Goal: Information Seeking & Learning: Learn about a topic

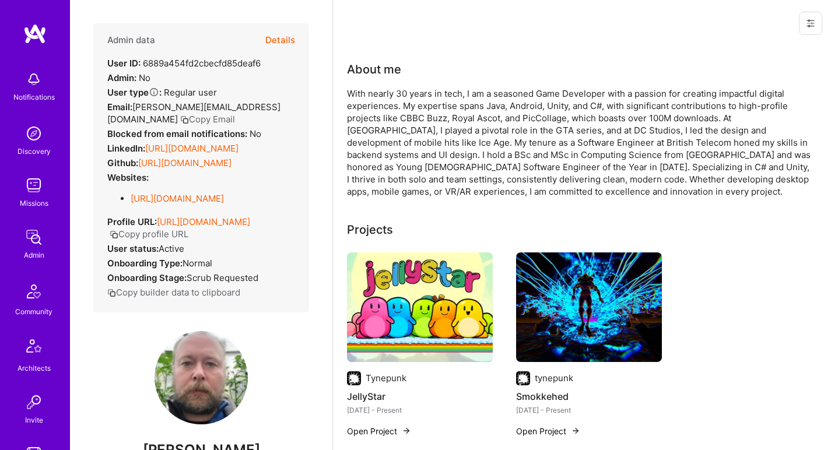
click at [396, 111] on div "With nearly 30 years in tech, I am a seasoned Game Developer with a passion for…" at bounding box center [580, 142] width 466 height 110
click at [396, 110] on div "With nearly 30 years in tech, I am a seasoned Game Developer with a passion for…" at bounding box center [580, 142] width 466 height 110
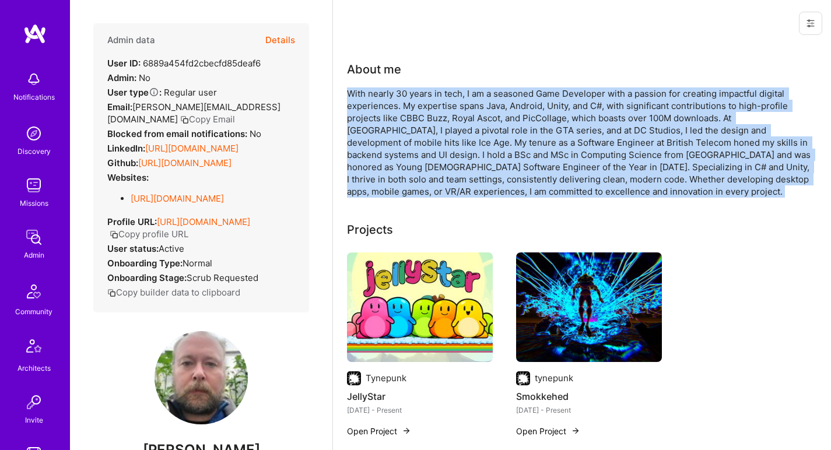
click at [396, 110] on div "With nearly 30 years in tech, I am a seasoned Game Developer with a passion for…" at bounding box center [580, 142] width 466 height 110
click at [414, 119] on div "With nearly 30 years in tech, I am a seasoned Game Developer with a passion for…" at bounding box center [580, 142] width 466 height 110
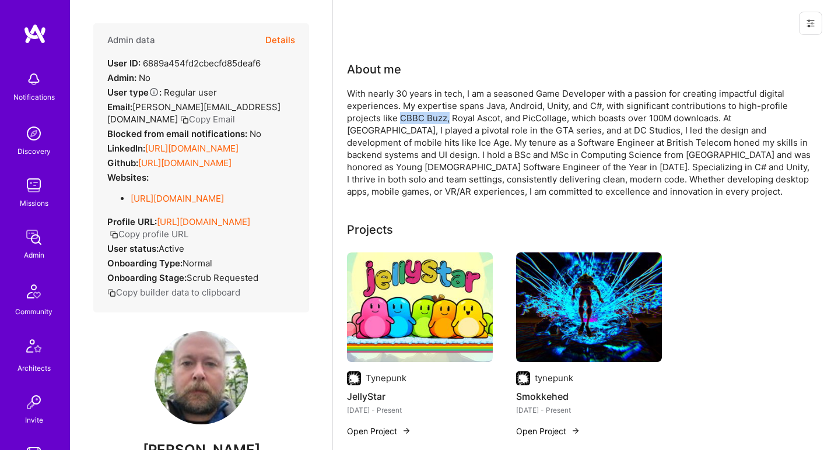
drag, startPoint x: 414, startPoint y: 119, endPoint x: 447, endPoint y: 120, distance: 32.7
click at [447, 120] on div "With nearly 30 years in tech, I am a seasoned Game Developer with a passion for…" at bounding box center [580, 142] width 466 height 110
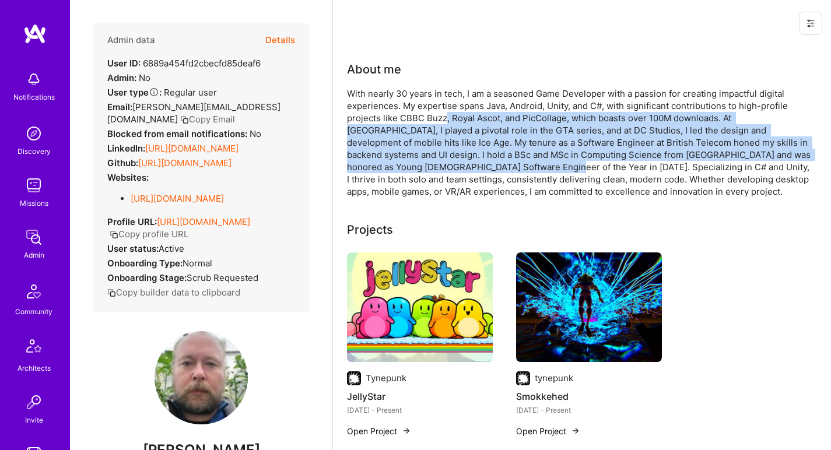
drag, startPoint x: 447, startPoint y: 120, endPoint x: 422, endPoint y: 162, distance: 48.6
click at [423, 163] on div "With nearly 30 years in tech, I am a seasoned Game Developer with a passion for…" at bounding box center [580, 142] width 466 height 110
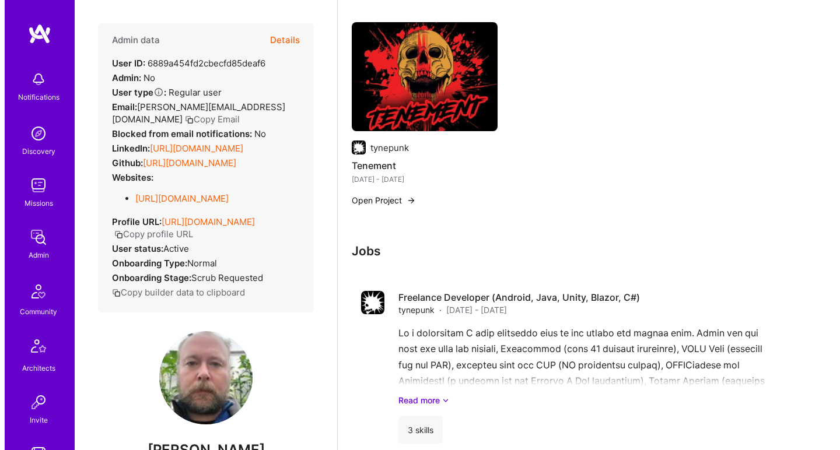
scroll to position [420, 0]
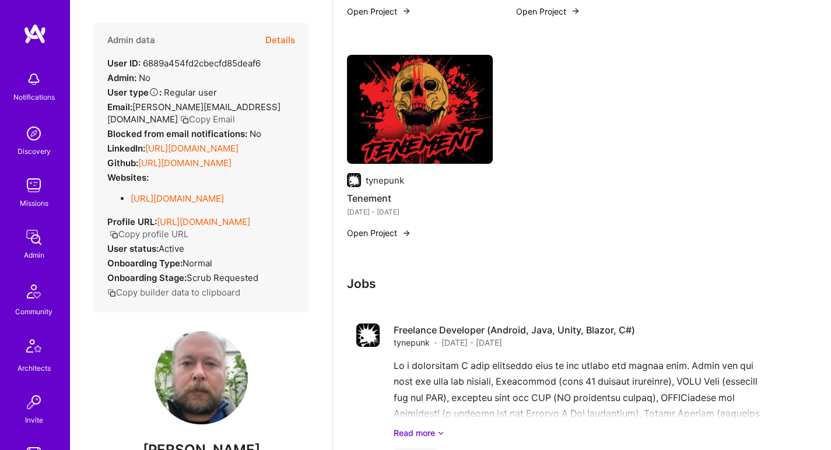
click at [417, 129] on img at bounding box center [420, 110] width 146 height 110
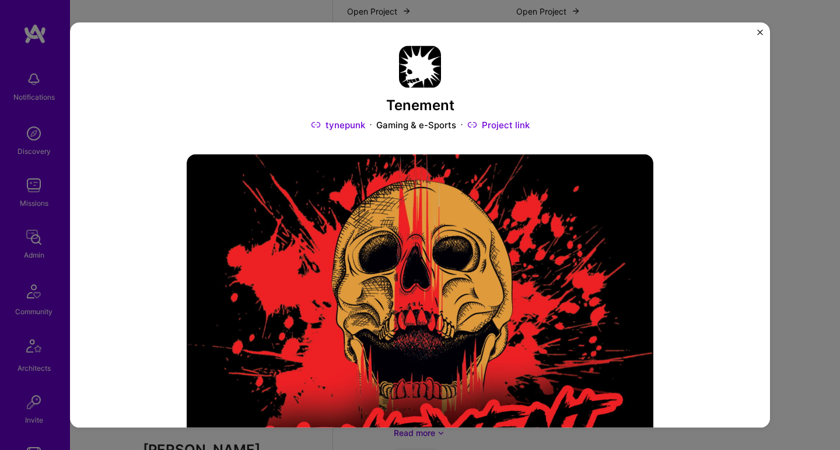
click at [331, 127] on link "tynepunk" at bounding box center [338, 124] width 54 height 12
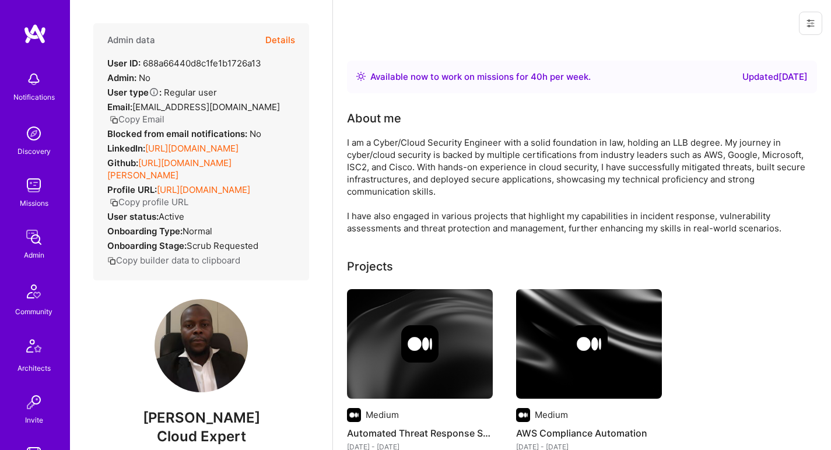
click at [150, 154] on link "https://linkedin.com/in/abdulhakeem-sulaiman" at bounding box center [191, 148] width 93 height 11
click at [150, 181] on link "https://github.com/aatikah" at bounding box center [169, 168] width 124 height 23
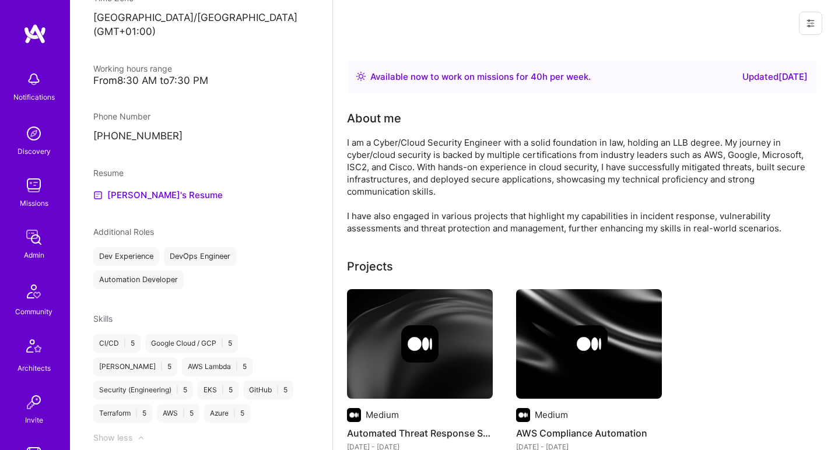
scroll to position [616, 0]
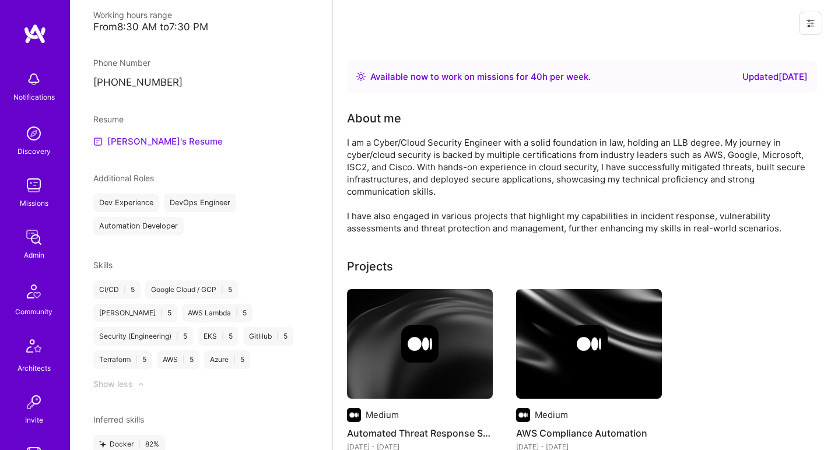
click at [159, 136] on link "Abdulhakeem's Resume" at bounding box center [157, 142] width 129 height 14
click at [442, 139] on div "I am a Cyber/Cloud Security Engineer with a solid foundation in law, holding an…" at bounding box center [580, 185] width 466 height 98
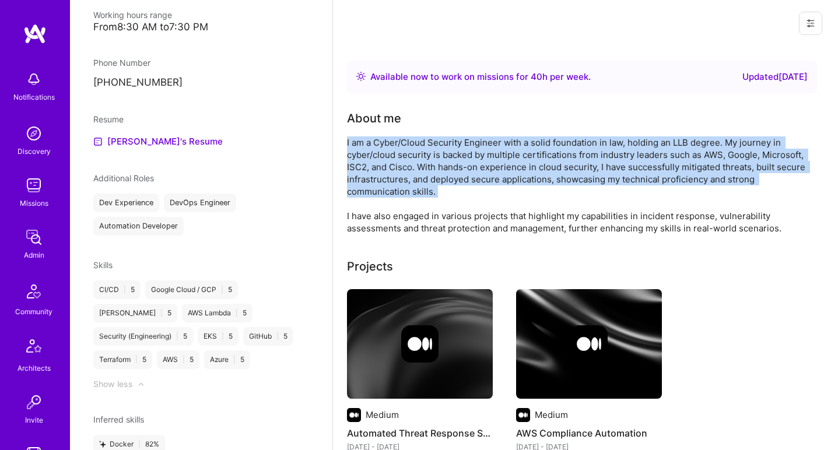
click at [442, 139] on div "I am a Cyber/Cloud Security Engineer with a solid foundation in law, holding an…" at bounding box center [580, 185] width 466 height 98
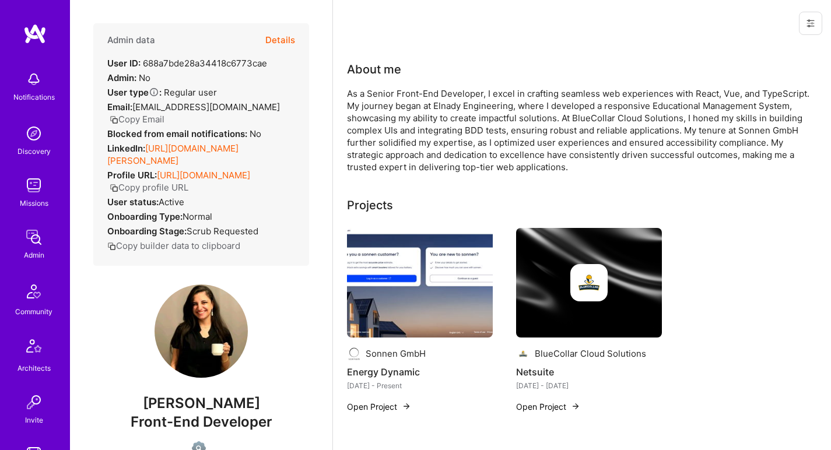
scroll to position [674, 0]
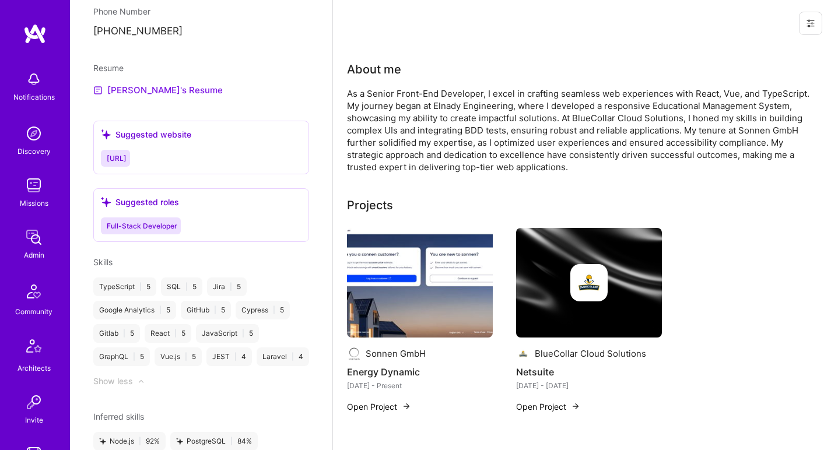
click at [153, 83] on link "MARIAM's Resume" at bounding box center [157, 90] width 129 height 14
click at [420, 98] on div "As a Senior Front-End Developer, I excel in crafting seamless web experiences w…" at bounding box center [580, 130] width 466 height 86
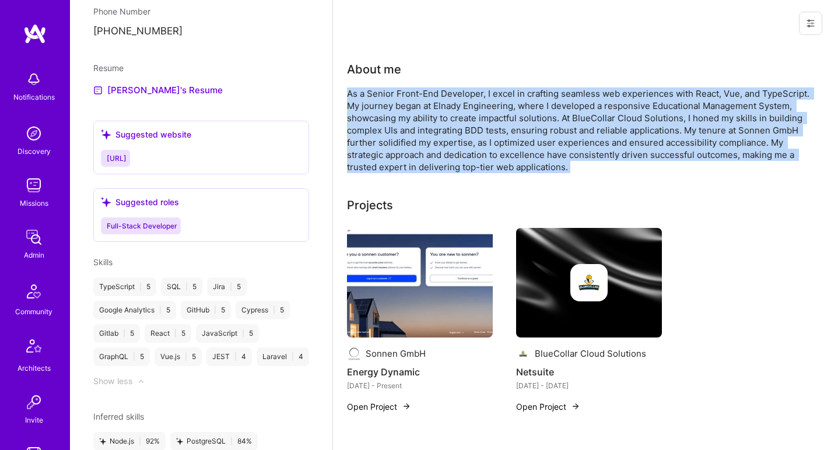
click at [420, 98] on div "As a Senior Front-End Developer, I excel in crafting seamless web experiences w…" at bounding box center [580, 130] width 466 height 86
click at [417, 98] on div "As a Senior Front-End Developer, I excel in crafting seamless web experiences w…" at bounding box center [580, 130] width 466 height 86
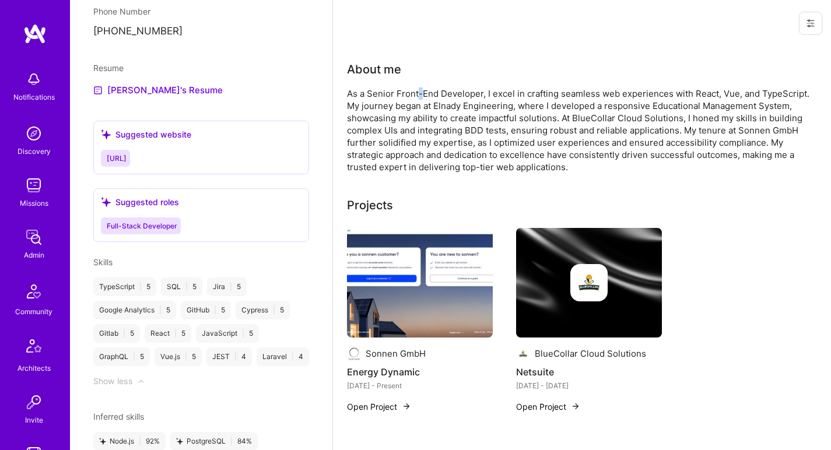
click at [417, 98] on div "As a Senior Front-End Developer, I excel in crafting seamless web experiences w…" at bounding box center [580, 130] width 466 height 86
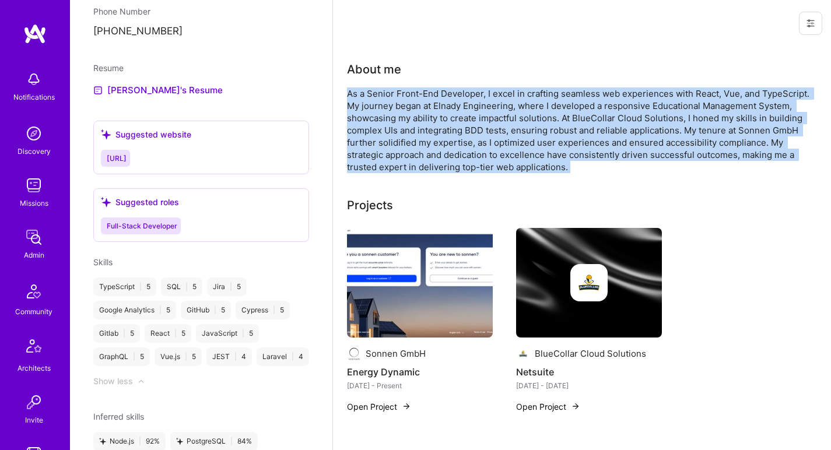
click at [417, 98] on div "As a Senior Front-End Developer, I excel in crafting seamless web experiences w…" at bounding box center [580, 130] width 466 height 86
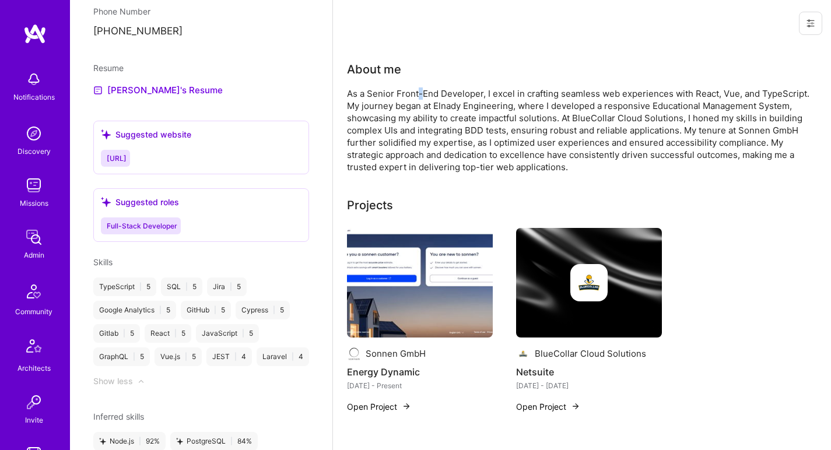
click at [417, 98] on div "As a Senior Front-End Developer, I excel in crafting seamless web experiences w…" at bounding box center [580, 130] width 466 height 86
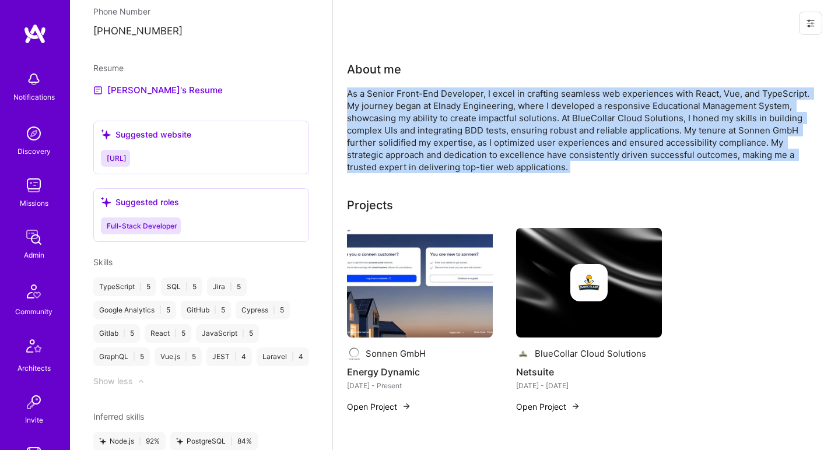
click at [417, 98] on div "As a Senior Front-End Developer, I excel in crafting seamless web experiences w…" at bounding box center [580, 130] width 466 height 86
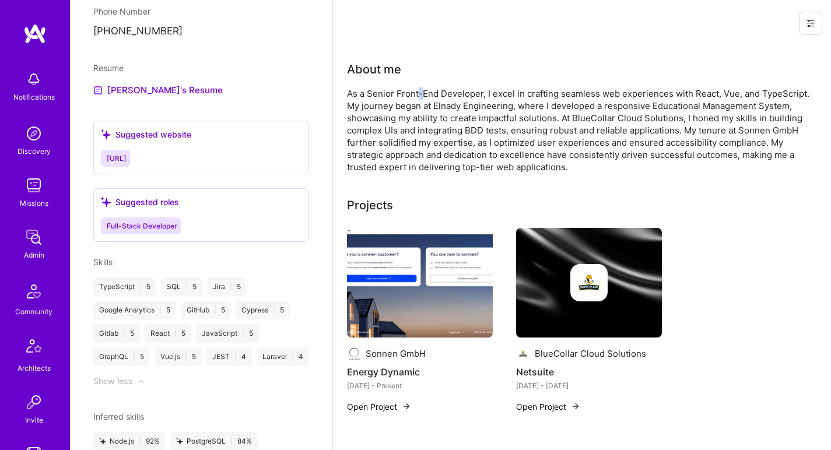
click at [417, 98] on div "As a Senior Front-End Developer, I excel in crafting seamless web experiences w…" at bounding box center [580, 130] width 466 height 86
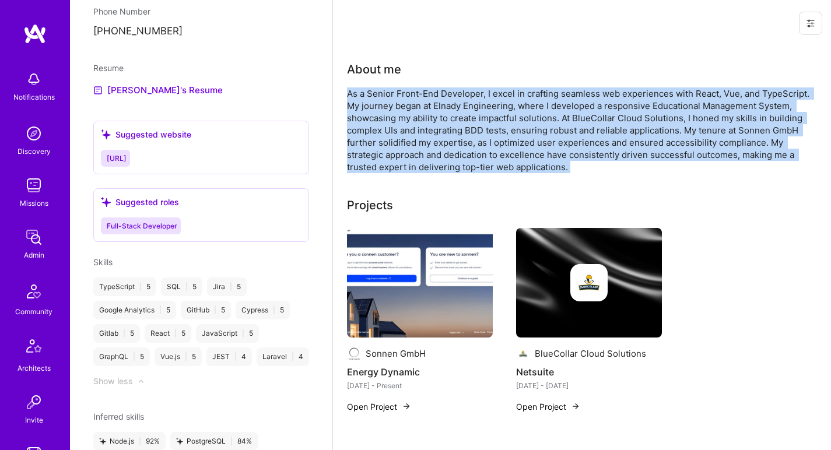
click at [417, 98] on div "As a Senior Front-End Developer, I excel in crafting seamless web experiences w…" at bounding box center [580, 130] width 466 height 86
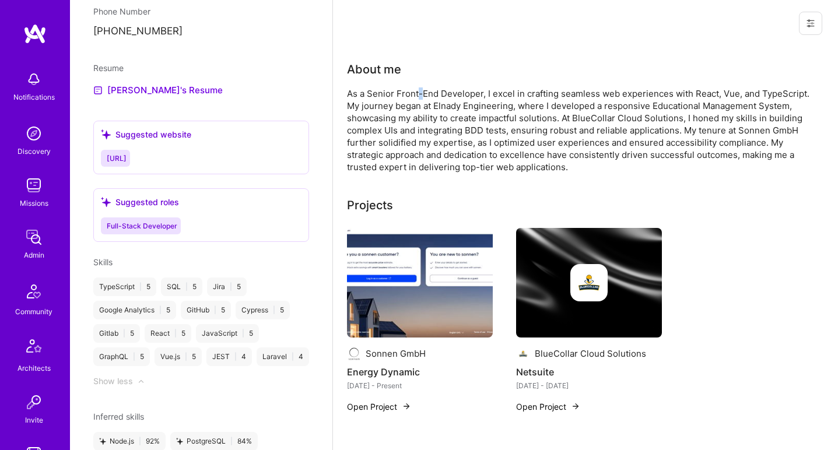
click at [417, 98] on div "As a Senior Front-End Developer, I excel in crafting seamless web experiences w…" at bounding box center [580, 130] width 466 height 86
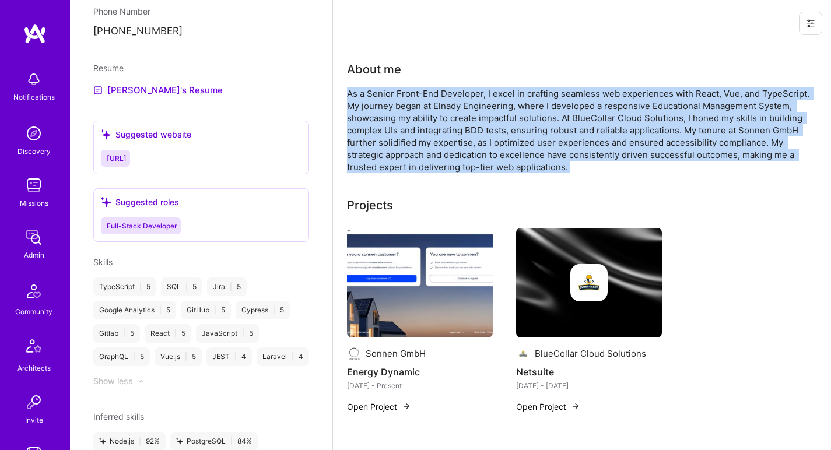
click at [417, 98] on div "As a Senior Front-End Developer, I excel in crafting seamless web experiences w…" at bounding box center [580, 130] width 466 height 86
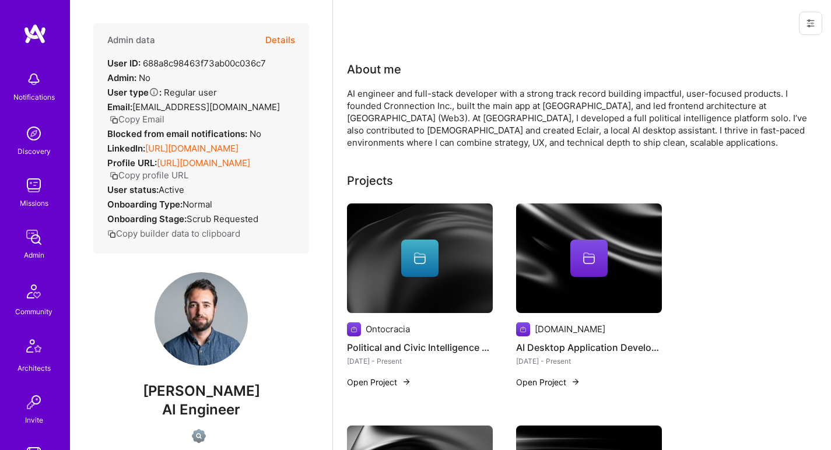
click at [169, 154] on link "[URL][DOMAIN_NAME]" at bounding box center [191, 148] width 93 height 11
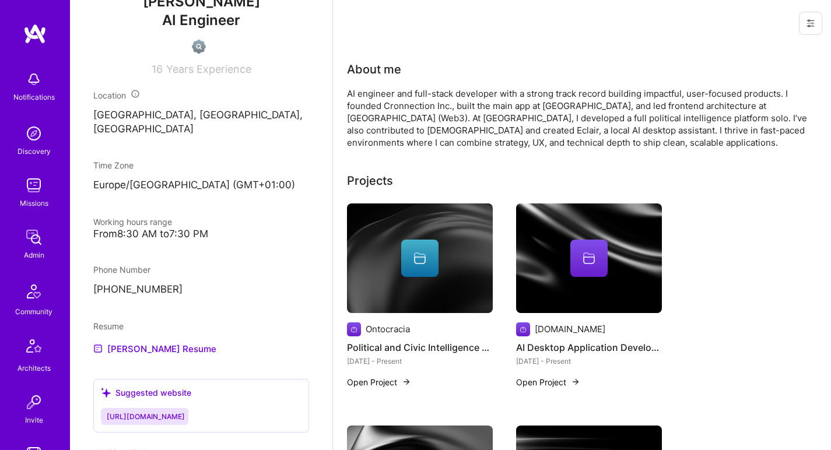
scroll to position [550, 0]
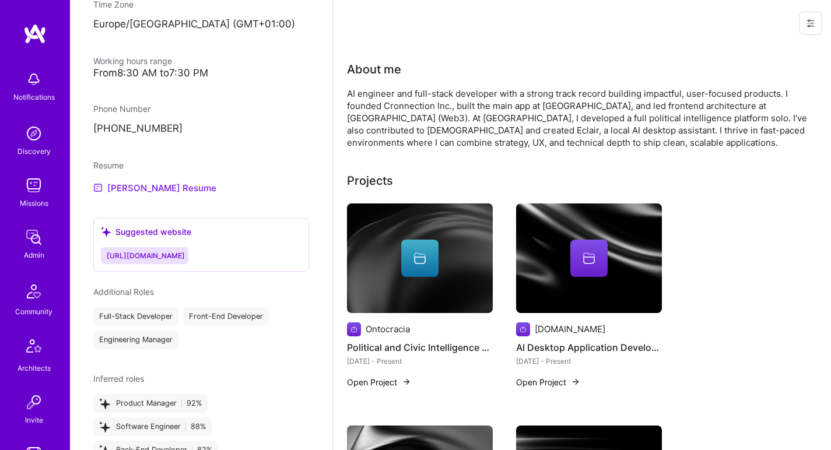
click at [155, 192] on link "[PERSON_NAME] Resume" at bounding box center [154, 188] width 123 height 14
click at [422, 104] on div "AI engineer and full-stack developer with a strong track record building impact…" at bounding box center [580, 117] width 466 height 61
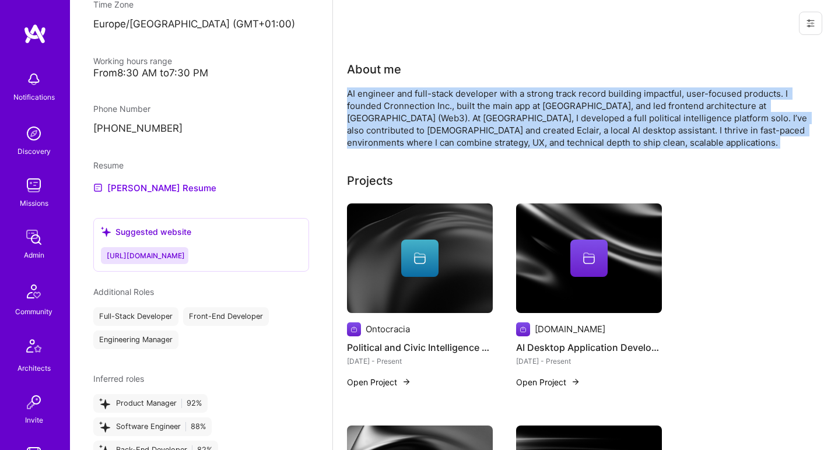
click at [422, 104] on div "AI engineer and full-stack developer with a strong track record building impact…" at bounding box center [580, 117] width 466 height 61
click at [454, 110] on div "AI engineer and full-stack developer with a strong track record building impact…" at bounding box center [580, 117] width 466 height 61
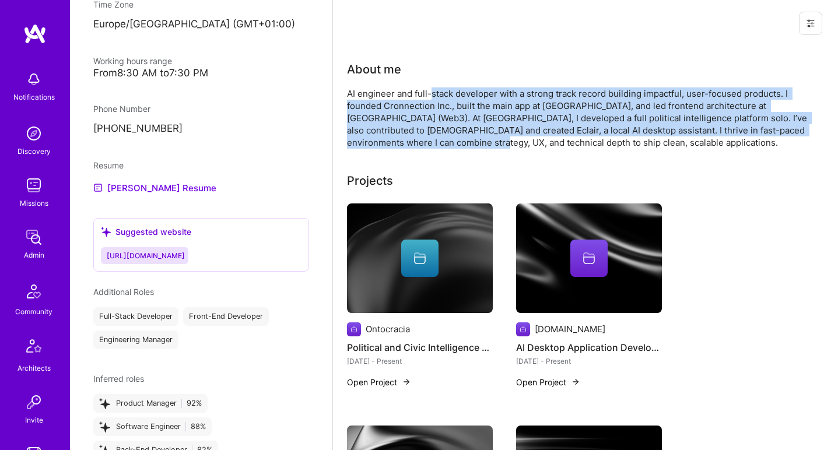
drag, startPoint x: 430, startPoint y: 91, endPoint x: 427, endPoint y: 136, distance: 45.6
click at [427, 136] on div "AI engineer and full-stack developer with a strong track record building impact…" at bounding box center [580, 117] width 466 height 61
drag, startPoint x: 427, startPoint y: 139, endPoint x: 420, endPoint y: 93, distance: 46.6
click at [420, 93] on div "AI engineer and full-stack developer with a strong track record building impact…" at bounding box center [580, 117] width 466 height 61
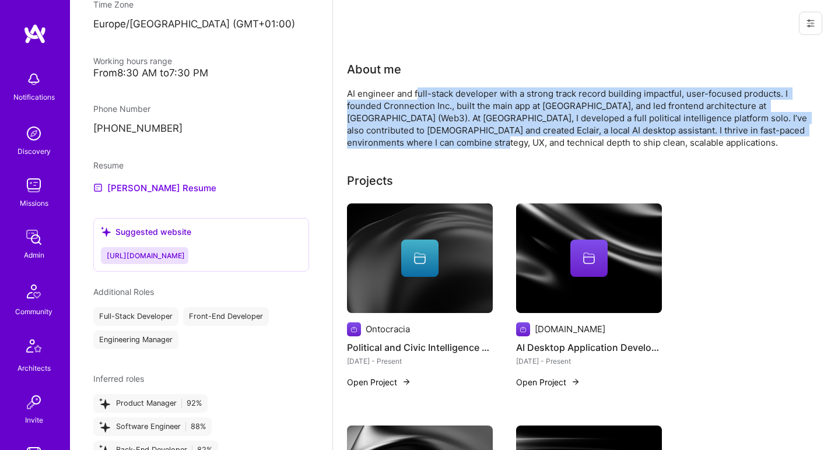
click at [420, 93] on div "AI engineer and full-stack developer with a strong track record building impact…" at bounding box center [580, 117] width 466 height 61
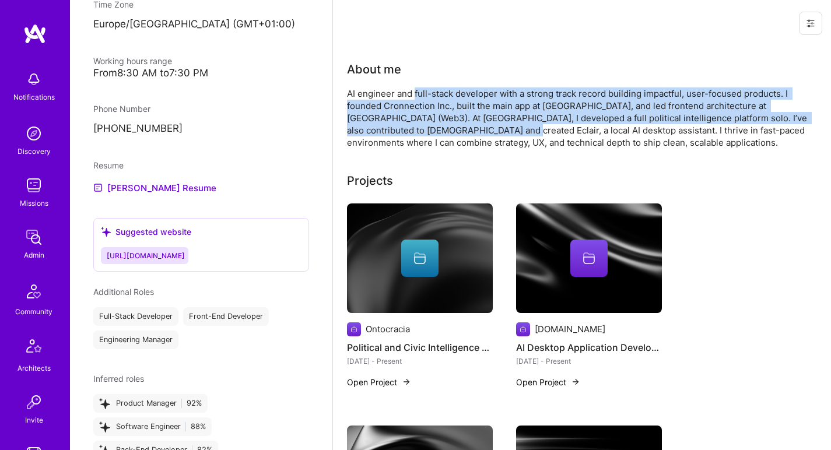
drag, startPoint x: 420, startPoint y: 93, endPoint x: 419, endPoint y: 133, distance: 39.7
click at [419, 133] on div "AI engineer and full-stack developer with a strong track record building impact…" at bounding box center [580, 117] width 466 height 61
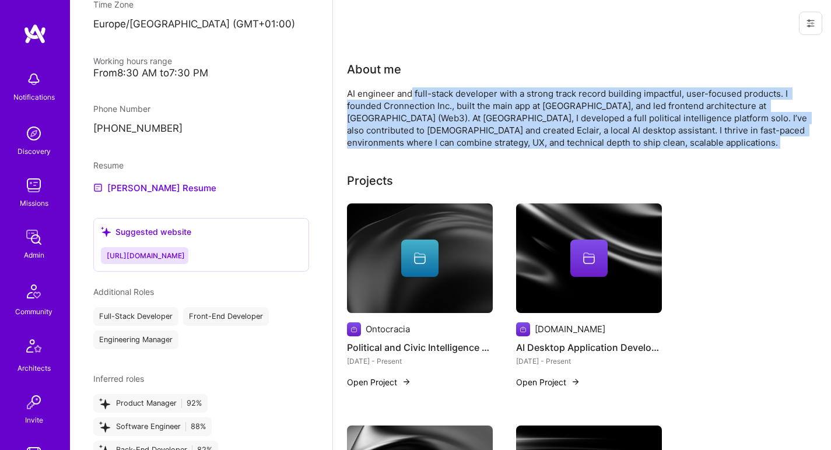
drag, startPoint x: 418, startPoint y: 149, endPoint x: 412, endPoint y: 97, distance: 52.3
click at [412, 97] on div "AI engineer and full-stack developer with a strong track record building impact…" at bounding box center [580, 117] width 466 height 61
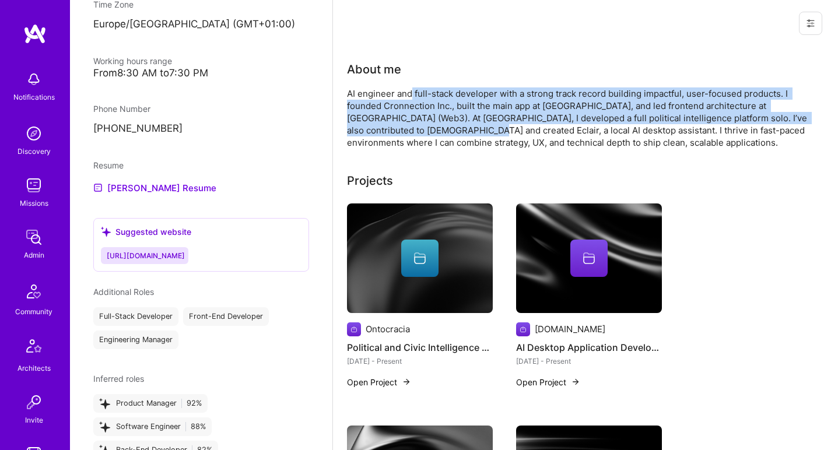
drag, startPoint x: 412, startPoint y: 97, endPoint x: 408, endPoint y: 132, distance: 35.7
click at [408, 132] on div "AI engineer and full-stack developer with a strong track record building impact…" at bounding box center [580, 117] width 466 height 61
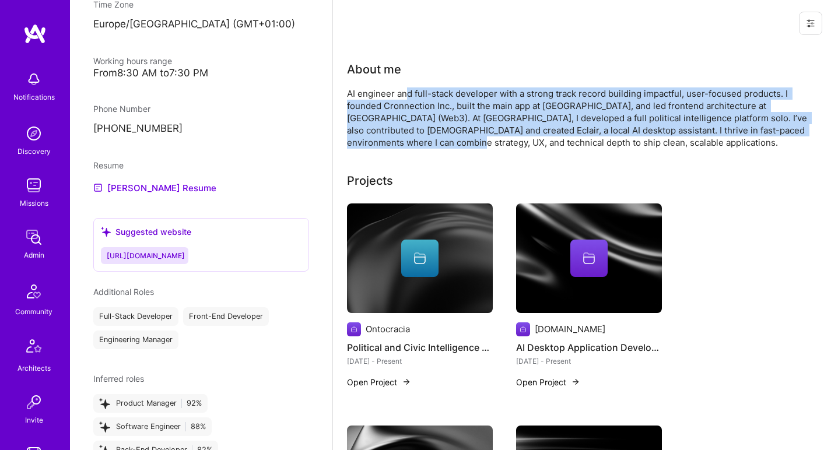
drag, startPoint x: 405, startPoint y: 134, endPoint x: 404, endPoint y: 91, distance: 42.6
click at [404, 91] on div "AI engineer and full-stack developer with a strong track record building impact…" at bounding box center [580, 117] width 466 height 61
drag, startPoint x: 405, startPoint y: 100, endPoint x: 406, endPoint y: 140, distance: 39.7
click at [406, 141] on div "AI engineer and full-stack developer with a strong track record building impact…" at bounding box center [580, 117] width 466 height 61
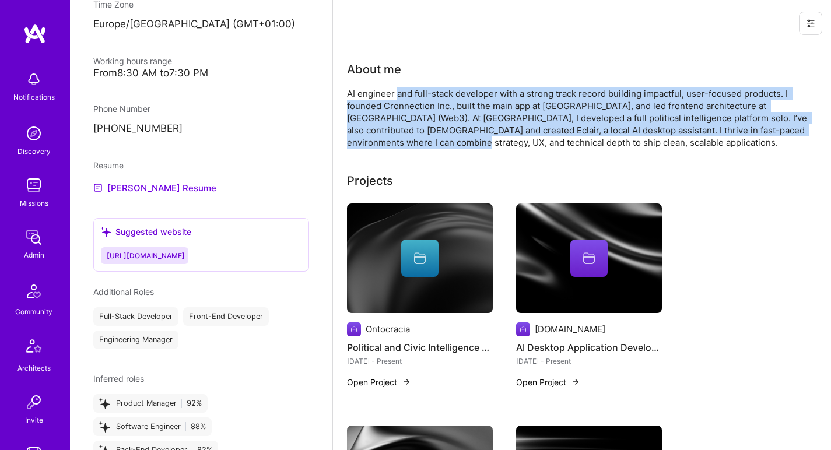
click at [406, 140] on div "AI engineer and full-stack developer with a strong track record building impact…" at bounding box center [580, 117] width 466 height 61
drag, startPoint x: 406, startPoint y: 140, endPoint x: 407, endPoint y: 95, distance: 44.9
click at [407, 96] on div "AI engineer and full-stack developer with a strong track record building impact…" at bounding box center [580, 117] width 466 height 61
click at [407, 95] on div "AI engineer and full-stack developer with a strong track record building impact…" at bounding box center [580, 117] width 466 height 61
drag, startPoint x: 409, startPoint y: 94, endPoint x: 422, endPoint y: 141, distance: 49.1
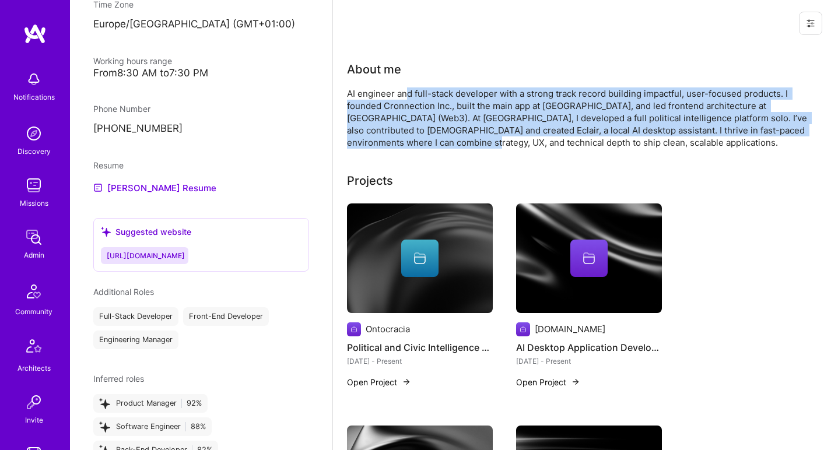
click at [422, 141] on div "AI engineer and full-stack developer with a strong track record building impact…" at bounding box center [580, 117] width 466 height 61
drag, startPoint x: 422, startPoint y: 141, endPoint x: 424, endPoint y: 88, distance: 53.1
click at [424, 88] on div "AI engineer and full-stack developer with a strong track record building impact…" at bounding box center [580, 117] width 466 height 61
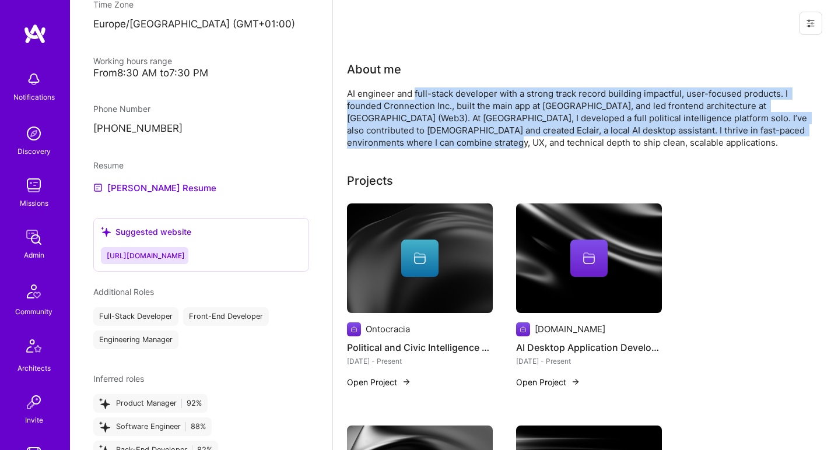
drag, startPoint x: 424, startPoint y: 88, endPoint x: 426, endPoint y: 139, distance: 51.4
click at [426, 139] on div "AI engineer and full-stack developer with a strong track record building impact…" at bounding box center [580, 117] width 466 height 61
drag, startPoint x: 426, startPoint y: 139, endPoint x: 424, endPoint y: 94, distance: 44.4
click at [424, 94] on div "AI engineer and full-stack developer with a strong track record building impact…" at bounding box center [580, 117] width 466 height 61
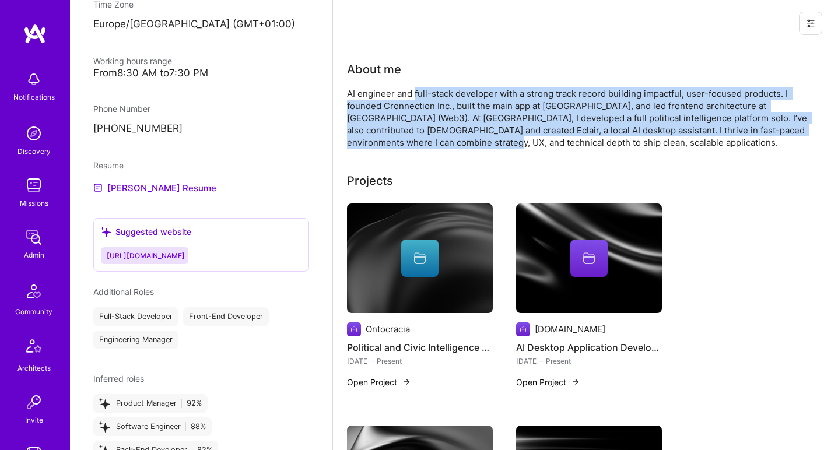
click at [424, 94] on div "AI engineer and full-stack developer with a strong track record building impact…" at bounding box center [580, 117] width 466 height 61
drag, startPoint x: 424, startPoint y: 94, endPoint x: 424, endPoint y: 144, distance: 49.6
click at [424, 144] on div "AI engineer and full-stack developer with a strong track record building impact…" at bounding box center [580, 117] width 466 height 61
drag, startPoint x: 424, startPoint y: 144, endPoint x: 423, endPoint y: 96, distance: 47.8
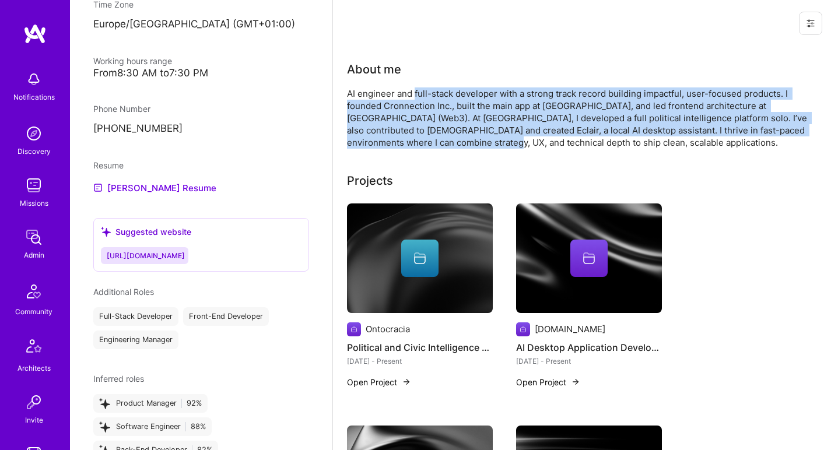
click at [423, 96] on div "AI engineer and full-stack developer with a strong track record building impact…" at bounding box center [580, 117] width 466 height 61
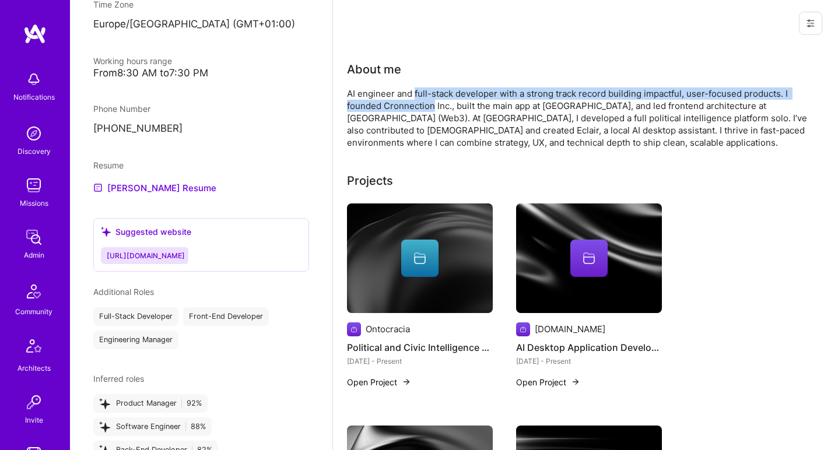
drag, startPoint x: 423, startPoint y: 96, endPoint x: 418, endPoint y: 104, distance: 9.2
click at [418, 104] on div "AI engineer and full-stack developer with a strong track record building impact…" at bounding box center [580, 117] width 466 height 61
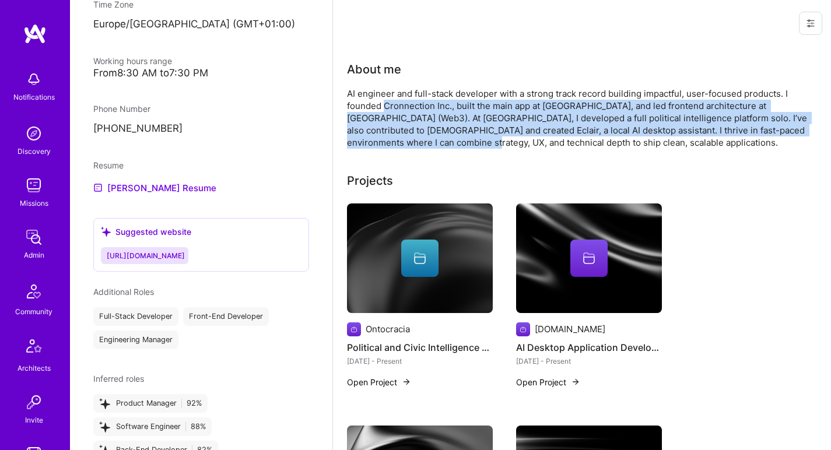
drag, startPoint x: 418, startPoint y: 104, endPoint x: 417, endPoint y: 136, distance: 32.7
click at [417, 136] on div "AI engineer and full-stack developer with a strong track record building impact…" at bounding box center [580, 117] width 466 height 61
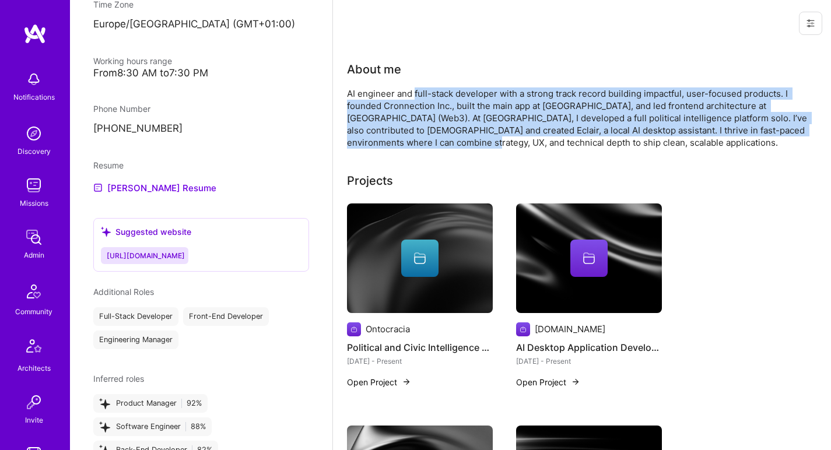
drag, startPoint x: 417, startPoint y: 136, endPoint x: 419, endPoint y: 96, distance: 39.7
click at [419, 96] on div "AI engineer and full-stack developer with a strong track record building impact…" at bounding box center [580, 117] width 466 height 61
drag, startPoint x: 419, startPoint y: 96, endPoint x: 420, endPoint y: 139, distance: 43.2
click at [420, 139] on div "AI engineer and full-stack developer with a strong track record building impact…" at bounding box center [580, 117] width 466 height 61
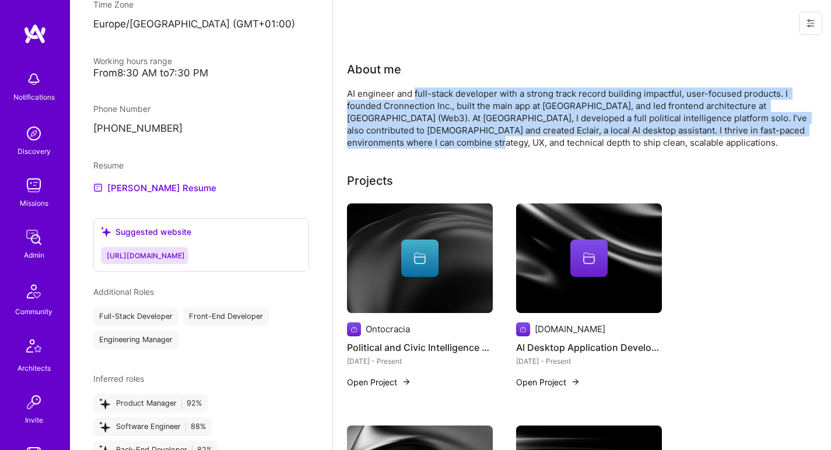
click at [420, 139] on div "AI engineer and full-stack developer with a strong track record building impact…" at bounding box center [580, 117] width 466 height 61
drag, startPoint x: 420, startPoint y: 139, endPoint x: 423, endPoint y: 85, distance: 54.9
click at [423, 85] on div "About me AI engineer and full-stack developer with a strong track record buildi…" at bounding box center [580, 105] width 466 height 88
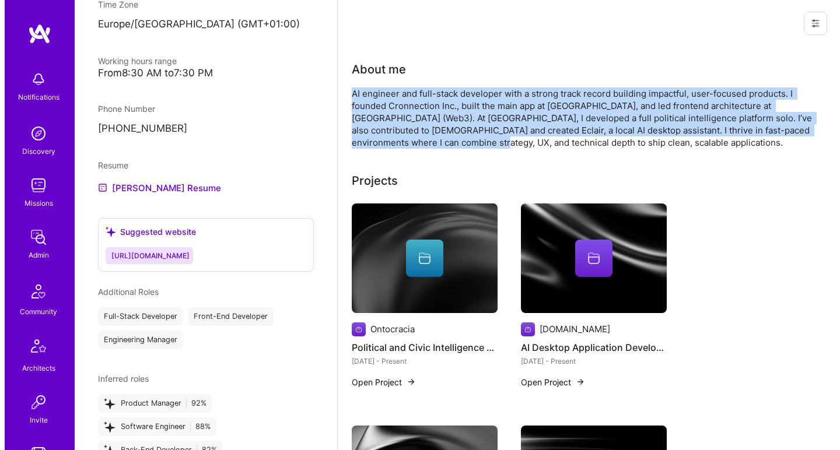
scroll to position [107, 0]
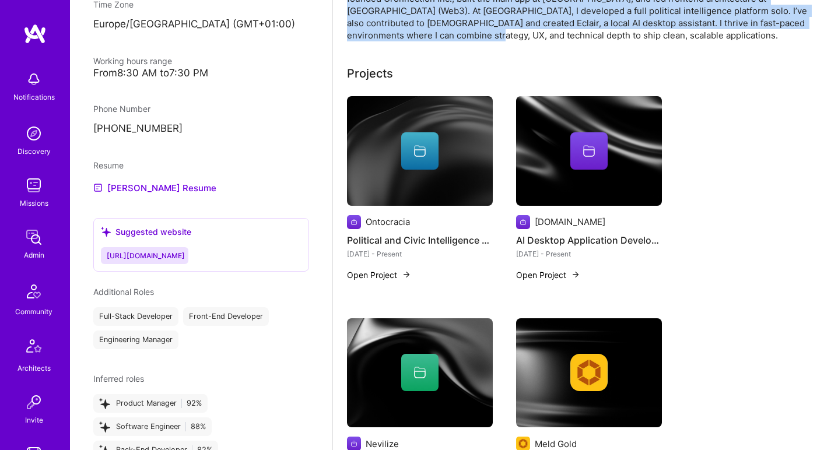
click at [412, 120] on img at bounding box center [420, 151] width 146 height 110
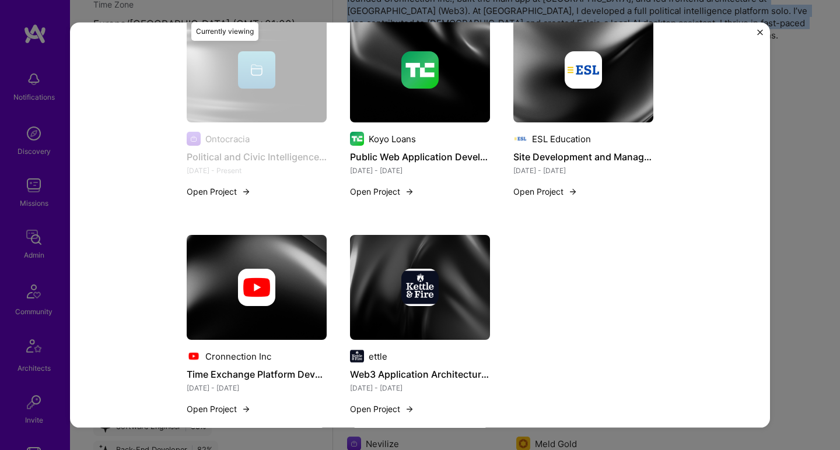
scroll to position [873, 0]
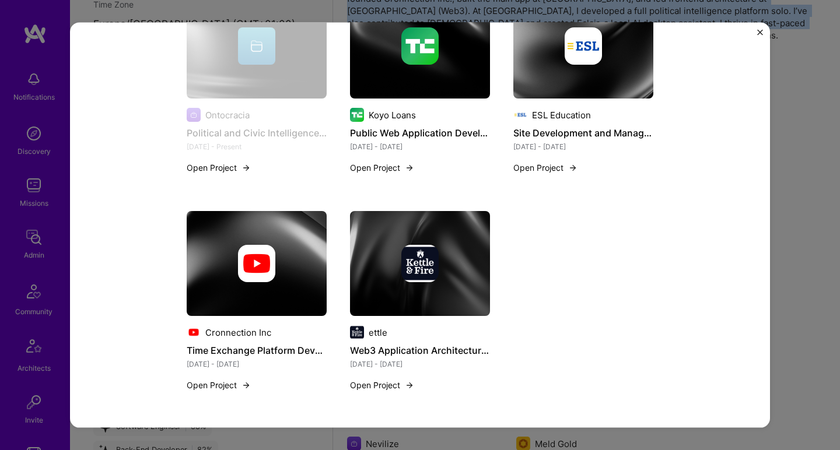
click at [393, 89] on img at bounding box center [420, 46] width 140 height 105
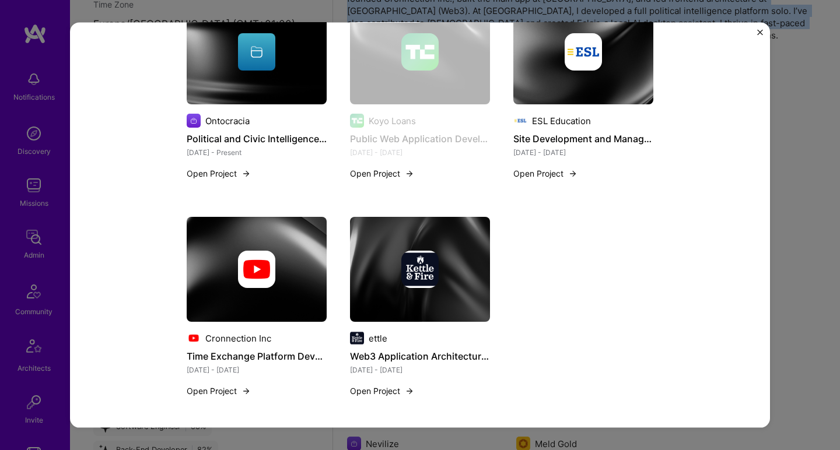
scroll to position [939, 0]
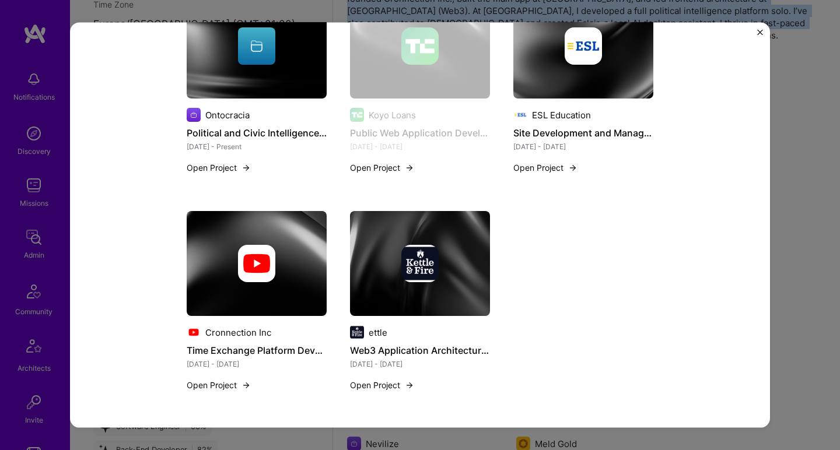
click at [377, 244] on img at bounding box center [420, 263] width 140 height 105
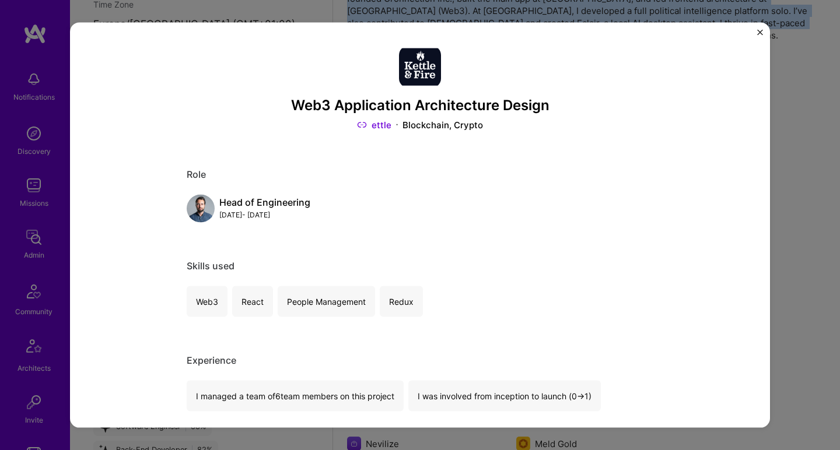
scroll to position [231, 0]
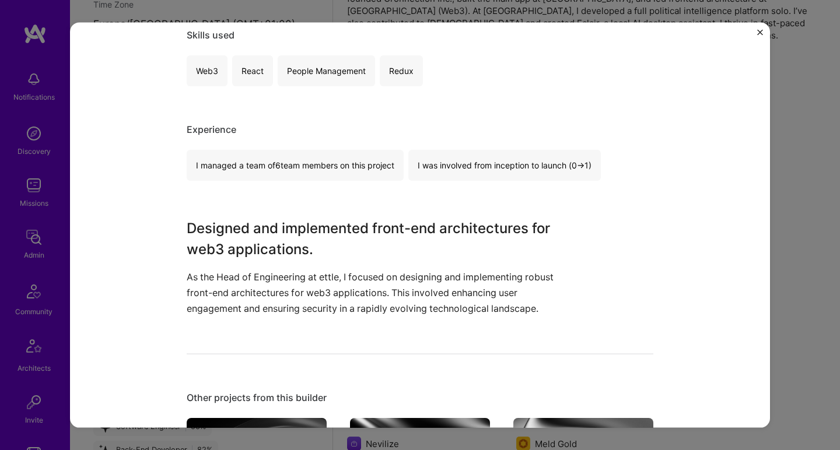
click at [377, 238] on h3 "Designed and implemented front-end architectures for web3 applications." at bounding box center [376, 238] width 379 height 42
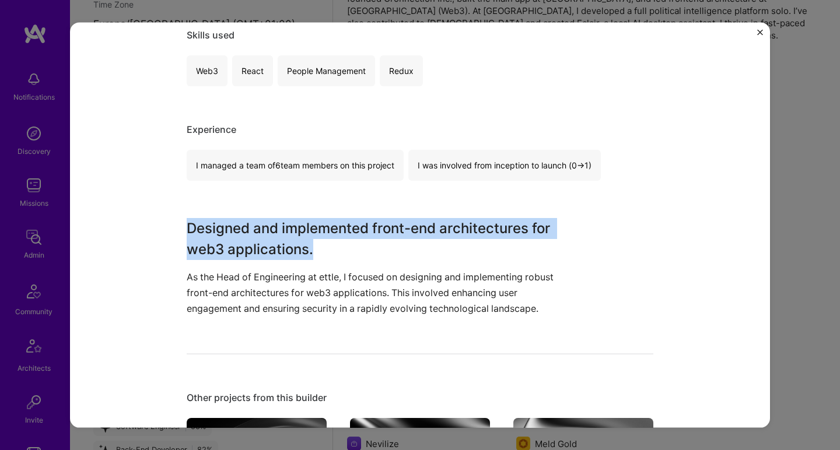
drag, startPoint x: 377, startPoint y: 238, endPoint x: 341, endPoint y: 287, distance: 60.5
click at [342, 287] on div "Designed and implemented front-end architectures for web3 applications. As the …" at bounding box center [376, 266] width 379 height 99
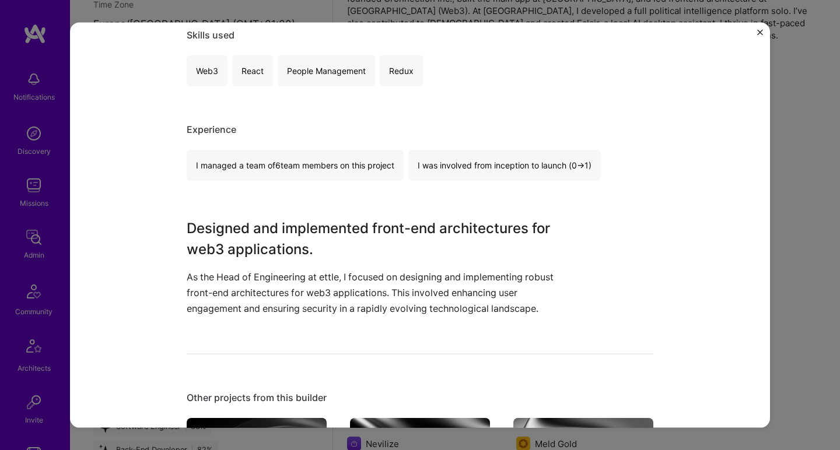
click at [341, 287] on p "As the Head of Engineering at ettle, I focused on designing and implementing ro…" at bounding box center [376, 293] width 379 height 48
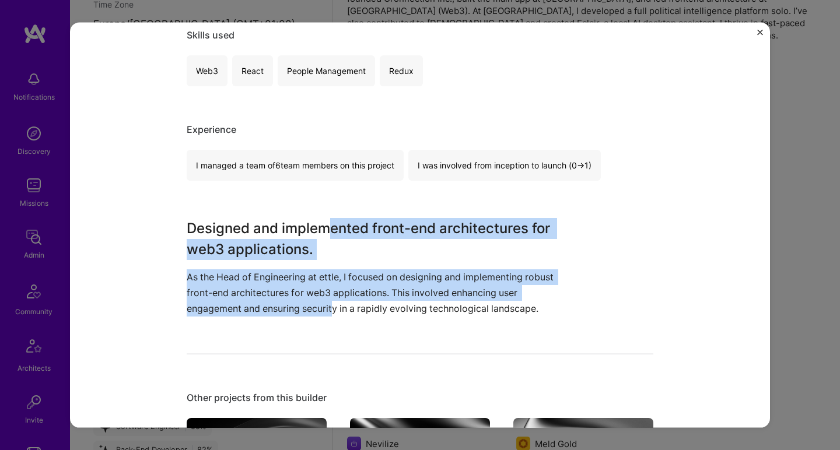
drag, startPoint x: 328, startPoint y: 299, endPoint x: 323, endPoint y: 222, distance: 77.7
click at [323, 222] on div "Designed and implemented front-end architectures for web3 applications. As the …" at bounding box center [376, 266] width 379 height 99
click at [323, 222] on h3 "Designed and implemented front-end architectures for web3 applications." at bounding box center [376, 238] width 379 height 42
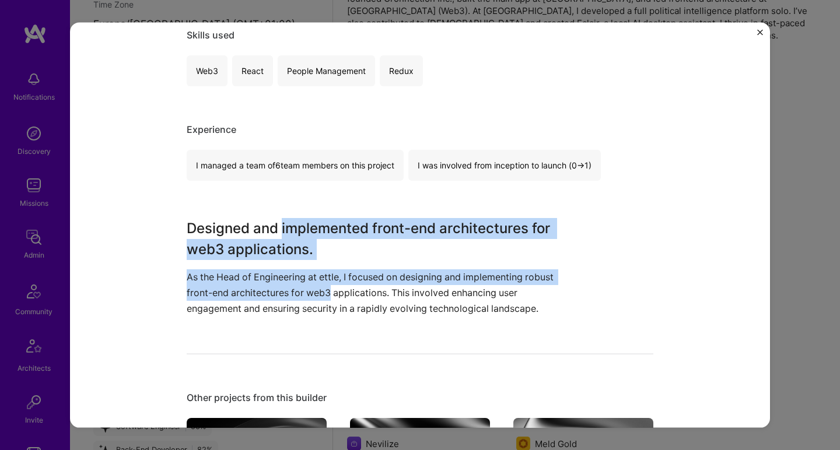
drag, startPoint x: 323, startPoint y: 222, endPoint x: 315, endPoint y: 283, distance: 61.7
click at [315, 283] on div "Designed and implemented front-end architectures for web3 applications. As the …" at bounding box center [376, 266] width 379 height 99
click at [315, 283] on p "As the Head of Engineering at ettle, I focused on designing and implementing ro…" at bounding box center [376, 293] width 379 height 48
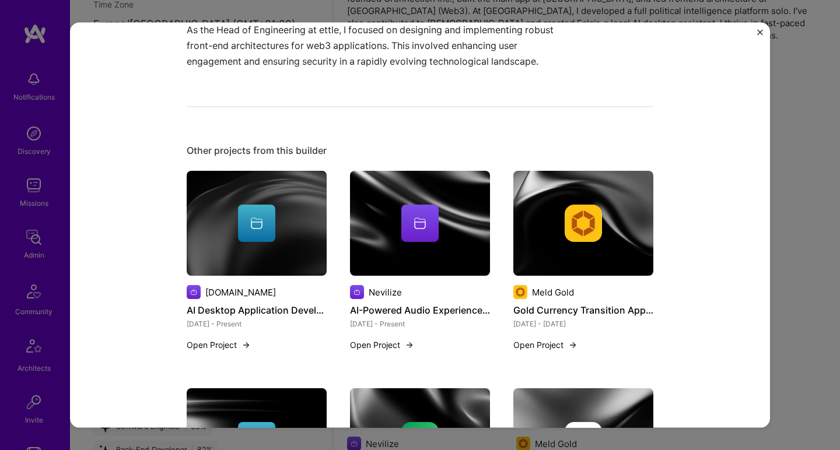
scroll to position [812, 0]
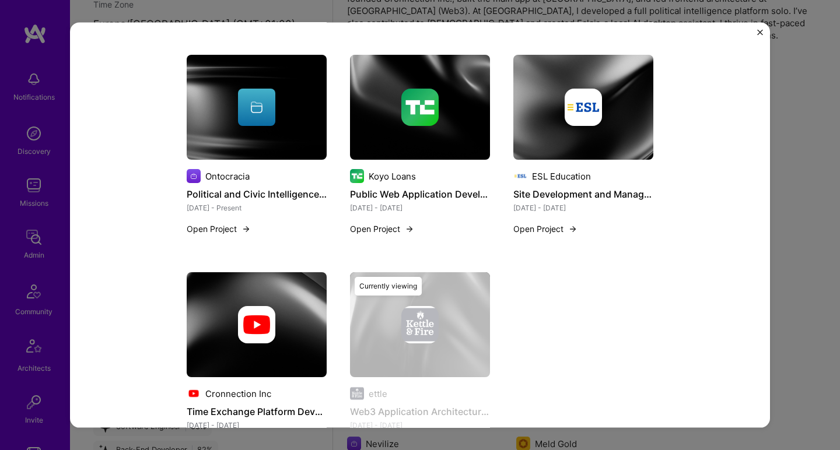
click at [230, 290] on img at bounding box center [257, 324] width 140 height 105
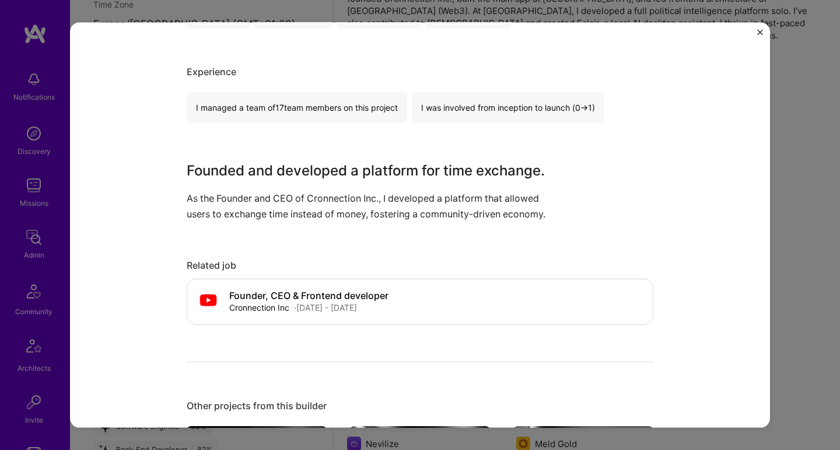
scroll to position [321, 0]
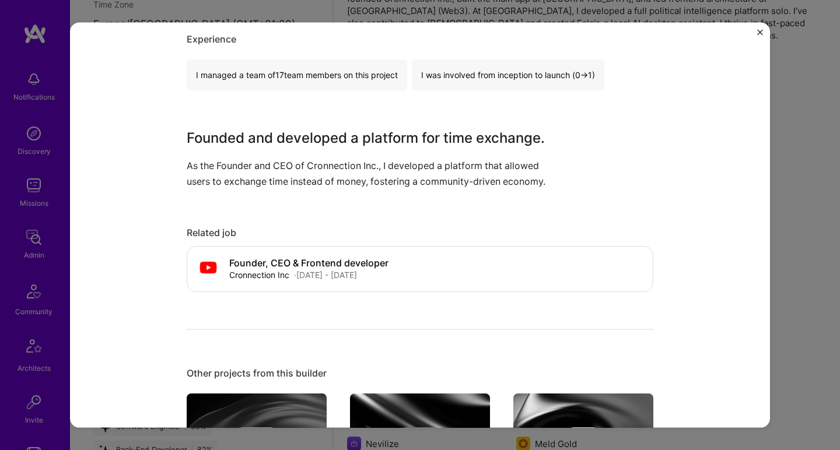
click at [289, 177] on p "As the Founder and CEO of Cronnection Inc., I developed a platform that allowed…" at bounding box center [376, 172] width 379 height 31
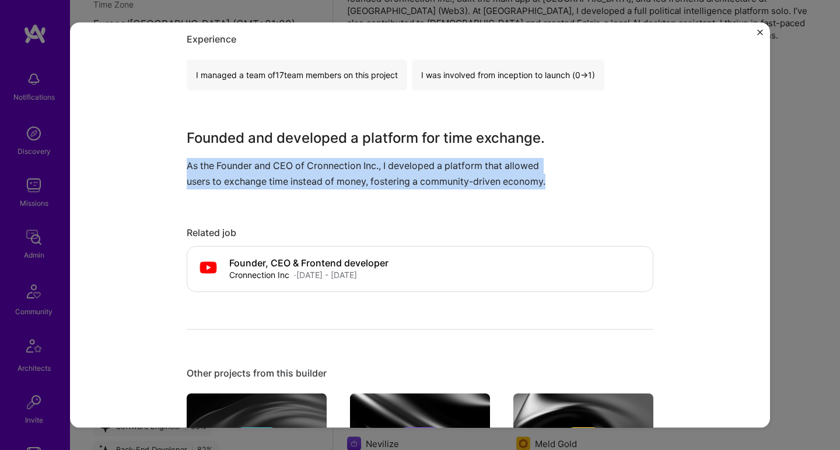
click at [289, 177] on p "As the Founder and CEO of Cronnection Inc., I developed a platform that allowed…" at bounding box center [376, 172] width 379 height 31
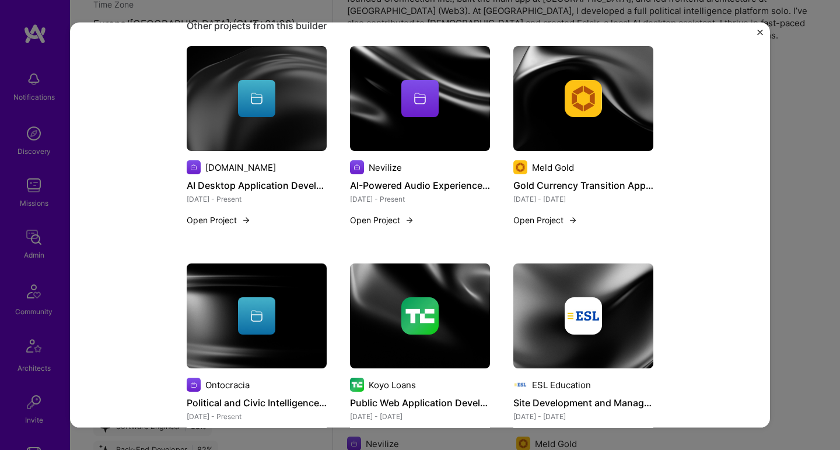
scroll to position [893, 0]
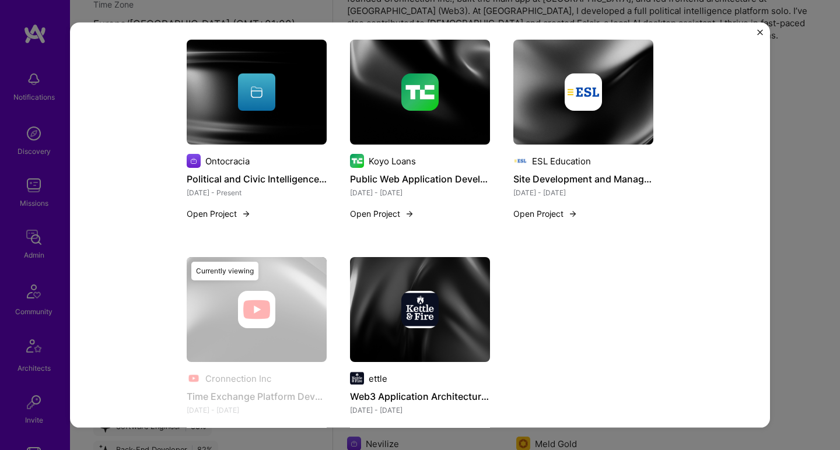
click at [559, 119] on img at bounding box center [583, 92] width 140 height 105
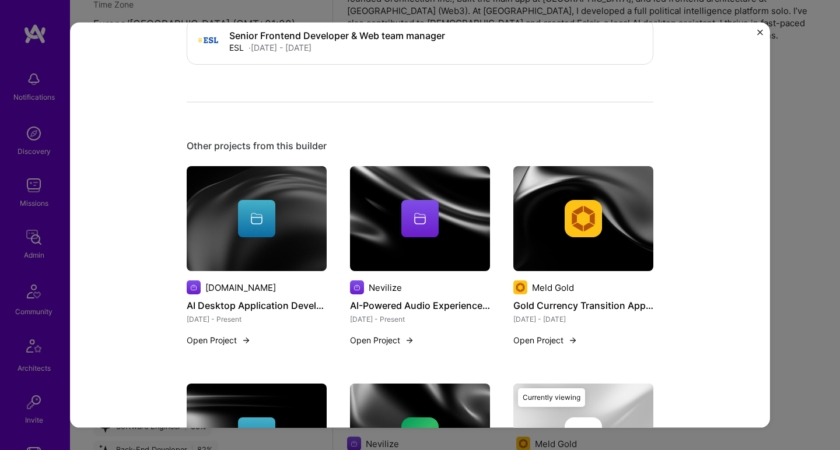
scroll to position [809, 0]
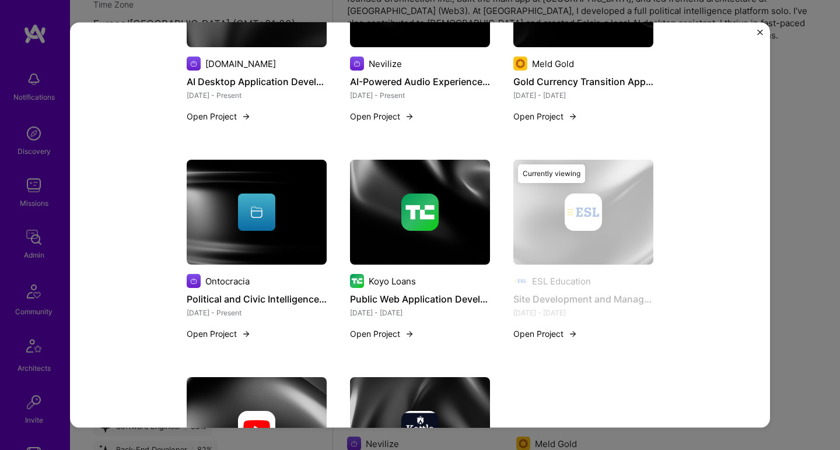
click at [410, 204] on img at bounding box center [419, 212] width 37 height 37
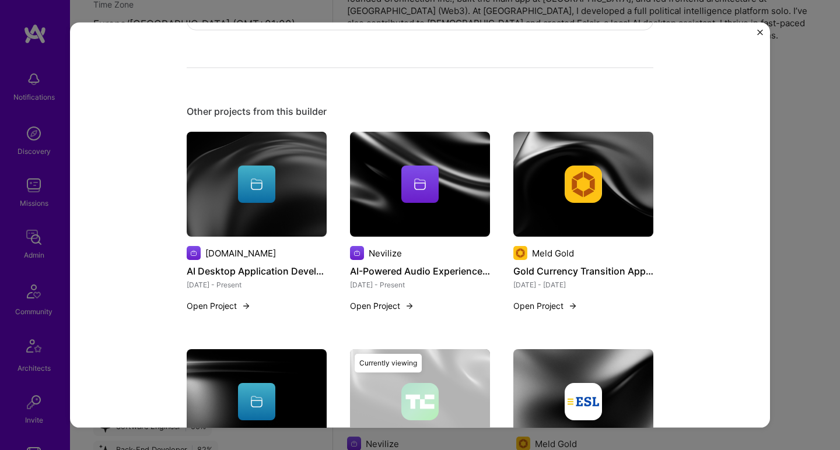
scroll to position [802, 0]
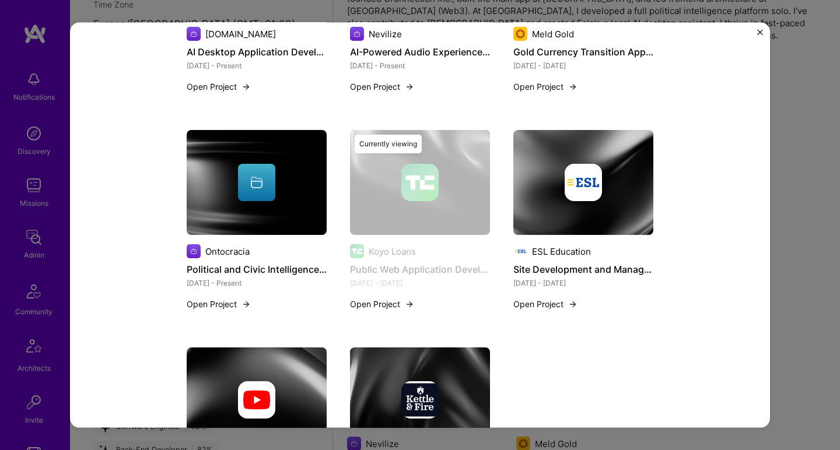
click at [269, 205] on img at bounding box center [257, 182] width 140 height 105
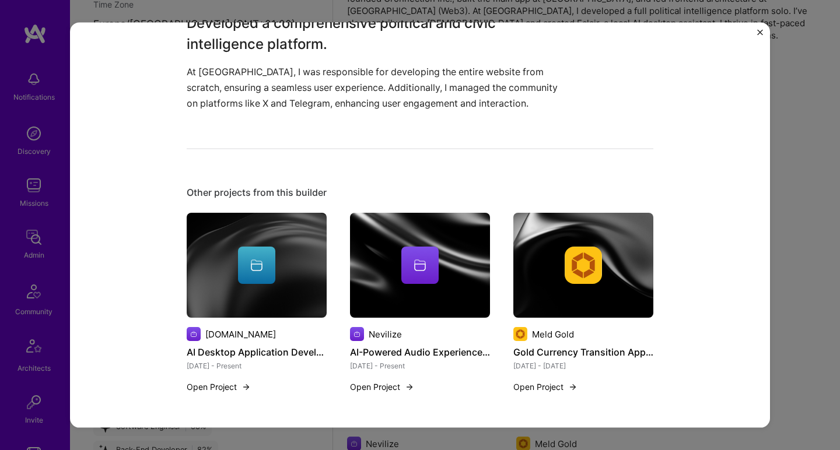
scroll to position [534, 0]
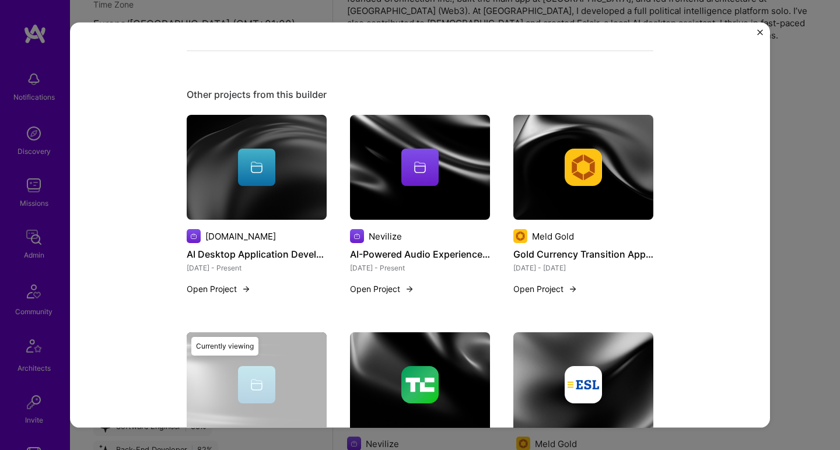
click at [603, 192] on img at bounding box center [583, 167] width 140 height 105
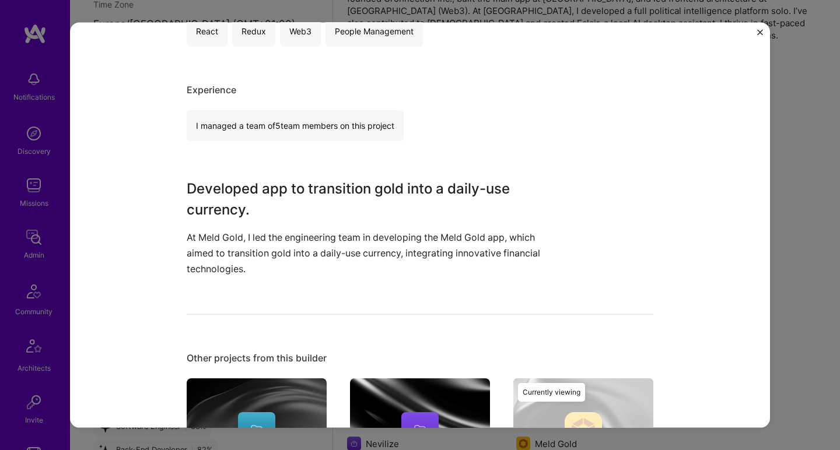
scroll to position [375, 0]
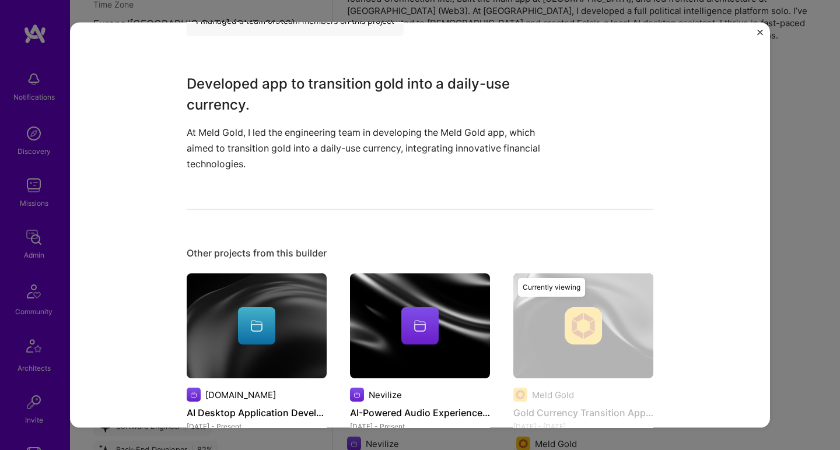
click at [402, 293] on img at bounding box center [420, 325] width 140 height 105
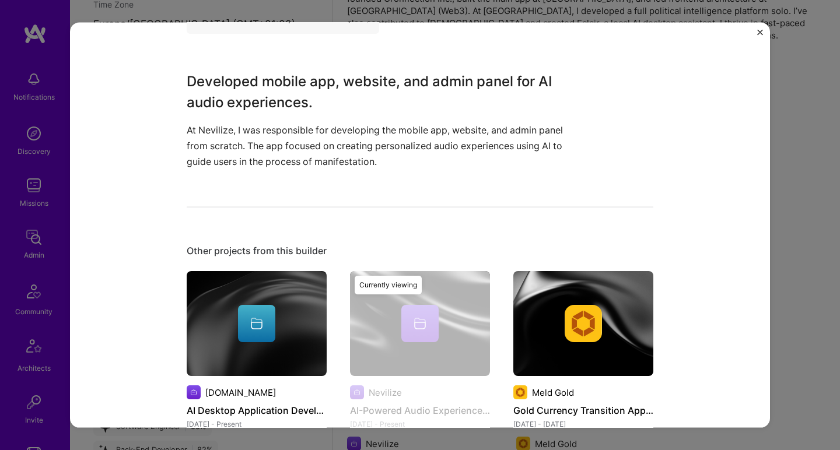
scroll to position [413, 0]
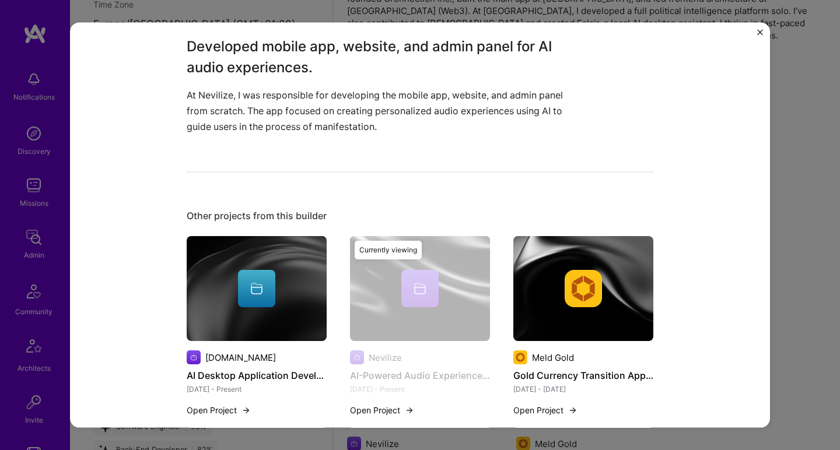
click at [251, 288] on icon at bounding box center [257, 291] width 12 height 8
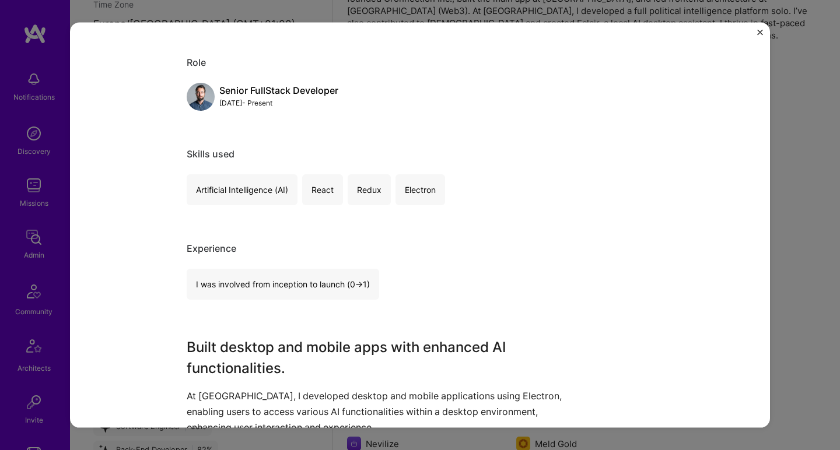
scroll to position [217, 0]
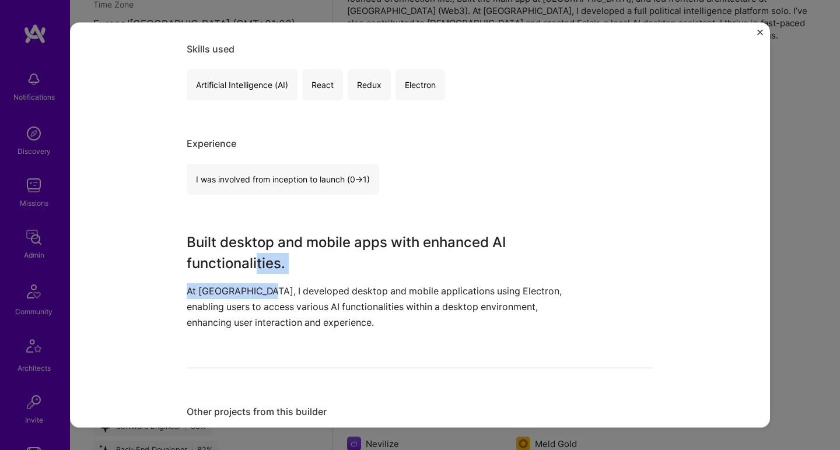
drag, startPoint x: 251, startPoint y: 251, endPoint x: 249, endPoint y: 286, distance: 34.4
click at [249, 286] on div "Built desktop and mobile apps with enhanced AI functionalities. At Eclair, I de…" at bounding box center [376, 280] width 379 height 99
click at [202, 235] on h3 "Built desktop and mobile apps with enhanced AI functionalities." at bounding box center [376, 252] width 379 height 42
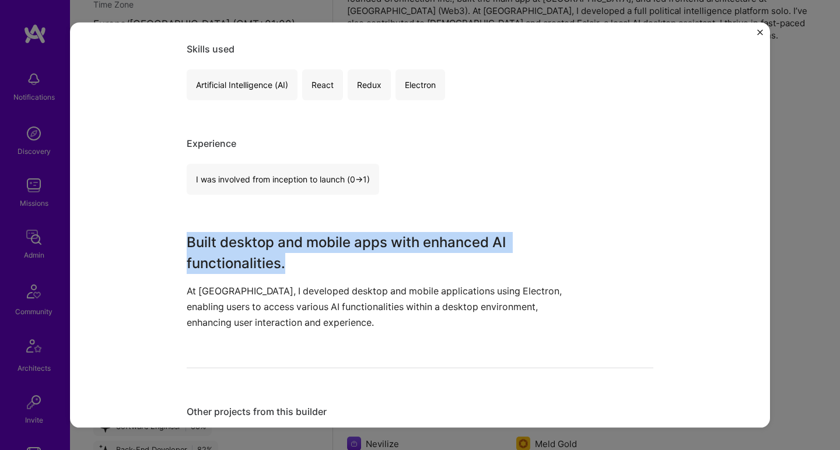
click at [201, 238] on h3 "Built desktop and mobile apps with enhanced AI functionalities." at bounding box center [376, 252] width 379 height 42
click at [222, 258] on h3 "Built desktop and mobile apps with enhanced AI functionalities." at bounding box center [376, 252] width 379 height 42
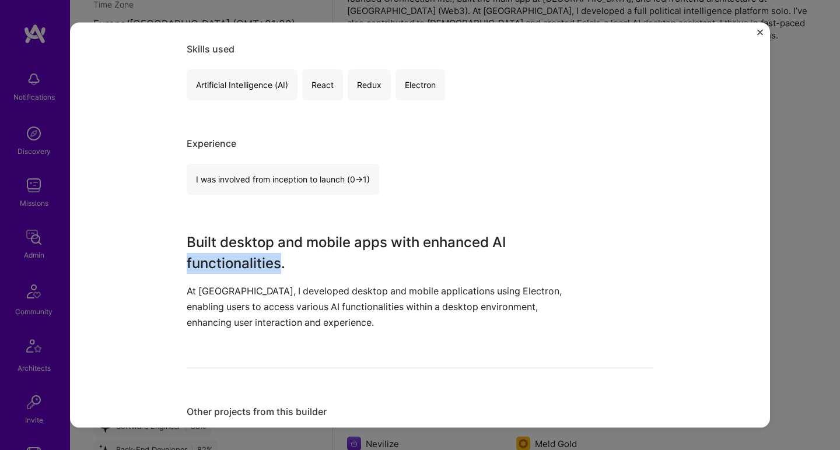
click at [222, 258] on h3 "Built desktop and mobile apps with enhanced AI functionalities." at bounding box center [376, 252] width 379 height 42
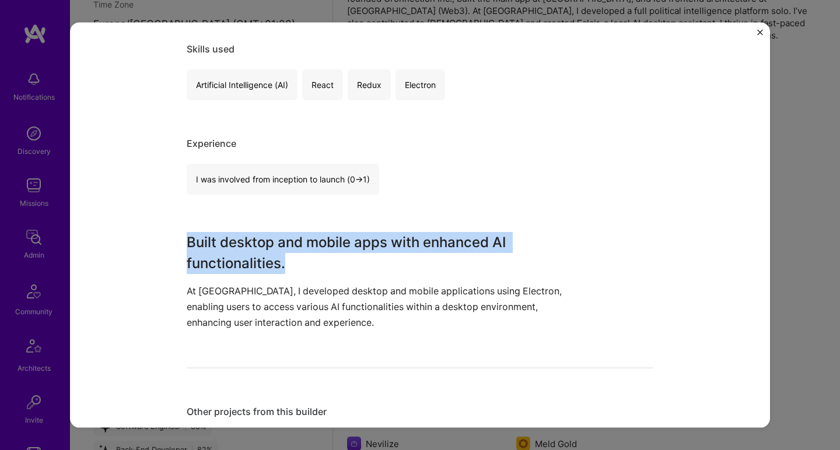
click at [222, 258] on h3 "Built desktop and mobile apps with enhanced AI functionalities." at bounding box center [376, 252] width 379 height 42
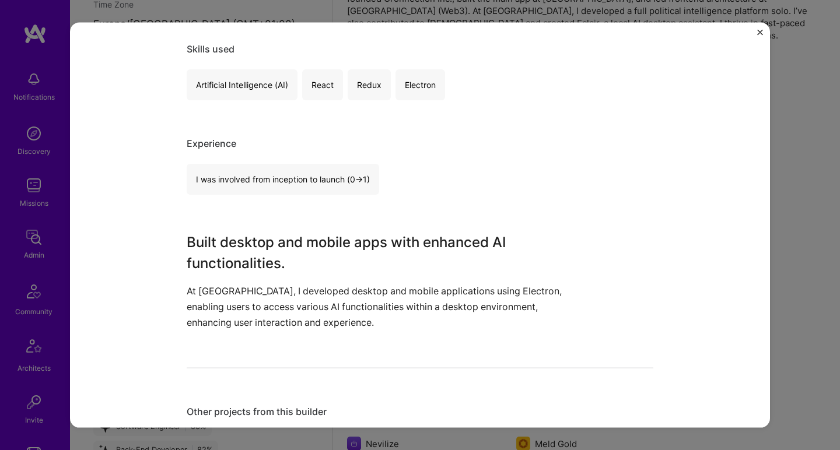
click at [242, 264] on h3 "Built desktop and mobile apps with enhanced AI functionalities." at bounding box center [376, 252] width 379 height 42
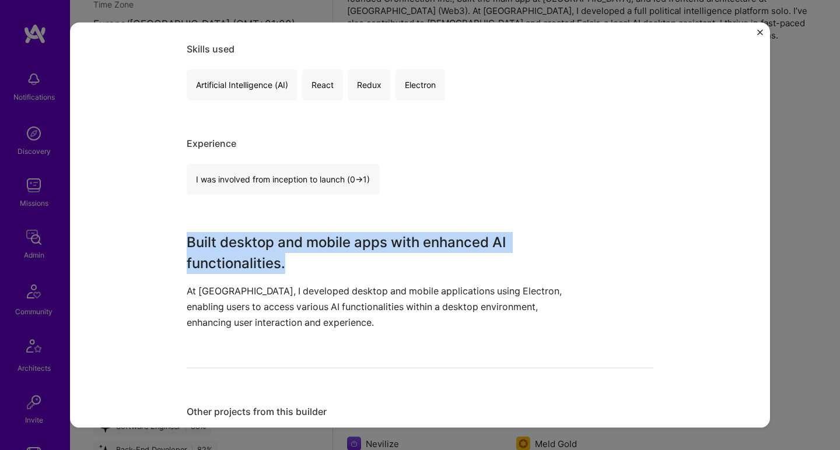
click at [242, 264] on h3 "Built desktop and mobile apps with enhanced AI functionalities." at bounding box center [376, 252] width 379 height 42
click at [246, 242] on h3 "Built desktop and mobile apps with enhanced AI functionalities." at bounding box center [376, 252] width 379 height 42
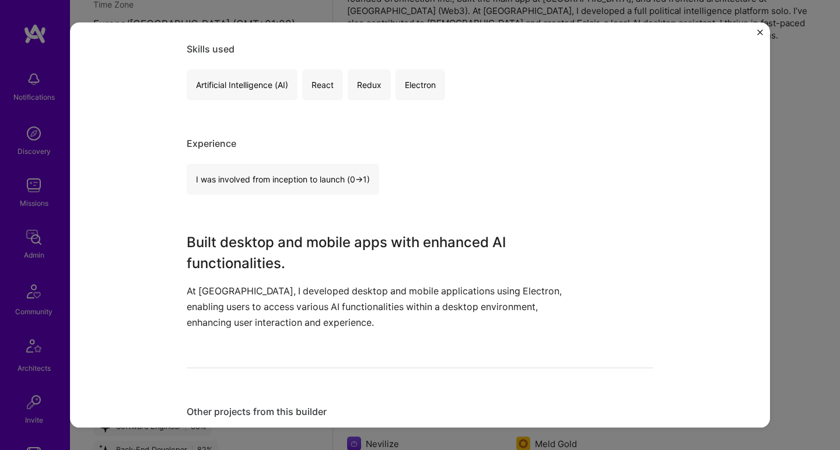
click at [243, 217] on div "AI Desktop Application Development Eclair.chat Enterprise Software Role Senior …" at bounding box center [420, 445] width 466 height 1232
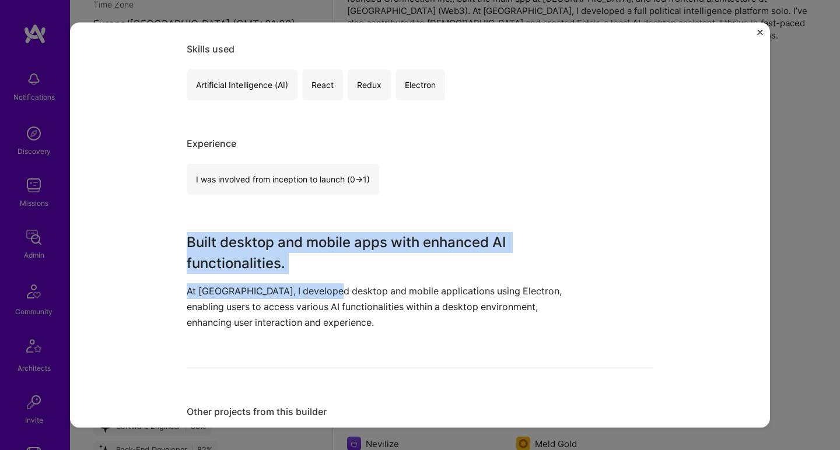
drag, startPoint x: 230, startPoint y: 214, endPoint x: 320, endPoint y: 290, distance: 118.0
click at [320, 290] on div "AI Desktop Application Development Eclair.chat Enterprise Software Role Senior …" at bounding box center [420, 445] width 466 height 1232
click at [332, 272] on h3 "Built desktop and mobile apps with enhanced AI functionalities." at bounding box center [376, 252] width 379 height 42
drag, startPoint x: 314, startPoint y: 268, endPoint x: 181, endPoint y: 240, distance: 135.3
click at [187, 240] on h3 "Built desktop and mobile apps with enhanced AI functionalities." at bounding box center [376, 252] width 379 height 42
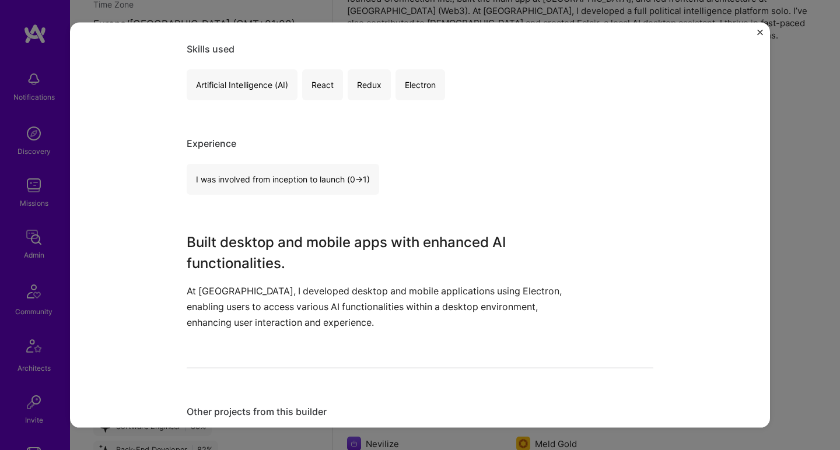
click at [187, 240] on h3 "Built desktop and mobile apps with enhanced AI functionalities." at bounding box center [376, 252] width 379 height 42
click at [187, 238] on h3 "Built desktop and mobile apps with enhanced AI functionalities." at bounding box center [376, 252] width 379 height 42
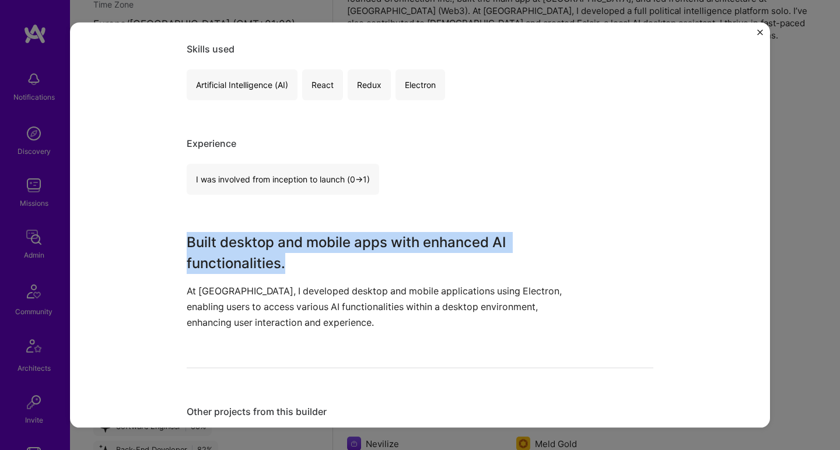
click at [187, 239] on h3 "Built desktop and mobile apps with enhanced AI functionalities." at bounding box center [376, 252] width 379 height 42
click at [256, 264] on h3 "Built desktop and mobile apps with enhanced AI functionalities." at bounding box center [376, 252] width 379 height 42
click at [255, 264] on h3 "Built desktop and mobile apps with enhanced AI functionalities." at bounding box center [376, 252] width 379 height 42
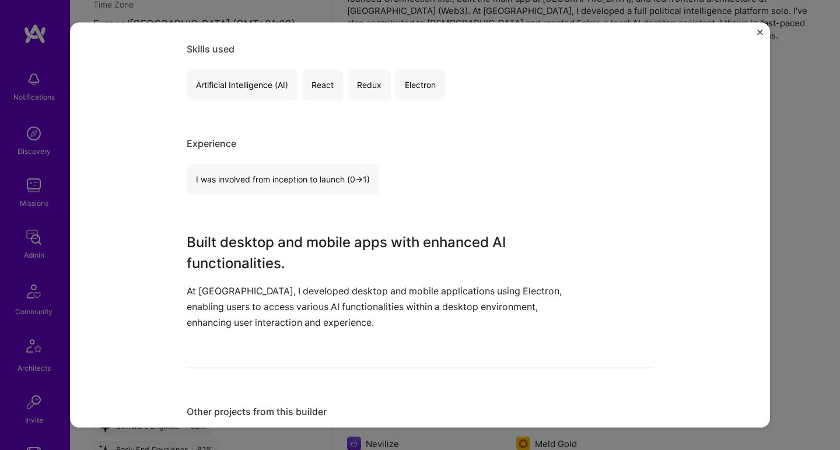
click at [267, 217] on div "AI Desktop Application Development Eclair.chat Enterprise Software Role Senior …" at bounding box center [420, 445] width 466 height 1232
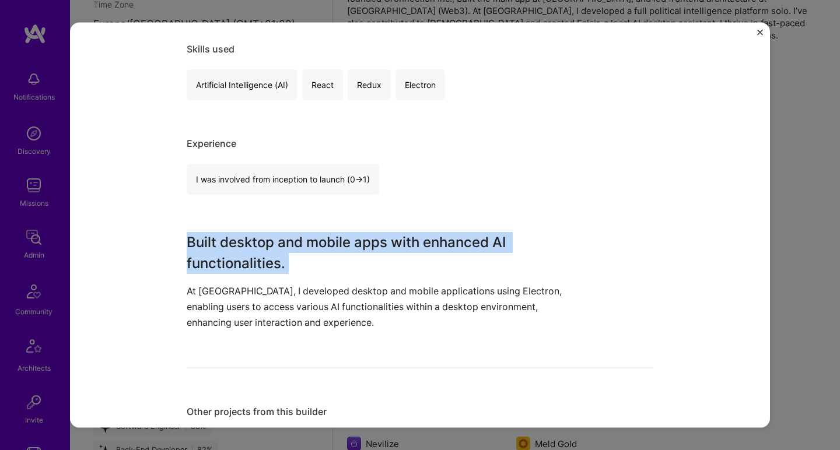
drag, startPoint x: 228, startPoint y: 219, endPoint x: 295, endPoint y: 278, distance: 89.2
click at [295, 278] on div "AI Desktop Application Development Eclair.chat Enterprise Software Role Senior …" at bounding box center [420, 445] width 466 height 1232
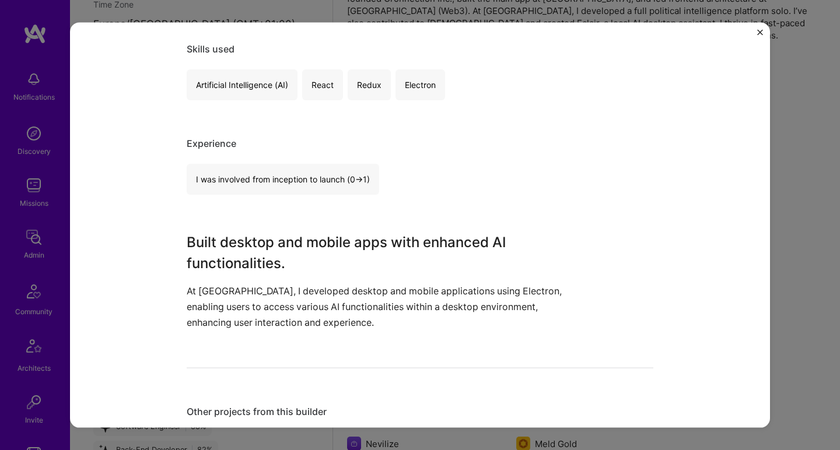
click at [295, 278] on div "Built desktop and mobile apps with enhanced AI functionalities. At Eclair, I de…" at bounding box center [376, 280] width 379 height 99
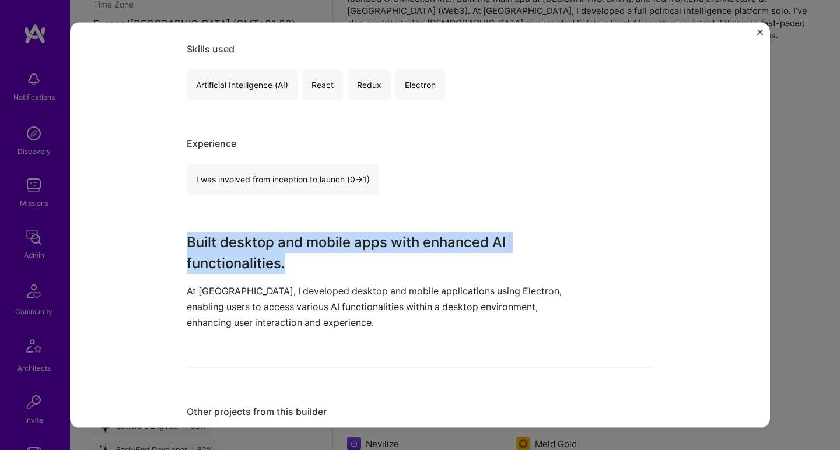
drag, startPoint x: 309, startPoint y: 266, endPoint x: 267, endPoint y: 212, distance: 69.0
click at [267, 212] on div "AI Desktop Application Development Eclair.chat Enterprise Software Role Senior …" at bounding box center [420, 445] width 466 height 1232
click at [268, 208] on div "AI Desktop Application Development Eclair.chat Enterprise Software Role Senior …" at bounding box center [420, 445] width 466 height 1232
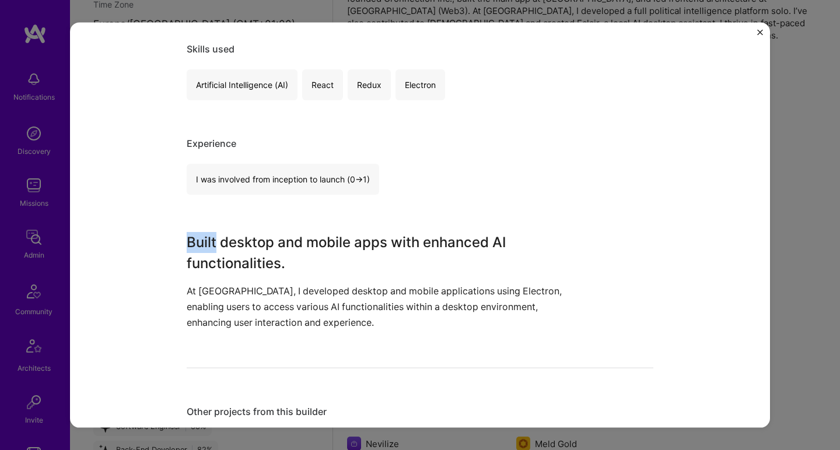
click at [268, 208] on div "AI Desktop Application Development Eclair.chat Enterprise Software Role Senior …" at bounding box center [420, 445] width 466 height 1232
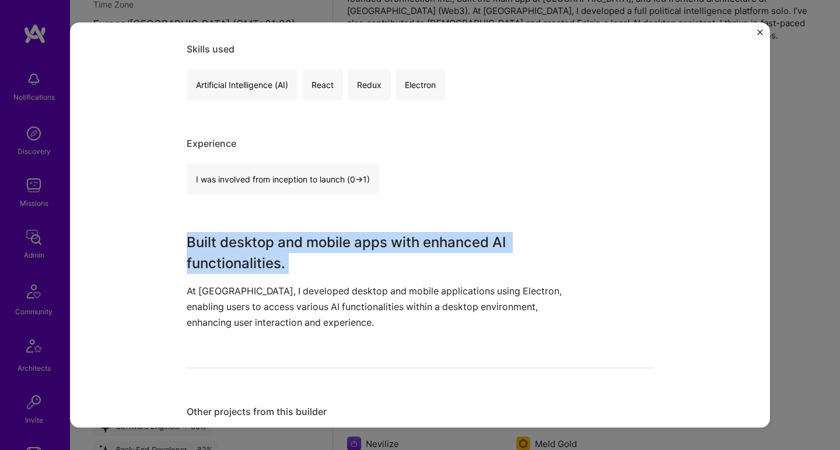
drag, startPoint x: 268, startPoint y: 208, endPoint x: 273, endPoint y: 265, distance: 56.9
click at [273, 265] on div "AI Desktop Application Development Eclair.chat Enterprise Software Role Senior …" at bounding box center [420, 445] width 466 height 1232
click at [273, 265] on h3 "Built desktop and mobile apps with enhanced AI functionalities." at bounding box center [376, 252] width 379 height 42
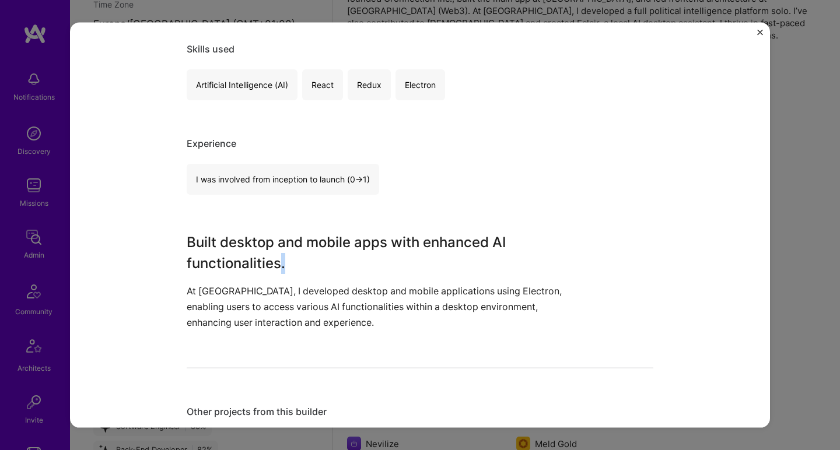
click at [273, 265] on h3 "Built desktop and mobile apps with enhanced AI functionalities." at bounding box center [376, 252] width 379 height 42
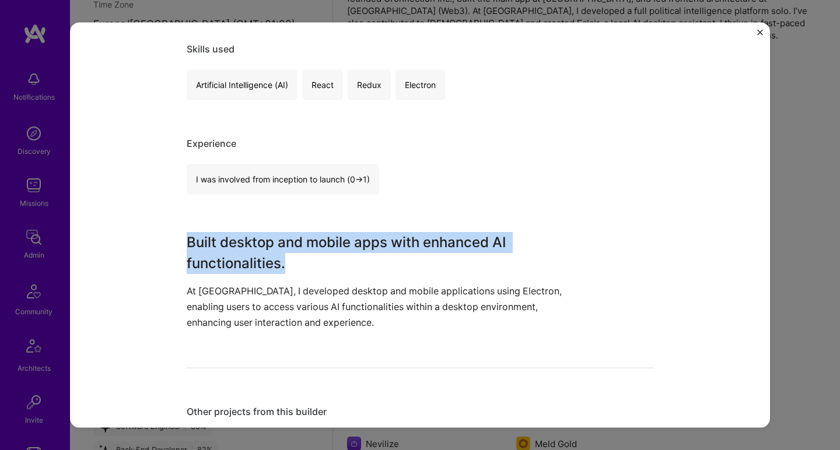
drag, startPoint x: 273, startPoint y: 265, endPoint x: 275, endPoint y: 230, distance: 34.4
click at [275, 230] on div "AI Desktop Application Development Eclair.chat Enterprise Software Role Senior …" at bounding box center [420, 445] width 466 height 1232
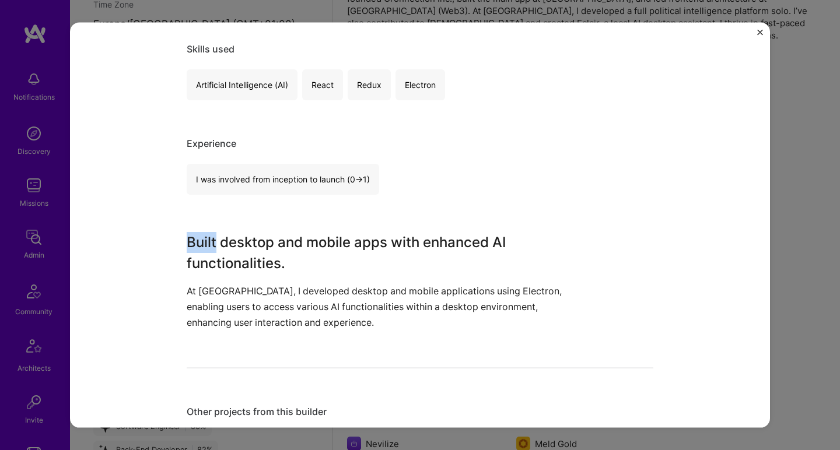
click at [275, 230] on div "AI Desktop Application Development Eclair.chat Enterprise Software Role Senior …" at bounding box center [420, 445] width 466 height 1232
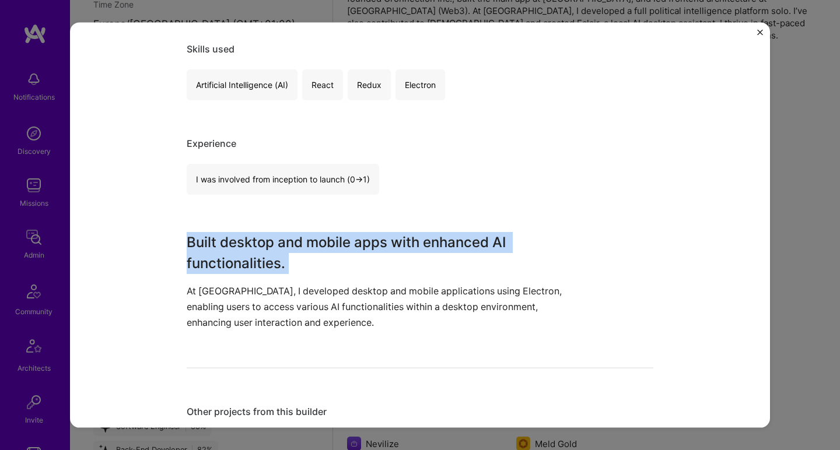
click at [275, 230] on div "AI Desktop Application Development Eclair.chat Enterprise Software Role Senior …" at bounding box center [420, 445] width 466 height 1232
click at [294, 212] on div "AI Desktop Application Development Eclair.chat Enterprise Software Role Senior …" at bounding box center [420, 445] width 466 height 1232
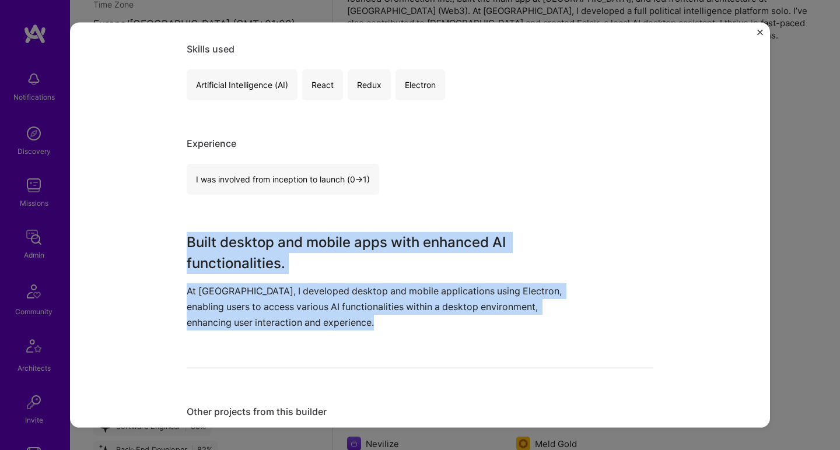
drag, startPoint x: 294, startPoint y: 212, endPoint x: 302, endPoint y: 315, distance: 102.9
click at [302, 315] on div "AI Desktop Application Development Eclair.chat Enterprise Software Role Senior …" at bounding box center [420, 445] width 466 height 1232
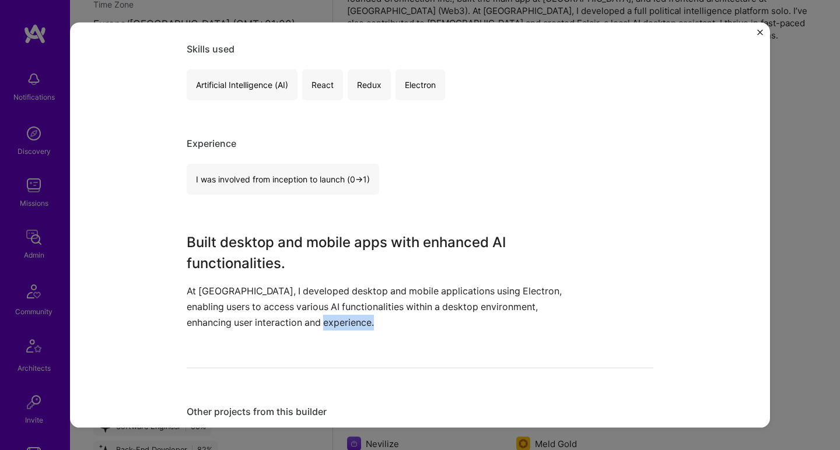
click at [302, 315] on p "At Eclair, I developed desktop and mobile applications using Electron, enabling…" at bounding box center [376, 307] width 379 height 48
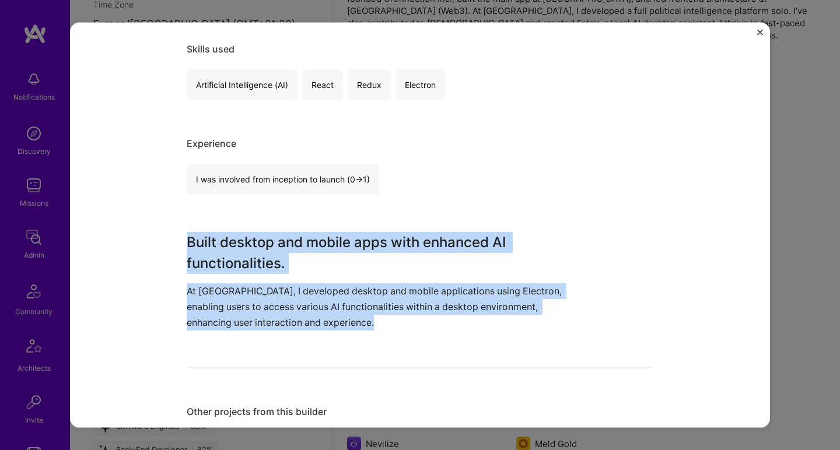
drag, startPoint x: 331, startPoint y: 324, endPoint x: 299, endPoint y: 210, distance: 118.0
click at [299, 210] on div "AI Desktop Application Development Eclair.chat Enterprise Software Role Senior …" at bounding box center [420, 445] width 466 height 1232
drag, startPoint x: 294, startPoint y: 215, endPoint x: 301, endPoint y: 335, distance: 120.9
click at [301, 335] on div "AI Desktop Application Development Eclair.chat Enterprise Software Role Senior …" at bounding box center [420, 445] width 466 height 1232
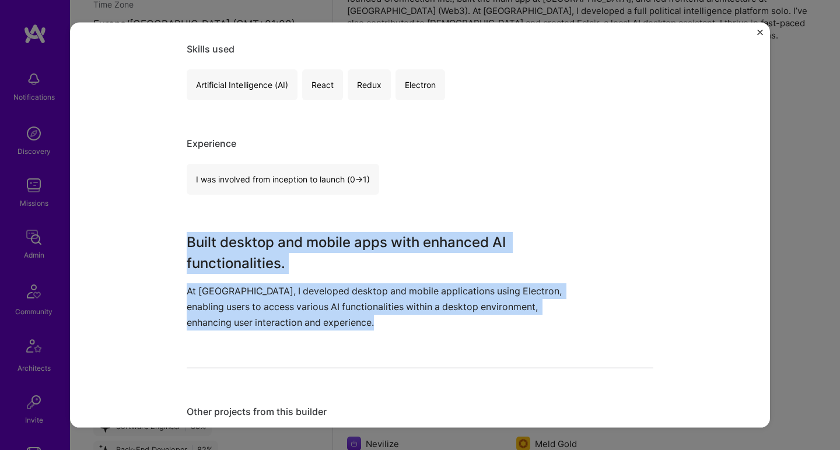
click at [301, 335] on div "AI Desktop Application Development Eclair.chat Enterprise Software Role Senior …" at bounding box center [420, 445] width 466 height 1232
drag, startPoint x: 301, startPoint y: 346, endPoint x: 288, endPoint y: 237, distance: 110.4
click at [287, 238] on div "AI Desktop Application Development Eclair.chat Enterprise Software Role Senior …" at bounding box center [420, 445] width 466 height 1232
click at [288, 237] on h3 "Built desktop and mobile apps with enhanced AI functionalities." at bounding box center [376, 252] width 379 height 42
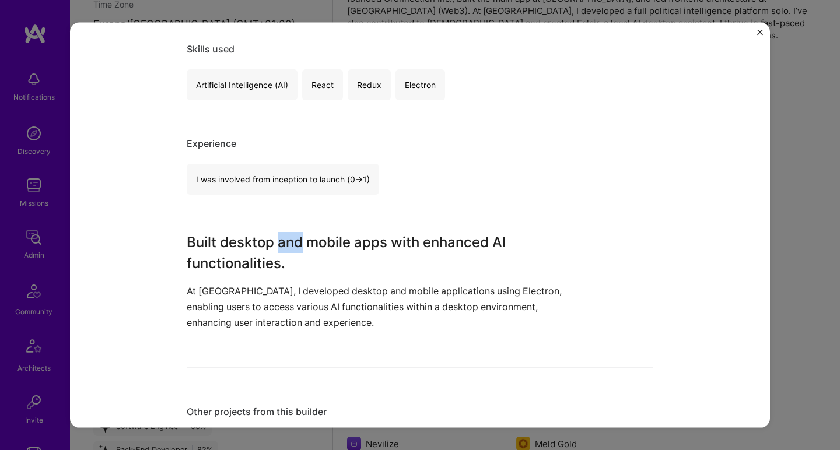
click at [288, 237] on h3 "Built desktop and mobile apps with enhanced AI functionalities." at bounding box center [376, 252] width 379 height 42
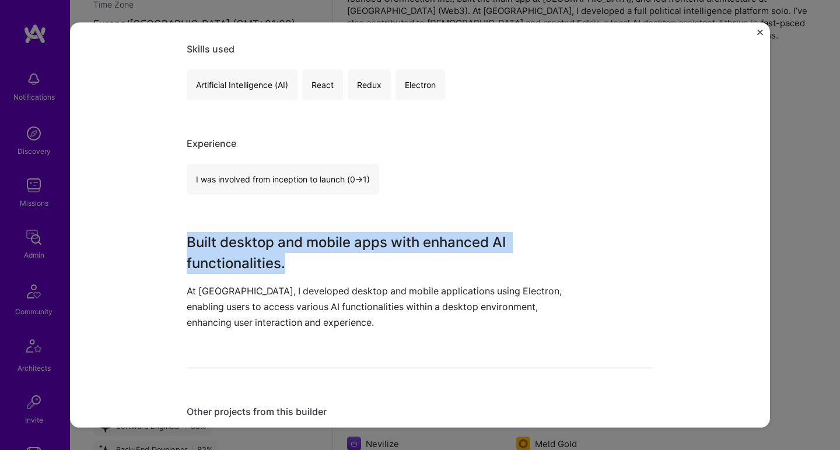
click at [288, 237] on h3 "Built desktop and mobile apps with enhanced AI functionalities." at bounding box center [376, 252] width 379 height 42
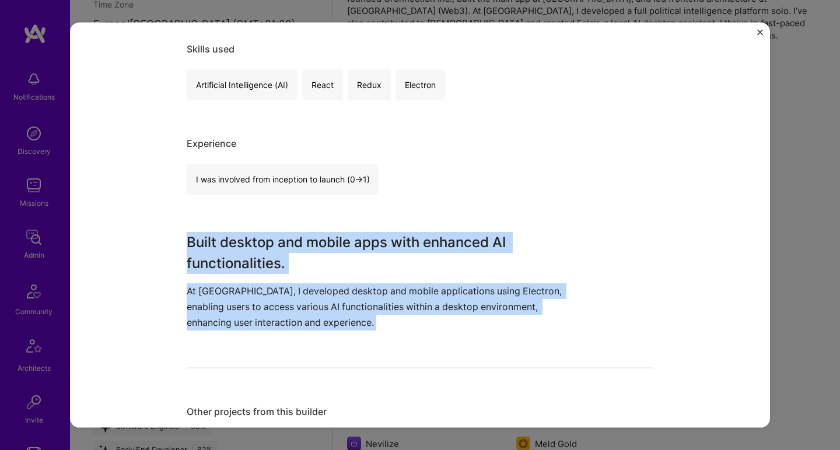
drag, startPoint x: 288, startPoint y: 237, endPoint x: 285, endPoint y: 348, distance: 111.4
click at [285, 348] on div "AI Desktop Application Development Eclair.chat Enterprise Software Role Senior …" at bounding box center [420, 445] width 466 height 1232
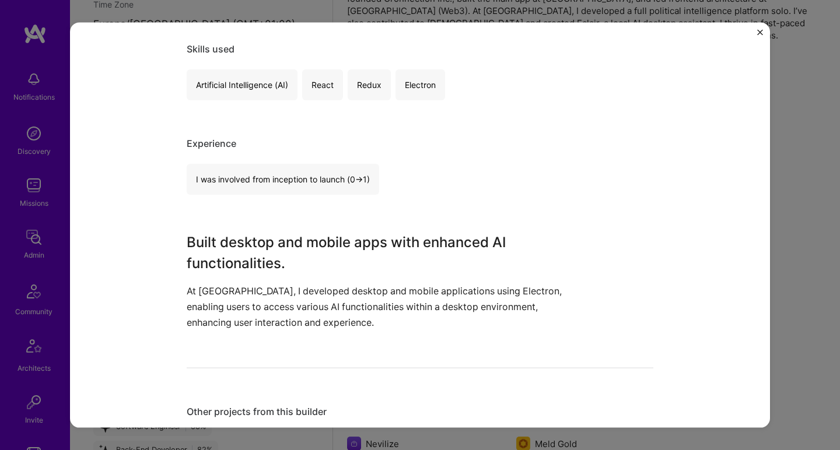
click at [285, 348] on div "AI Desktop Application Development Eclair.chat Enterprise Software Role Senior …" at bounding box center [420, 445] width 466 height 1232
drag, startPoint x: 285, startPoint y: 348, endPoint x: 286, endPoint y: 339, distance: 8.2
click at [285, 347] on div "AI Desktop Application Development Eclair.chat Enterprise Software Role Senior …" at bounding box center [420, 445] width 466 height 1232
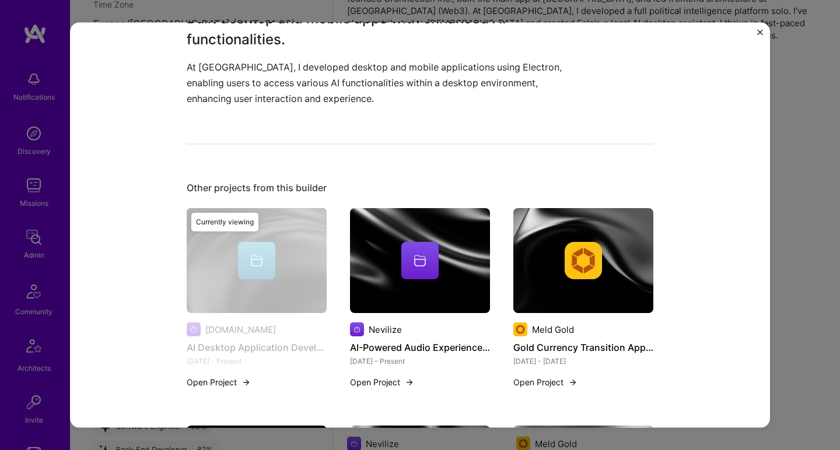
click at [350, 269] on div at bounding box center [420, 260] width 140 height 37
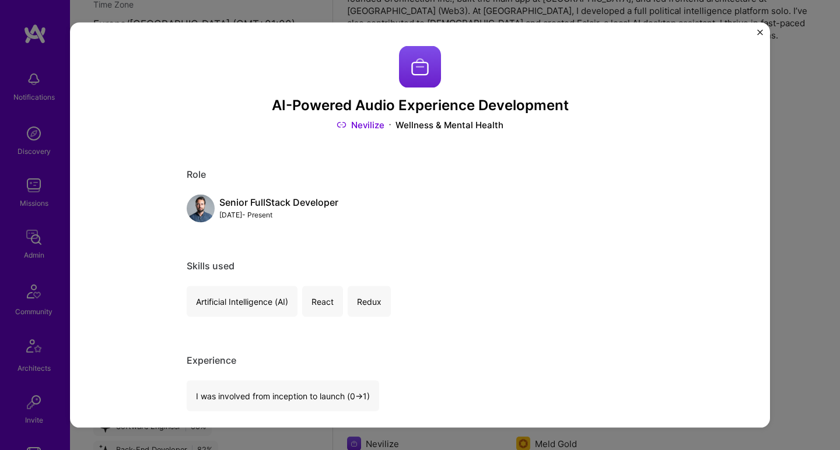
scroll to position [168, 0]
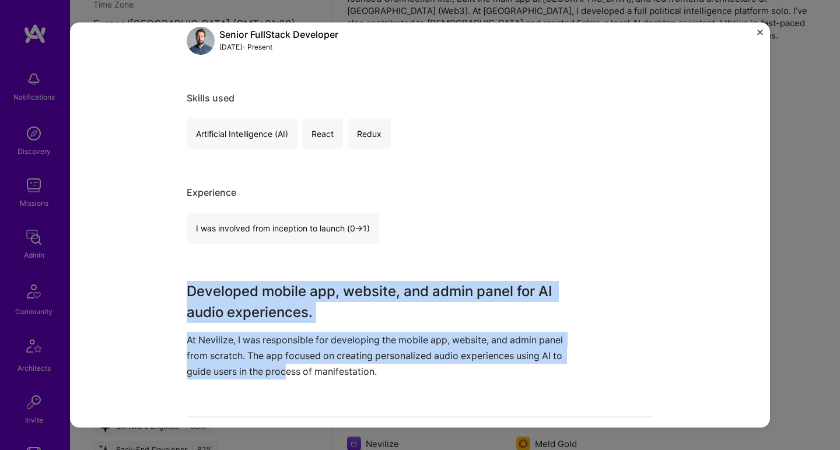
drag, startPoint x: 321, startPoint y: 277, endPoint x: 331, endPoint y: 371, distance: 94.3
click at [331, 371] on p "At Nevilize, I was responsible for developing the mobile app, website, and admi…" at bounding box center [376, 356] width 379 height 48
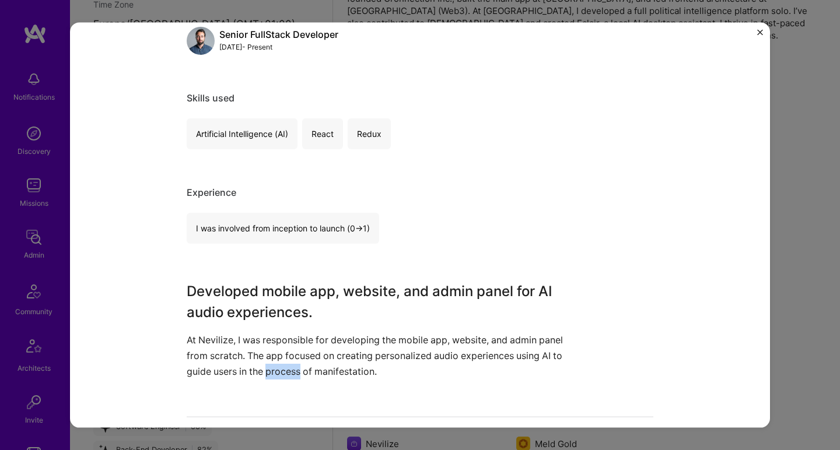
click at [331, 371] on p "At Nevilize, I was responsible for developing the mobile app, website, and admi…" at bounding box center [376, 356] width 379 height 48
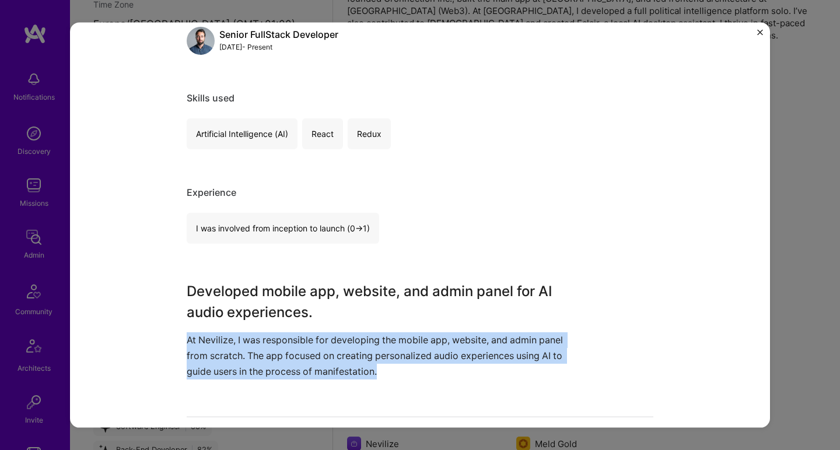
drag, startPoint x: 331, startPoint y: 371, endPoint x: 340, endPoint y: 278, distance: 93.8
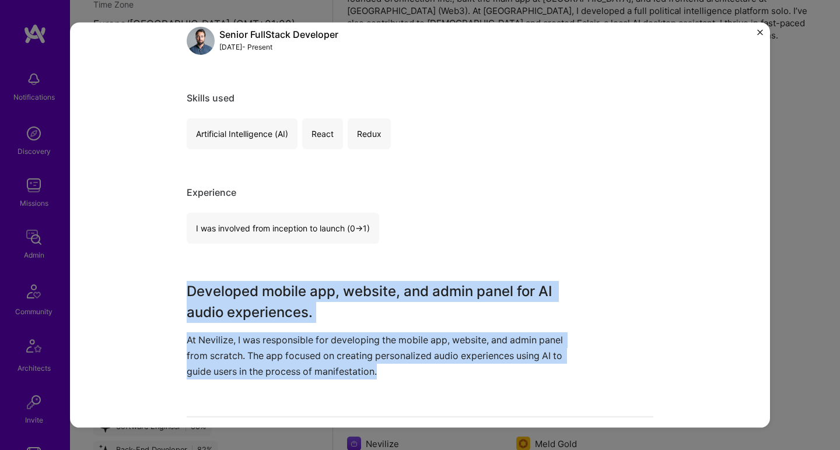
drag, startPoint x: 340, startPoint y: 278, endPoint x: 310, endPoint y: 357, distance: 85.2
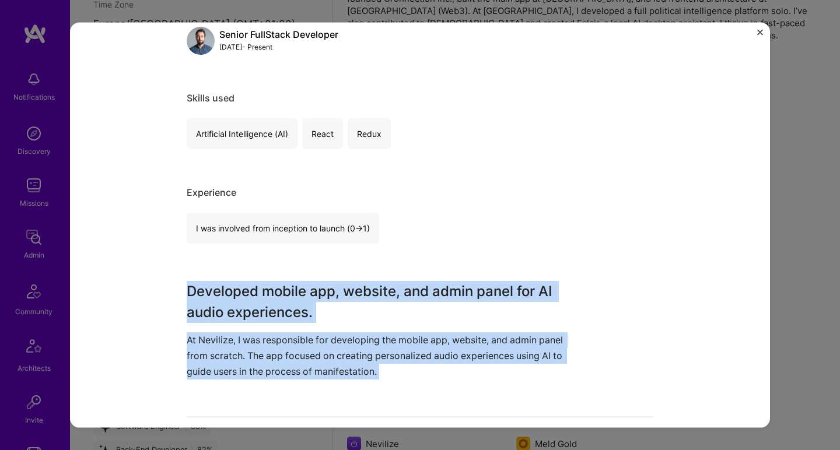
drag, startPoint x: 258, startPoint y: 390, endPoint x: 261, endPoint y: 269, distance: 121.3
drag, startPoint x: 261, startPoint y: 269, endPoint x: 217, endPoint y: 401, distance: 139.2
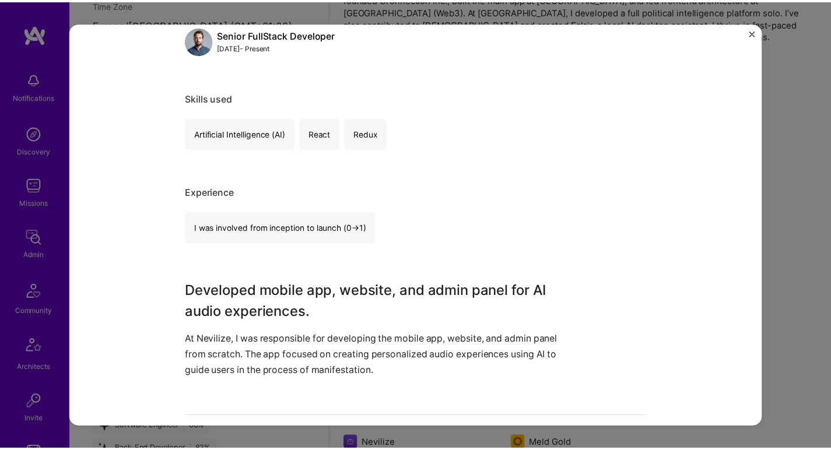
scroll to position [0, 0]
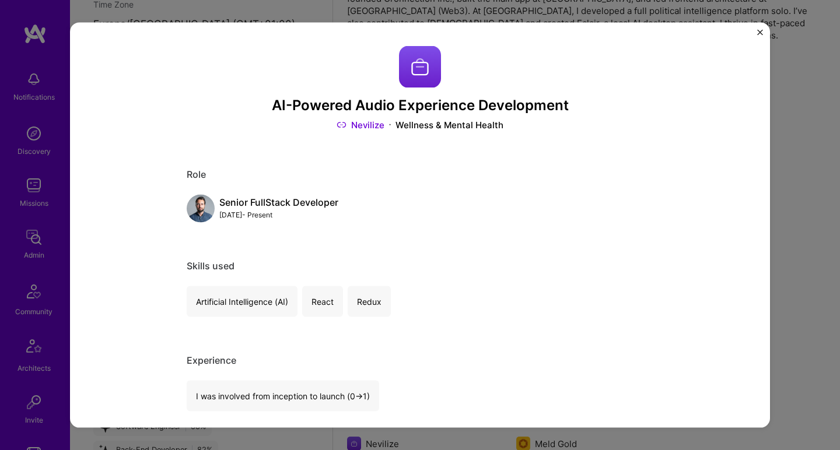
click at [784, 114] on div "AI-Powered Audio Experience Development Nevilize Wellness & Mental Health Role …" at bounding box center [420, 225] width 840 height 450
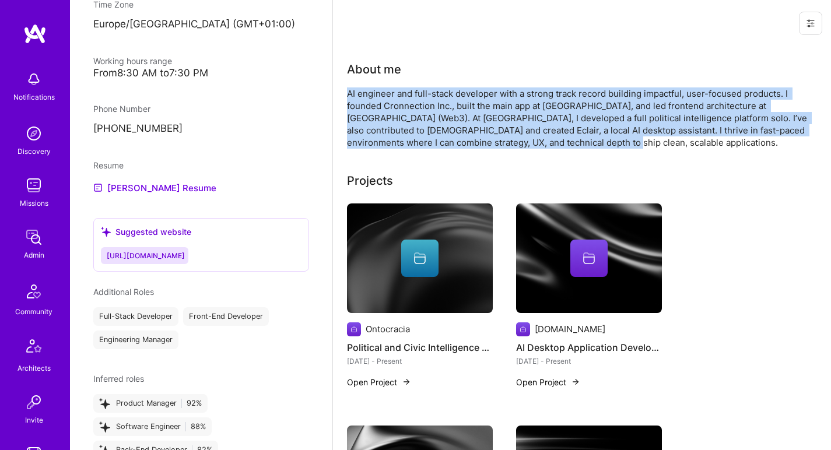
drag, startPoint x: 406, startPoint y: 86, endPoint x: 594, endPoint y: 144, distance: 196.4
click at [594, 144] on div "About me AI engineer and full-stack developer with a strong track record buildi…" at bounding box center [580, 105] width 466 height 88
click at [594, 144] on div "AI engineer and full-stack developer with a strong track record building impact…" at bounding box center [580, 117] width 466 height 61
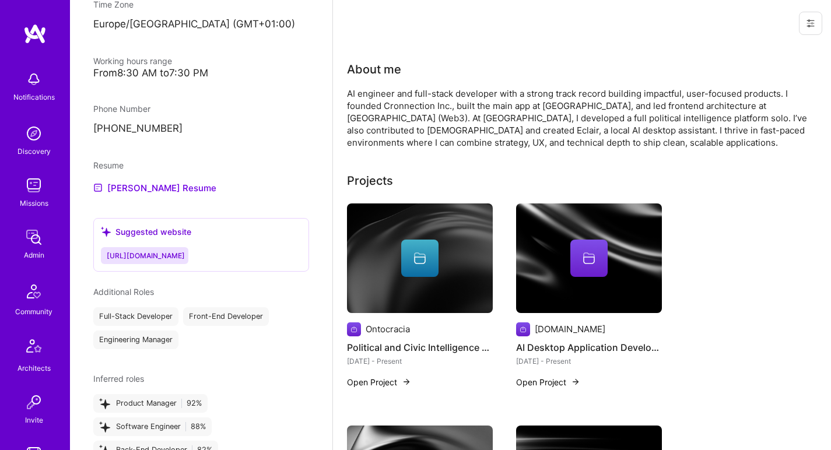
click at [594, 143] on div "AI engineer and full-stack developer with a strong track record building impact…" at bounding box center [580, 117] width 466 height 61
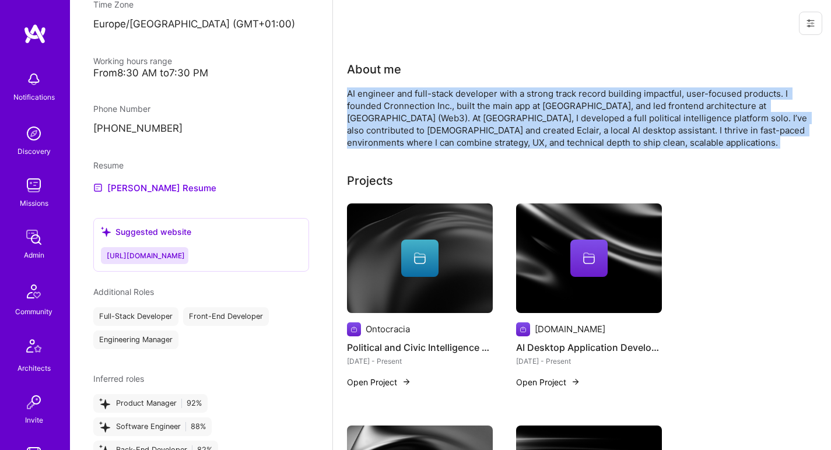
drag, startPoint x: 594, startPoint y: 143, endPoint x: 596, endPoint y: 79, distance: 64.8
click at [596, 79] on div "About me AI engineer and full-stack developer with a strong track record buildi…" at bounding box center [580, 105] width 466 height 88
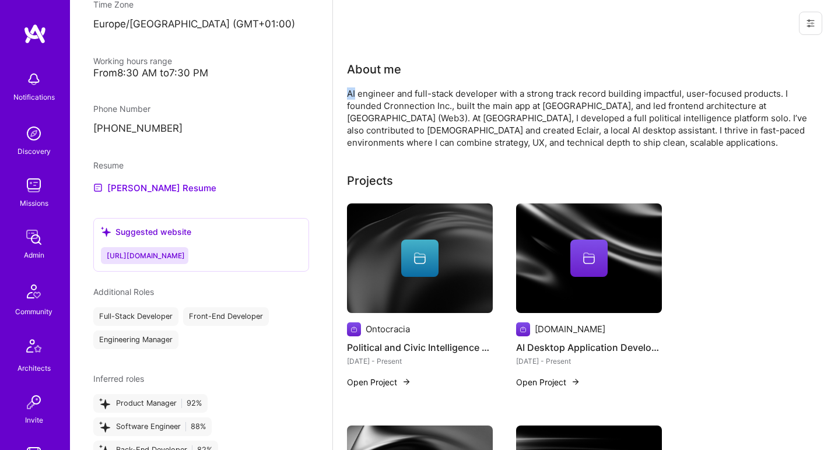
click at [596, 79] on div "About me AI engineer and full-stack developer with a strong track record buildi…" at bounding box center [580, 105] width 466 height 88
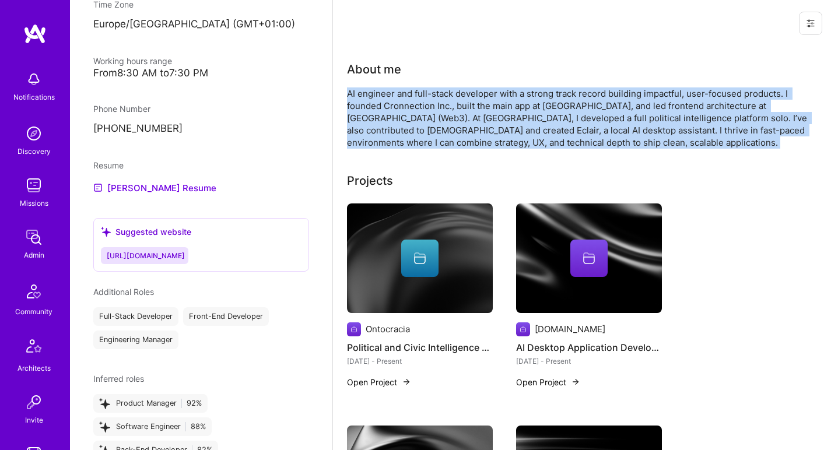
click at [596, 79] on div "About me AI engineer and full-stack developer with a strong track record buildi…" at bounding box center [580, 105] width 466 height 88
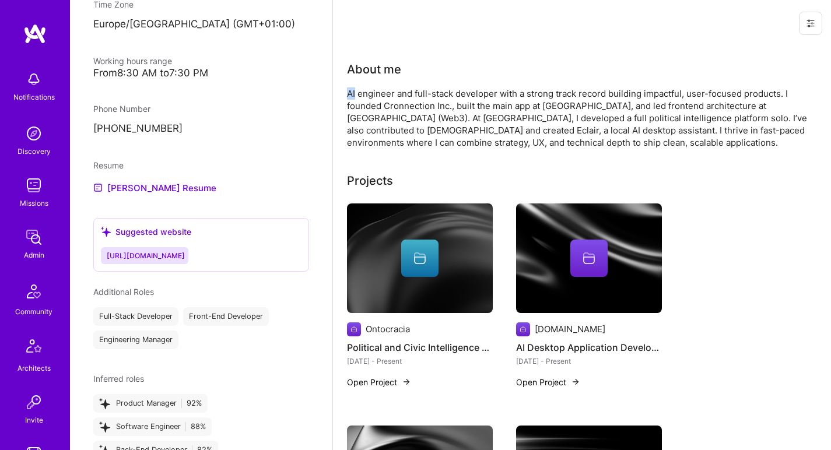
click at [596, 79] on div "About me AI engineer and full-stack developer with a strong track record buildi…" at bounding box center [580, 105] width 466 height 88
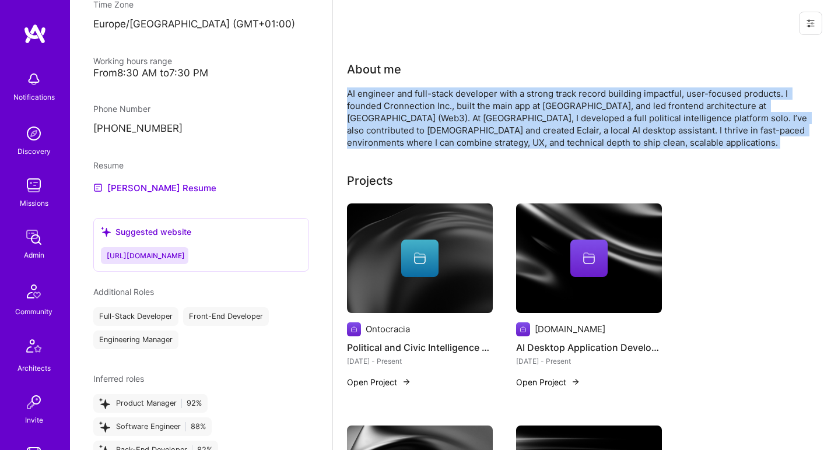
click at [596, 79] on div "About me AI engineer and full-stack developer with a strong track record buildi…" at bounding box center [580, 105] width 466 height 88
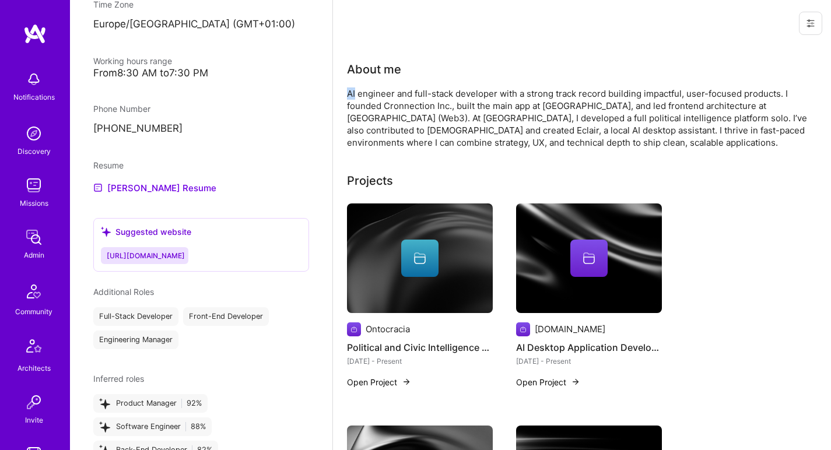
click at [596, 79] on div "About me AI engineer and full-stack developer with a strong track record buildi…" at bounding box center [580, 105] width 466 height 88
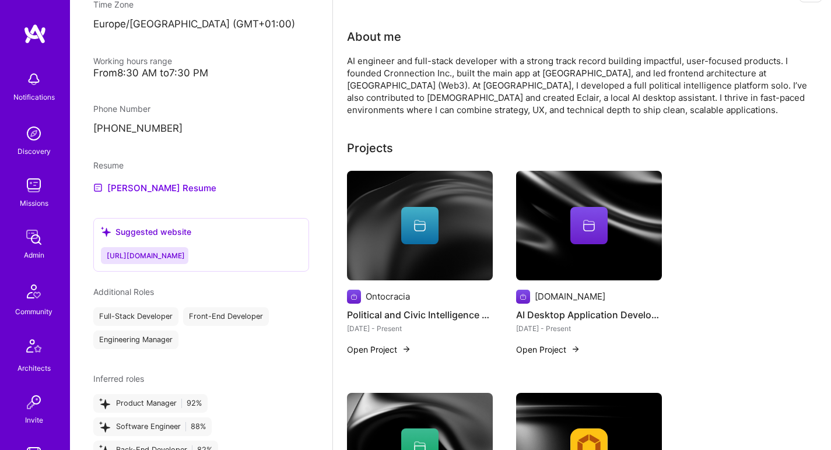
click at [715, 87] on div "AI engineer and full-stack developer with a strong track record building impact…" at bounding box center [580, 85] width 466 height 61
drag, startPoint x: 715, startPoint y: 87, endPoint x: 745, endPoint y: 89, distance: 29.8
click at [745, 89] on div "AI engineer and full-stack developer with a strong track record building impact…" at bounding box center [580, 85] width 466 height 61
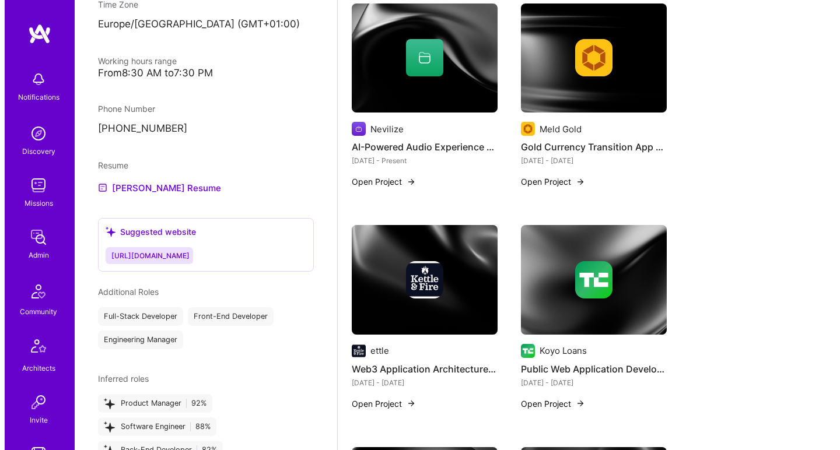
scroll to position [504, 0]
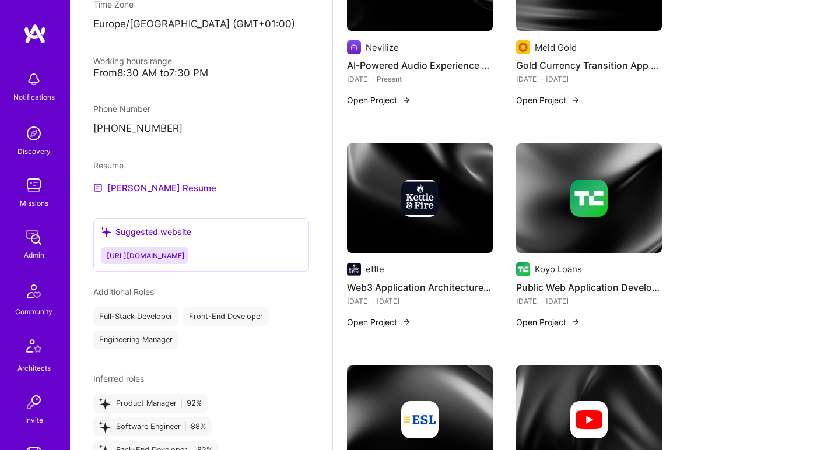
click at [422, 239] on img at bounding box center [420, 198] width 146 height 110
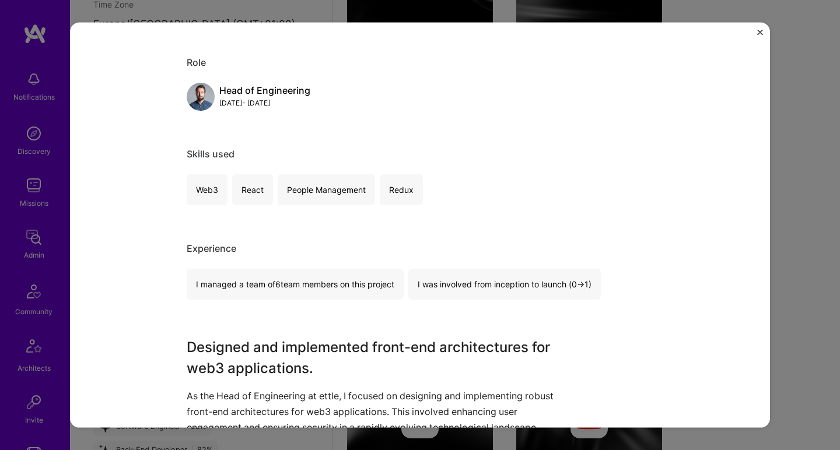
scroll to position [212, 0]
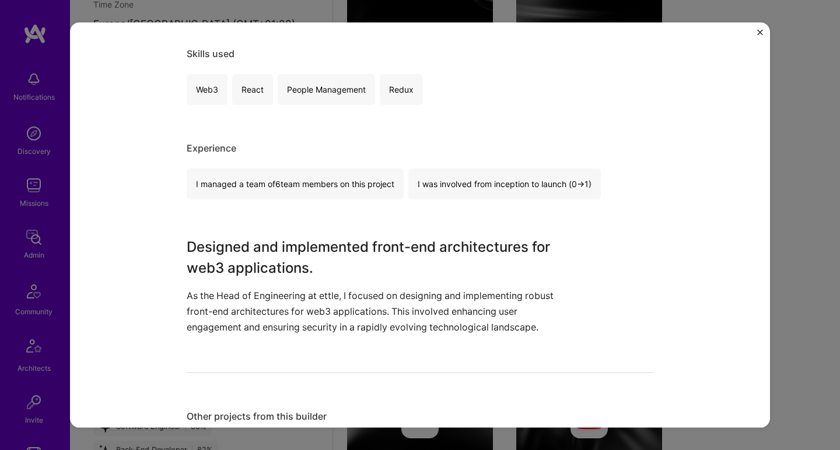
click at [290, 254] on h3 "Designed and implemented front-end architectures for web3 applications." at bounding box center [376, 257] width 379 height 42
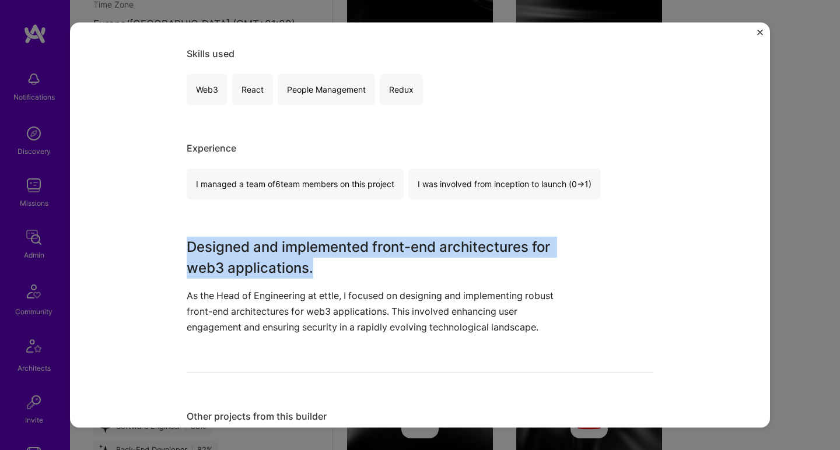
click at [290, 254] on h3 "Designed and implemented front-end architectures for web3 applications." at bounding box center [376, 257] width 379 height 42
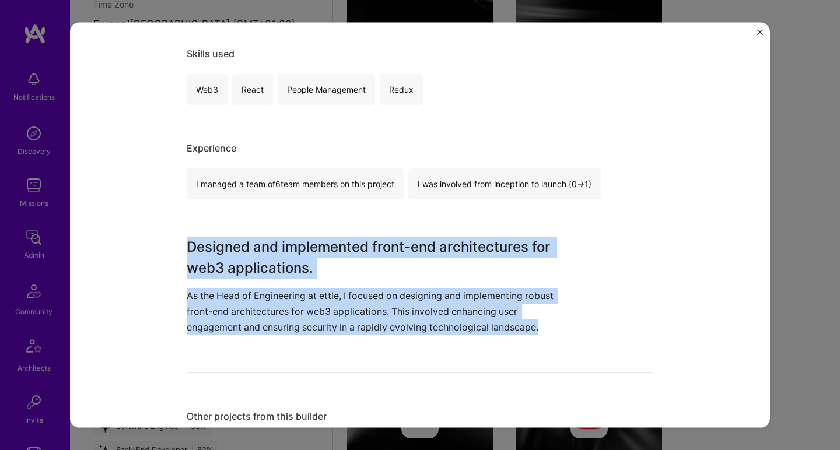
drag, startPoint x: 290, startPoint y: 254, endPoint x: 226, endPoint y: 313, distance: 86.7
click at [226, 313] on div "Designed and implemented front-end architectures for web3 applications. As the …" at bounding box center [376, 285] width 379 height 99
click at [226, 313] on p "As the Head of Engineering at ettle, I focused on designing and implementing ro…" at bounding box center [376, 311] width 379 height 48
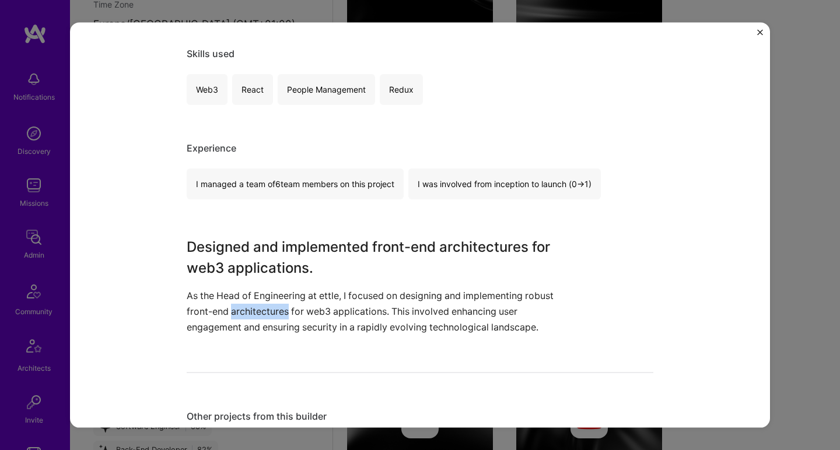
click at [226, 313] on p "As the Head of Engineering at ettle, I focused on designing and implementing ro…" at bounding box center [376, 311] width 379 height 48
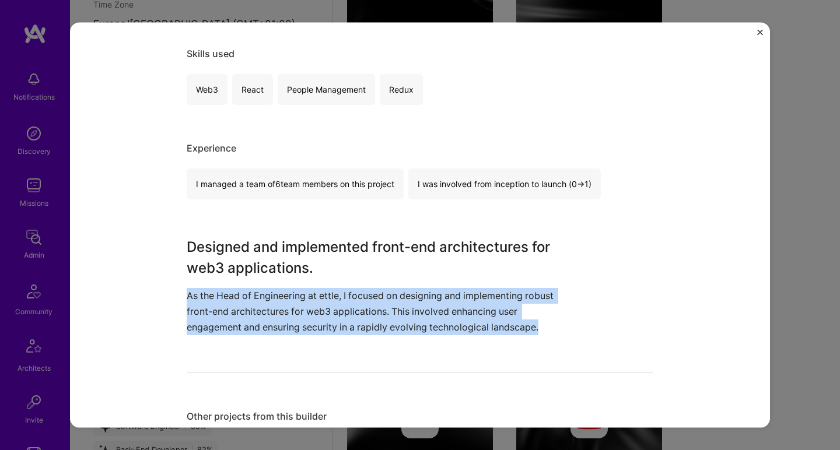
click at [225, 313] on p "As the Head of Engineering at ettle, I focused on designing and implementing ro…" at bounding box center [376, 311] width 379 height 48
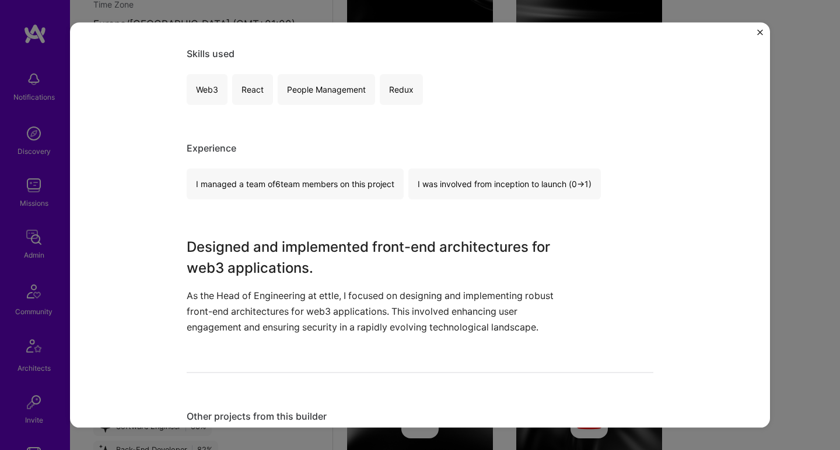
click at [287, 266] on h3 "Designed and implemented front-end architectures for web3 applications." at bounding box center [376, 257] width 379 height 42
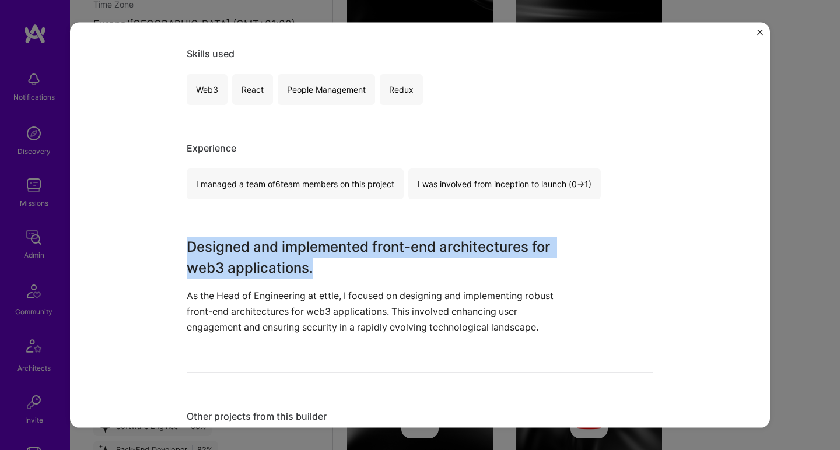
drag, startPoint x: 287, startPoint y: 266, endPoint x: 249, endPoint y: 320, distance: 65.2
click at [249, 320] on div "Designed and implemented front-end architectures for web3 applications. As the …" at bounding box center [376, 285] width 379 height 99
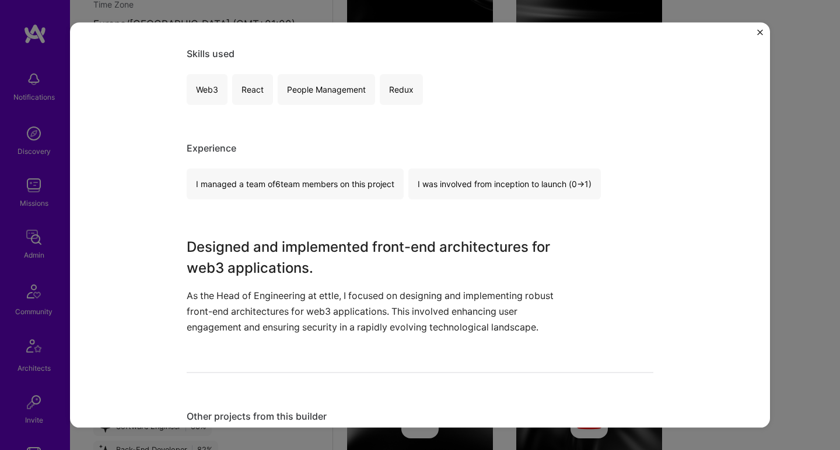
click at [249, 320] on p "As the Head of Engineering at ettle, I focused on designing and implementing ro…" at bounding box center [376, 311] width 379 height 48
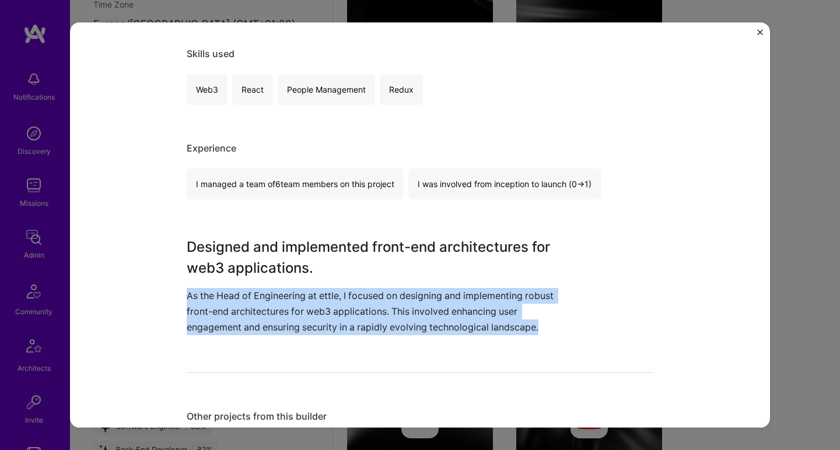
click at [249, 320] on p "As the Head of Engineering at ettle, I focused on designing and implementing ro…" at bounding box center [376, 311] width 379 height 48
click at [261, 279] on div "Designed and implemented front-end architectures for web3 applications. As the …" at bounding box center [376, 285] width 379 height 99
click at [269, 255] on h3 "Designed and implemented front-end architectures for web3 applications." at bounding box center [376, 257] width 379 height 42
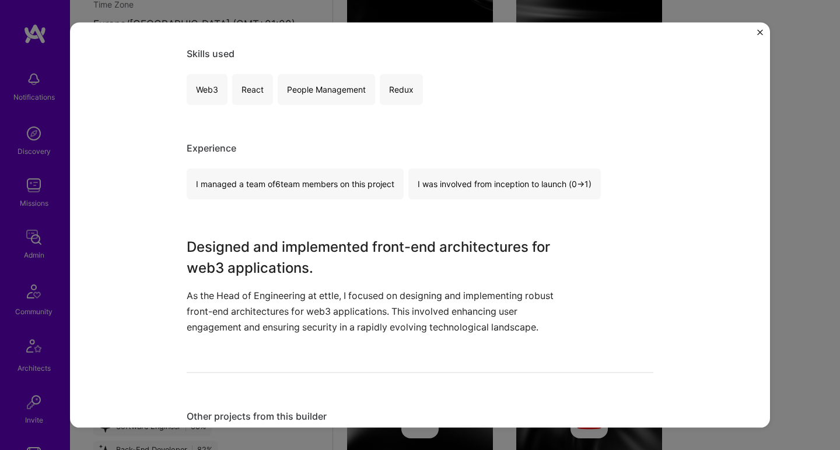
click at [269, 255] on h3 "Designed and implemented front-end architectures for web3 applications." at bounding box center [376, 257] width 379 height 42
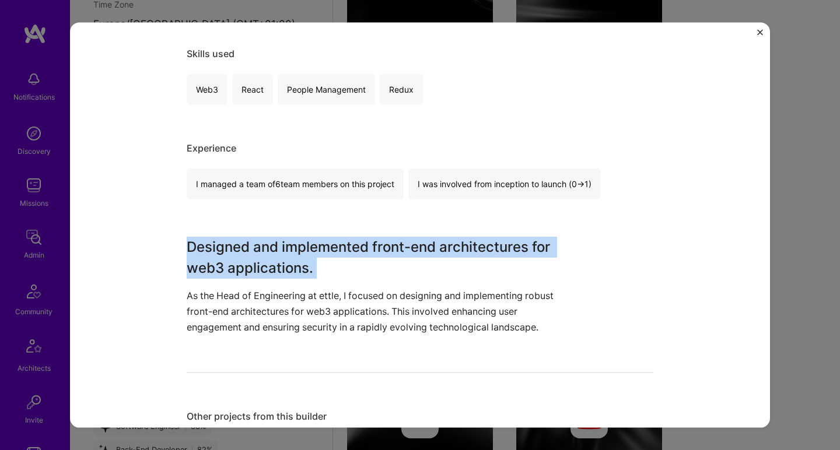
click at [269, 255] on h3 "Designed and implemented front-end architectures for web3 applications." at bounding box center [376, 257] width 379 height 42
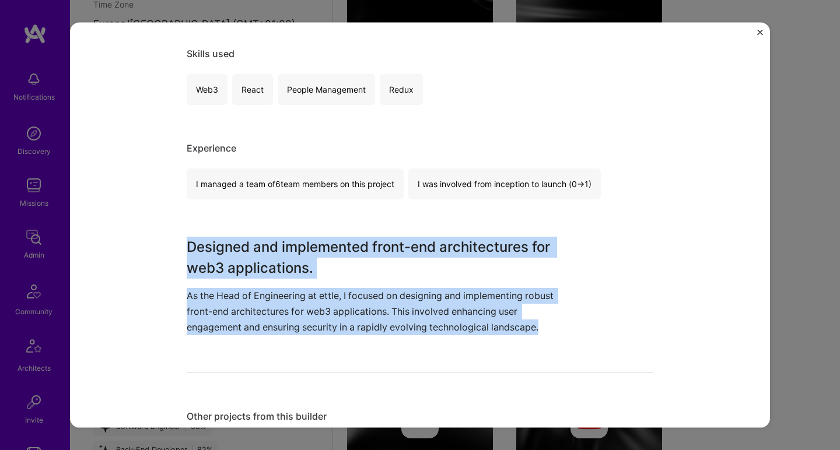
click at [250, 314] on p "As the Head of Engineering at ettle, I focused on designing and implementing ro…" at bounding box center [376, 311] width 379 height 48
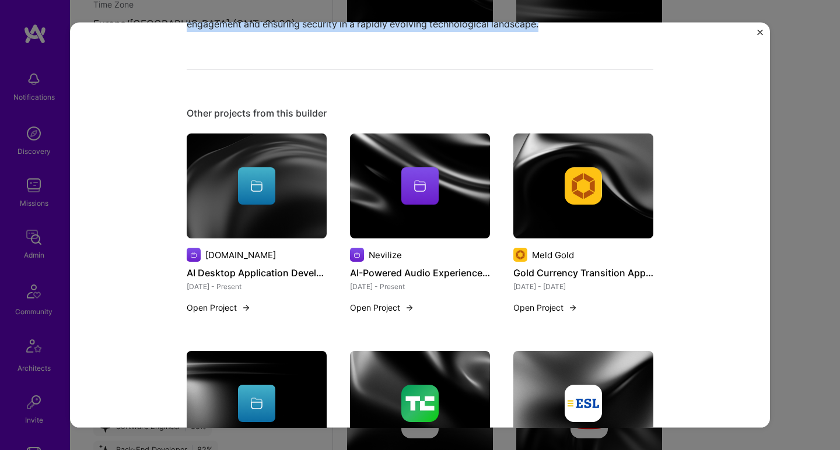
scroll to position [448, 0]
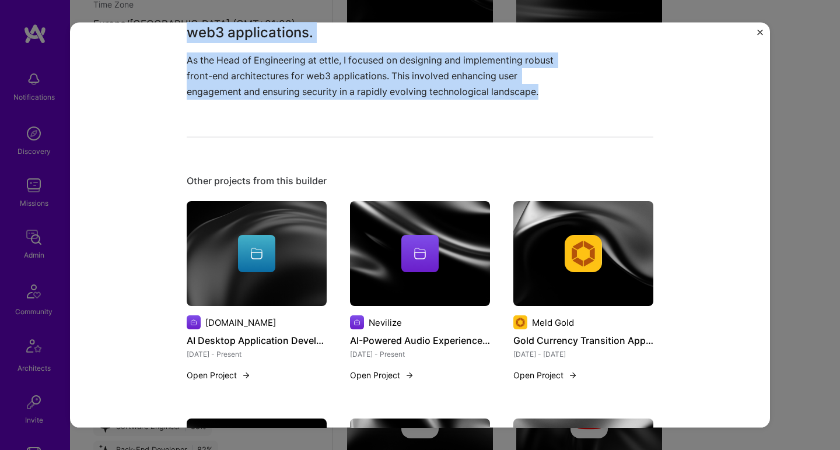
click at [248, 282] on img at bounding box center [257, 253] width 140 height 105
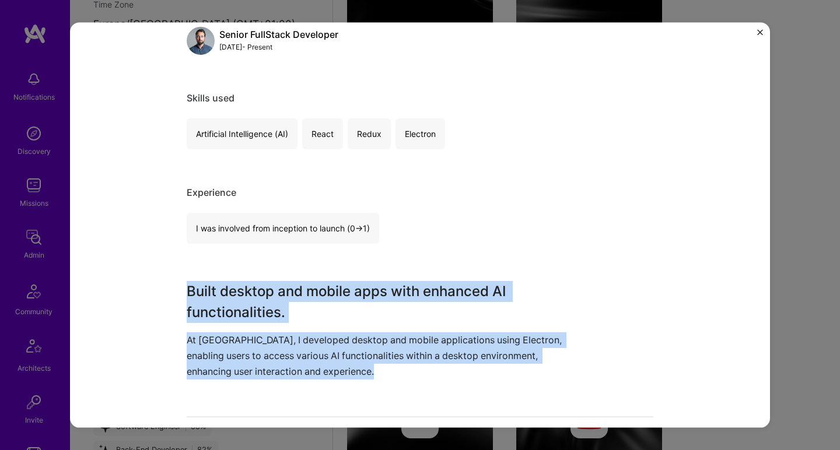
scroll to position [201, 0]
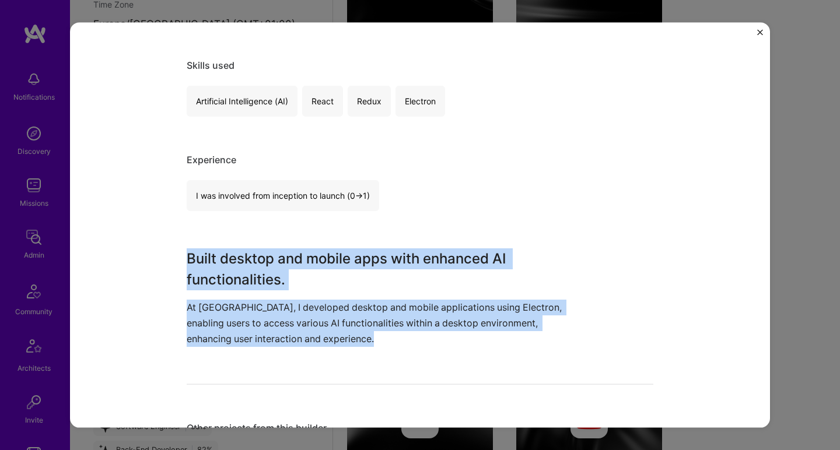
click at [248, 282] on h3 "Built desktop and mobile apps with enhanced AI functionalities." at bounding box center [376, 269] width 379 height 42
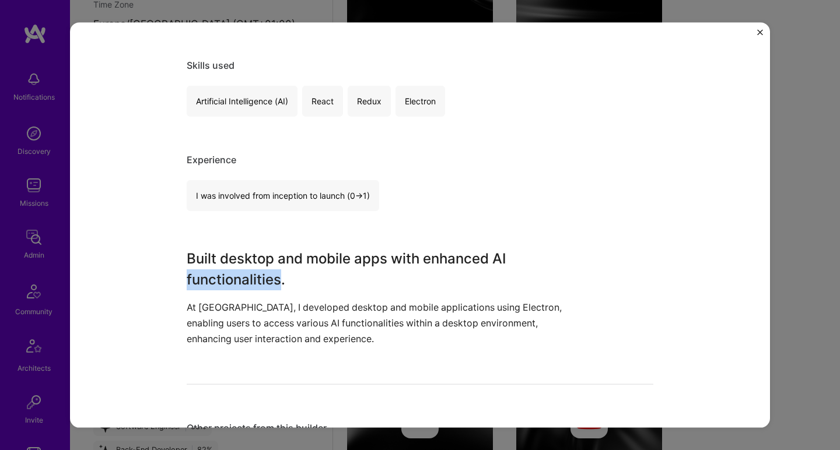
click at [248, 282] on h3 "Built desktop and mobile apps with enhanced AI functionalities." at bounding box center [376, 269] width 379 height 42
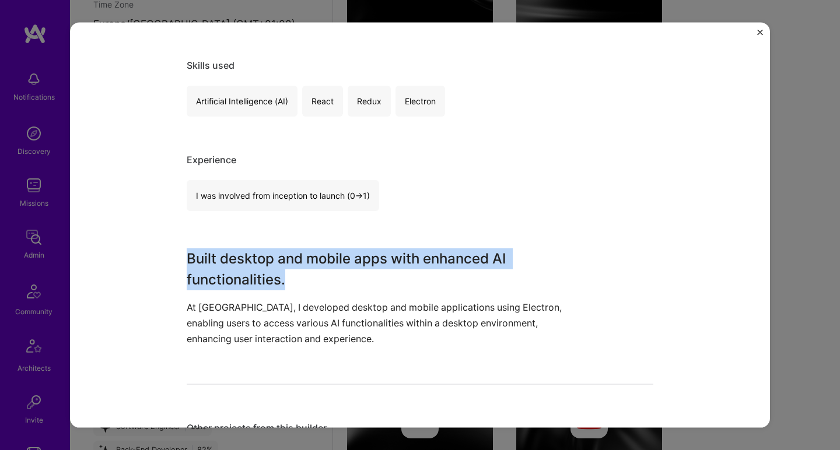
drag, startPoint x: 248, startPoint y: 282, endPoint x: 219, endPoint y: 318, distance: 46.1
click at [219, 318] on div "Built desktop and mobile apps with enhanced AI functionalities. At Eclair, I de…" at bounding box center [376, 297] width 379 height 99
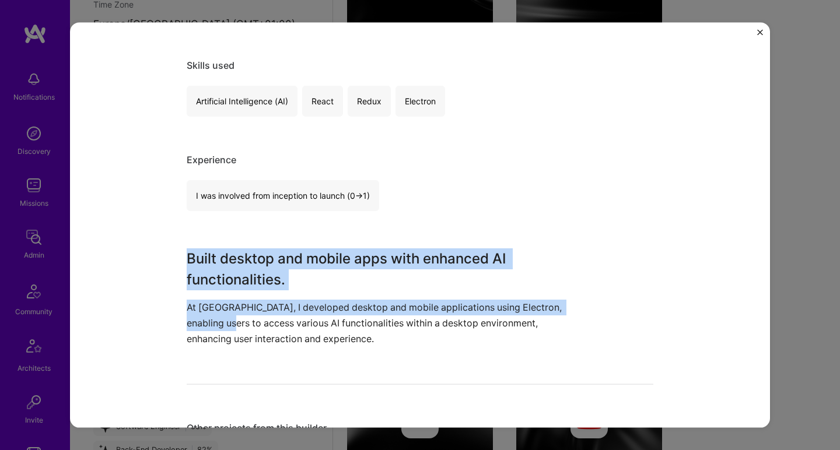
click at [212, 328] on p "At Eclair, I developed desktop and mobile applications using Electron, enabling…" at bounding box center [376, 323] width 379 height 48
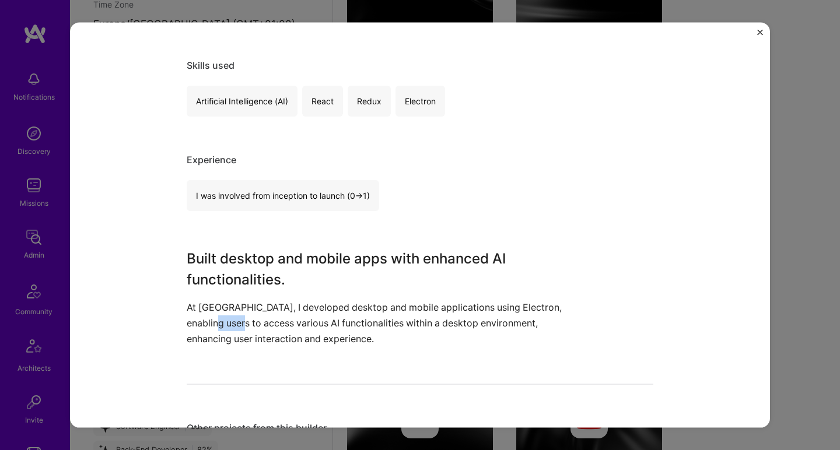
click at [212, 328] on p "At Eclair, I developed desktop and mobile applications using Electron, enabling…" at bounding box center [376, 323] width 379 height 48
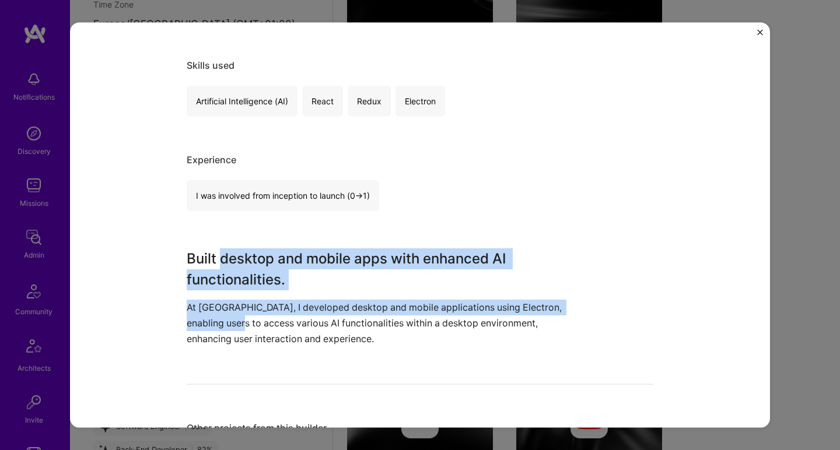
click at [216, 257] on h3 "Built desktop and mobile apps with enhanced AI functionalities." at bounding box center [376, 269] width 379 height 42
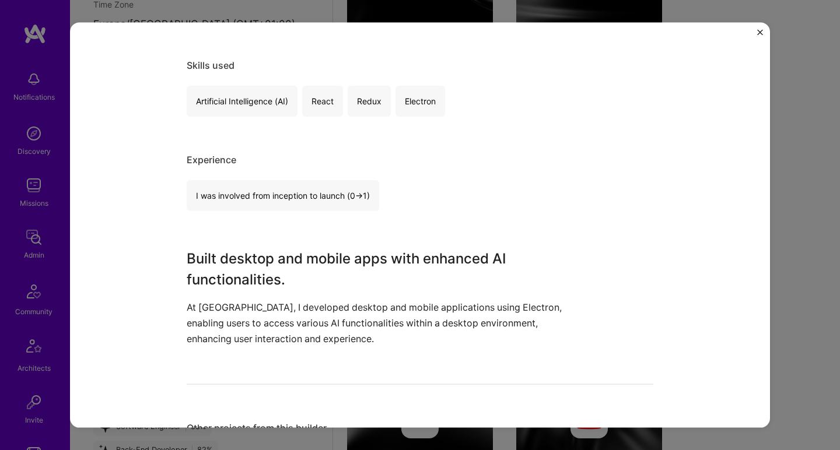
click at [216, 257] on h3 "Built desktop and mobile apps with enhanced AI functionalities." at bounding box center [376, 269] width 379 height 42
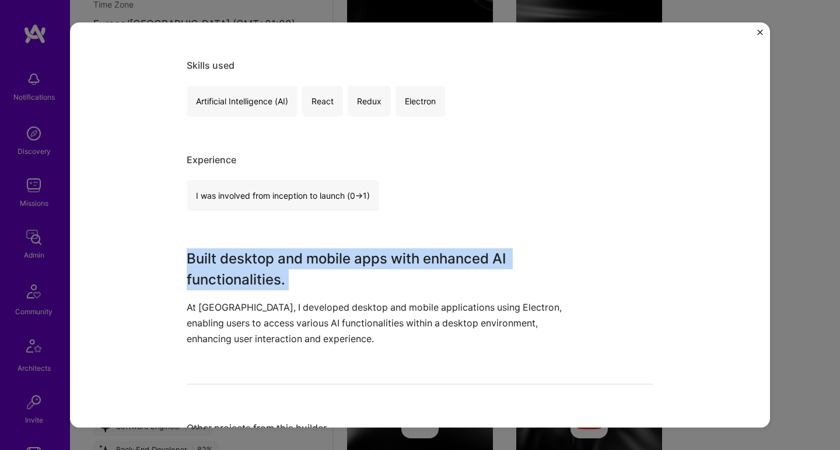
click at [216, 257] on h3 "Built desktop and mobile apps with enhanced AI functionalities." at bounding box center [376, 269] width 379 height 42
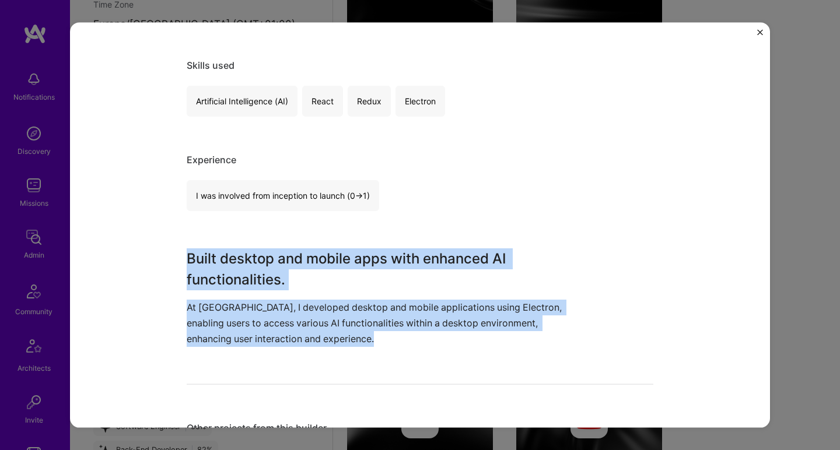
click at [223, 338] on p "At Eclair, I developed desktop and mobile applications using Electron, enabling…" at bounding box center [376, 323] width 379 height 48
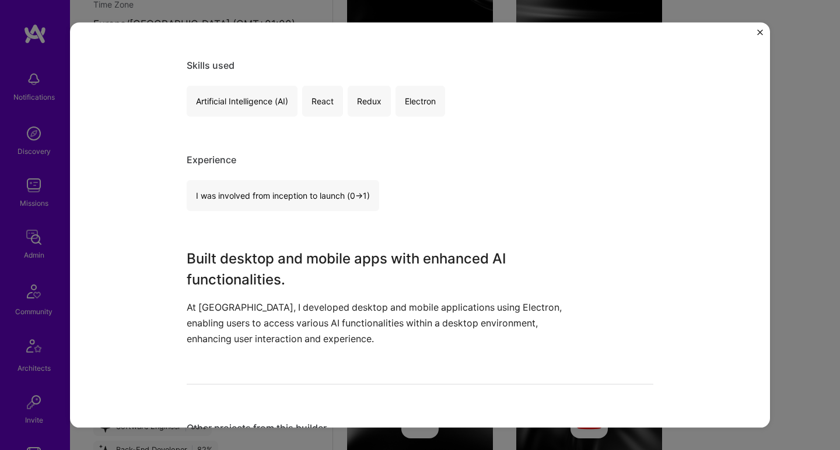
click at [223, 338] on p "At Eclair, I developed desktop and mobile applications using Electron, enabling…" at bounding box center [376, 323] width 379 height 48
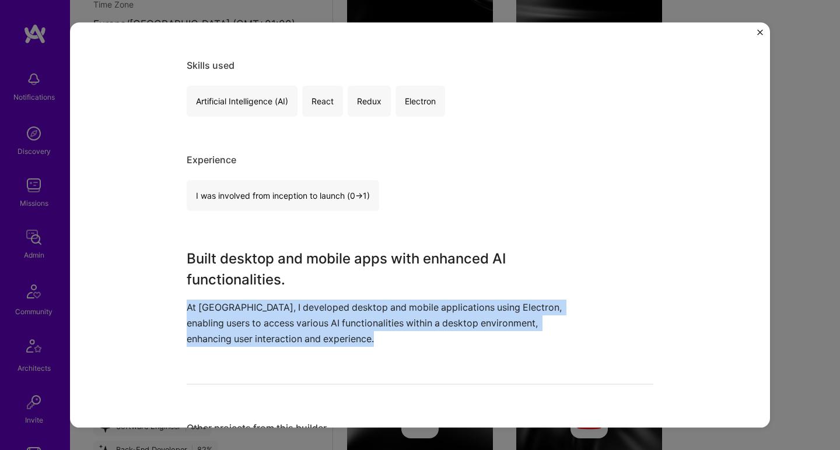
drag, startPoint x: 223, startPoint y: 338, endPoint x: 222, endPoint y: 329, distance: 9.3
click at [222, 338] on p "At Eclair, I developed desktop and mobile applications using Electron, enabling…" at bounding box center [376, 323] width 379 height 48
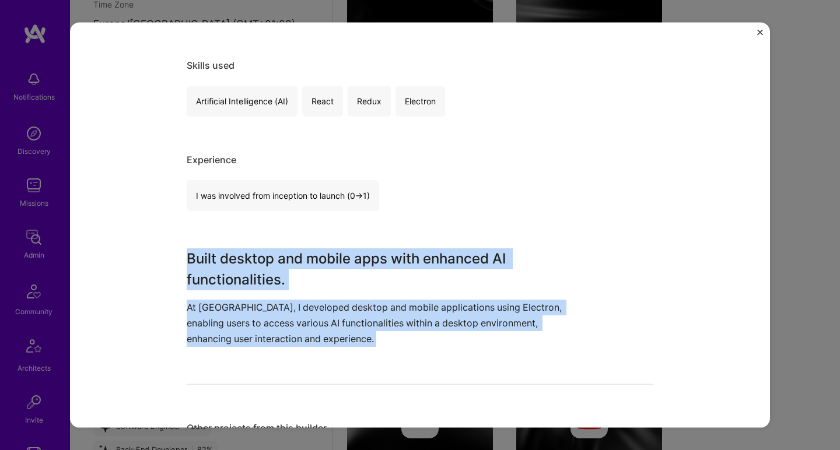
click at [231, 280] on h3 "Built desktop and mobile apps with enhanced AI functionalities." at bounding box center [376, 269] width 379 height 42
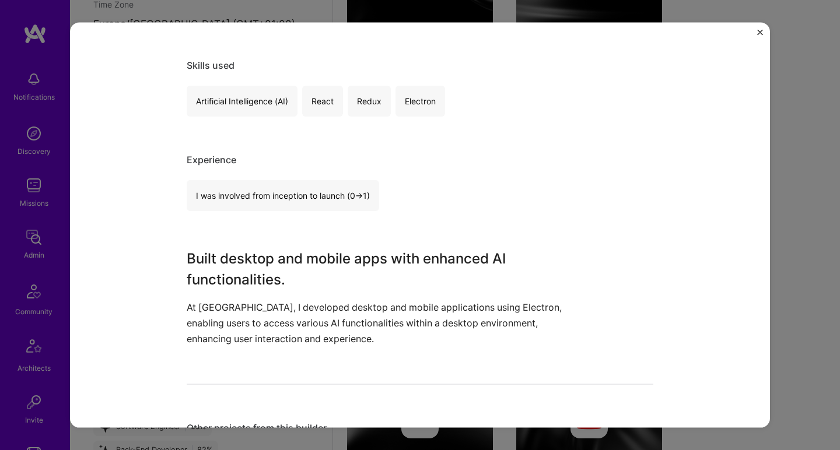
click at [231, 280] on h3 "Built desktop and mobile apps with enhanced AI functionalities." at bounding box center [376, 269] width 379 height 42
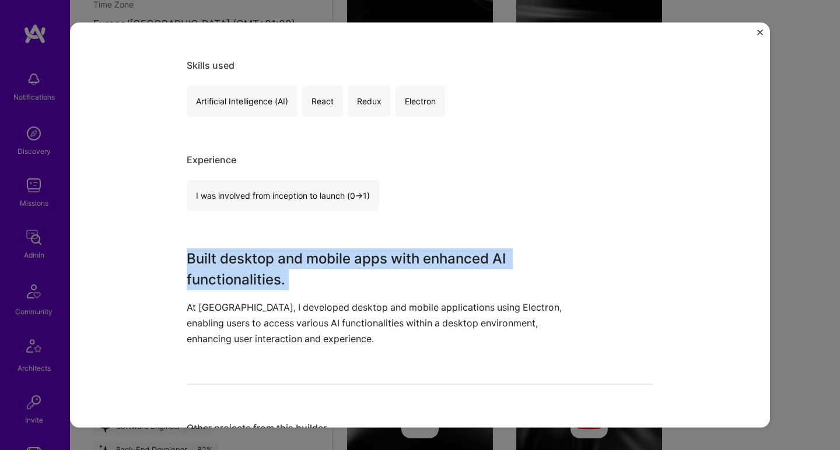
click at [231, 280] on h3 "Built desktop and mobile apps with enhanced AI functionalities." at bounding box center [376, 269] width 379 height 42
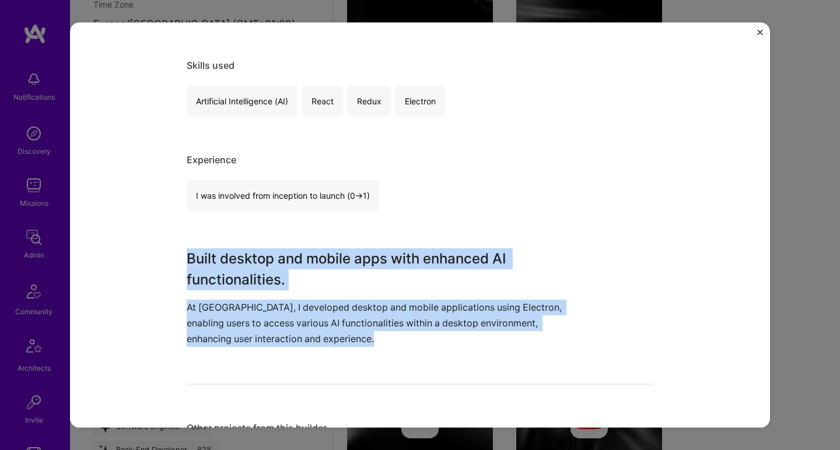
click at [215, 324] on p "At Eclair, I developed desktop and mobile applications using Electron, enabling…" at bounding box center [376, 323] width 379 height 48
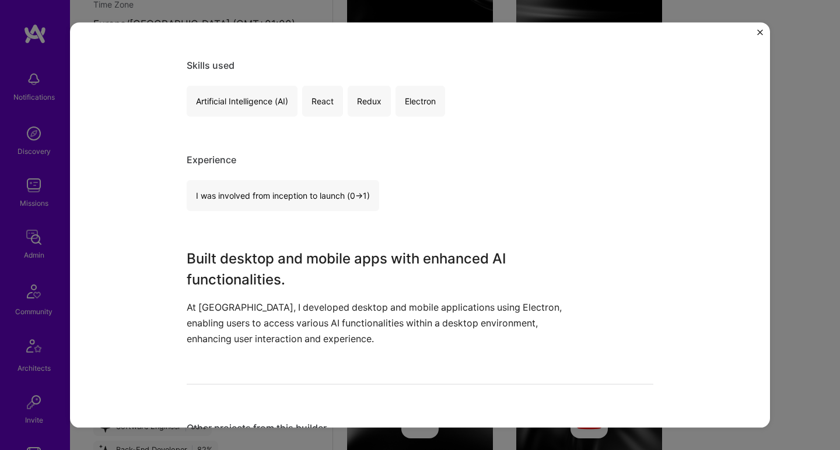
click at [215, 324] on p "At Eclair, I developed desktop and mobile applications using Electron, enabling…" at bounding box center [376, 323] width 379 height 48
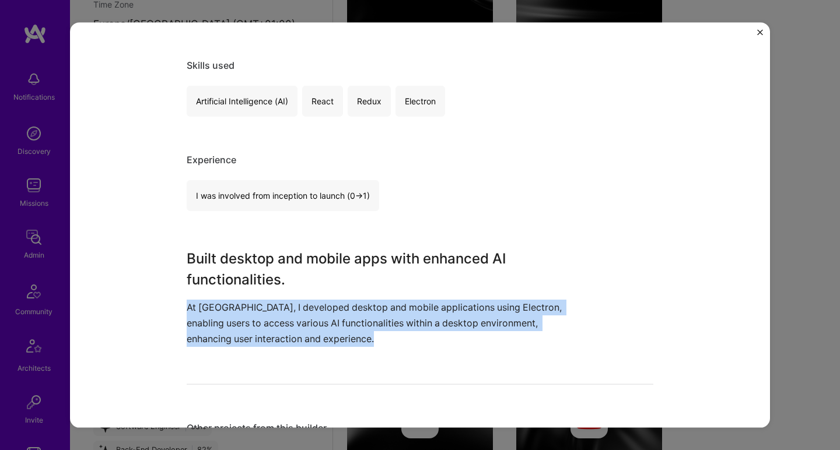
click at [215, 324] on p "At Eclair, I developed desktop and mobile applications using Electron, enabling…" at bounding box center [376, 323] width 379 height 48
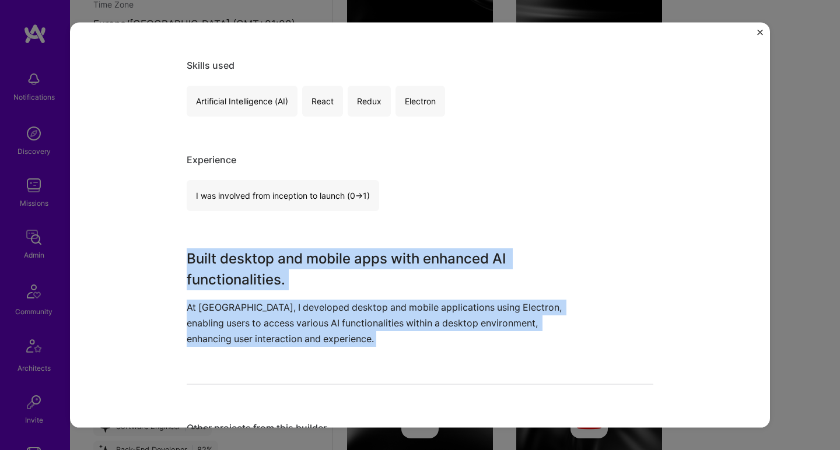
click at [219, 279] on h3 "Built desktop and mobile apps with enhanced AI functionalities." at bounding box center [376, 269] width 379 height 42
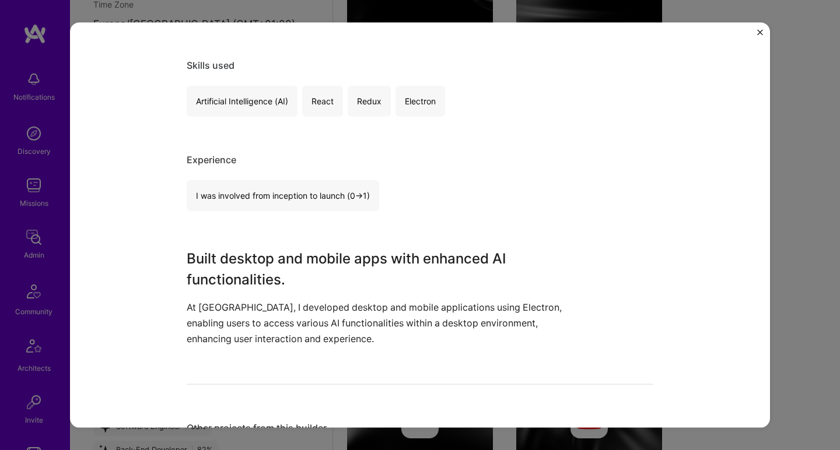
click at [219, 279] on h3 "Built desktop and mobile apps with enhanced AI functionalities." at bounding box center [376, 269] width 379 height 42
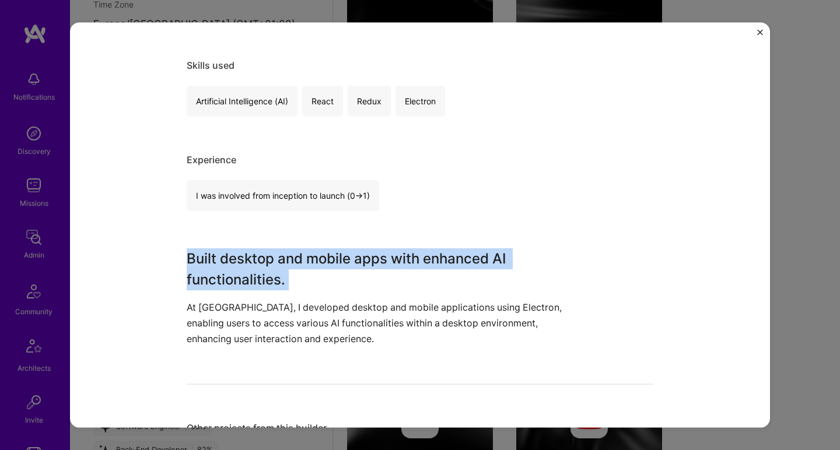
click at [219, 279] on h3 "Built desktop and mobile apps with enhanced AI functionalities." at bounding box center [376, 269] width 379 height 42
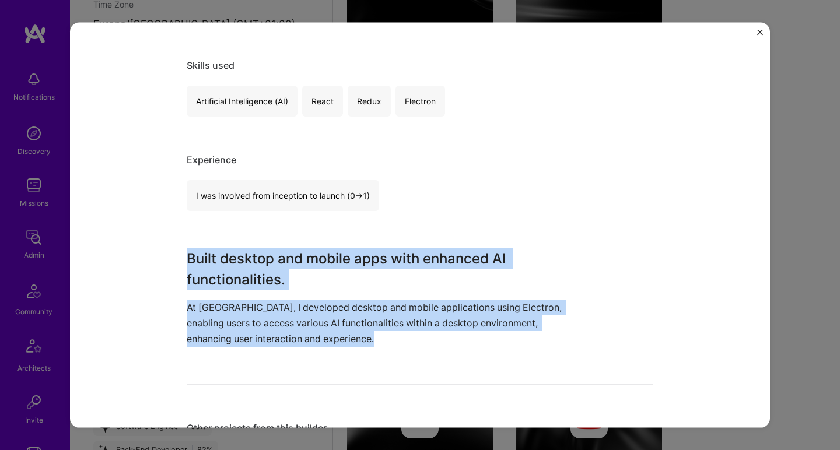
click at [203, 332] on p "At Eclair, I developed desktop and mobile applications using Electron, enabling…" at bounding box center [376, 323] width 379 height 48
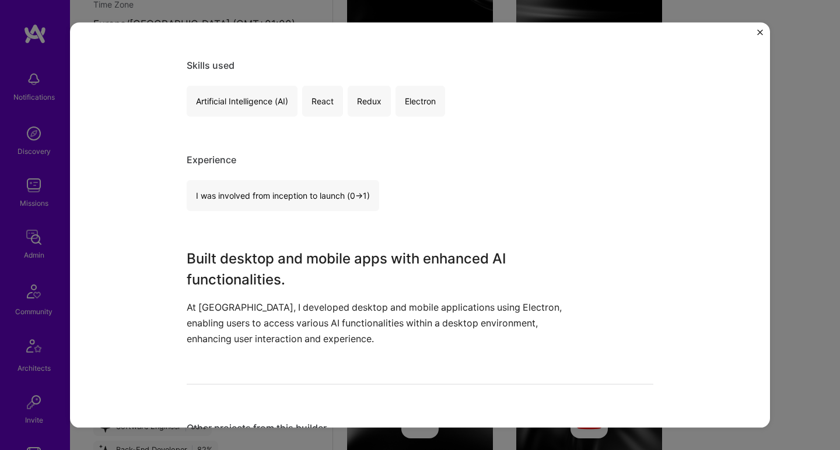
click at [203, 332] on p "At Eclair, I developed desktop and mobile applications using Electron, enabling…" at bounding box center [376, 323] width 379 height 48
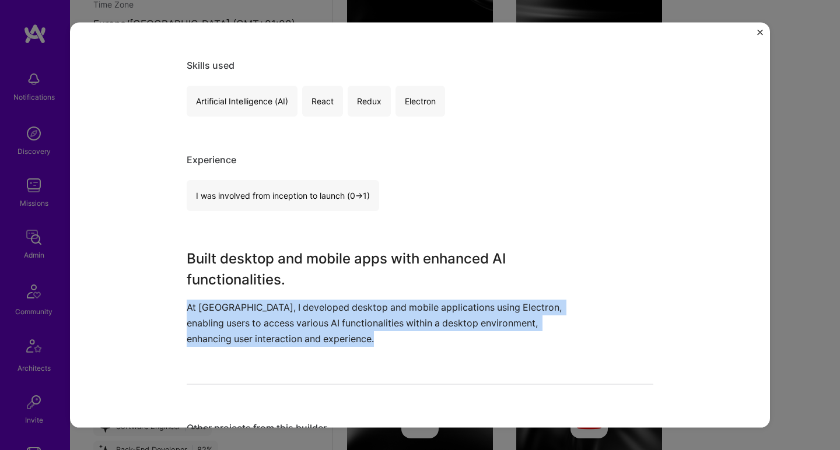
click at [203, 332] on p "At Eclair, I developed desktop and mobile applications using Electron, enabling…" at bounding box center [376, 323] width 379 height 48
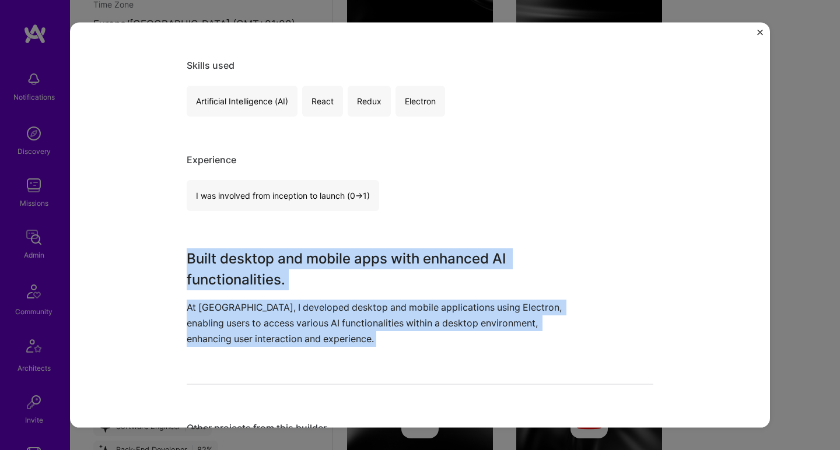
click at [219, 273] on h3 "Built desktop and mobile apps with enhanced AI functionalities." at bounding box center [376, 269] width 379 height 42
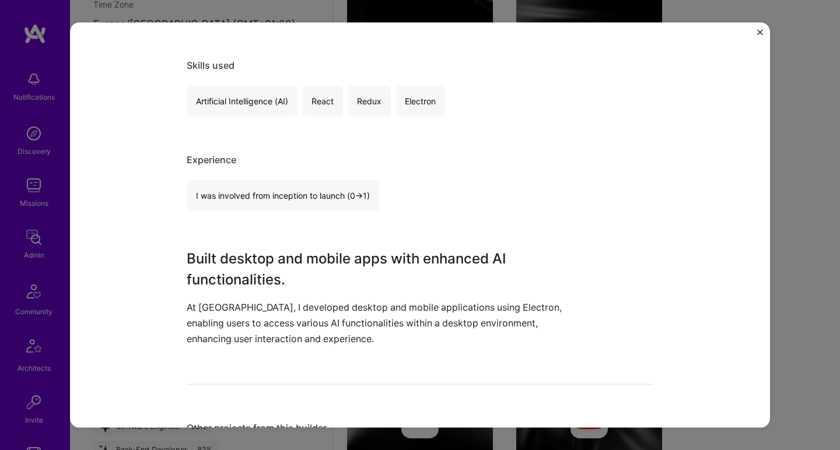
click at [219, 273] on h3 "Built desktop and mobile apps with enhanced AI functionalities." at bounding box center [376, 269] width 379 height 42
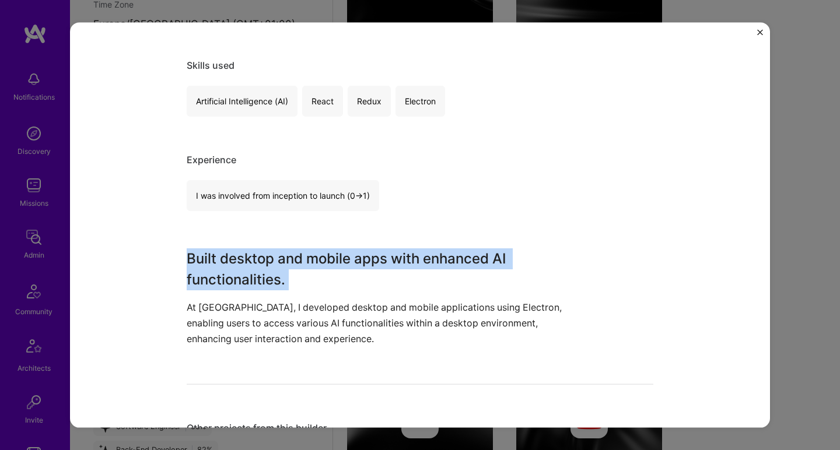
click at [219, 273] on h3 "Built desktop and mobile apps with enhanced AI functionalities." at bounding box center [376, 269] width 379 height 42
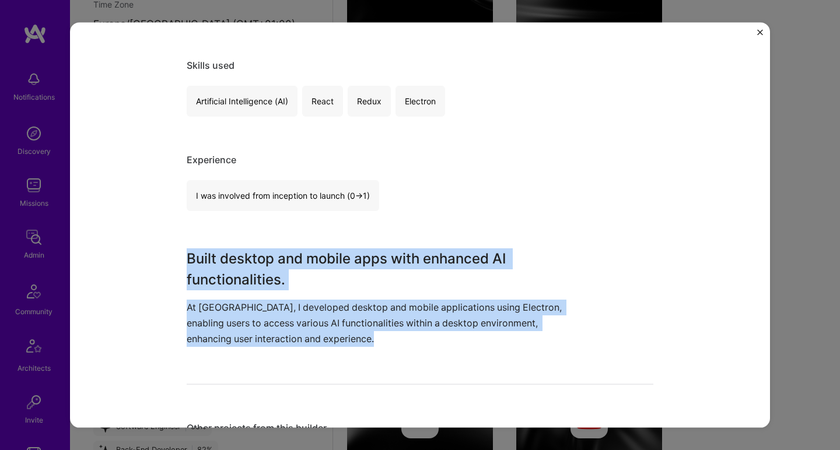
click at [211, 307] on p "At Eclair, I developed desktop and mobile applications using Electron, enabling…" at bounding box center [376, 323] width 379 height 48
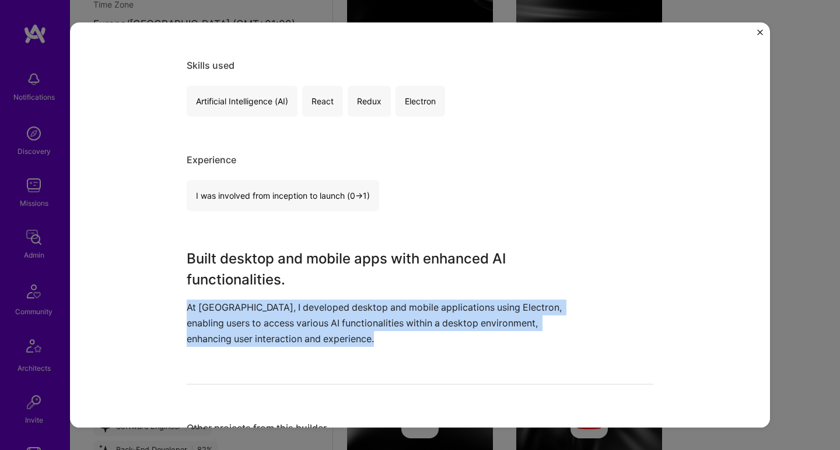
click at [211, 307] on p "At Eclair, I developed desktop and mobile applications using Electron, enabling…" at bounding box center [376, 323] width 379 height 48
click at [212, 307] on p "At Eclair, I developed desktop and mobile applications using Electron, enabling…" at bounding box center [376, 323] width 379 height 48
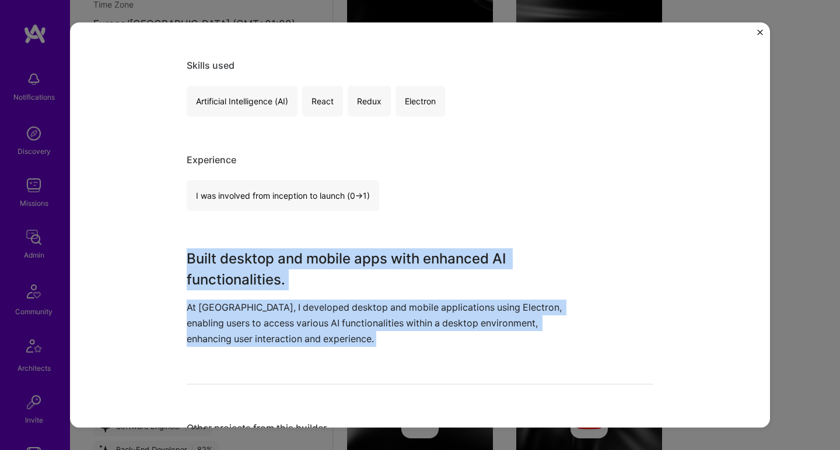
click at [219, 269] on h3 "Built desktop and mobile apps with enhanced AI functionalities." at bounding box center [376, 269] width 379 height 42
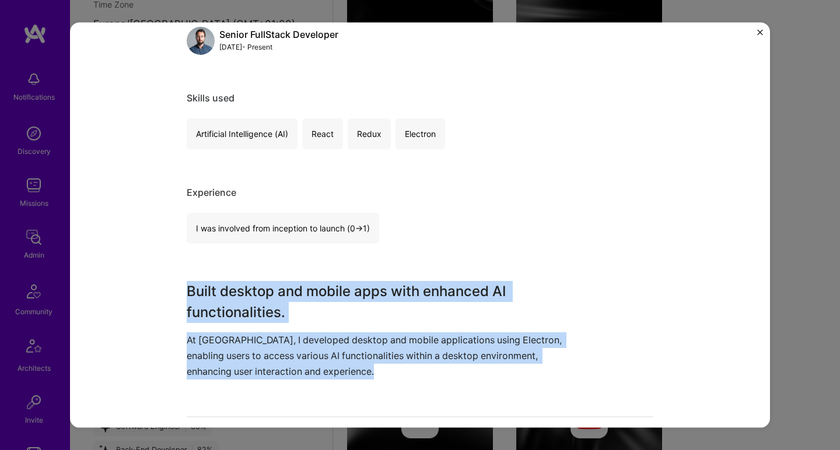
click at [198, 353] on p "At Eclair, I developed desktop and mobile applications using Electron, enabling…" at bounding box center [376, 356] width 379 height 48
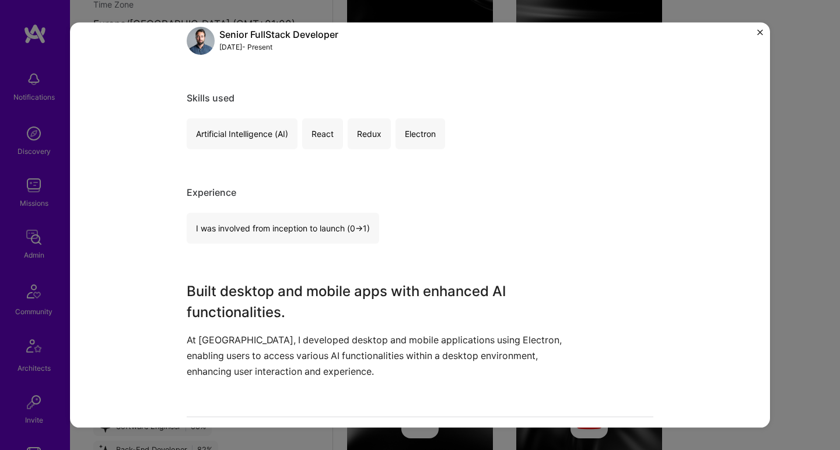
click at [198, 353] on p "At Eclair, I developed desktop and mobile applications using Electron, enabling…" at bounding box center [376, 356] width 379 height 48
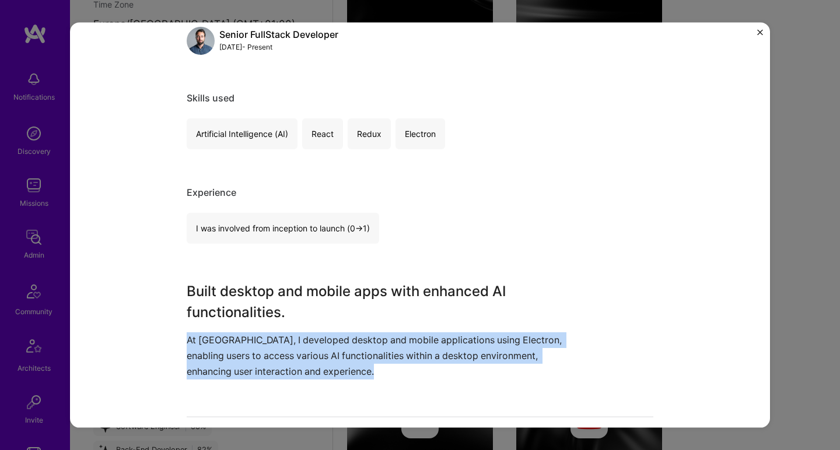
drag, startPoint x: 198, startPoint y: 353, endPoint x: 202, endPoint y: 327, distance: 25.9
click at [198, 353] on p "At Eclair, I developed desktop and mobile applications using Electron, enabling…" at bounding box center [376, 356] width 379 height 48
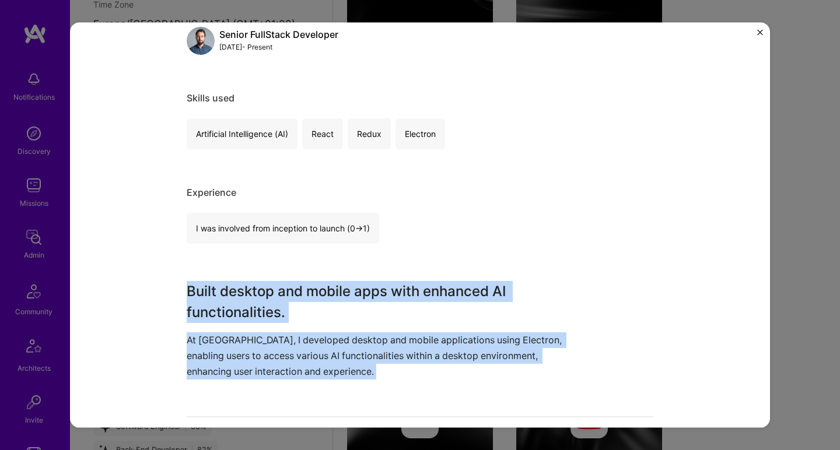
click at [209, 300] on h3 "Built desktop and mobile apps with enhanced AI functionalities." at bounding box center [376, 301] width 379 height 42
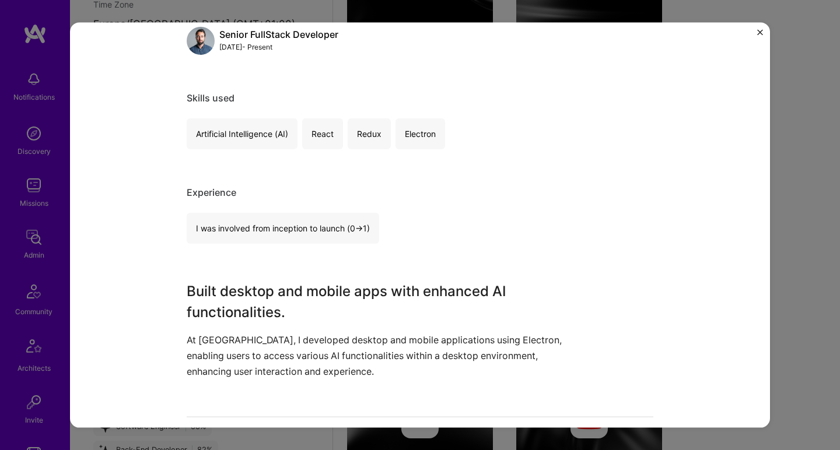
click at [209, 300] on h3 "Built desktop and mobile apps with enhanced AI functionalities." at bounding box center [376, 301] width 379 height 42
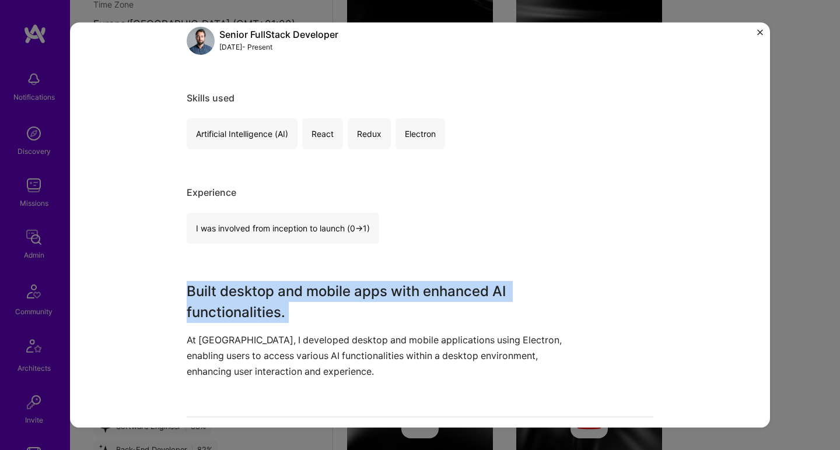
click at [209, 300] on h3 "Built desktop and mobile apps with enhanced AI functionalities." at bounding box center [376, 301] width 379 height 42
click at [195, 363] on p "At Eclair, I developed desktop and mobile applications using Electron, enabling…" at bounding box center [376, 356] width 379 height 48
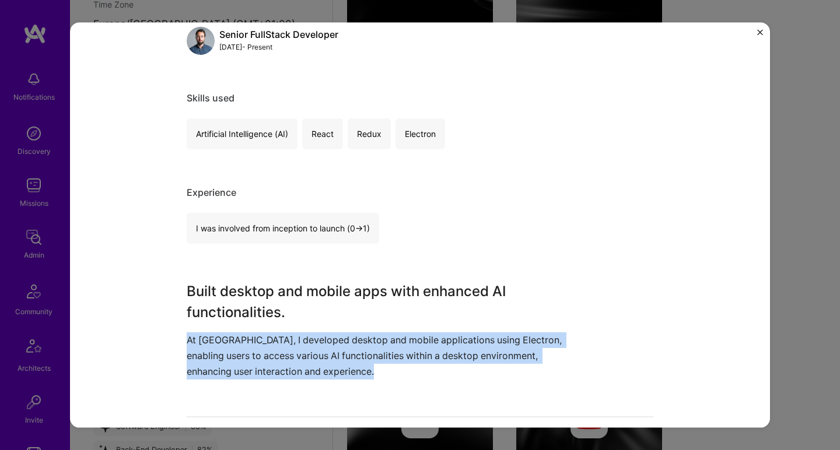
click at [195, 363] on p "At Eclair, I developed desktop and mobile applications using Electron, enabling…" at bounding box center [376, 356] width 379 height 48
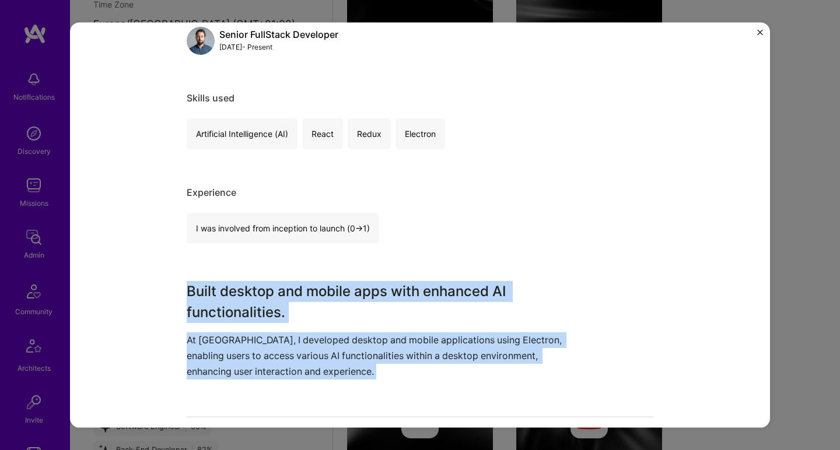
click at [203, 318] on h3 "Built desktop and mobile apps with enhanced AI functionalities." at bounding box center [376, 301] width 379 height 42
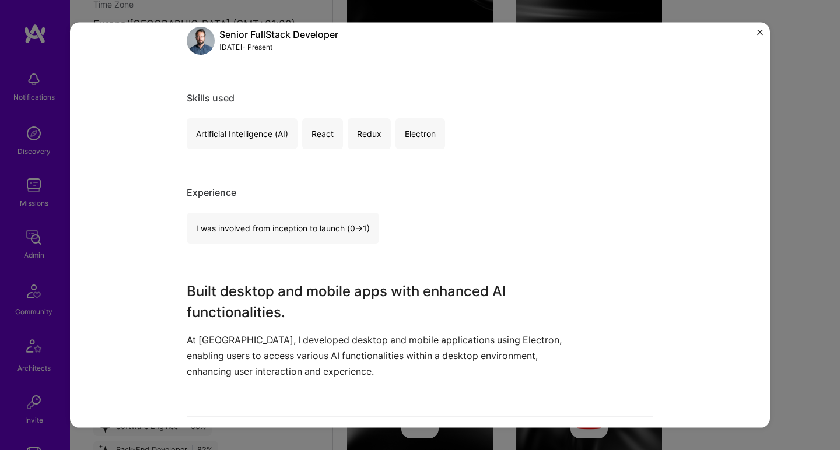
click at [203, 318] on h3 "Built desktop and mobile apps with enhanced AI functionalities." at bounding box center [376, 301] width 379 height 42
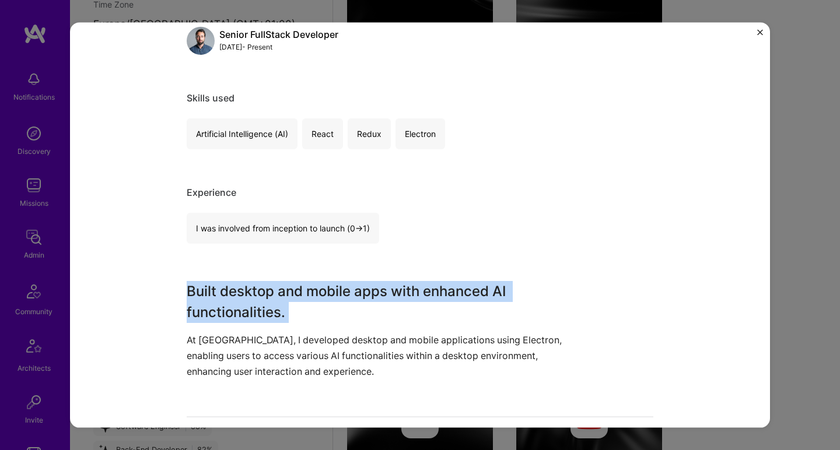
click at [203, 318] on h3 "Built desktop and mobile apps with enhanced AI functionalities." at bounding box center [376, 301] width 379 height 42
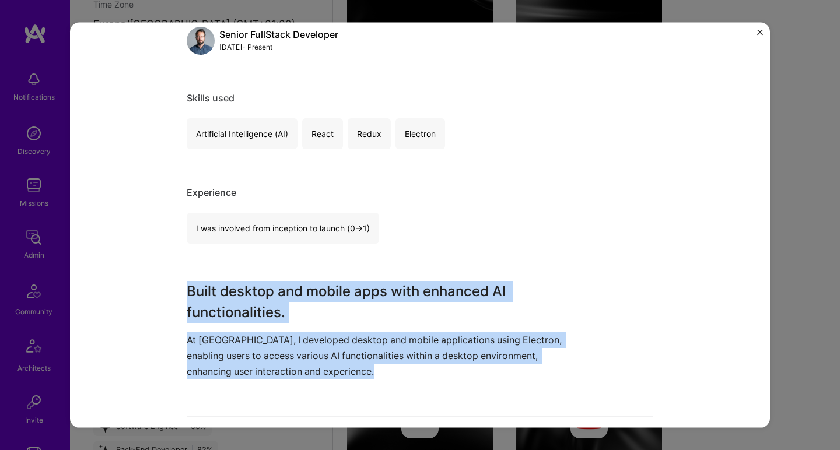
click at [195, 343] on p "At Eclair, I developed desktop and mobile applications using Electron, enabling…" at bounding box center [376, 356] width 379 height 48
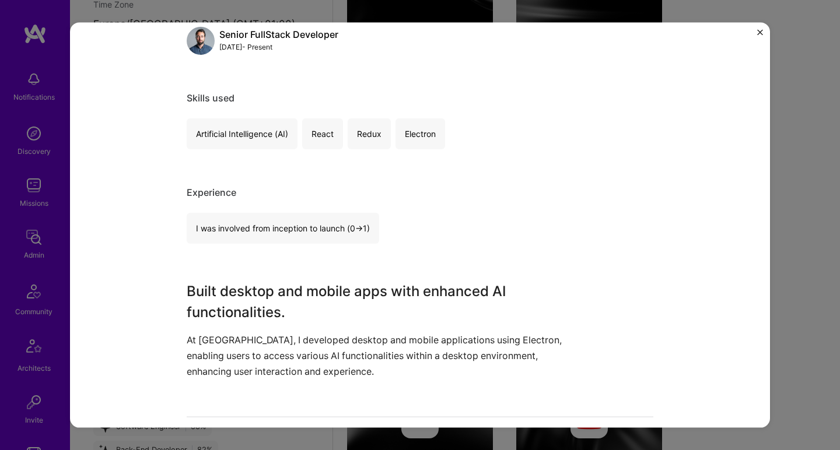
click at [195, 343] on p "At Eclair, I developed desktop and mobile applications using Electron, enabling…" at bounding box center [376, 356] width 379 height 48
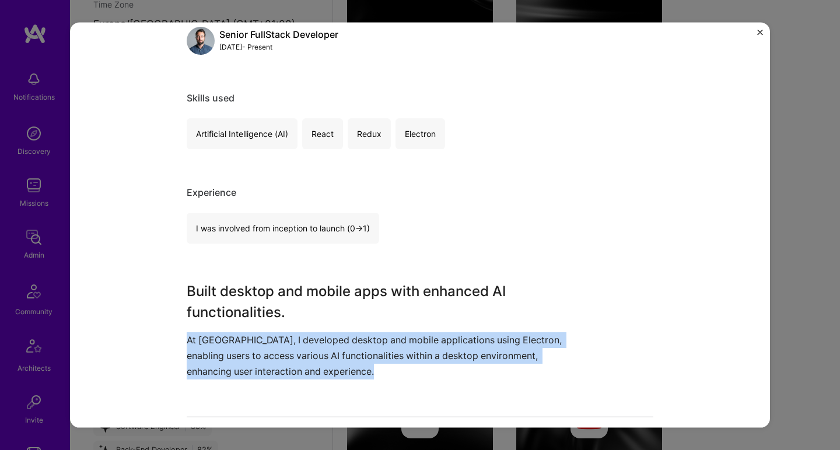
click at [195, 343] on p "At Eclair, I developed desktop and mobile applications using Electron, enabling…" at bounding box center [376, 356] width 379 height 48
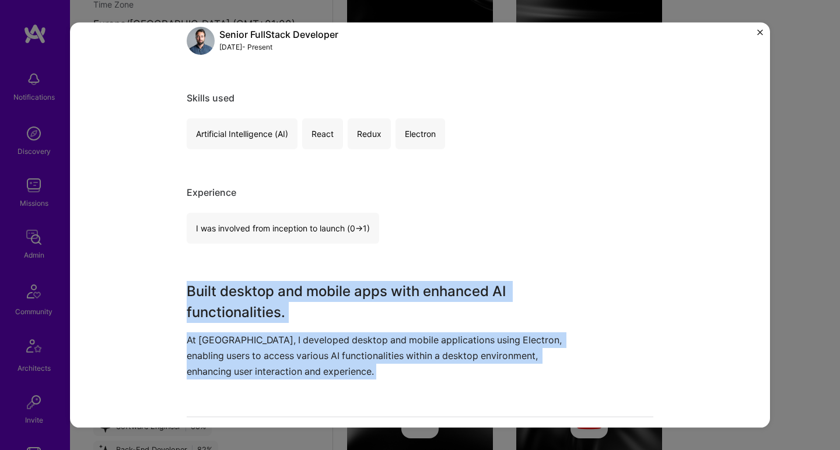
click at [215, 294] on h3 "Built desktop and mobile apps with enhanced AI functionalities." at bounding box center [376, 301] width 379 height 42
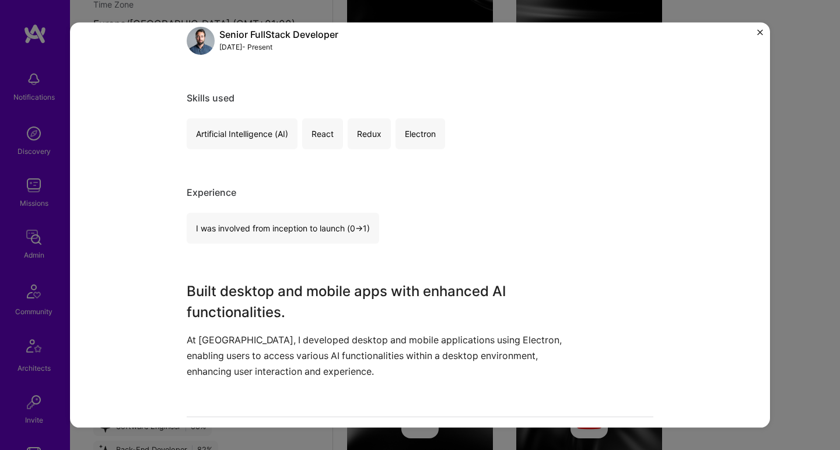
click at [215, 294] on h3 "Built desktop and mobile apps with enhanced AI functionalities." at bounding box center [376, 301] width 379 height 42
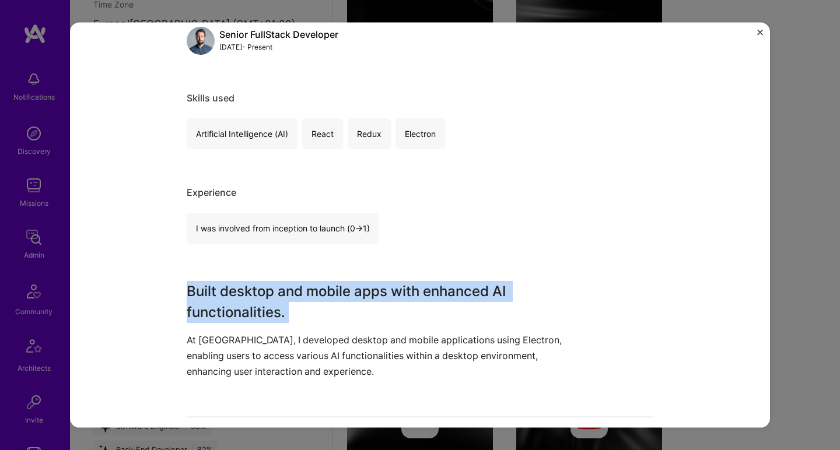
click at [215, 294] on h3 "Built desktop and mobile apps with enhanced AI functionalities." at bounding box center [376, 301] width 379 height 42
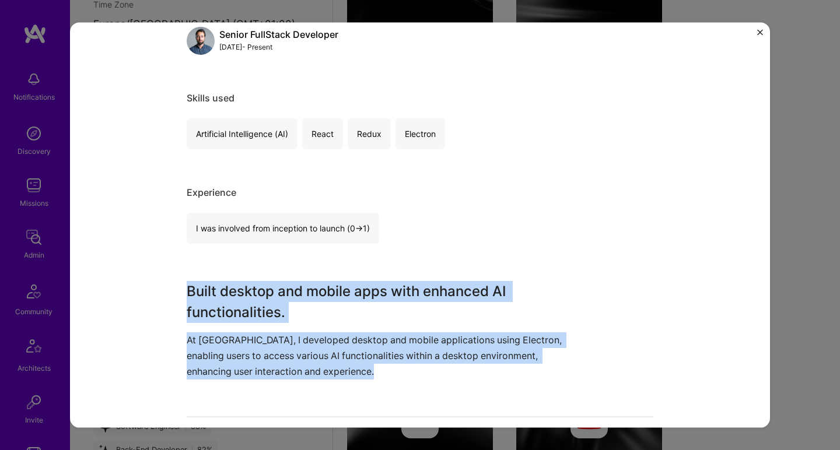
click at [206, 332] on p "At Eclair, I developed desktop and mobile applications using Electron, enabling…" at bounding box center [376, 356] width 379 height 48
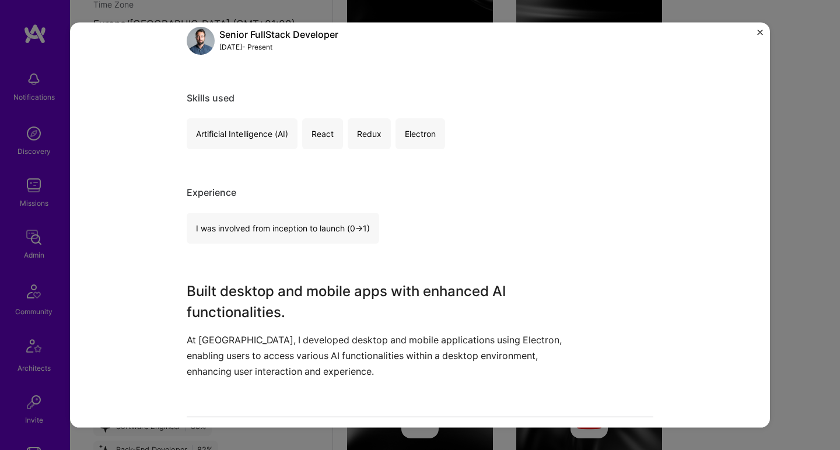
click at [206, 332] on p "At Eclair, I developed desktop and mobile applications using Electron, enabling…" at bounding box center [376, 356] width 379 height 48
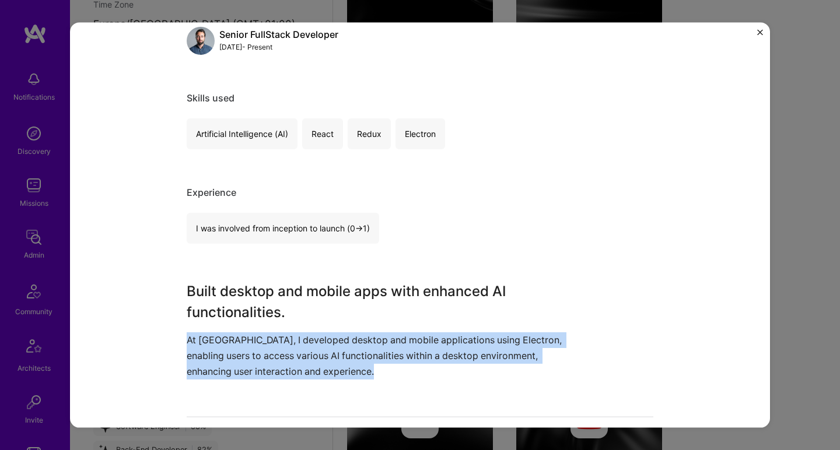
click at [206, 332] on p "At Eclair, I developed desktop and mobile applications using Electron, enabling…" at bounding box center [376, 356] width 379 height 48
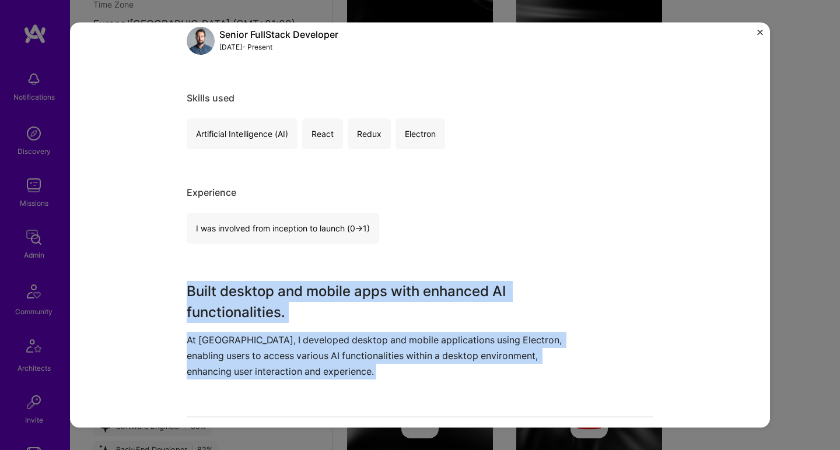
click at [215, 304] on h3 "Built desktop and mobile apps with enhanced AI functionalities." at bounding box center [376, 301] width 379 height 42
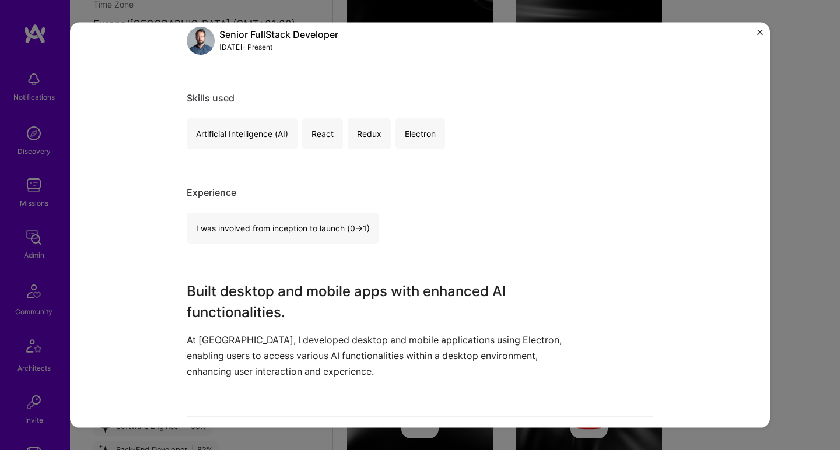
click at [215, 304] on h3 "Built desktop and mobile apps with enhanced AI functionalities." at bounding box center [376, 301] width 379 height 42
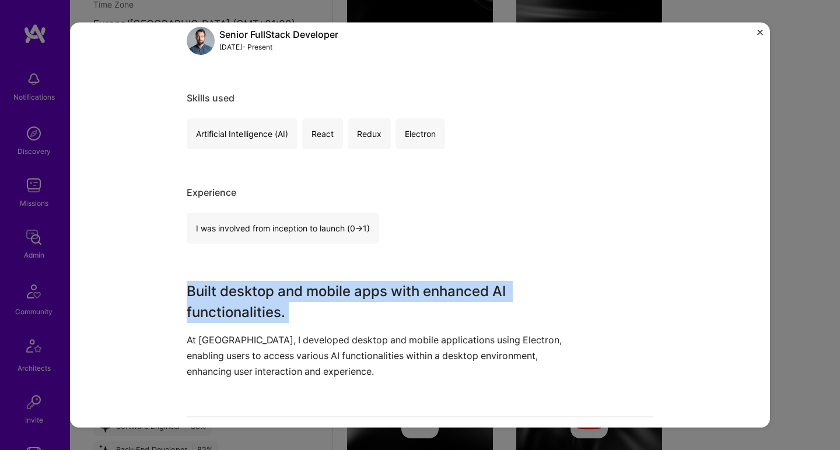
click at [215, 304] on h3 "Built desktop and mobile apps with enhanced AI functionalities." at bounding box center [376, 301] width 379 height 42
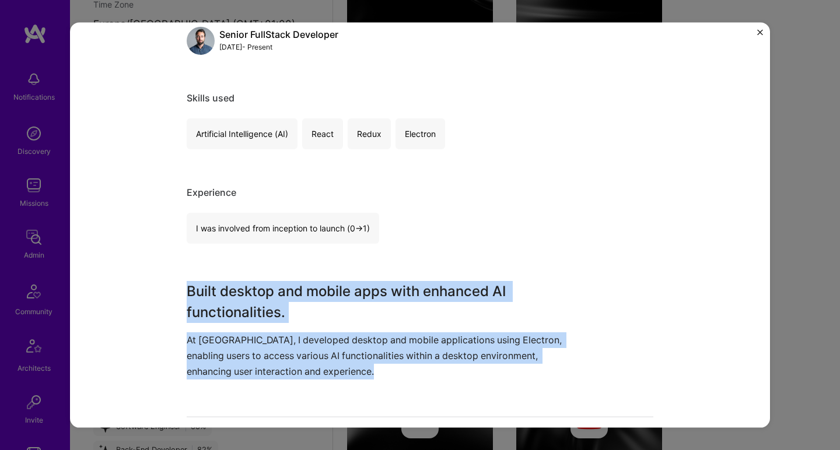
click at [203, 334] on p "At Eclair, I developed desktop and mobile applications using Electron, enabling…" at bounding box center [376, 356] width 379 height 48
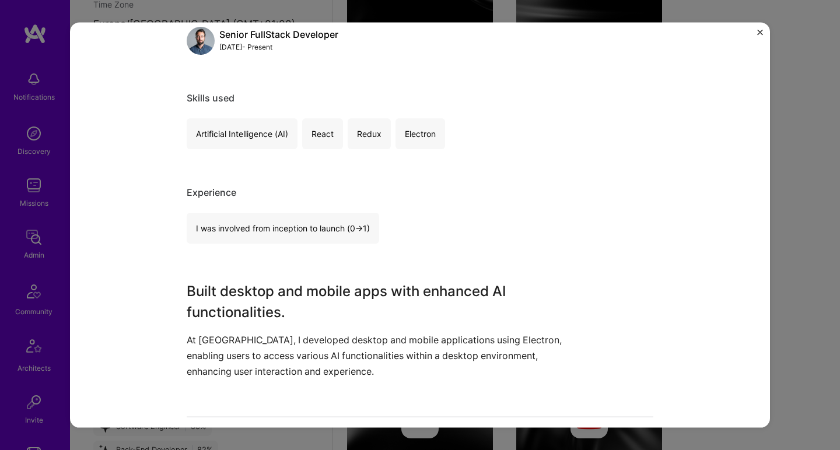
click at [203, 334] on p "At Eclair, I developed desktop and mobile applications using Electron, enabling…" at bounding box center [376, 356] width 379 height 48
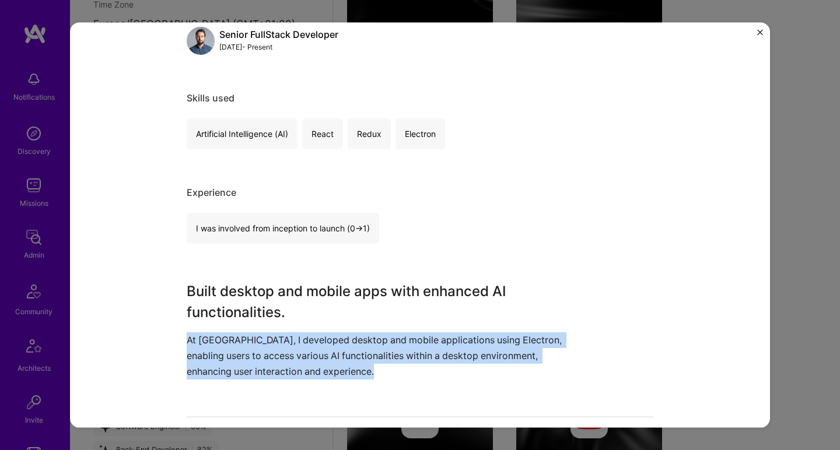
click at [203, 334] on p "At Eclair, I developed desktop and mobile applications using Electron, enabling…" at bounding box center [376, 356] width 379 height 48
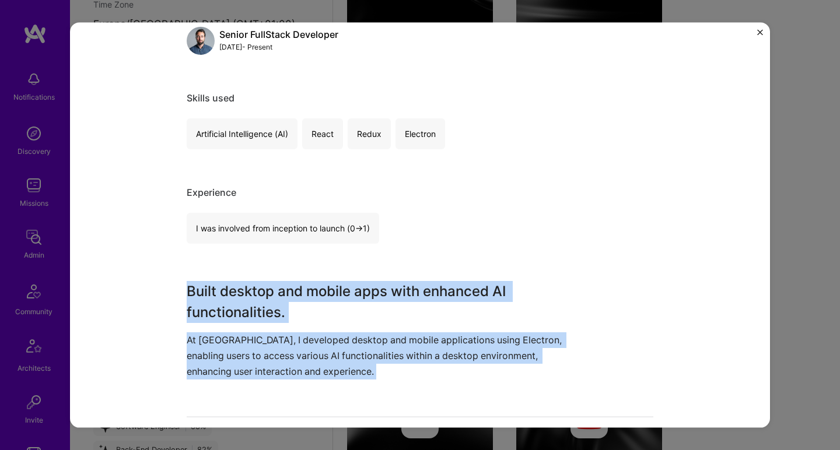
click at [213, 307] on h3 "Built desktop and mobile apps with enhanced AI functionalities." at bounding box center [376, 301] width 379 height 42
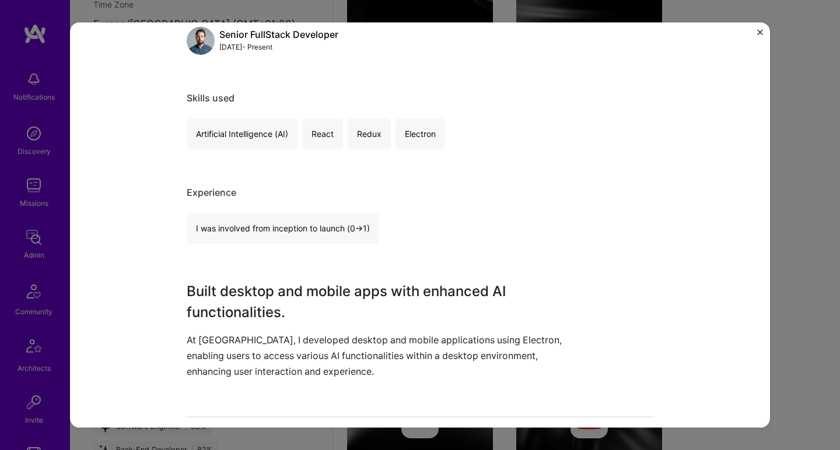
click at [213, 307] on h3 "Built desktop and mobile apps with enhanced AI functionalities." at bounding box center [376, 301] width 379 height 42
click at [205, 326] on div "Built desktop and mobile apps with enhanced AI functionalities. At Eclair, I de…" at bounding box center [376, 329] width 379 height 99
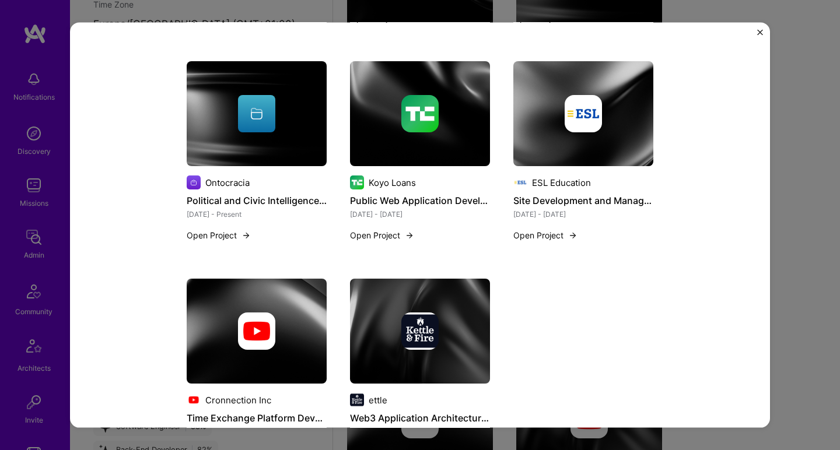
scroll to position [768, 0]
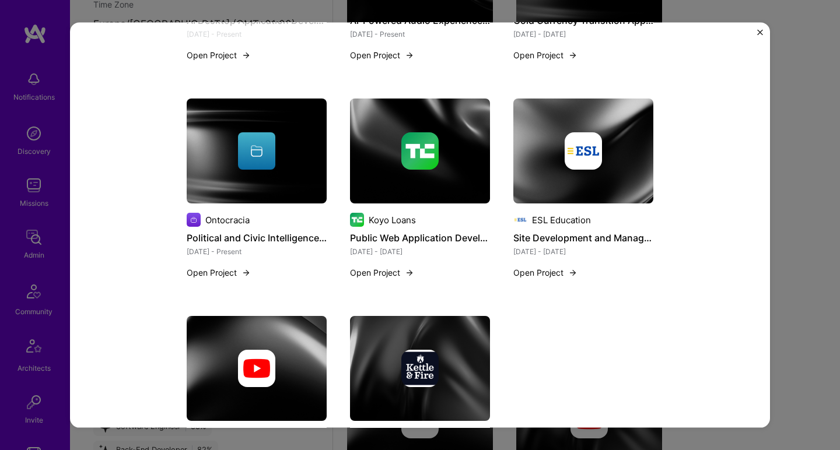
click at [446, 195] on img at bounding box center [420, 151] width 140 height 105
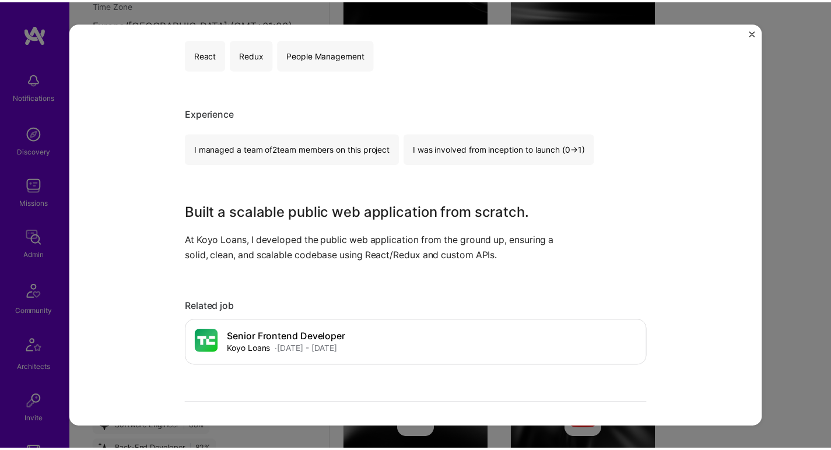
scroll to position [215, 0]
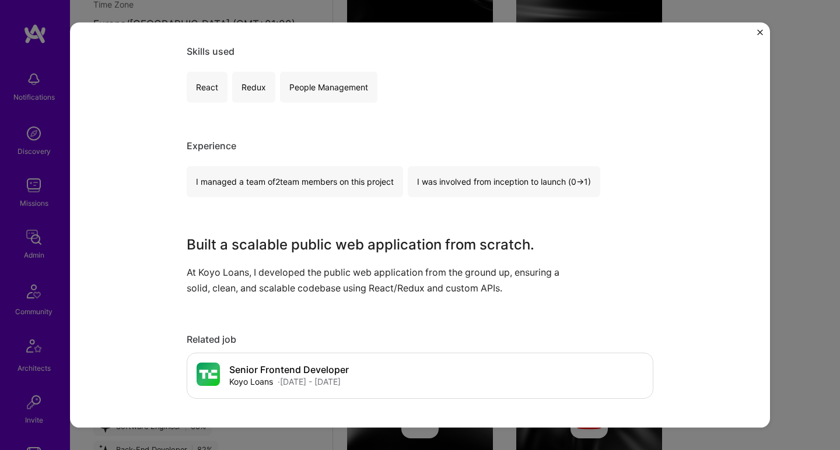
click at [806, 170] on div "Public Web Application Development Koyo Loans Financial Services / Fintech, Saa…" at bounding box center [420, 225] width 840 height 450
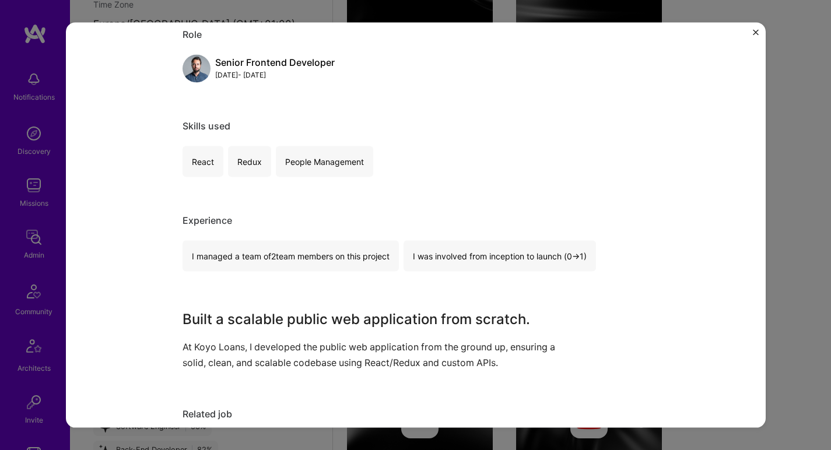
click at [794, 174] on div "Ontocracia Political and Civic Intelligence Platform Development Mar 2025 - Pre…" at bounding box center [582, 132] width 470 height 864
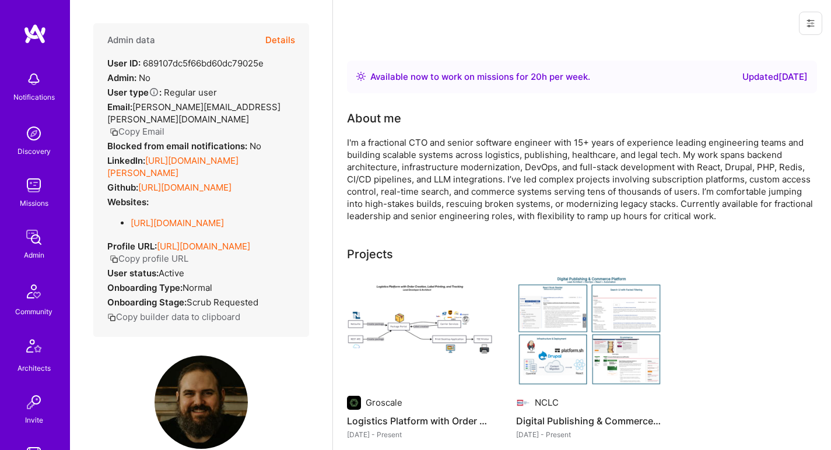
drag, startPoint x: 0, startPoint y: 0, endPoint x: 181, endPoint y: 196, distance: 267.0
click at [181, 217] on link "[URL][DOMAIN_NAME]" at bounding box center [177, 222] width 93 height 11
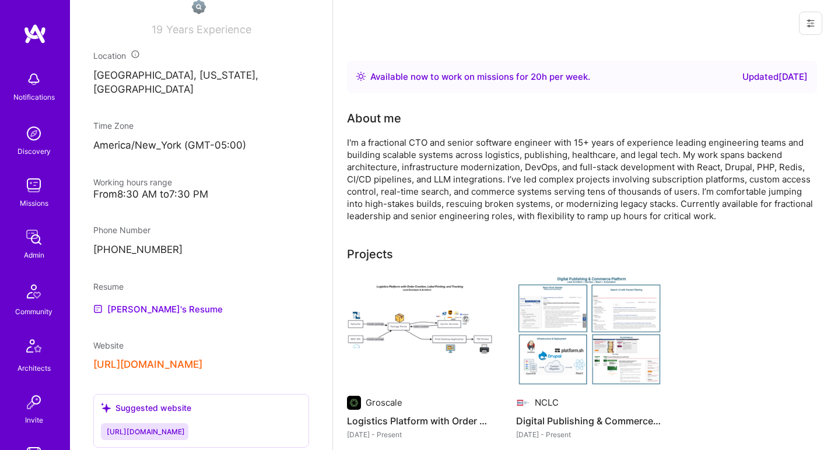
scroll to position [578, 0]
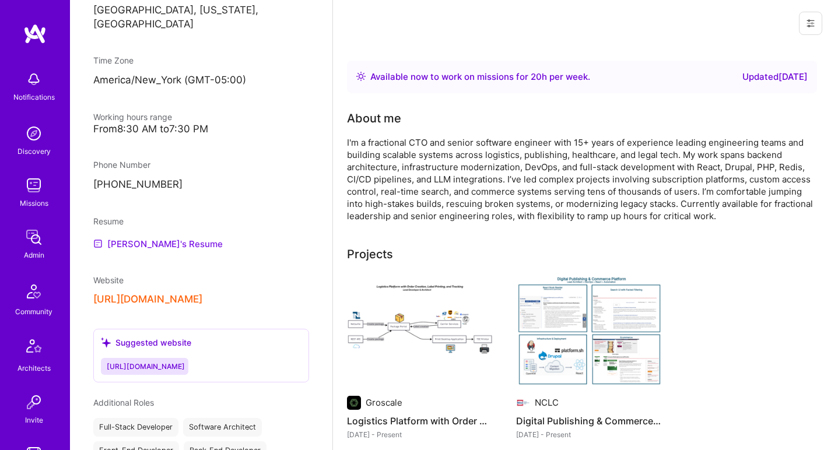
click at [142, 251] on link "[PERSON_NAME]'s Resume" at bounding box center [157, 244] width 129 height 14
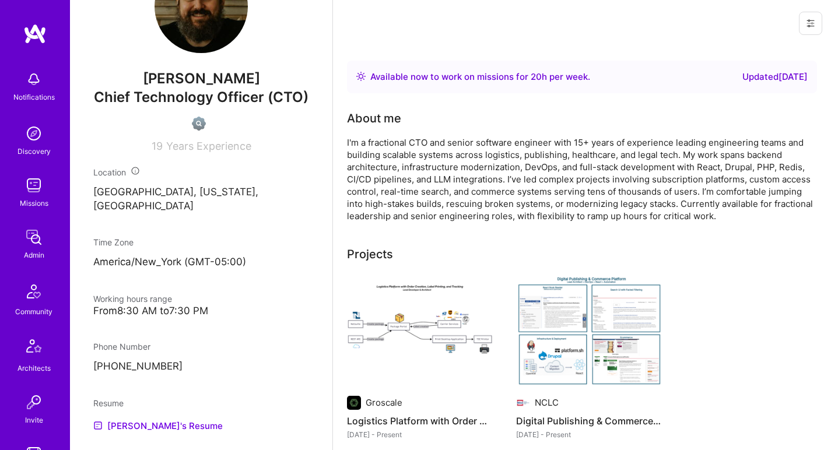
scroll to position [0, 0]
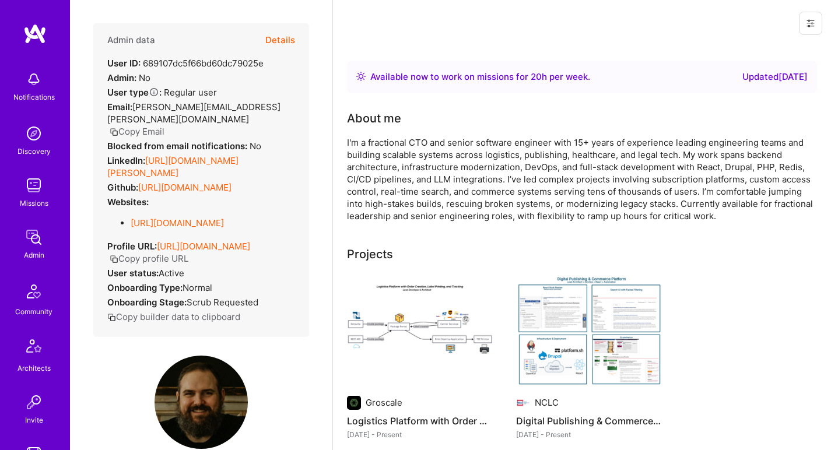
click at [399, 139] on div "I'm a fractional CTO and senior software engineer with 15+ years of experience …" at bounding box center [580, 179] width 466 height 86
click at [398, 138] on div "I'm a fractional CTO and senior software engineer with 15+ years of experience …" at bounding box center [580, 179] width 466 height 86
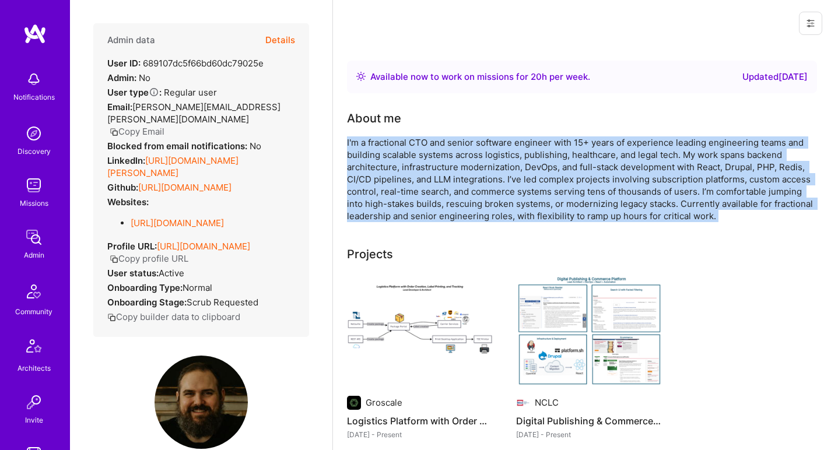
click at [398, 138] on div "I'm a fractional CTO and senior software engineer with 15+ years of experience …" at bounding box center [580, 179] width 466 height 86
click at [384, 170] on div "I'm a fractional CTO and senior software engineer with 15+ years of experience …" at bounding box center [580, 179] width 466 height 86
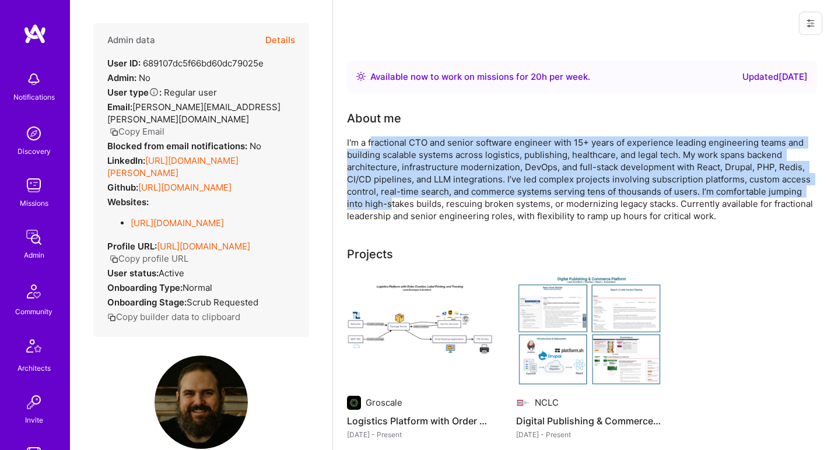
drag, startPoint x: 379, startPoint y: 146, endPoint x: 392, endPoint y: 203, distance: 58.7
click at [392, 203] on div "I'm a fractional CTO and senior software engineer with 15+ years of experience …" at bounding box center [580, 179] width 466 height 86
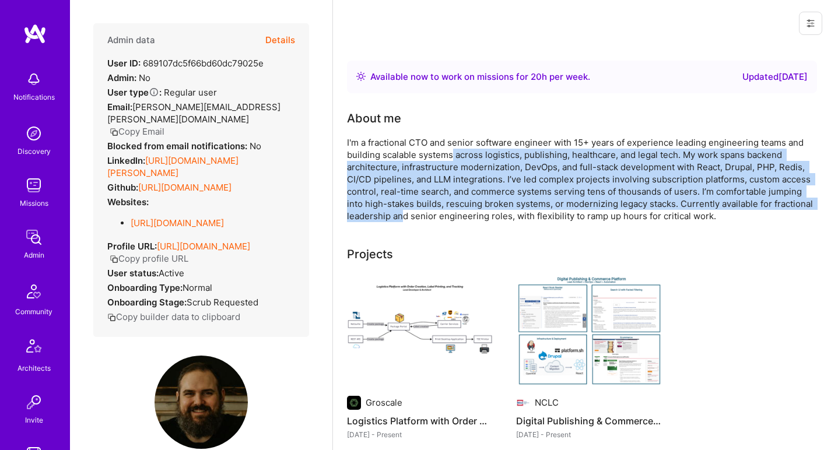
drag, startPoint x: 451, startPoint y: 151, endPoint x: 404, endPoint y: 212, distance: 76.9
click at [404, 212] on div "I'm a fractional CTO and senior software engineer with 15+ years of experience …" at bounding box center [580, 179] width 466 height 86
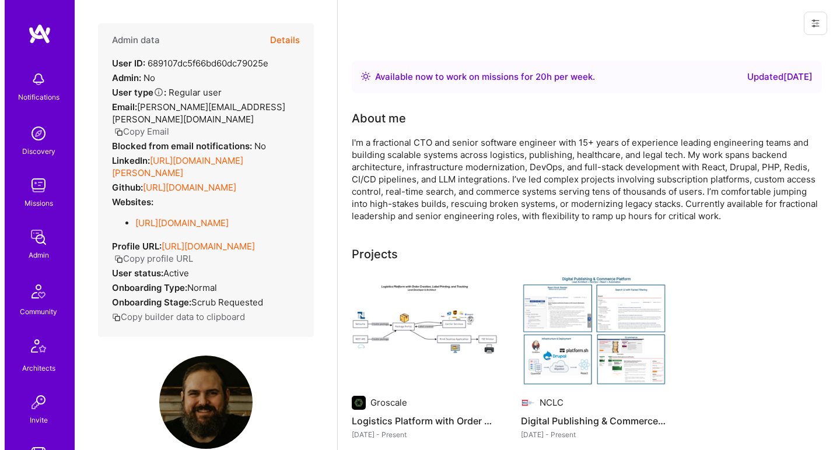
scroll to position [224, 0]
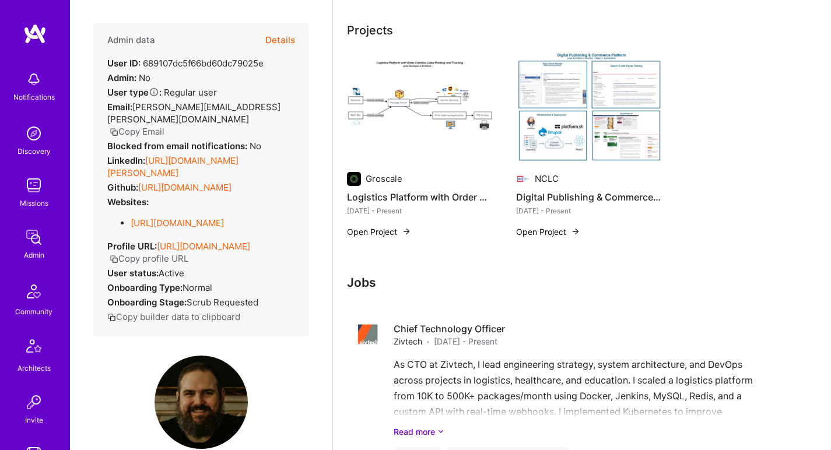
click at [384, 113] on img at bounding box center [420, 108] width 146 height 110
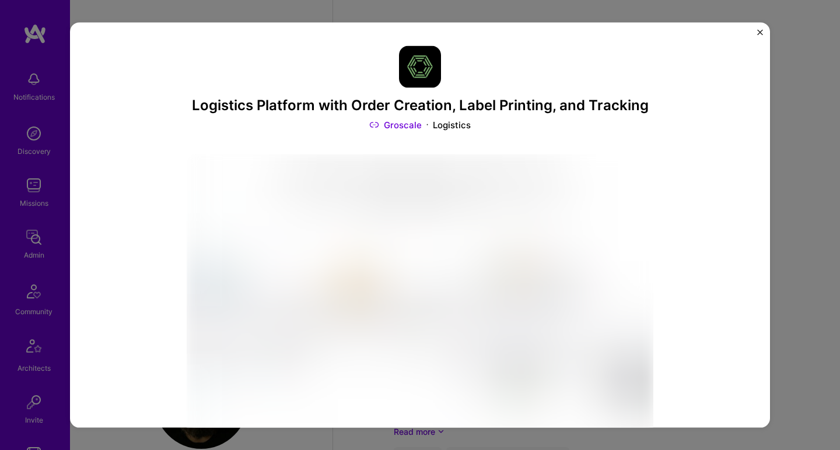
click at [301, 115] on div "Logistics Platform with Order Creation, Label Printing, and Tracking Groscale L…" at bounding box center [420, 88] width 466 height 85
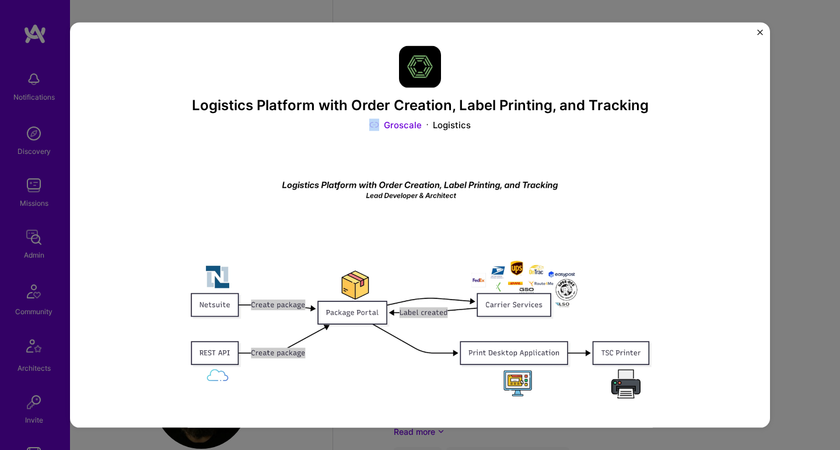
click at [301, 115] on div "Logistics Platform with Order Creation, Label Printing, and Tracking Groscale L…" at bounding box center [420, 88] width 466 height 85
click at [301, 104] on h3 "Logistics Platform with Order Creation, Label Printing, and Tracking" at bounding box center [420, 105] width 466 height 17
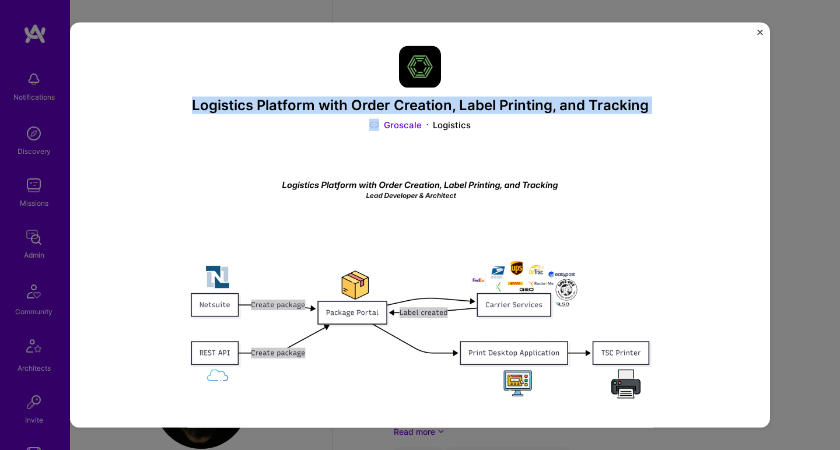
click at [301, 104] on h3 "Logistics Platform with Order Creation, Label Printing, and Tracking" at bounding box center [420, 105] width 466 height 17
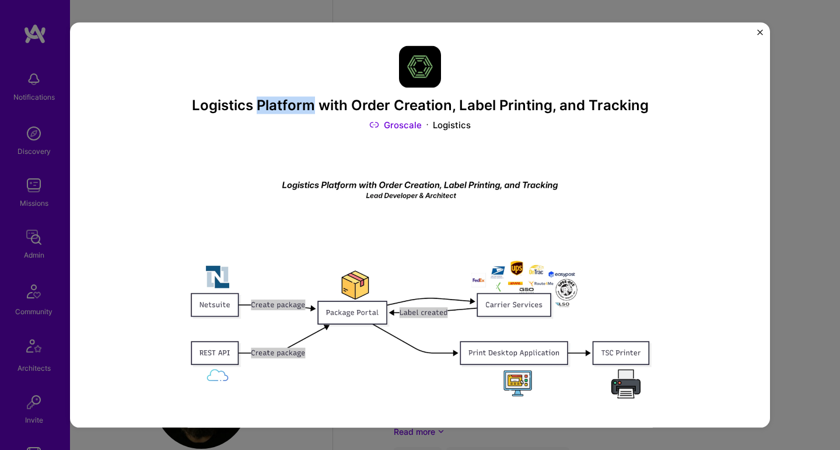
click at [301, 104] on h3 "Logistics Platform with Order Creation, Label Printing, and Tracking" at bounding box center [420, 105] width 466 height 17
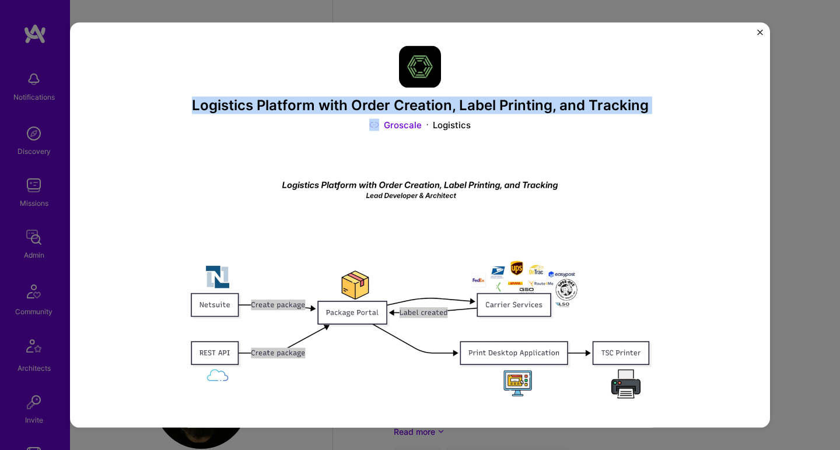
click at [301, 104] on h3 "Logistics Platform with Order Creation, Label Printing, and Tracking" at bounding box center [420, 105] width 466 height 17
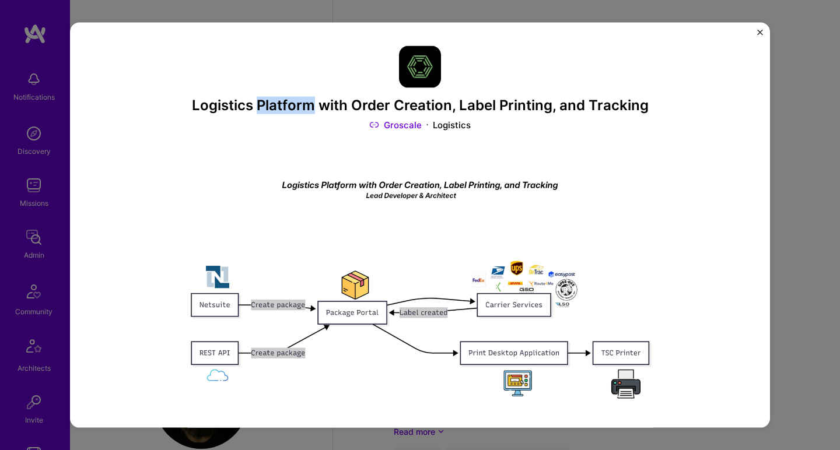
click at [301, 104] on h3 "Logistics Platform with Order Creation, Label Printing, and Tracking" at bounding box center [420, 105] width 466 height 17
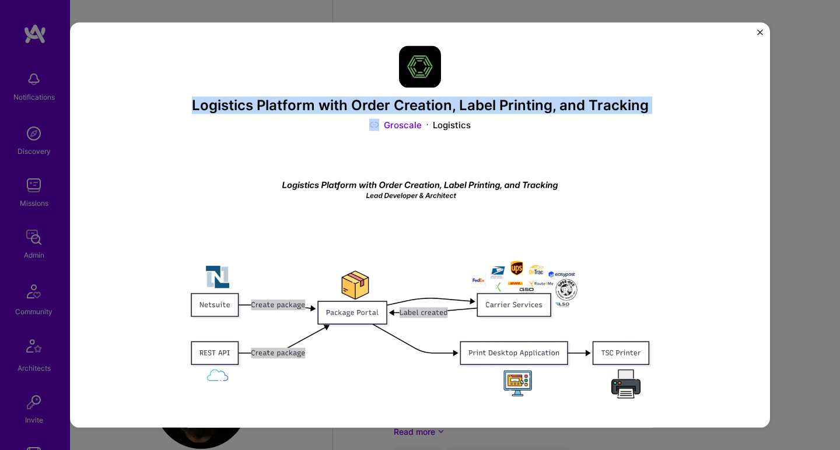
click at [301, 104] on h3 "Logistics Platform with Order Creation, Label Printing, and Tracking" at bounding box center [420, 105] width 466 height 17
click at [265, 109] on h3 "Logistics Platform with Order Creation, Label Printing, and Tracking" at bounding box center [420, 105] width 466 height 17
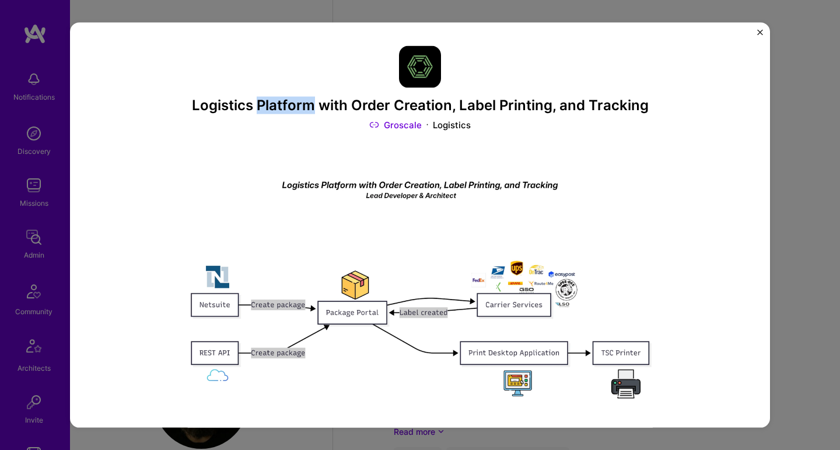
click at [265, 109] on h3 "Logistics Platform with Order Creation, Label Printing, and Tracking" at bounding box center [420, 105] width 466 height 17
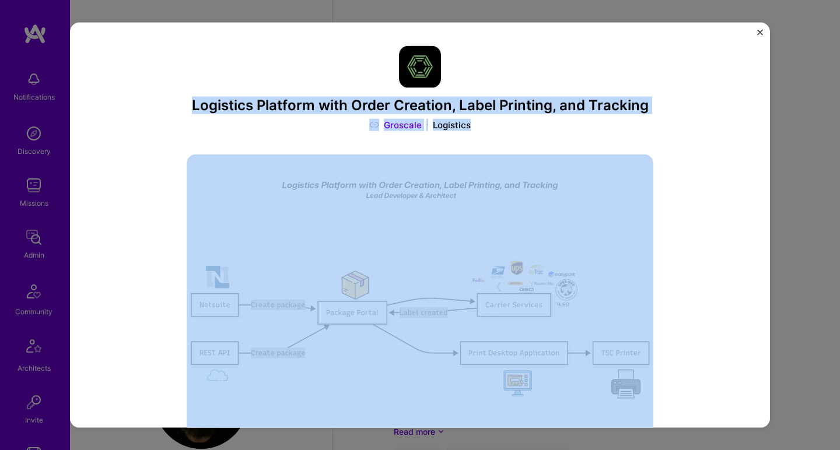
drag, startPoint x: 265, startPoint y: 109, endPoint x: 218, endPoint y: 168, distance: 75.5
click at [219, 163] on img at bounding box center [420, 329] width 466 height 350
drag, startPoint x: 219, startPoint y: 163, endPoint x: 219, endPoint y: 122, distance: 40.8
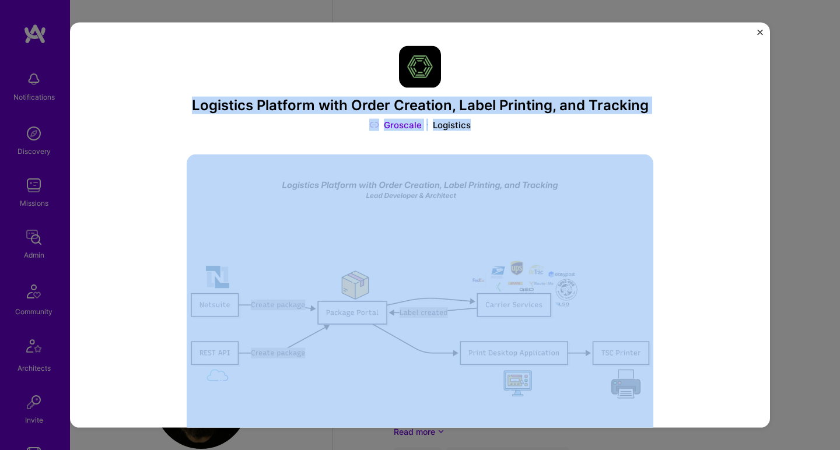
click at [220, 121] on div "Groscale Logistics" at bounding box center [420, 124] width 466 height 12
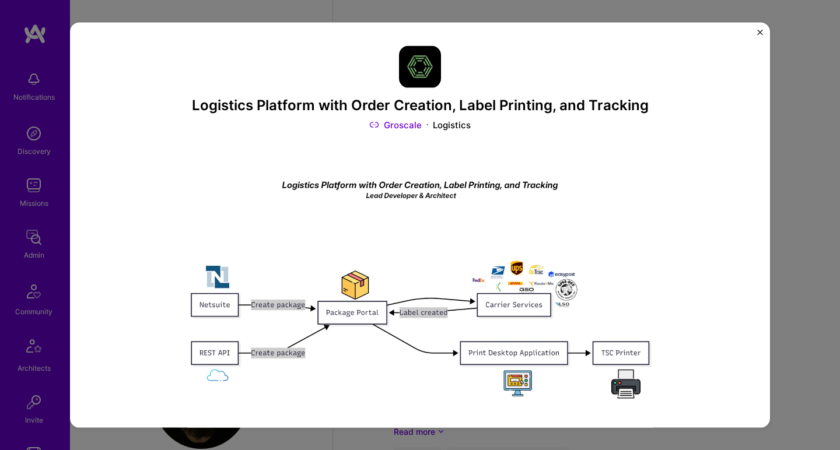
click at [220, 104] on h3 "Logistics Platform with Order Creation, Label Printing, and Tracking" at bounding box center [420, 105] width 466 height 17
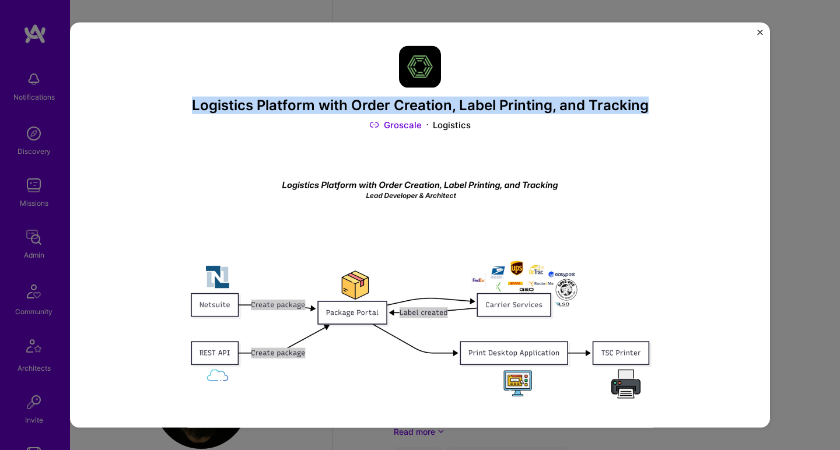
drag, startPoint x: 220, startPoint y: 104, endPoint x: 212, endPoint y: 125, distance: 22.9
click at [213, 122] on div "Logistics Platform with Order Creation, Label Printing, and Tracking Groscale L…" at bounding box center [420, 88] width 466 height 85
click at [212, 125] on div "Groscale Logistics" at bounding box center [420, 124] width 466 height 12
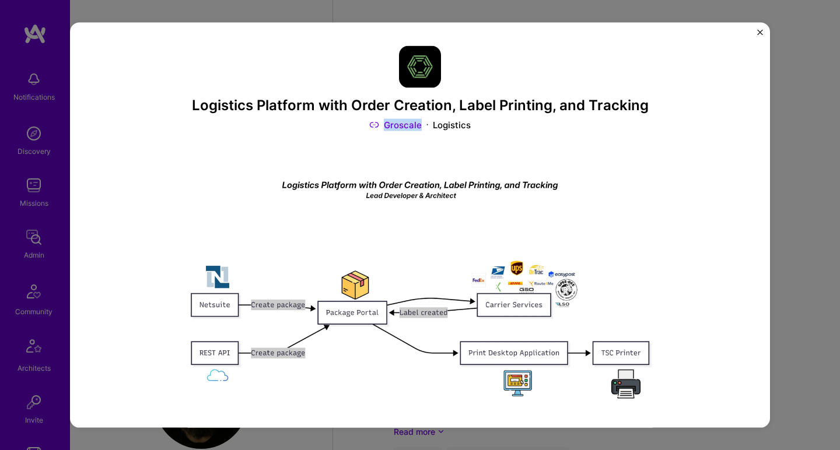
click at [212, 125] on div "Groscale Logistics" at bounding box center [420, 124] width 466 height 12
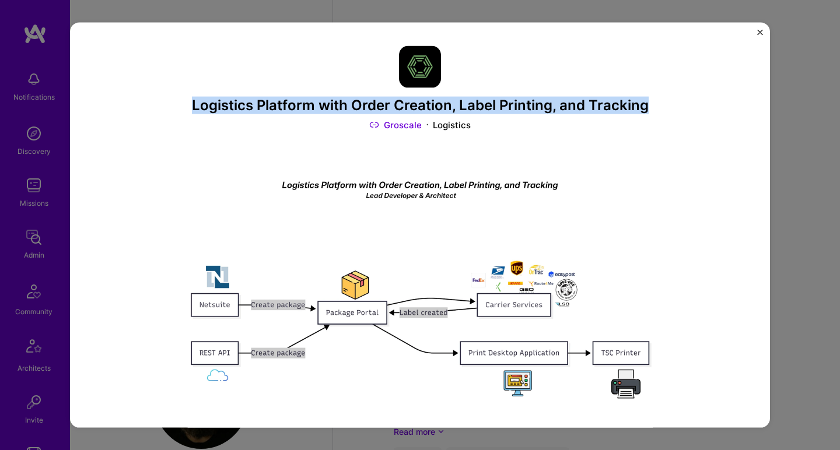
drag, startPoint x: 212, startPoint y: 125, endPoint x: 213, endPoint y: 103, distance: 22.2
click at [213, 103] on div "Logistics Platform with Order Creation, Label Printing, and Tracking Groscale L…" at bounding box center [420, 88] width 466 height 85
click at [213, 103] on h3 "Logistics Platform with Order Creation, Label Printing, and Tracking" at bounding box center [420, 105] width 466 height 17
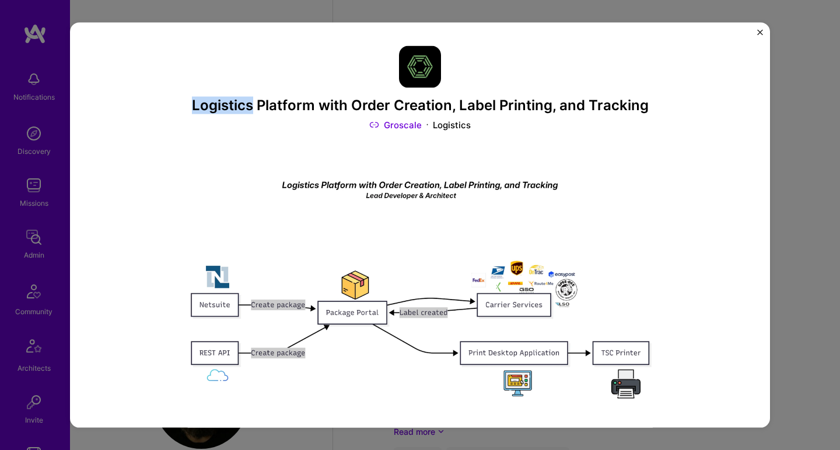
click at [213, 103] on h3 "Logistics Platform with Order Creation, Label Printing, and Tracking" at bounding box center [420, 105] width 466 height 17
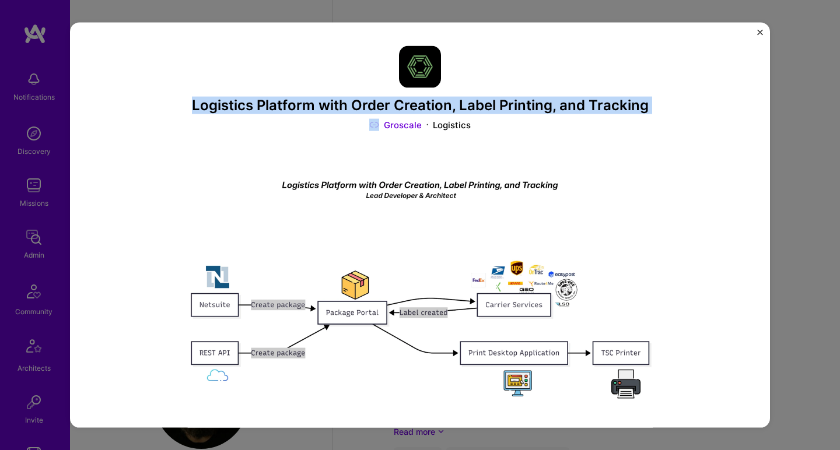
click at [213, 103] on h3 "Logistics Platform with Order Creation, Label Printing, and Tracking" at bounding box center [420, 105] width 466 height 17
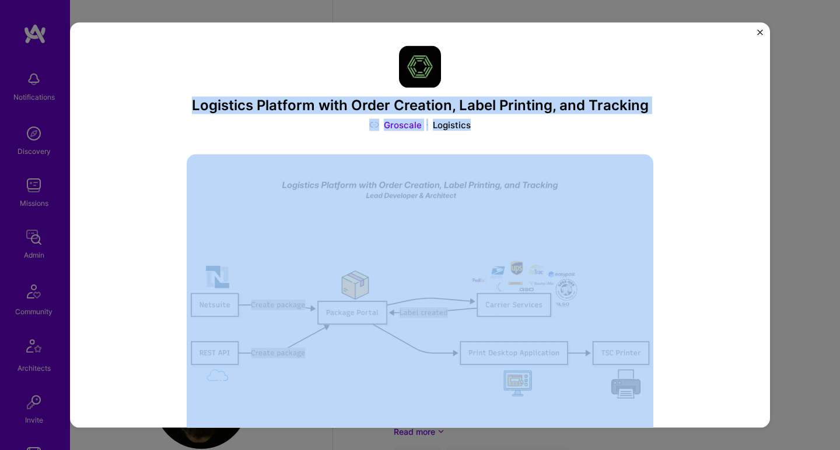
drag, startPoint x: 213, startPoint y: 103, endPoint x: 201, endPoint y: 135, distance: 34.5
click at [202, 129] on div "Groscale Logistics" at bounding box center [420, 124] width 466 height 12
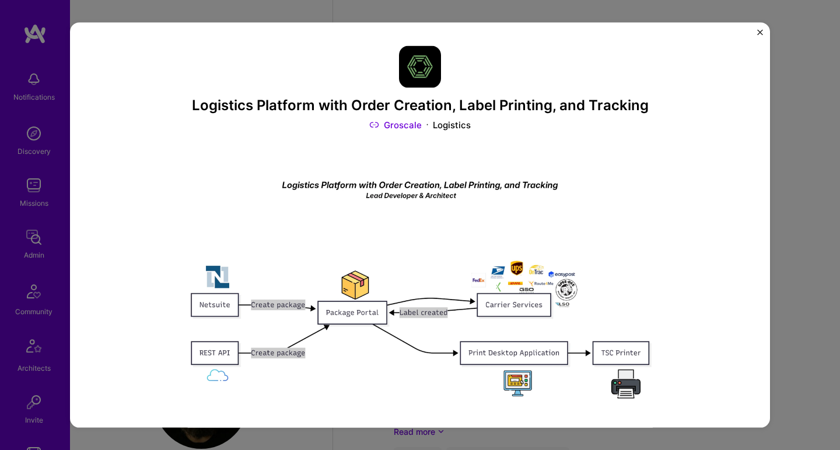
click at [206, 108] on h3 "Logistics Platform with Order Creation, Label Printing, and Tracking" at bounding box center [420, 105] width 466 height 17
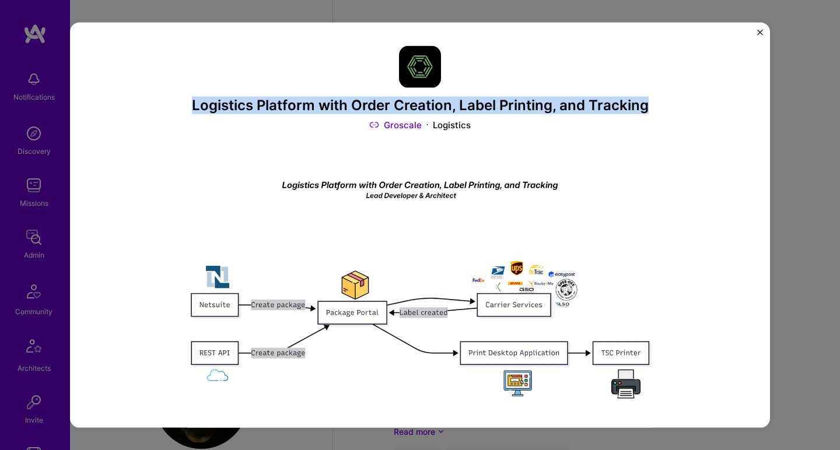
drag, startPoint x: 206, startPoint y: 108, endPoint x: 198, endPoint y: 119, distance: 13.4
click at [198, 119] on div "Logistics Platform with Order Creation, Label Printing, and Tracking Groscale L…" at bounding box center [420, 88] width 466 height 85
click at [198, 119] on div "Groscale Logistics" at bounding box center [420, 124] width 466 height 12
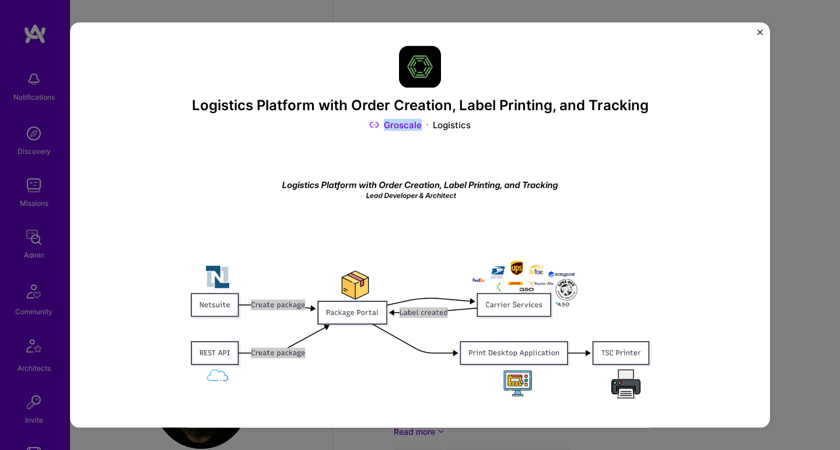
click at [198, 119] on div "Groscale Logistics" at bounding box center [420, 124] width 466 height 12
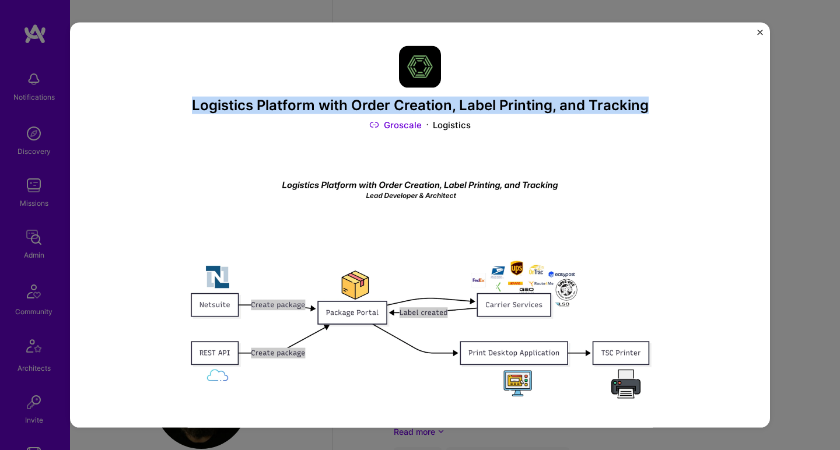
drag, startPoint x: 198, startPoint y: 119, endPoint x: 199, endPoint y: 108, distance: 11.1
click at [199, 108] on div "Logistics Platform with Order Creation, Label Printing, and Tracking Groscale L…" at bounding box center [420, 88] width 466 height 85
click at [199, 108] on h3 "Logistics Platform with Order Creation, Label Printing, and Tracking" at bounding box center [420, 105] width 466 height 17
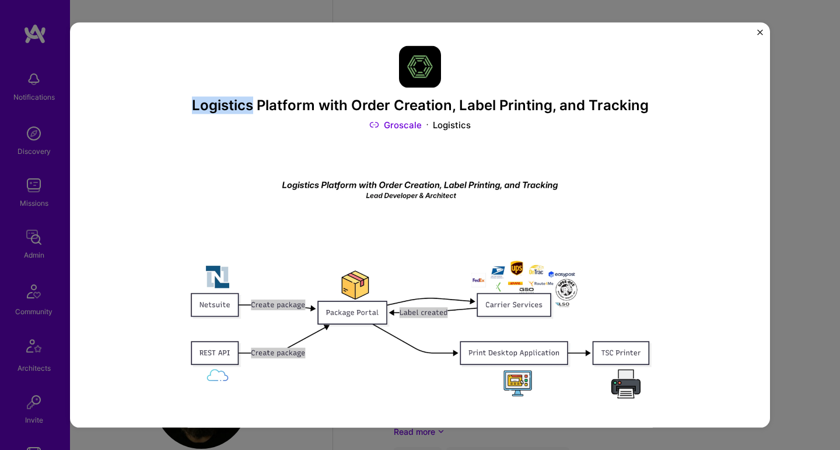
click at [199, 108] on h3 "Logistics Platform with Order Creation, Label Printing, and Tracking" at bounding box center [420, 105] width 466 height 17
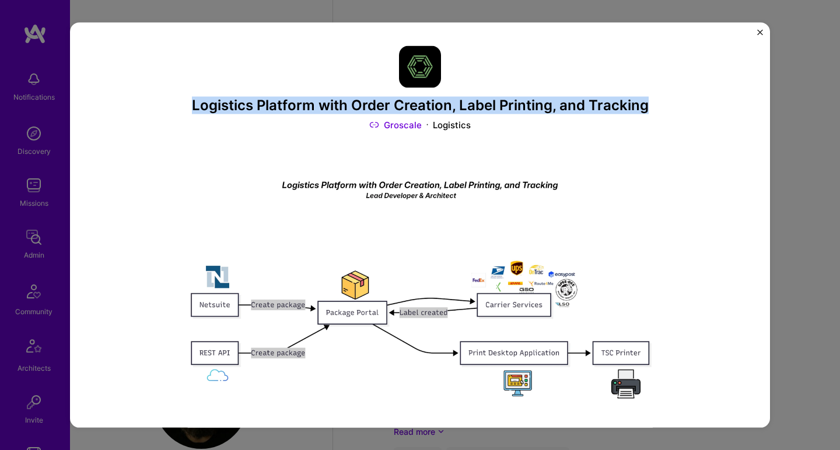
drag, startPoint x: 199, startPoint y: 108, endPoint x: 181, endPoint y: 128, distance: 27.7
click at [181, 128] on div "Logistics Platform with Order Creation, Label Printing, and Tracking Groscale L…" at bounding box center [420, 225] width 700 height 405
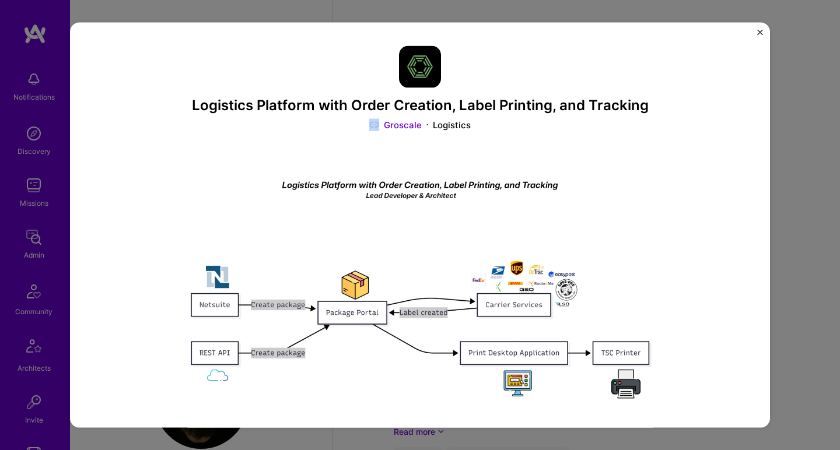
click at [181, 128] on div "Logistics Platform with Order Creation, Label Printing, and Tracking Groscale L…" at bounding box center [420, 225] width 700 height 405
click at [187, 128] on div "Groscale Logistics" at bounding box center [420, 124] width 466 height 12
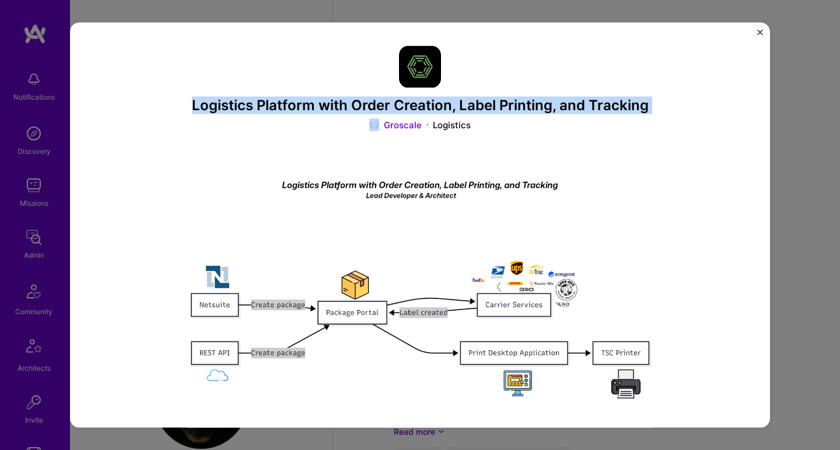
drag, startPoint x: 182, startPoint y: 128, endPoint x: 185, endPoint y: 109, distance: 19.5
click at [187, 109] on div "Logistics Platform with Order Creation, Label Printing, and Tracking Groscale L…" at bounding box center [420, 88] width 466 height 85
click at [187, 109] on h3 "Logistics Platform with Order Creation, Label Printing, and Tracking" at bounding box center [420, 105] width 466 height 17
drag, startPoint x: 185, startPoint y: 109, endPoint x: 177, endPoint y: 118, distance: 12.4
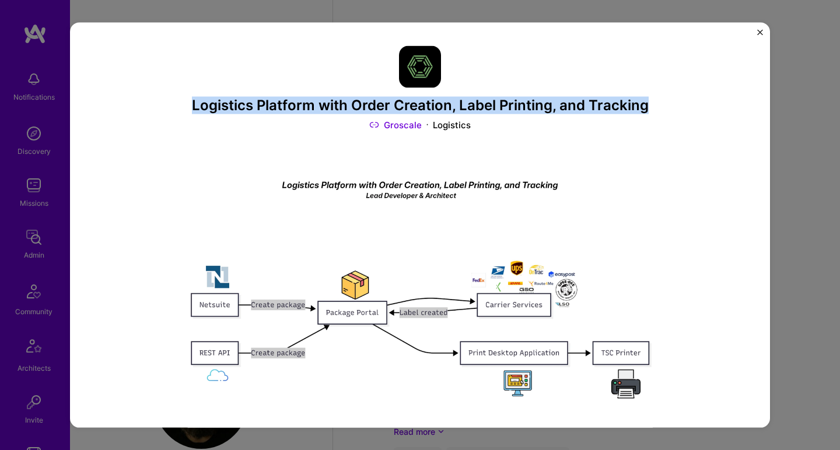
click at [177, 118] on div "Logistics Platform with Order Creation, Label Printing, and Tracking Groscale L…" at bounding box center [420, 225] width 700 height 405
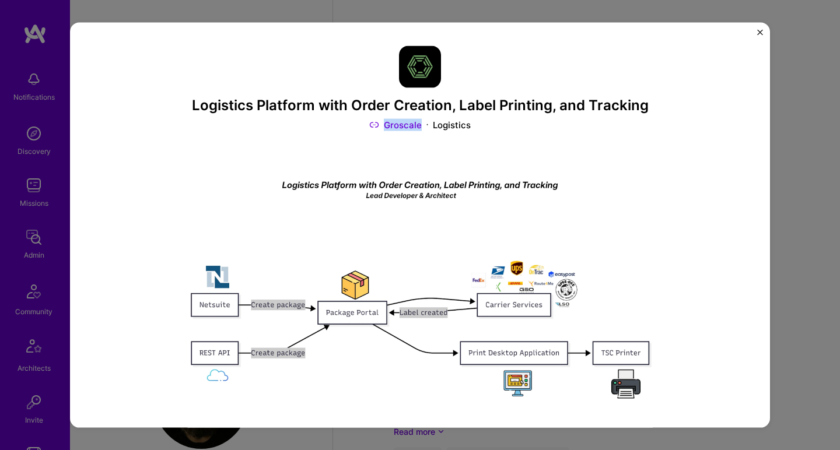
click at [177, 118] on div "Logistics Platform with Order Creation, Label Printing, and Tracking Groscale L…" at bounding box center [420, 225] width 700 height 405
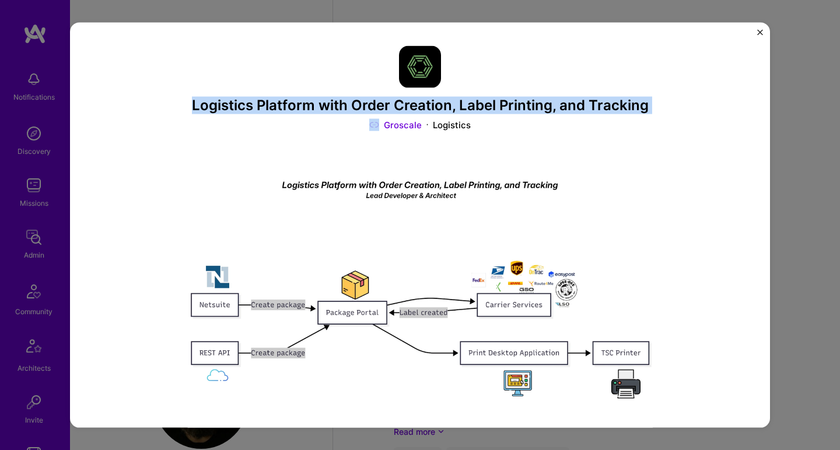
drag, startPoint x: 177, startPoint y: 118, endPoint x: 181, endPoint y: 104, distance: 14.6
click at [181, 104] on div "Logistics Platform with Order Creation, Label Printing, and Tracking Groscale L…" at bounding box center [420, 225] width 700 height 405
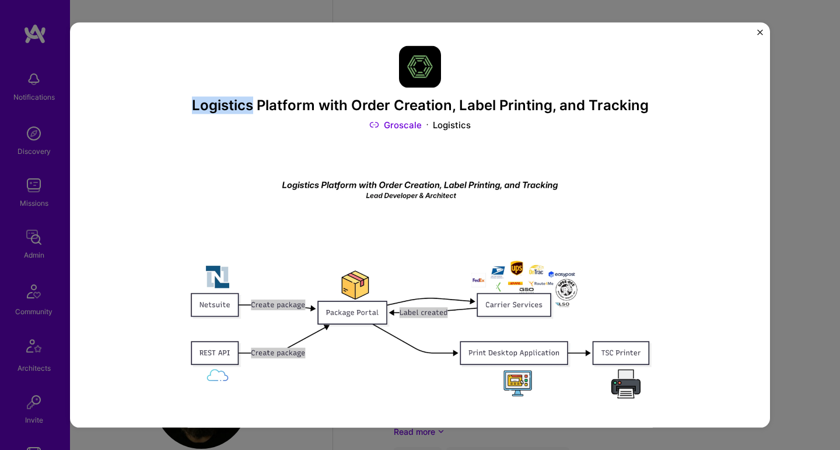
click at [181, 104] on div "Logistics Platform with Order Creation, Label Printing, and Tracking Groscale L…" at bounding box center [420, 225] width 700 height 405
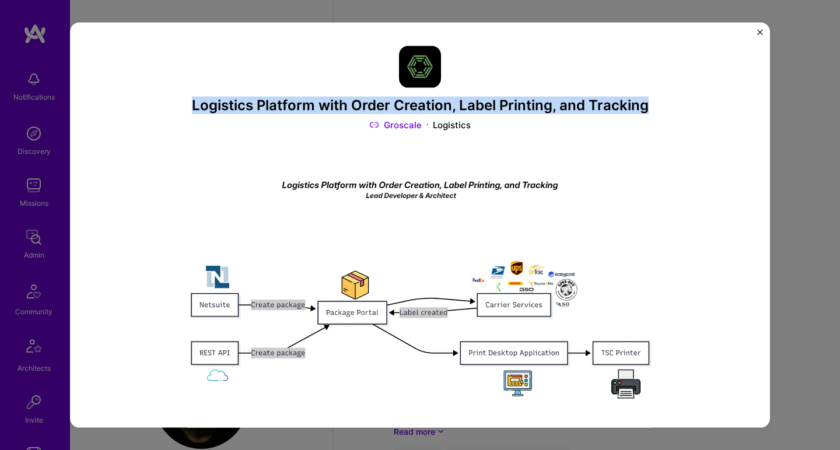
drag, startPoint x: 181, startPoint y: 104, endPoint x: 174, endPoint y: 118, distance: 15.4
click at [174, 118] on div "Logistics Platform with Order Creation, Label Printing, and Tracking Groscale L…" at bounding box center [420, 225] width 700 height 405
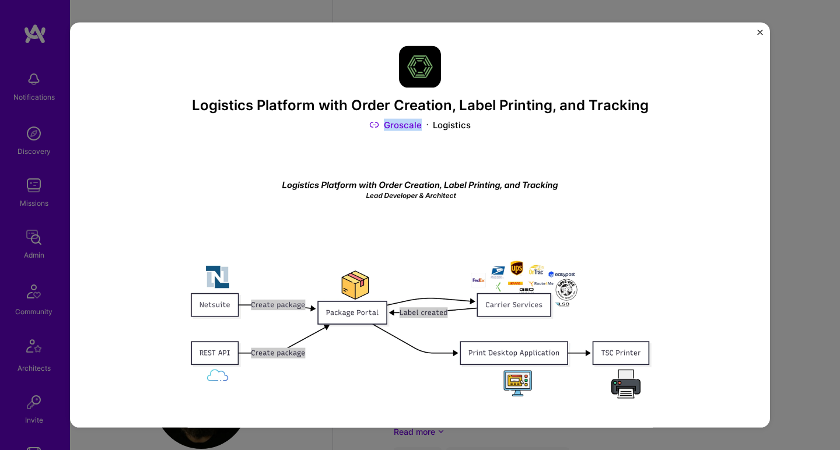
click at [174, 118] on div "Logistics Platform with Order Creation, Label Printing, and Tracking Groscale L…" at bounding box center [420, 225] width 700 height 405
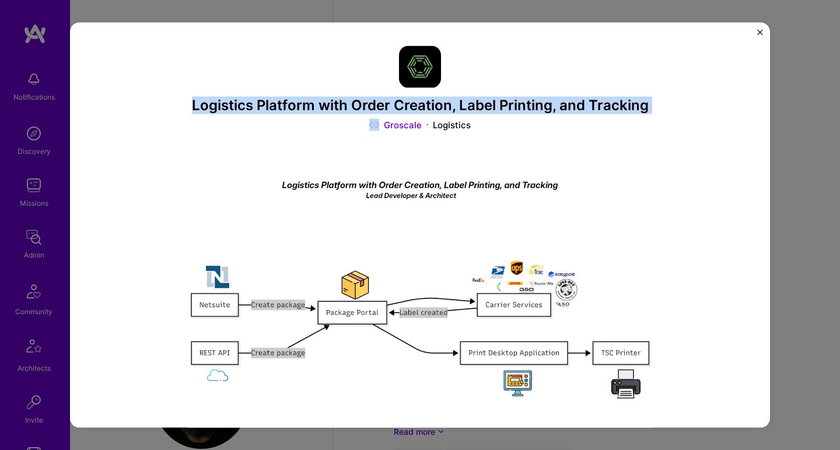
drag, startPoint x: 174, startPoint y: 118, endPoint x: 178, endPoint y: 104, distance: 14.4
click at [178, 104] on div "Logistics Platform with Order Creation, Label Printing, and Tracking Groscale L…" at bounding box center [420, 225] width 700 height 405
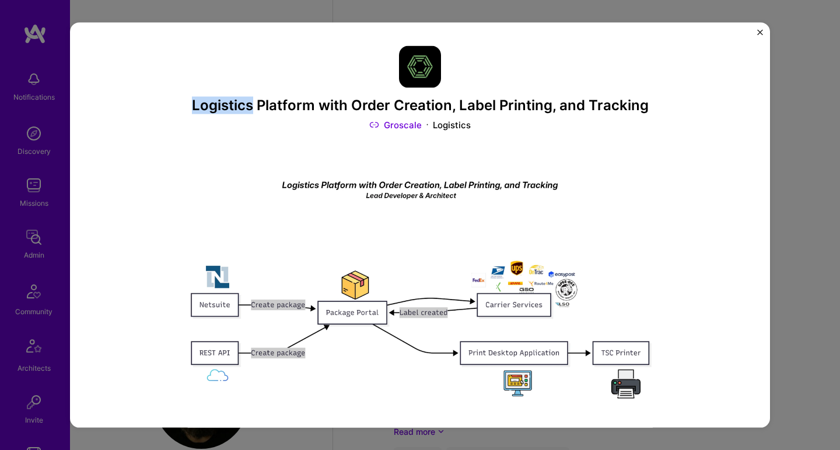
click at [178, 104] on div "Logistics Platform with Order Creation, Label Printing, and Tracking Groscale L…" at bounding box center [420, 225] width 700 height 405
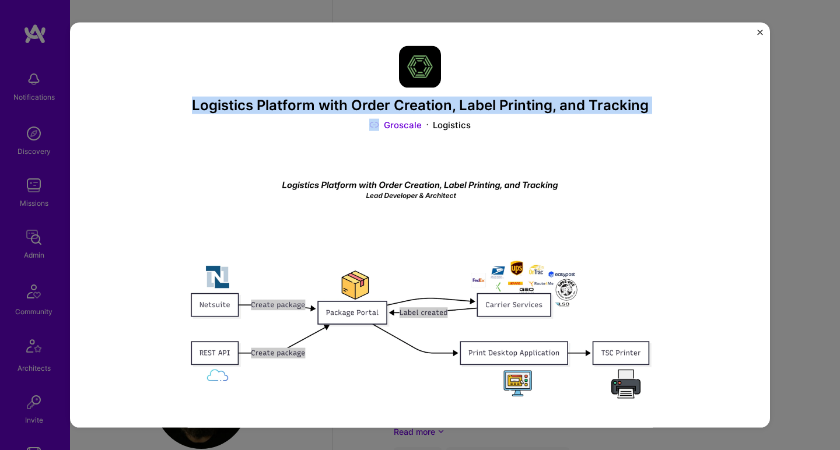
drag, startPoint x: 178, startPoint y: 104, endPoint x: 171, endPoint y: 113, distance: 11.2
click at [171, 113] on div "Logistics Platform with Order Creation, Label Printing, and Tracking Groscale L…" at bounding box center [420, 225] width 700 height 405
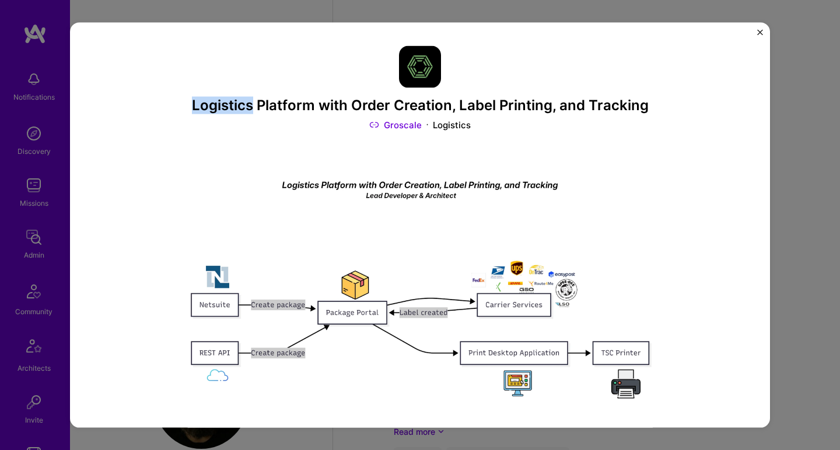
click at [171, 113] on div "Logistics Platform with Order Creation, Label Printing, and Tracking Groscale L…" at bounding box center [420, 225] width 700 height 405
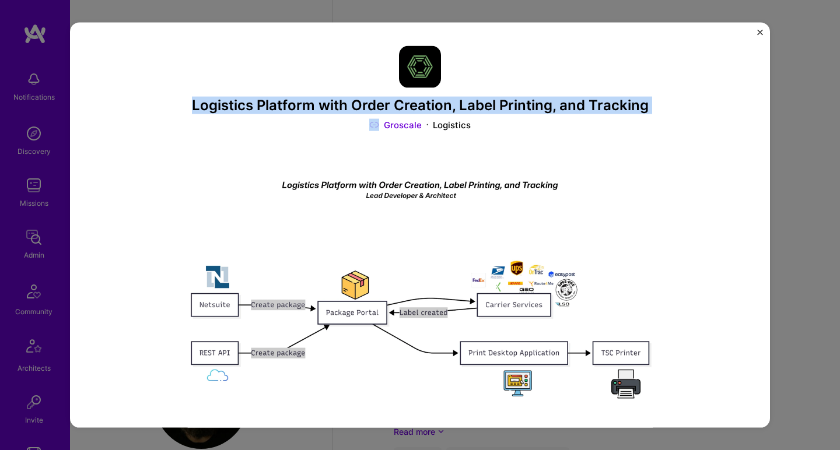
click at [171, 108] on div "Logistics Platform with Order Creation, Label Printing, and Tracking Groscale L…" at bounding box center [420, 225] width 700 height 405
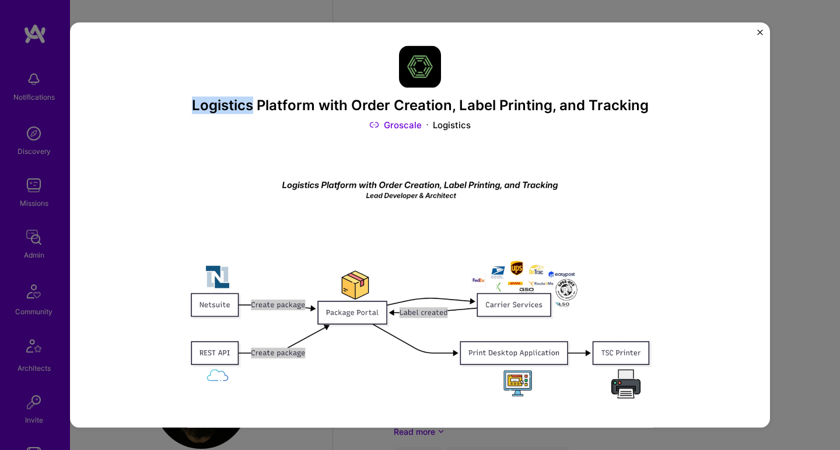
click at [171, 108] on div "Logistics Platform with Order Creation, Label Printing, and Tracking Groscale L…" at bounding box center [420, 225] width 700 height 405
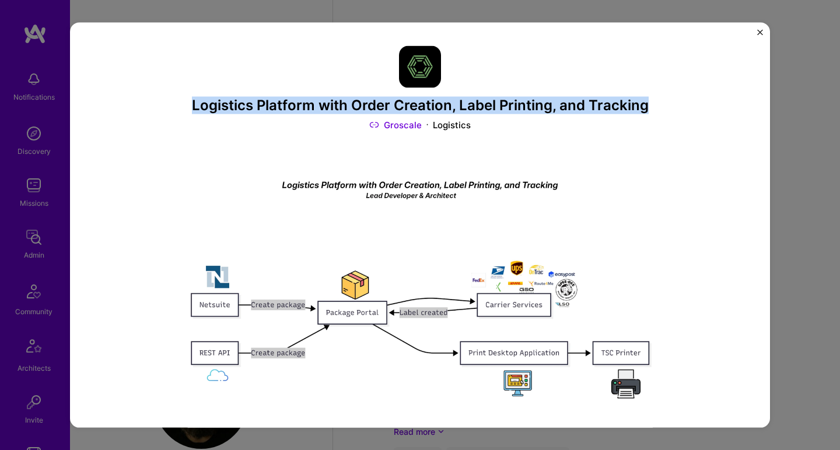
drag, startPoint x: 171, startPoint y: 108, endPoint x: 160, endPoint y: 122, distance: 18.3
click at [160, 122] on div "Logistics Platform with Order Creation, Label Printing, and Tracking Groscale L…" at bounding box center [420, 225] width 700 height 405
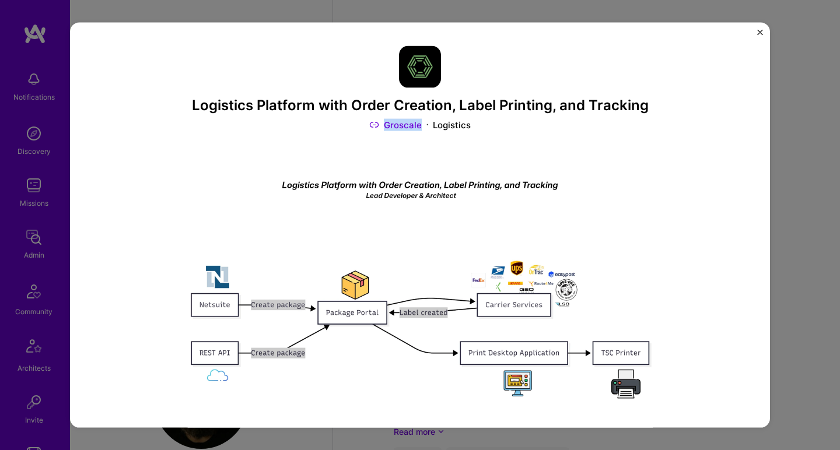
click at [160, 122] on div "Logistics Platform with Order Creation, Label Printing, and Tracking Groscale L…" at bounding box center [420, 225] width 700 height 405
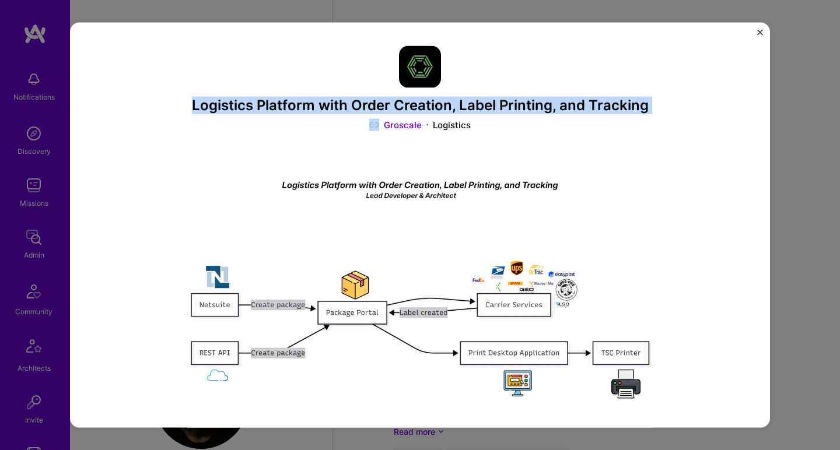
drag, startPoint x: 160, startPoint y: 122, endPoint x: 168, endPoint y: 105, distance: 19.1
click at [168, 105] on div "Logistics Platform with Order Creation, Label Printing, and Tracking Groscale L…" at bounding box center [420, 225] width 700 height 405
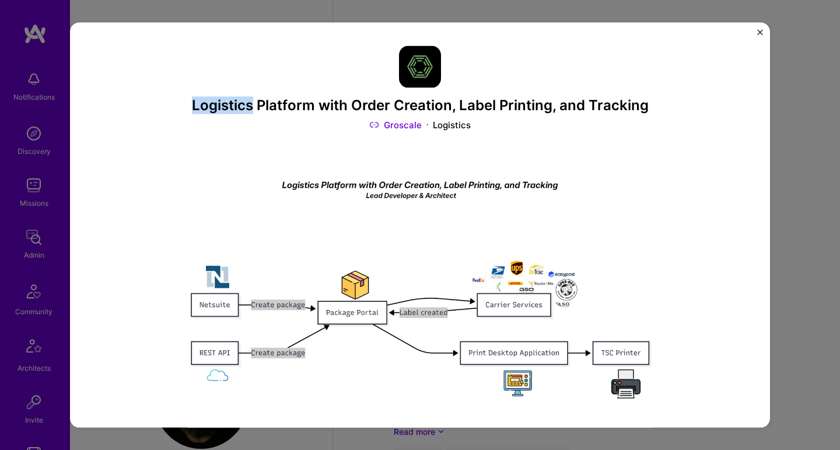
click at [168, 105] on div "Logistics Platform with Order Creation, Label Printing, and Tracking Groscale L…" at bounding box center [420, 225] width 700 height 405
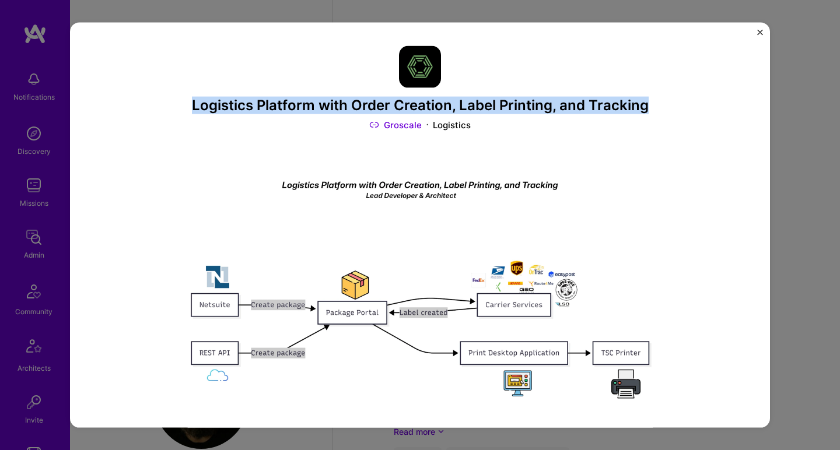
drag, startPoint x: 168, startPoint y: 105, endPoint x: 160, endPoint y: 120, distance: 17.2
click at [160, 120] on div "Logistics Platform with Order Creation, Label Printing, and Tracking Groscale L…" at bounding box center [420, 225] width 700 height 405
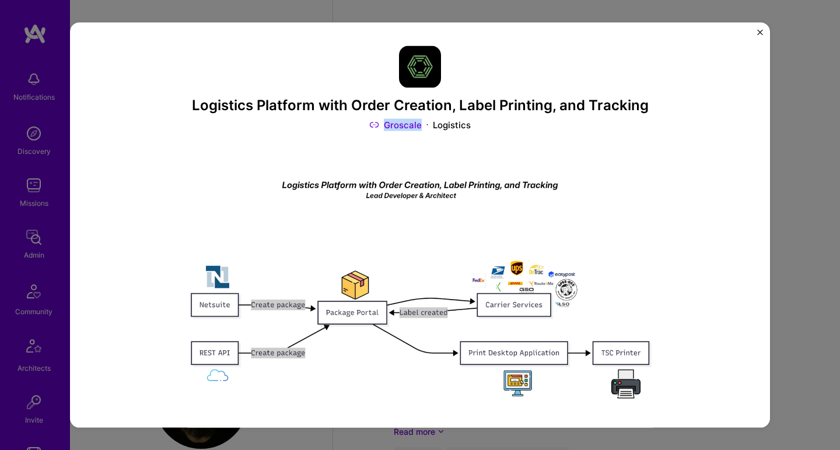
click at [160, 120] on div "Logistics Platform with Order Creation, Label Printing, and Tracking Groscale L…" at bounding box center [420, 225] width 700 height 405
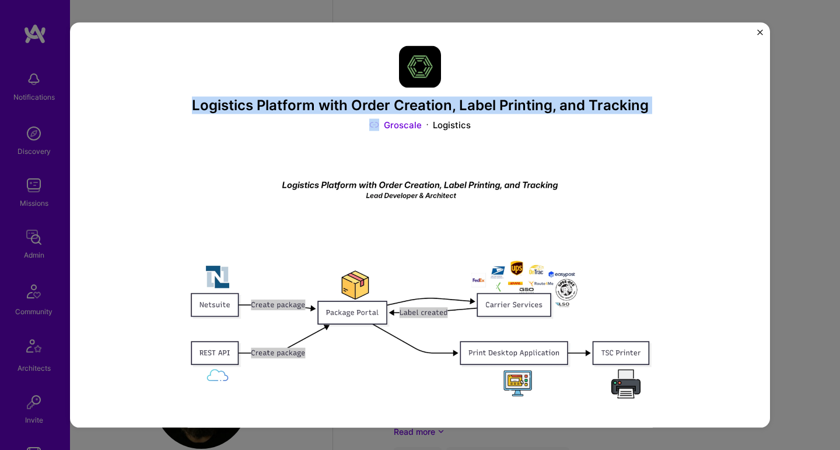
drag, startPoint x: 160, startPoint y: 120, endPoint x: 166, endPoint y: 96, distance: 24.6
click at [166, 96] on div "Logistics Platform with Order Creation, Label Printing, and Tracking Groscale L…" at bounding box center [420, 225] width 700 height 405
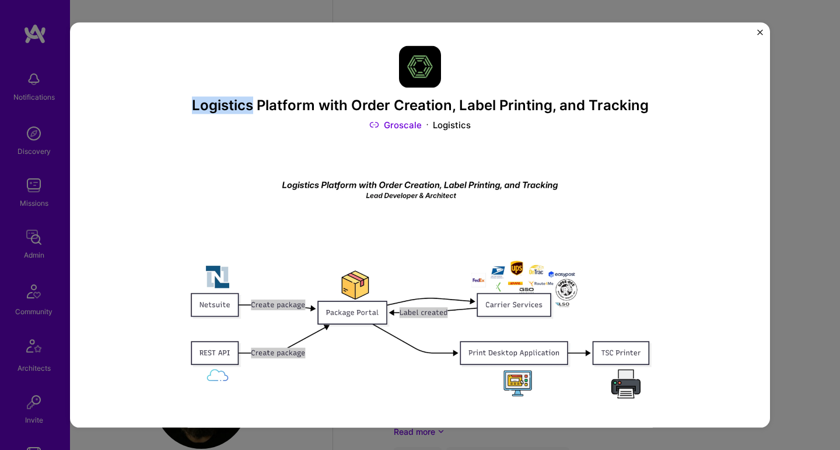
click at [166, 96] on div "Logistics Platform with Order Creation, Label Printing, and Tracking Groscale L…" at bounding box center [420, 225] width 700 height 405
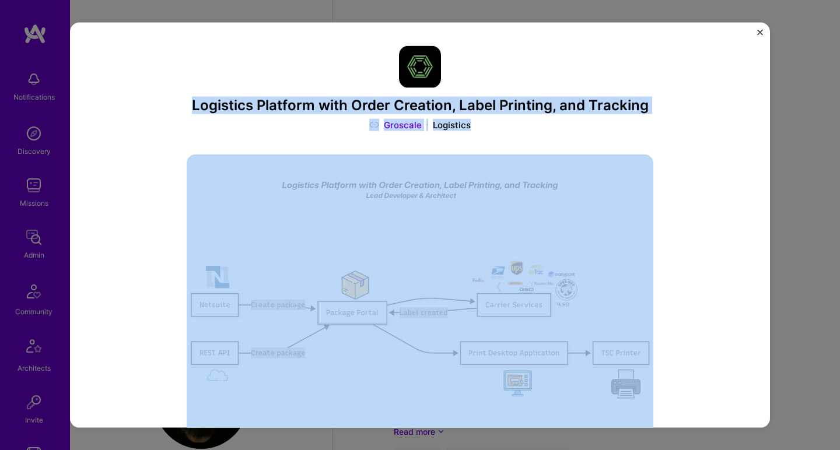
drag, startPoint x: 166, startPoint y: 96, endPoint x: 149, endPoint y: 138, distance: 45.0
click at [149, 138] on div "Logistics Platform with Order Creation, Label Printing, and Tracking Groscale L…" at bounding box center [420, 225] width 700 height 405
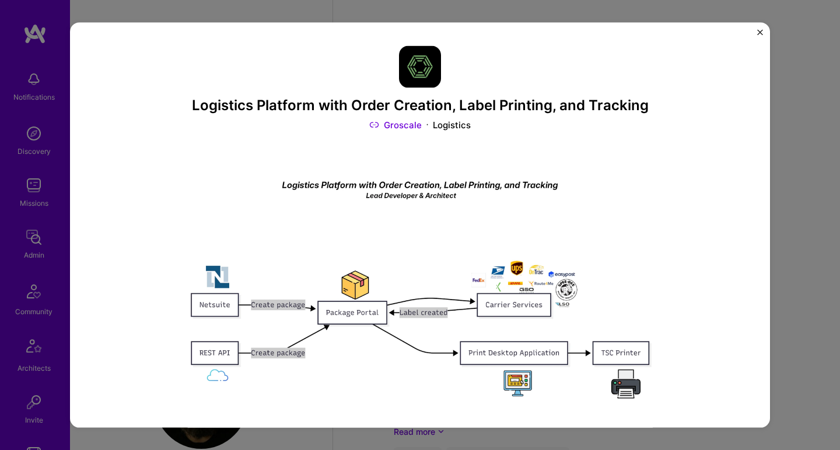
click at [150, 134] on div "Logistics Platform with Order Creation, Label Printing, and Tracking Groscale L…" at bounding box center [420, 225] width 700 height 405
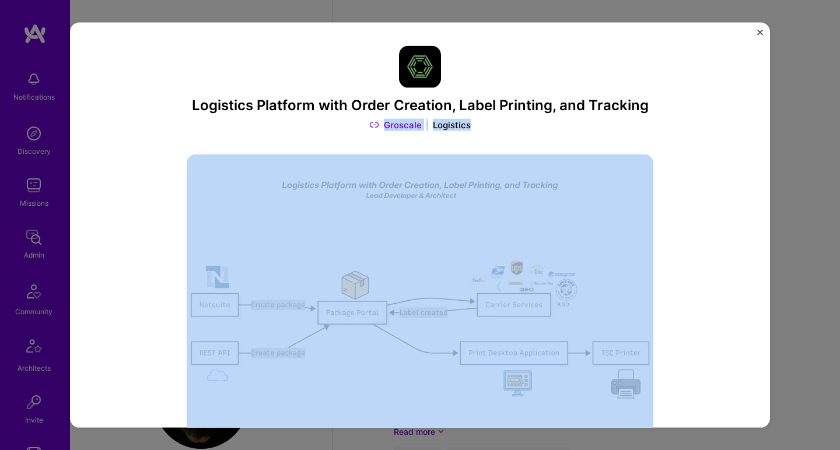
drag, startPoint x: 150, startPoint y: 134, endPoint x: 153, endPoint y: 116, distance: 18.2
click at [153, 116] on div "Logistics Platform with Order Creation, Label Printing, and Tracking Groscale L…" at bounding box center [420, 225] width 700 height 405
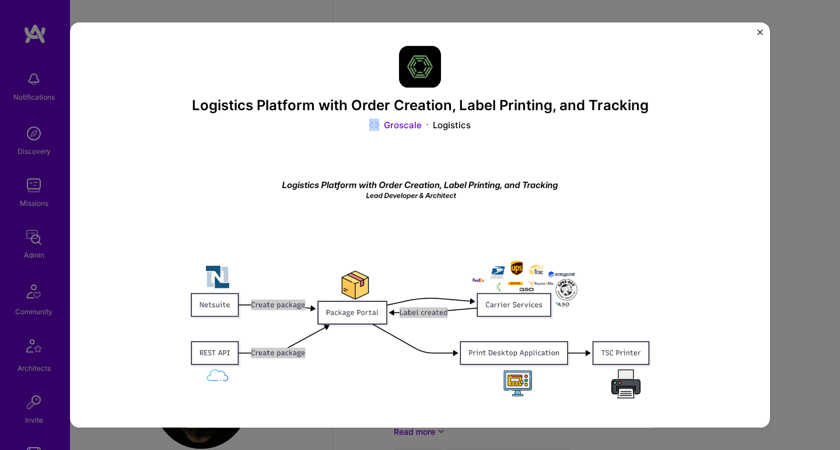
click at [153, 117] on div "Logistics Platform with Order Creation, Label Printing, and Tracking Groscale L…" at bounding box center [420, 225] width 700 height 405
drag, startPoint x: 153, startPoint y: 117, endPoint x: 147, endPoint y: 130, distance: 14.6
click at [147, 130] on div "Logistics Platform with Order Creation, Label Printing, and Tracking Groscale L…" at bounding box center [420, 225] width 700 height 405
click at [158, 112] on div "Logistics Platform with Order Creation, Label Printing, and Tracking Groscale L…" at bounding box center [420, 225] width 700 height 405
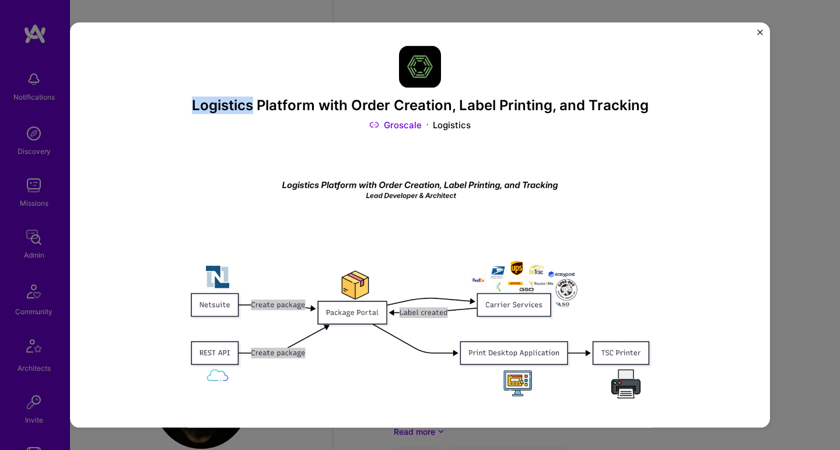
click at [158, 112] on div "Logistics Platform with Order Creation, Label Printing, and Tracking Groscale L…" at bounding box center [420, 225] width 700 height 405
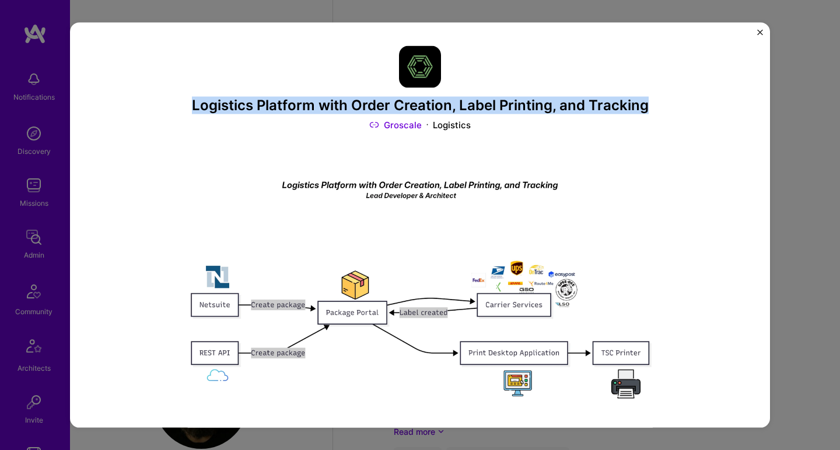
click at [155, 116] on div "Logistics Platform with Order Creation, Label Printing, and Tracking Groscale L…" at bounding box center [420, 225] width 700 height 405
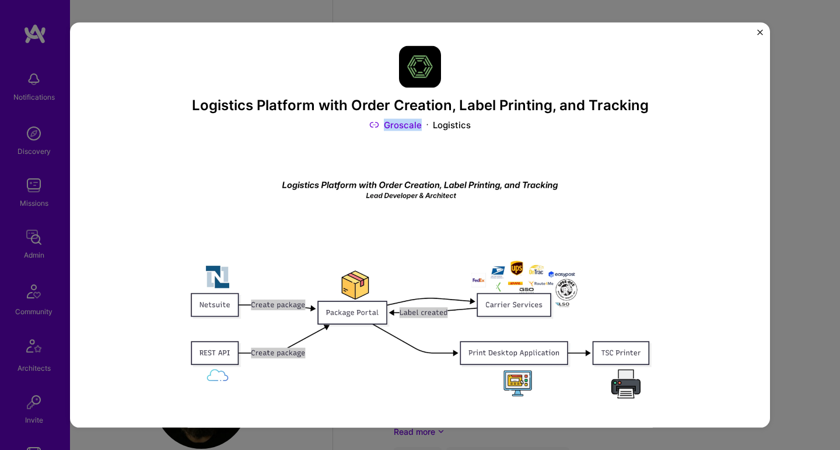
click at [155, 116] on div "Logistics Platform with Order Creation, Label Printing, and Tracking Groscale L…" at bounding box center [420, 225] width 700 height 405
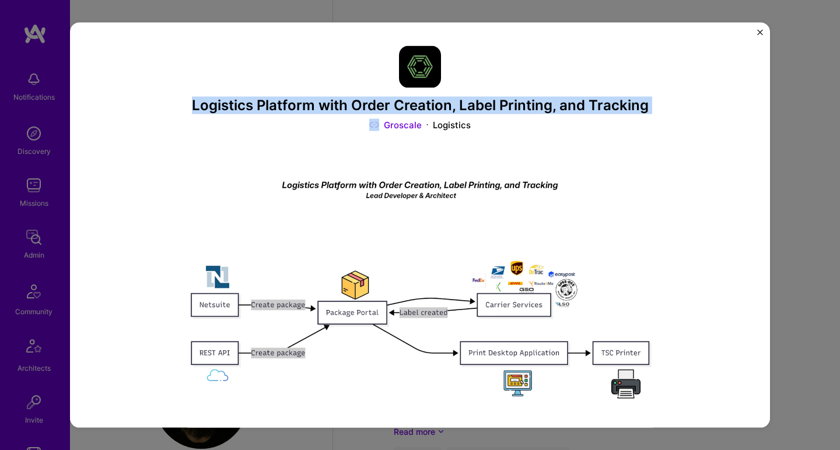
drag, startPoint x: 155, startPoint y: 116, endPoint x: 160, endPoint y: 101, distance: 16.0
click at [160, 101] on div "Logistics Platform with Order Creation, Label Printing, and Tracking Groscale L…" at bounding box center [420, 225] width 700 height 405
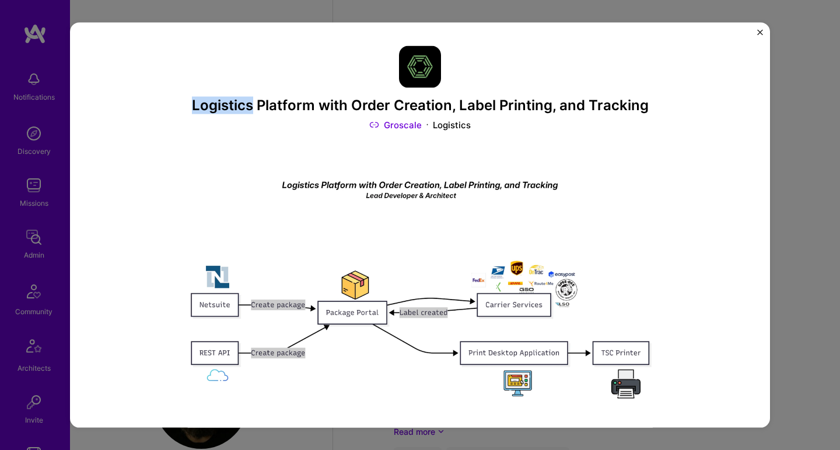
click at [160, 101] on div "Logistics Platform with Order Creation, Label Printing, and Tracking Groscale L…" at bounding box center [420, 225] width 700 height 405
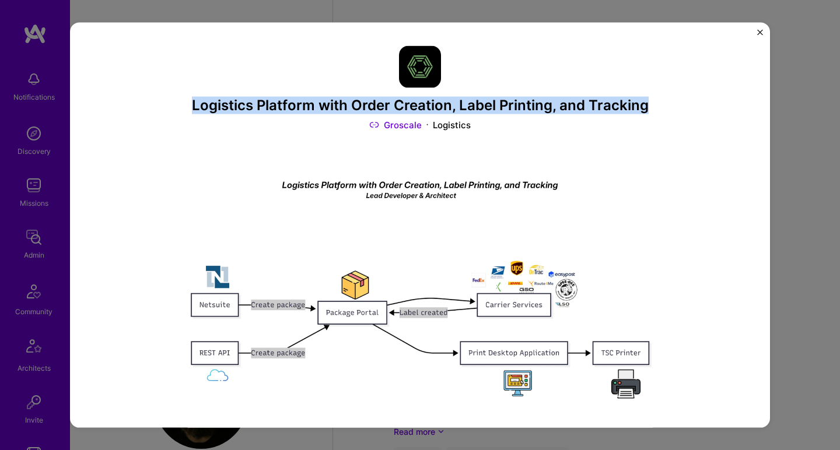
drag, startPoint x: 160, startPoint y: 101, endPoint x: 153, endPoint y: 120, distance: 19.7
click at [153, 120] on div "Logistics Platform with Order Creation, Label Printing, and Tracking Groscale L…" at bounding box center [420, 225] width 700 height 405
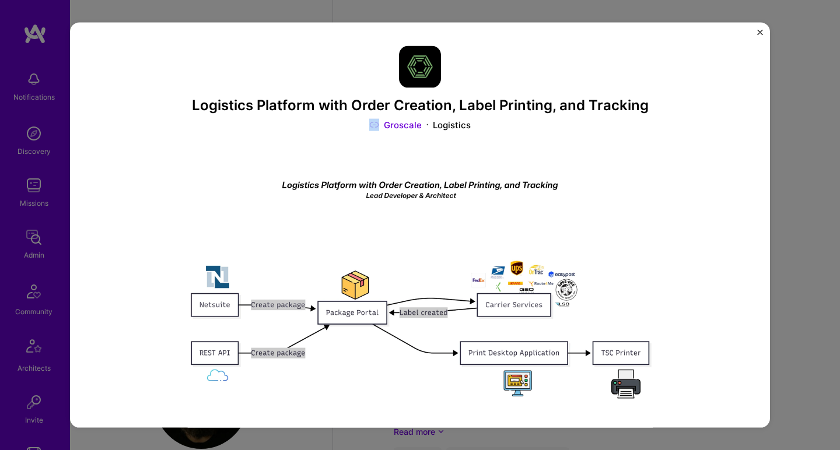
click at [153, 120] on div "Logistics Platform with Order Creation, Label Printing, and Tracking Groscale L…" at bounding box center [420, 225] width 700 height 405
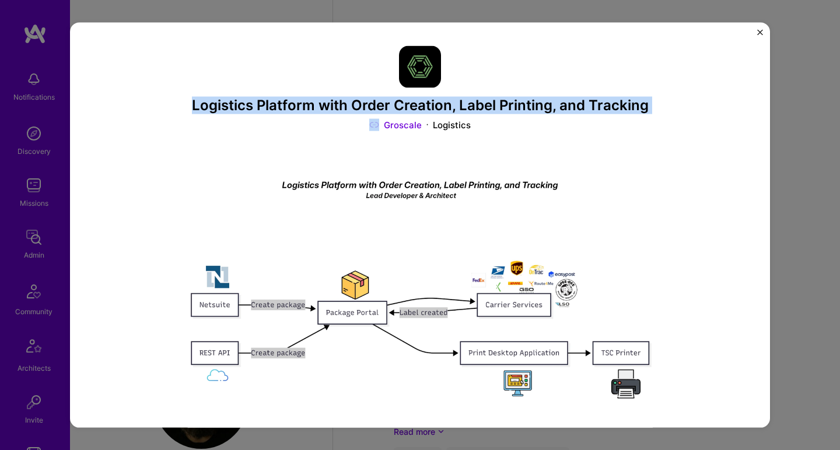
drag, startPoint x: 153, startPoint y: 120, endPoint x: 157, endPoint y: 111, distance: 9.4
click at [157, 111] on div "Logistics Platform with Order Creation, Label Printing, and Tracking Groscale L…" at bounding box center [420, 225] width 700 height 405
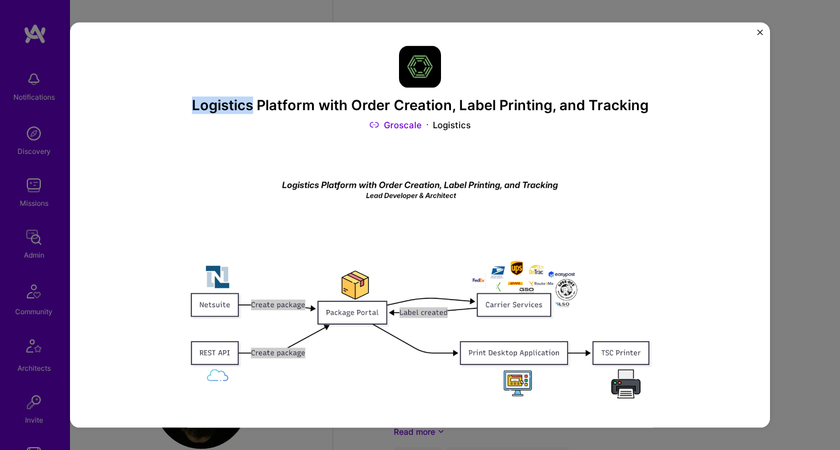
click at [157, 111] on div "Logistics Platform with Order Creation, Label Printing, and Tracking Groscale L…" at bounding box center [420, 225] width 700 height 405
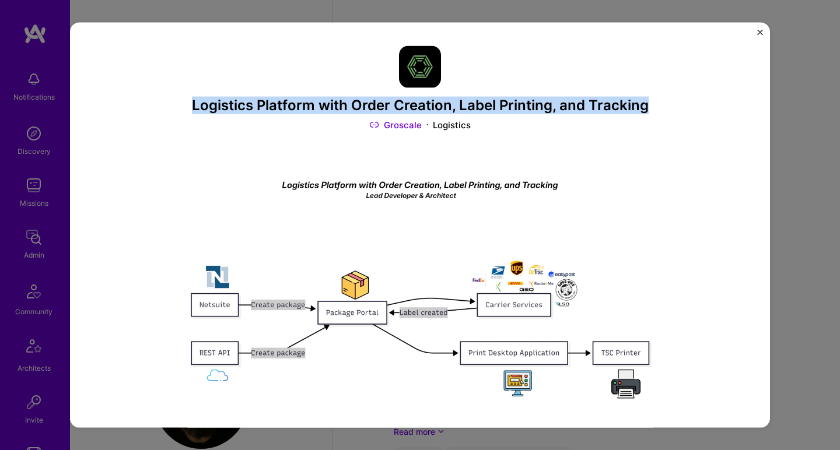
drag, startPoint x: 157, startPoint y: 111, endPoint x: 151, endPoint y: 119, distance: 10.0
click at [151, 119] on div "Logistics Platform with Order Creation, Label Printing, and Tracking Groscale L…" at bounding box center [420, 225] width 700 height 405
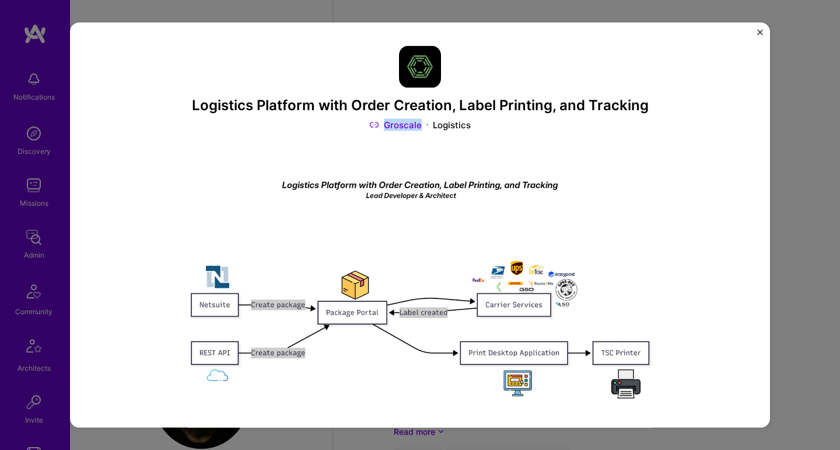
click at [151, 119] on div "Logistics Platform with Order Creation, Label Printing, and Tracking Groscale L…" at bounding box center [420, 225] width 700 height 405
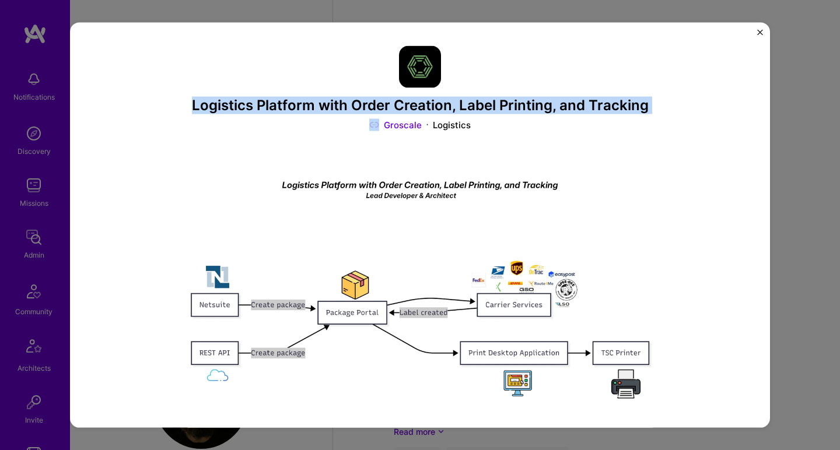
drag, startPoint x: 151, startPoint y: 119, endPoint x: 155, endPoint y: 108, distance: 11.8
click at [155, 108] on div "Logistics Platform with Order Creation, Label Printing, and Tracking Groscale L…" at bounding box center [420, 225] width 700 height 405
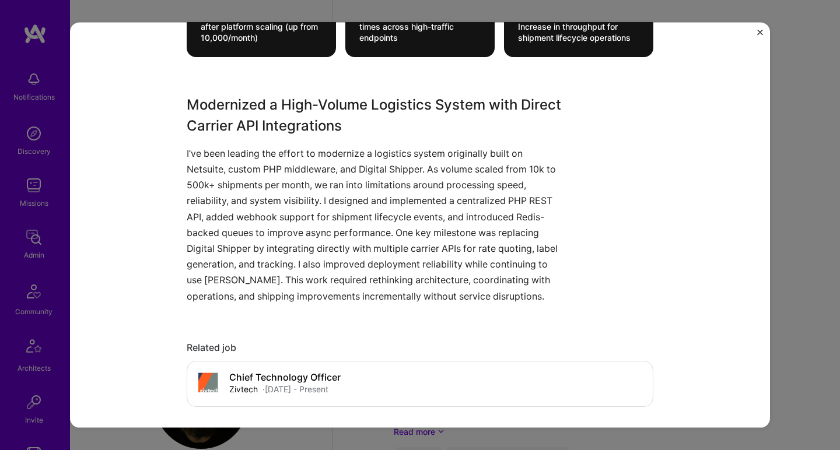
scroll to position [942, 0]
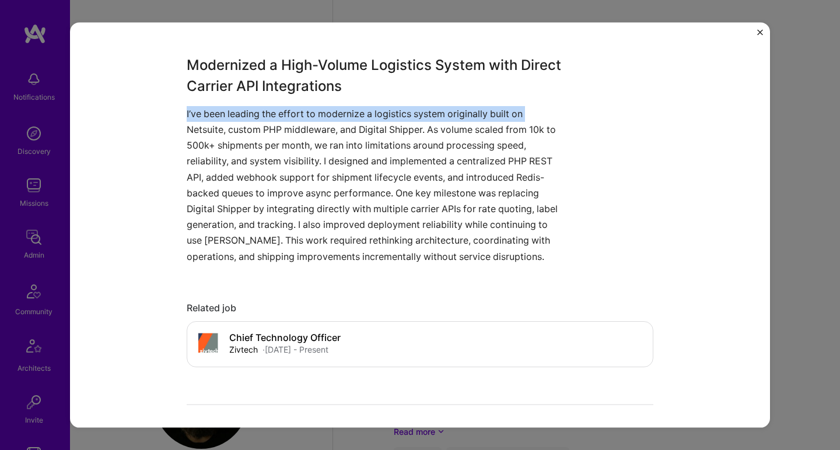
drag, startPoint x: 165, startPoint y: 122, endPoint x: 182, endPoint y: 114, distance: 19.0
click at [182, 114] on div "Logistics Platform with Order Creation, Label Printing, and Tracking Groscale L…" at bounding box center [420, 225] width 700 height 405
click at [187, 114] on p "I’ve been leading the effort to modernize a logistics system originally built o…" at bounding box center [376, 185] width 379 height 159
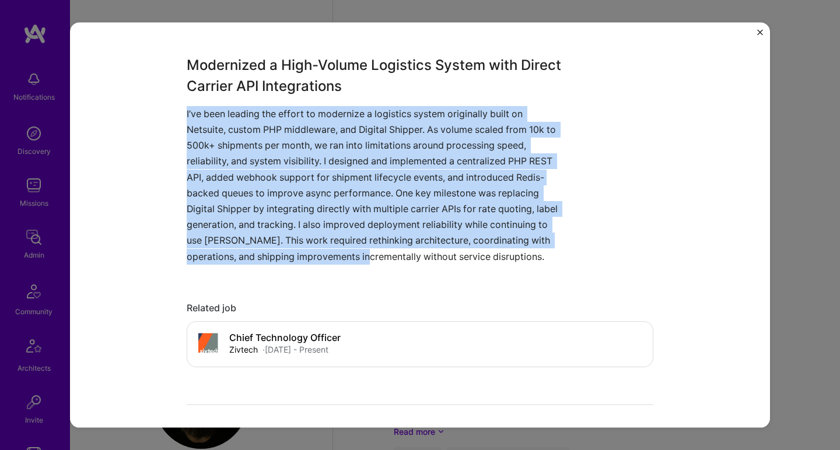
drag, startPoint x: 179, startPoint y: 113, endPoint x: 346, endPoint y: 247, distance: 213.6
click at [346, 247] on div "Logistics Platform with Order Creation, Label Printing, and Tracking Groscale L…" at bounding box center [420, 225] width 700 height 405
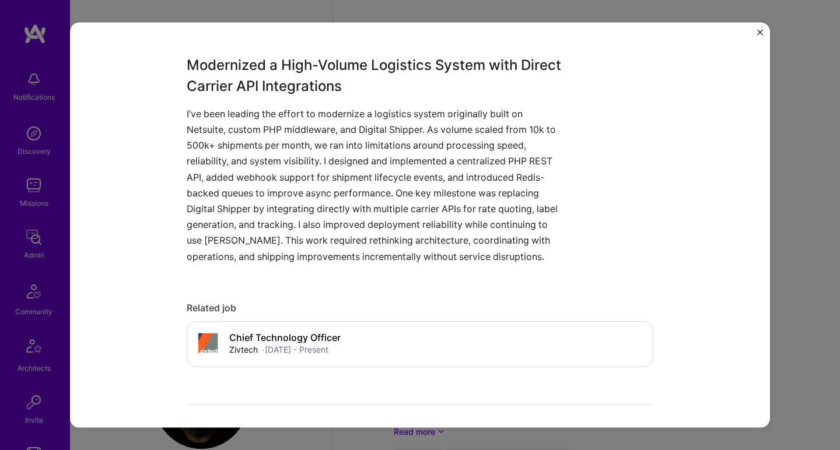
click at [346, 246] on p "I’ve been leading the effort to modernize a logistics system originally built o…" at bounding box center [376, 185] width 379 height 159
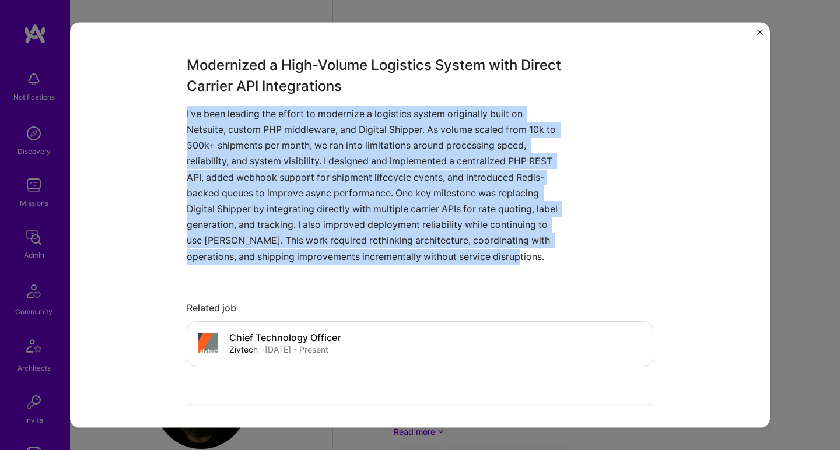
click at [346, 245] on p "I’ve been leading the effort to modernize a logistics system originally built o…" at bounding box center [376, 185] width 379 height 159
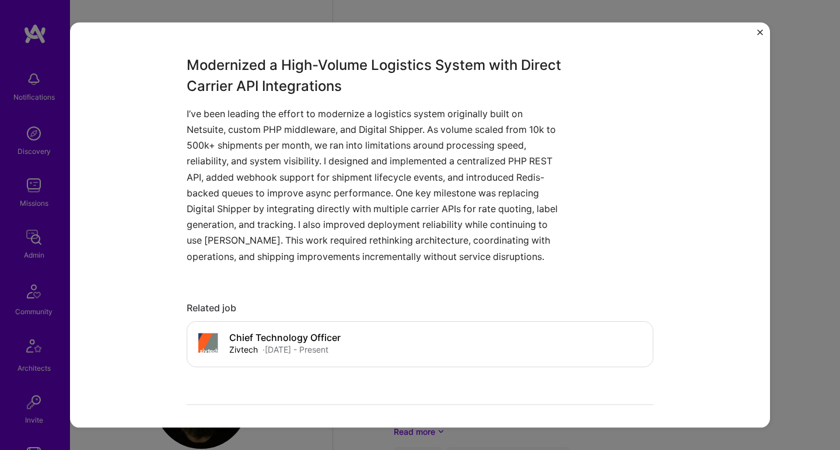
scroll to position [910, 0]
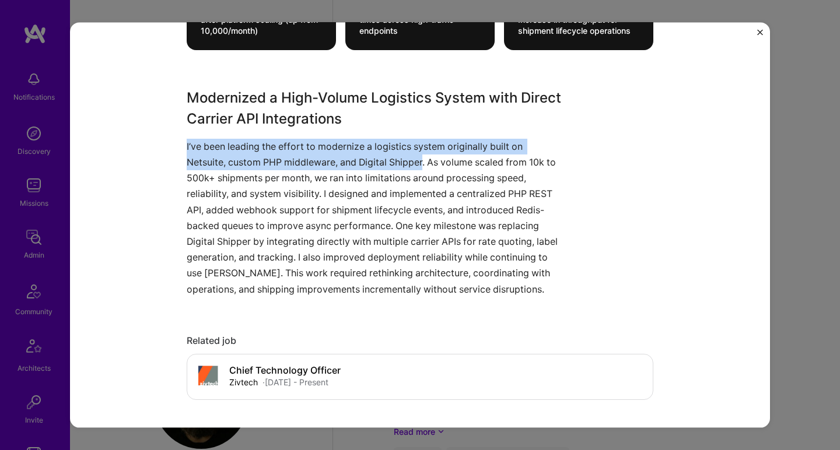
drag, startPoint x: 165, startPoint y: 111, endPoint x: 421, endPoint y: 160, distance: 260.7
click at [421, 160] on div "Logistics Platform with Order Creation, Label Printing, and Tracking Groscale L…" at bounding box center [420, 225] width 700 height 405
click at [421, 160] on p "I’ve been leading the effort to modernize a logistics system originally built o…" at bounding box center [376, 217] width 379 height 159
drag, startPoint x: 421, startPoint y: 160, endPoint x: 173, endPoint y: 144, distance: 248.9
click at [173, 144] on div "Logistics Platform with Order Creation, Label Printing, and Tracking Groscale L…" at bounding box center [420, 225] width 700 height 405
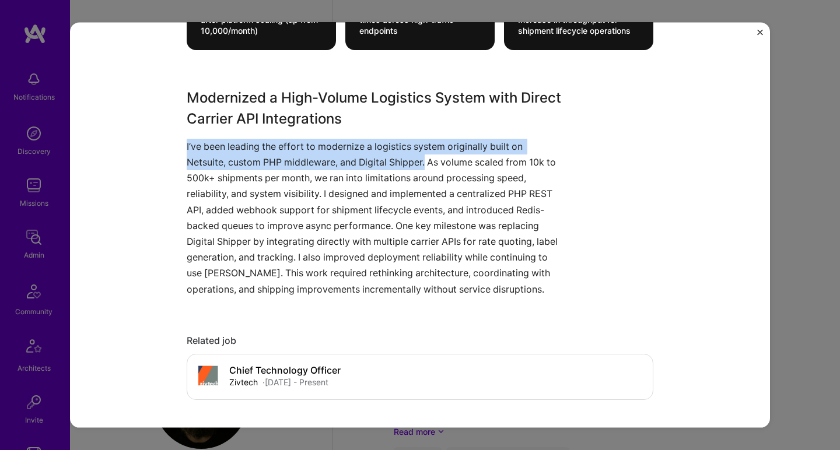
click at [173, 144] on div "Logistics Platform with Order Creation, Label Printing, and Tracking Groscale L…" at bounding box center [420, 225] width 700 height 405
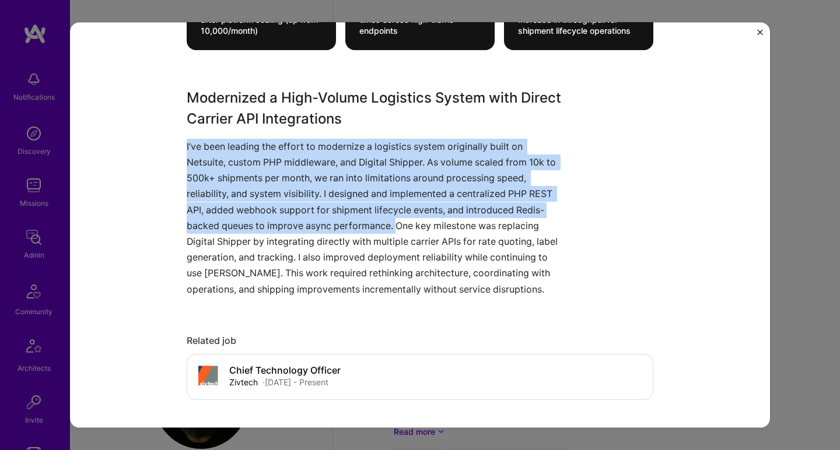
drag
click at [391, 228] on div "Logistics Platform with Order Creation, Label Printing, and Tracking Groscale L…" at bounding box center [420, 225] width 700 height 405
click at [391, 228] on p "I’ve been leading the effort to modernize a logistics system originally built o…" at bounding box center [376, 217] width 379 height 159
drag, startPoint x: 389, startPoint y: 224, endPoint x: 149, endPoint y: 139, distance: 255.4
click at [149, 139] on div "Logistics Platform with Order Creation, Label Printing, and Tracking Groscale L…" at bounding box center [420, 225] width 700 height 405
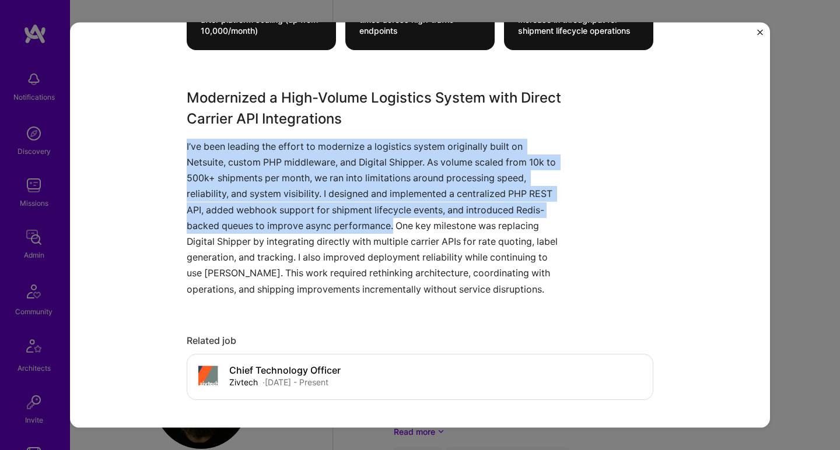
click at [149, 139] on div "Logistics Platform with Order Creation, Label Printing, and Tracking Groscale L…" at bounding box center [420, 225] width 700 height 405
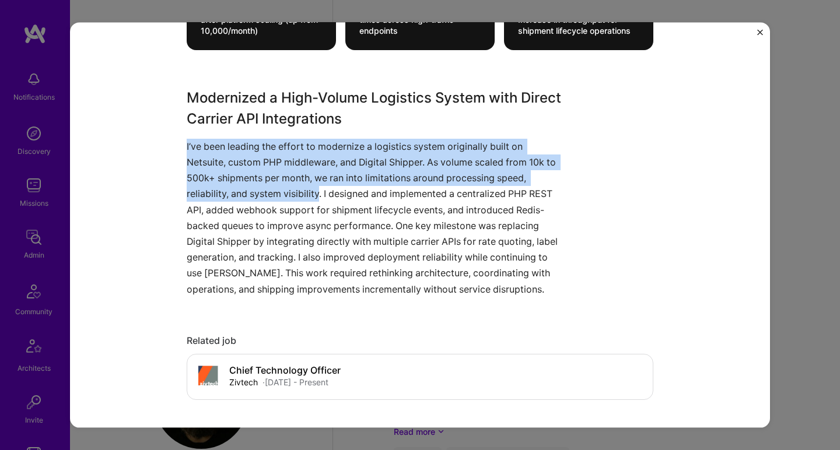
drag, startPoint x: 153, startPoint y: 142, endPoint x: 299, endPoint y: 191, distance: 154.0
click at [299, 191] on div "Logistics Platform with Order Creation, Label Printing, and Tracking Groscale L…" at bounding box center [420, 225] width 700 height 405
click at [299, 191] on p "I’ve been leading the effort to modernize a logistics system originally built o…" at bounding box center [376, 217] width 379 height 159
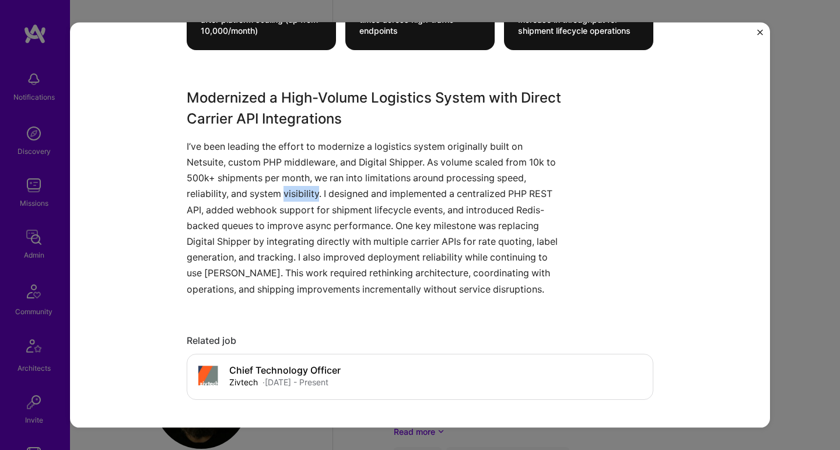
click at [301, 191] on p "I’ve been leading the effort to modernize a logistics system originally built o…" at bounding box center [376, 217] width 379 height 159
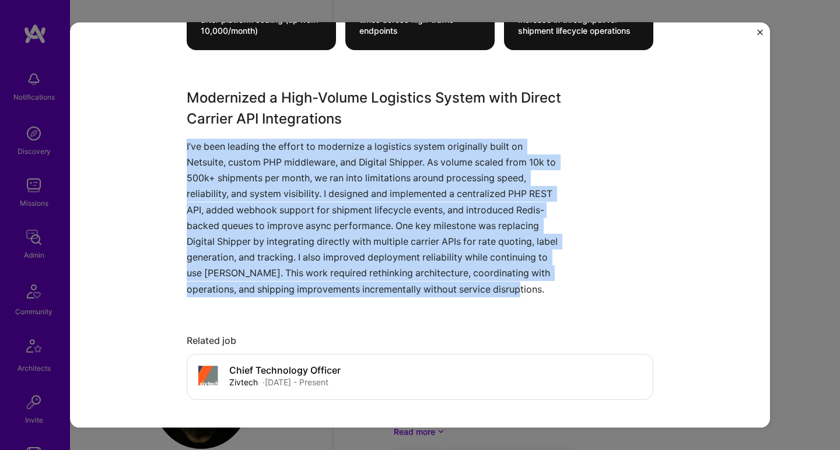
click at [301, 190] on p "I’ve been leading the effort to modernize a logistics system originally built o…" at bounding box center [376, 217] width 379 height 159
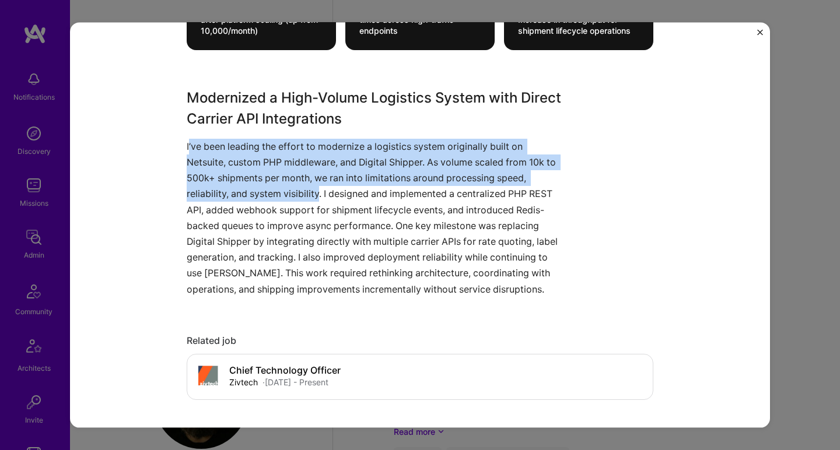
drag, startPoint x: 301, startPoint y: 190, endPoint x: 184, endPoint y: 142, distance: 126.6
click at [187, 142] on p "I’ve been leading the effort to modernize a logistics system originally built o…" at bounding box center [376, 217] width 379 height 159
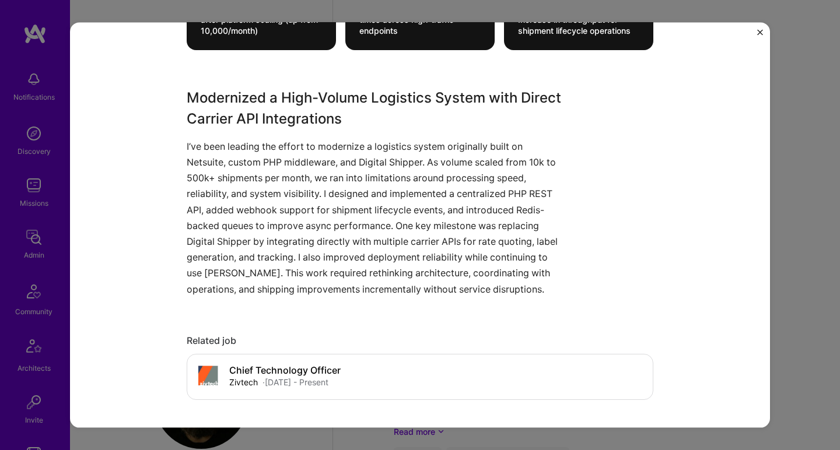
click at [180, 142] on div "Logistics Platform with Order Creation, Label Printing, and Tracking Groscale L…" at bounding box center [420, 225] width 700 height 405
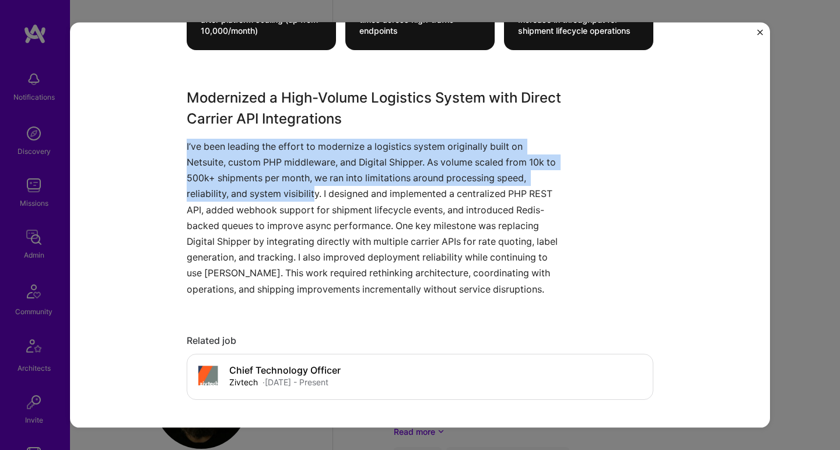
drag, startPoint x: 169, startPoint y: 144, endPoint x: 309, endPoint y: 194, distance: 149.2
click at [309, 194] on div "Logistics Platform with Order Creation, Label Printing, and Tracking Groscale L…" at bounding box center [420, 225] width 700 height 405
click at [309, 194] on p "I’ve been leading the effort to modernize a logistics system originally built o…" at bounding box center [376, 217] width 379 height 159
drag, startPoint x: 309, startPoint y: 194, endPoint x: 178, endPoint y: 132, distance: 145.3
click at [178, 132] on div "Logistics Platform with Order Creation, Label Printing, and Tracking Groscale L…" at bounding box center [420, 225] width 700 height 405
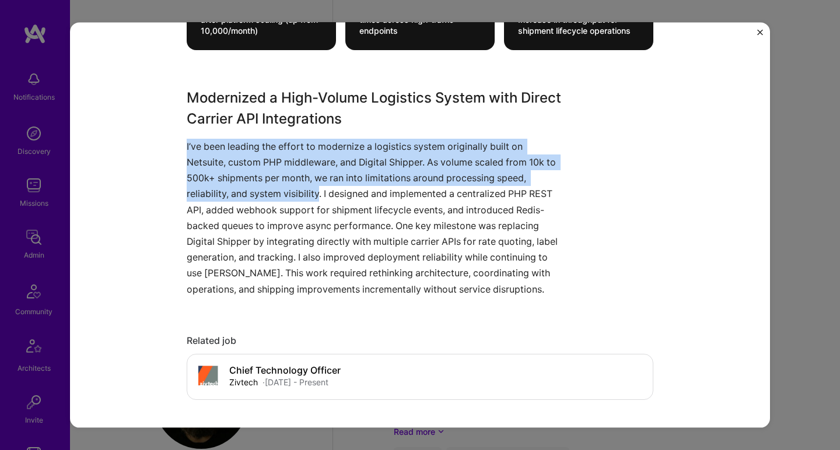
click at [178, 132] on div "Logistics Platform with Order Creation, Label Printing, and Tracking Groscale L…" at bounding box center [420, 225] width 700 height 405
drag, startPoint x: 174, startPoint y: 135, endPoint x: 299, endPoint y: 188, distance: 135.8
click at [298, 189] on div "Logistics Platform with Order Creation, Label Printing, and Tracking Groscale L…" at bounding box center [420, 225] width 700 height 405
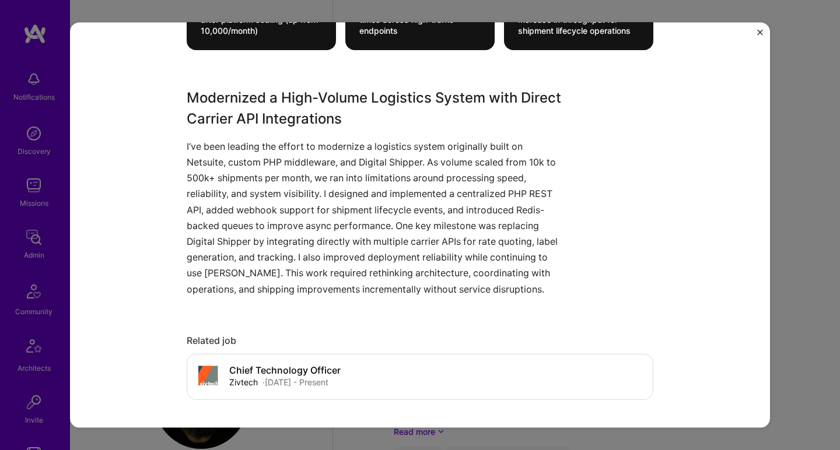
click at [311, 189] on p "I’ve been leading the effort to modernize a logistics system originally built o…" at bounding box center [376, 217] width 379 height 159
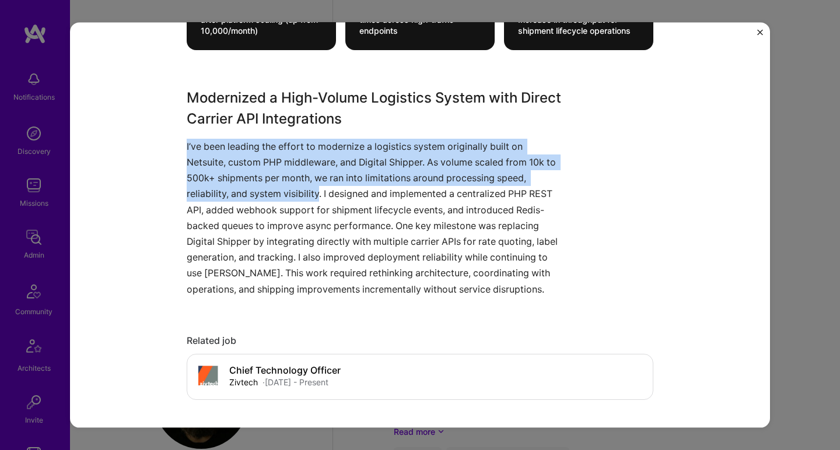
drag, startPoint x: 311, startPoint y: 189, endPoint x: 143, endPoint y: 134, distance: 177.0
click at [143, 134] on div "Logistics Platform with Order Creation, Label Printing, and Tracking Groscale L…" at bounding box center [420, 225] width 700 height 405
drag, startPoint x: 143, startPoint y: 134, endPoint x: 313, endPoint y: 188, distance: 178.3
click at [313, 188] on div "Logistics Platform with Order Creation, Label Printing, and Tracking Groscale L…" at bounding box center [420, 225] width 700 height 405
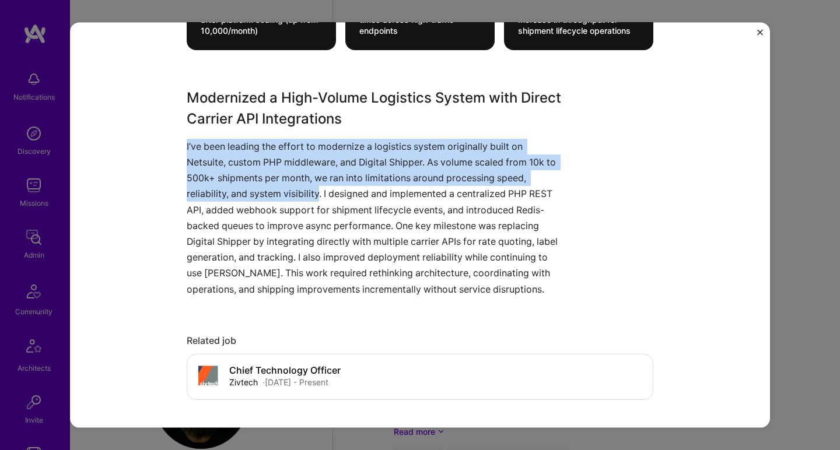
click at [313, 189] on p "I’ve been leading the effort to modernize a logistics system originally built o…" at bounding box center [376, 217] width 379 height 159
drag, startPoint x: 313, startPoint y: 189, endPoint x: 164, endPoint y: 137, distance: 156.9
click at [164, 137] on div "Logistics Platform with Order Creation, Label Printing, and Tracking Groscale L…" at bounding box center [420, 225] width 700 height 405
drag, startPoint x: 163, startPoint y: 137, endPoint x: 252, endPoint y: 192, distance: 104.2
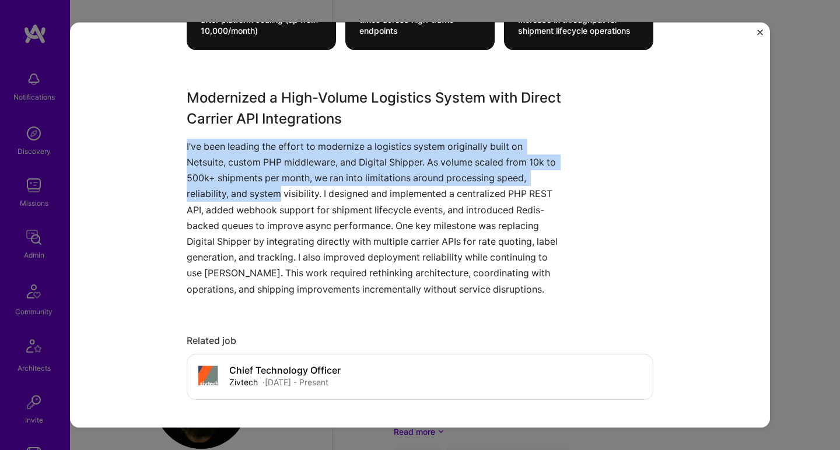
click at [251, 195] on div "Logistics Platform with Order Creation, Label Printing, and Tracking Groscale L…" at bounding box center [420, 225] width 700 height 405
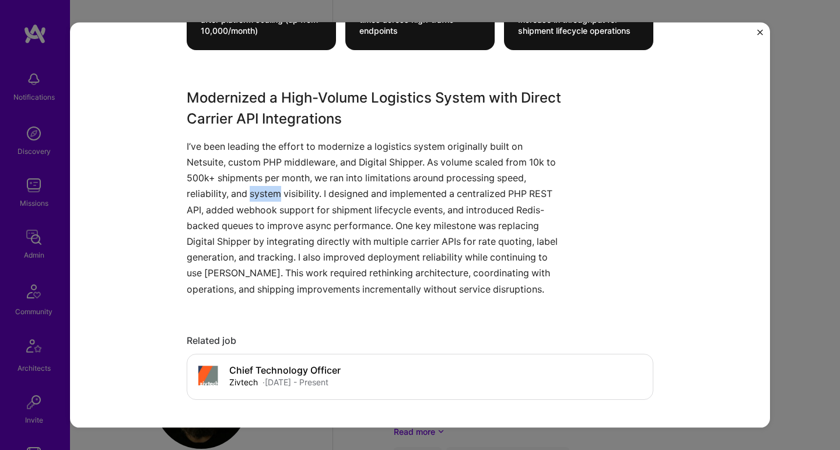
click at [252, 191] on p "I’ve been leading the effort to modernize a logistics system originally built o…" at bounding box center [376, 217] width 379 height 159
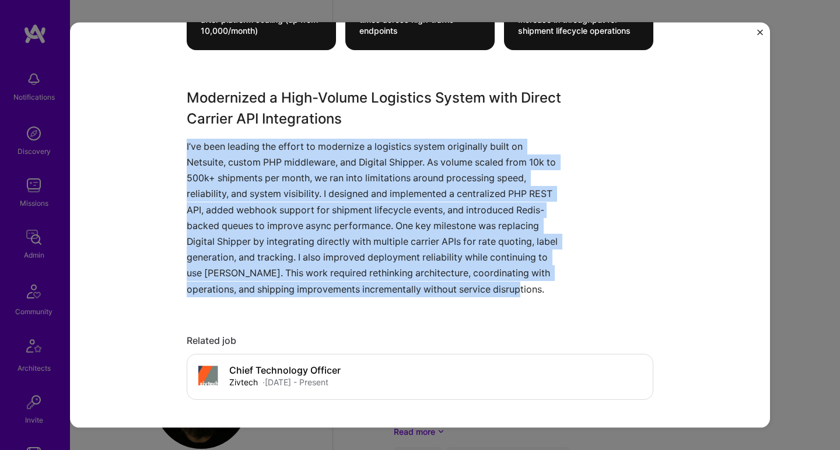
click at [251, 188] on p "I’ve been leading the effort to modernize a logistics system originally built o…" at bounding box center [376, 217] width 379 height 159
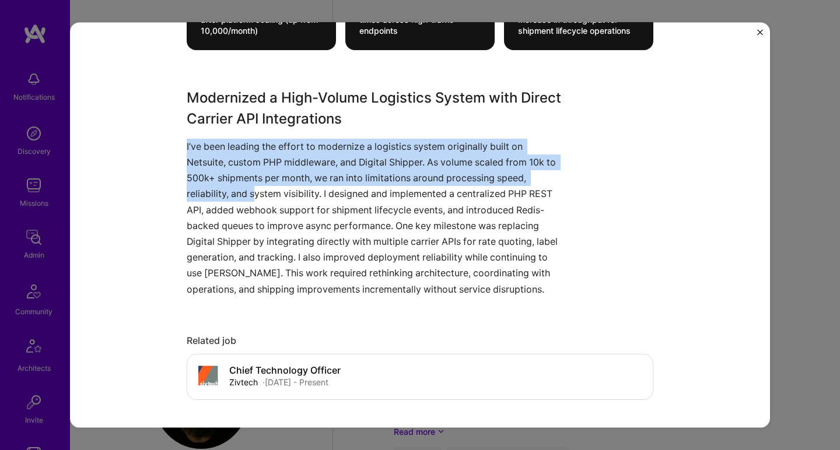
drag, startPoint x: 250, startPoint y: 182, endPoint x: 168, endPoint y: 142, distance: 91.8
click at [168, 142] on div "Logistics Platform with Order Creation, Label Printing, and Tracking Groscale L…" at bounding box center [420, 225] width 700 height 405
drag, startPoint x: 167, startPoint y: 142, endPoint x: 301, endPoint y: 189, distance: 141.6
click at [301, 189] on div "Logistics Platform with Order Creation, Label Printing, and Tracking Groscale L…" at bounding box center [420, 225] width 700 height 405
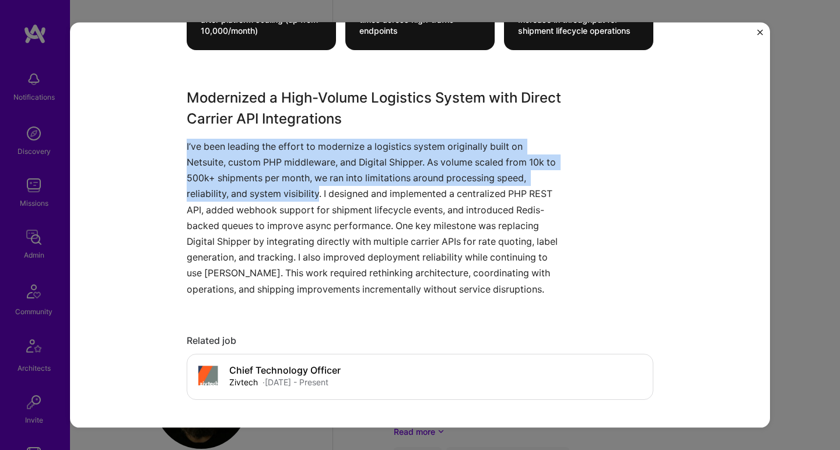
click at [301, 189] on p "I’ve been leading the effort to modernize a logistics system originally built o…" at bounding box center [376, 217] width 379 height 159
drag, startPoint x: 301, startPoint y: 189, endPoint x: 180, endPoint y: 145, distance: 129.1
click at [180, 145] on div "Logistics Platform with Order Creation, Label Printing, and Tracking Groscale L…" at bounding box center [420, 225] width 700 height 405
drag, startPoint x: 178, startPoint y: 145, endPoint x: 294, endPoint y: 193, distance: 126.0
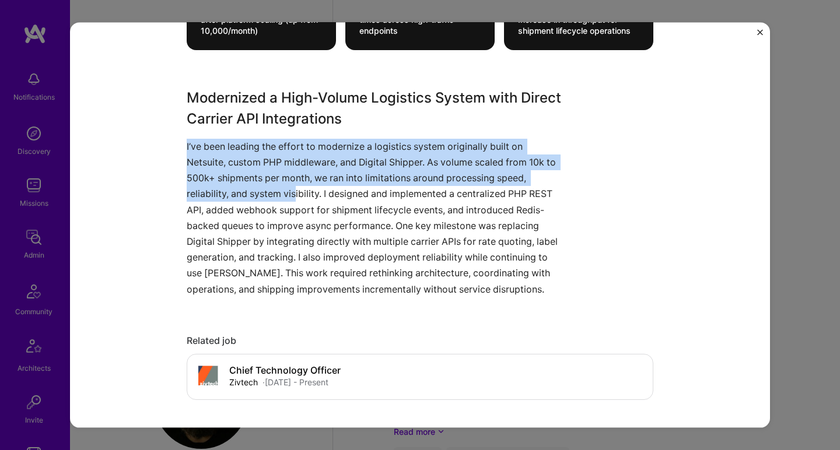
click at [293, 193] on div "Logistics Platform with Order Creation, Label Printing, and Tracking Groscale L…" at bounding box center [420, 225] width 700 height 405
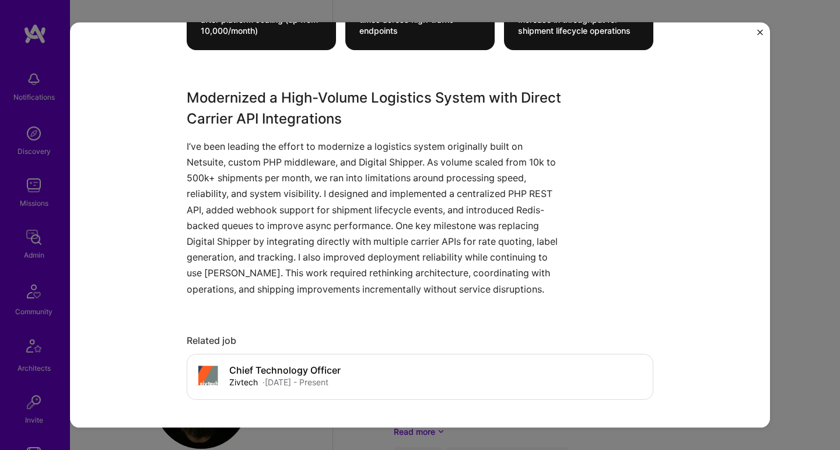
click at [295, 193] on p "I’ve been leading the effort to modernize a logistics system originally built o…" at bounding box center [376, 217] width 379 height 159
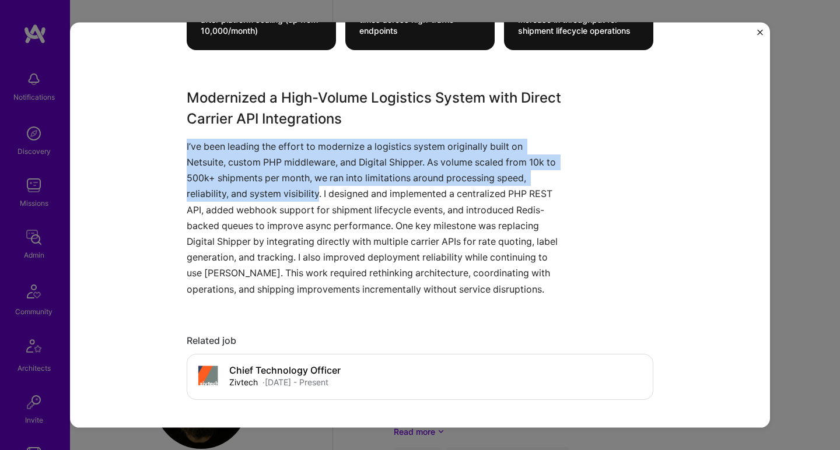
drag, startPoint x: 295, startPoint y: 193, endPoint x: 155, endPoint y: 134, distance: 151.8
click at [155, 134] on div "Logistics Platform with Order Creation, Label Printing, and Tracking Groscale L…" at bounding box center [420, 225] width 700 height 405
drag, startPoint x: 150, startPoint y: 135, endPoint x: 301, endPoint y: 191, distance: 161.3
click at [301, 191] on div "Logistics Platform with Order Creation, Label Printing, and Tracking Groscale L…" at bounding box center [420, 225] width 700 height 405
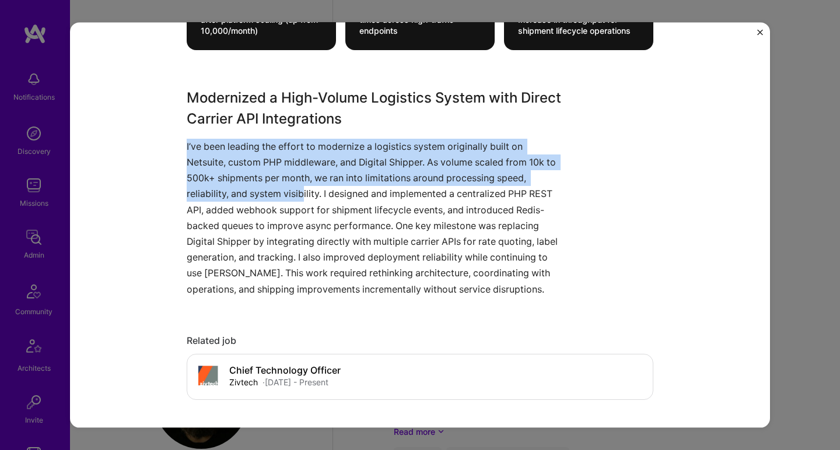
click at [301, 191] on p "I’ve been leading the effort to modernize a logistics system originally built o…" at bounding box center [376, 217] width 379 height 159
drag, startPoint x: 301, startPoint y: 191, endPoint x: 173, endPoint y: 141, distance: 137.4
click at [173, 141] on div "Logistics Platform with Order Creation, Label Printing, and Tracking Groscale L…" at bounding box center [420, 225] width 700 height 405
drag, startPoint x: 173, startPoint y: 141, endPoint x: 303, endPoint y: 185, distance: 137.4
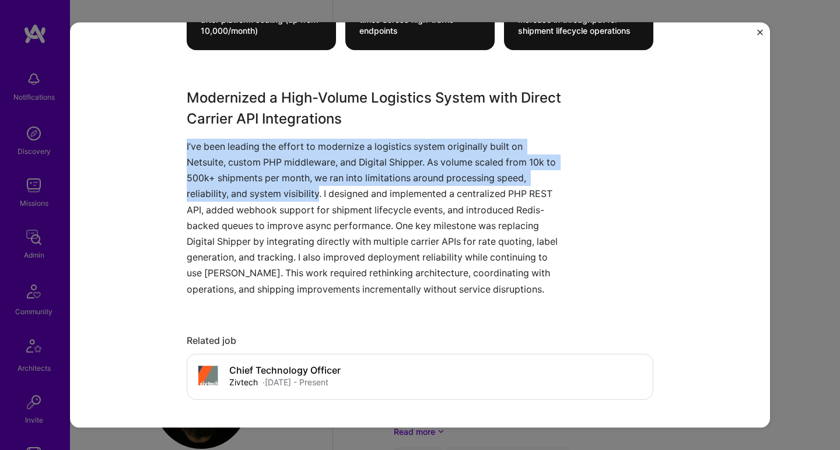
click at [303, 185] on div "Logistics Platform with Order Creation, Label Printing, and Tracking Groscale L…" at bounding box center [420, 225] width 700 height 405
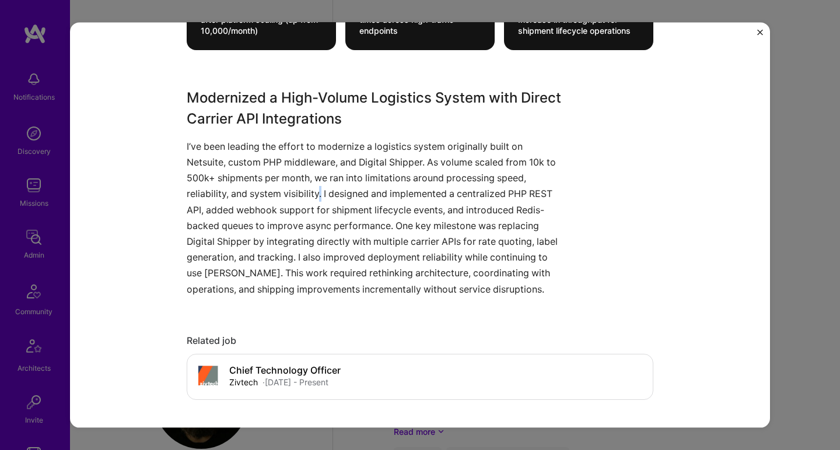
click at [316, 187] on p "I’ve been leading the effort to modernize a logistics system originally built o…" at bounding box center [376, 217] width 379 height 159
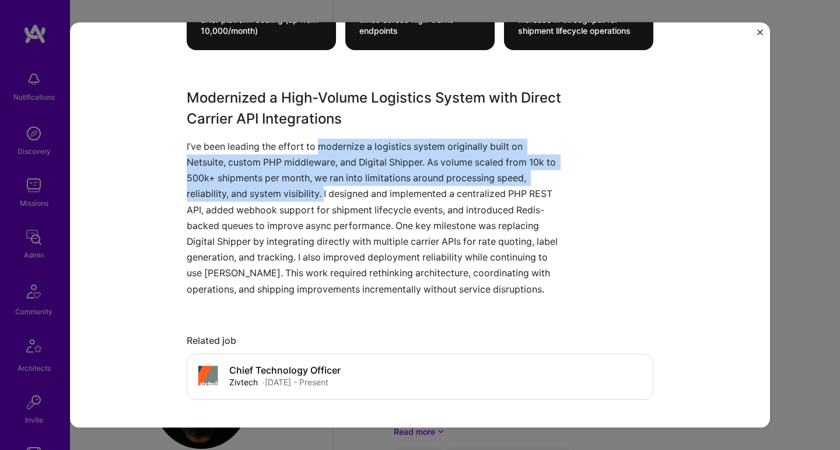
drag, startPoint x: 319, startPoint y: 189, endPoint x: 356, endPoint y: 149, distance: 54.9
click at [356, 149] on p "I’ve been leading the effort to modernize a logistics system originally built o…" at bounding box center [376, 217] width 379 height 159
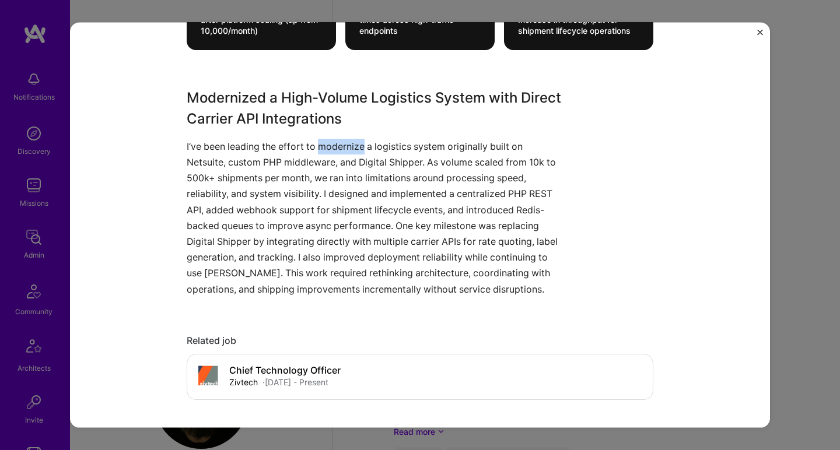
click at [356, 148] on p "I’ve been leading the effort to modernize a logistics system originally built o…" at bounding box center [376, 217] width 379 height 159
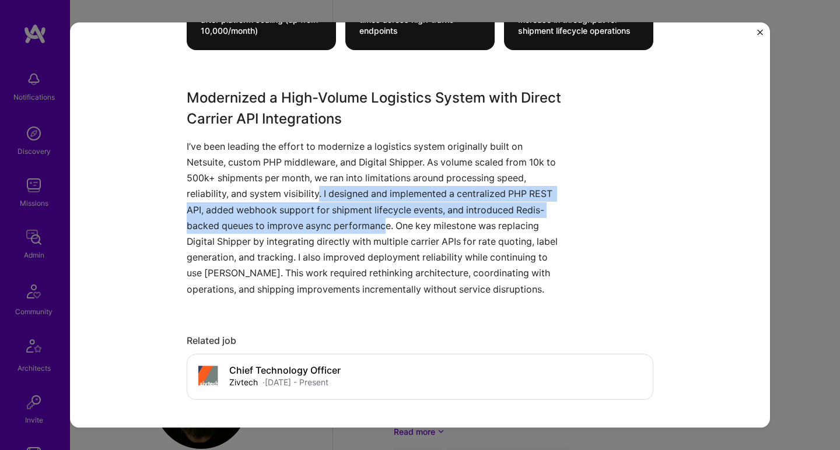
drag, startPoint x: 315, startPoint y: 192, endPoint x: 384, endPoint y: 225, distance: 75.6
click at [384, 225] on p "I’ve been leading the effort to modernize a logistics system originally built o…" at bounding box center [376, 217] width 379 height 159
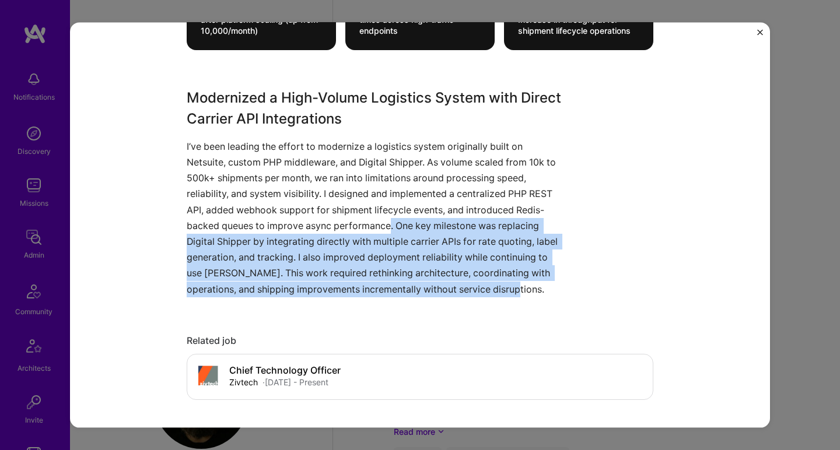
drag, startPoint x: 388, startPoint y: 223, endPoint x: 527, endPoint y: 286, distance: 152.9
click at [528, 287] on p "I’ve been leading the effort to modernize a logistics system originally built o…" at bounding box center [376, 217] width 379 height 159
click at [447, 268] on p "I’ve been leading the effort to modernize a logistics system originally built o…" at bounding box center [376, 217] width 379 height 159
drag, startPoint x: 392, startPoint y: 226, endPoint x: 330, endPoint y: 285, distance: 86.2
click at [331, 285] on p "I’ve been leading the effort to modernize a logistics system originally built o…" at bounding box center [376, 217] width 379 height 159
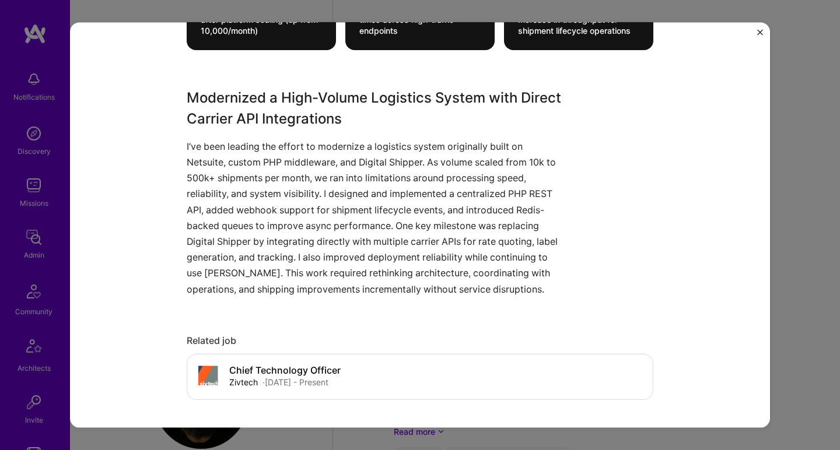
click at [436, 244] on p "I’ve been leading the effort to modernize a logistics system originally built o…" at bounding box center [376, 217] width 379 height 159
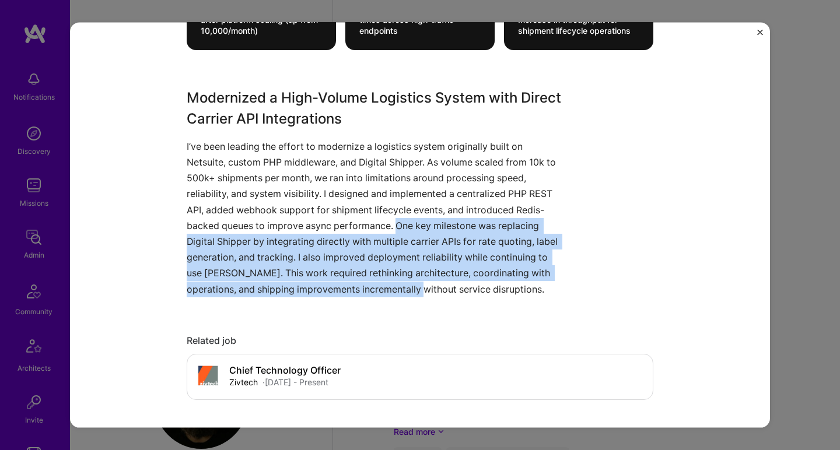
drag, startPoint x: 392, startPoint y: 222, endPoint x: 396, endPoint y: 283, distance: 60.7
click at [396, 283] on p "I’ve been leading the effort to modernize a logistics system originally built o…" at bounding box center [376, 217] width 379 height 159
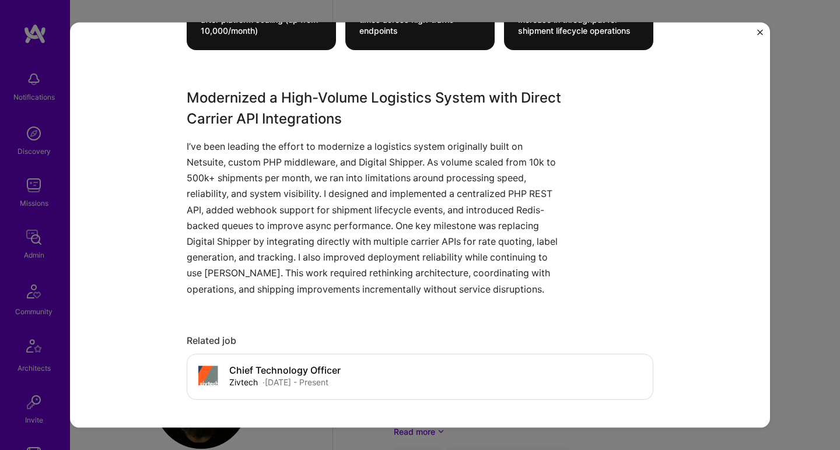
click at [396, 282] on p "I’ve been leading the effort to modernize a logistics system originally built o…" at bounding box center [376, 217] width 379 height 159
click at [395, 282] on p "I’ve been leading the effort to modernize a logistics system originally built o…" at bounding box center [376, 217] width 379 height 159
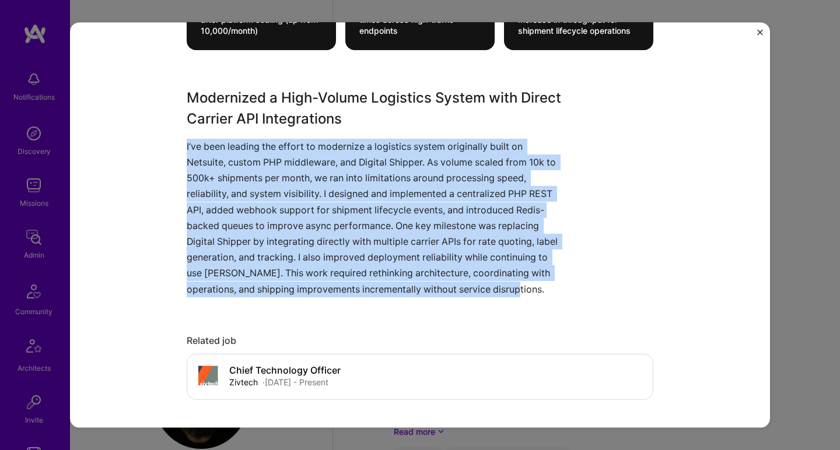
click at [395, 282] on p "I’ve been leading the effort to modernize a logistics system originally built o…" at bounding box center [376, 217] width 379 height 159
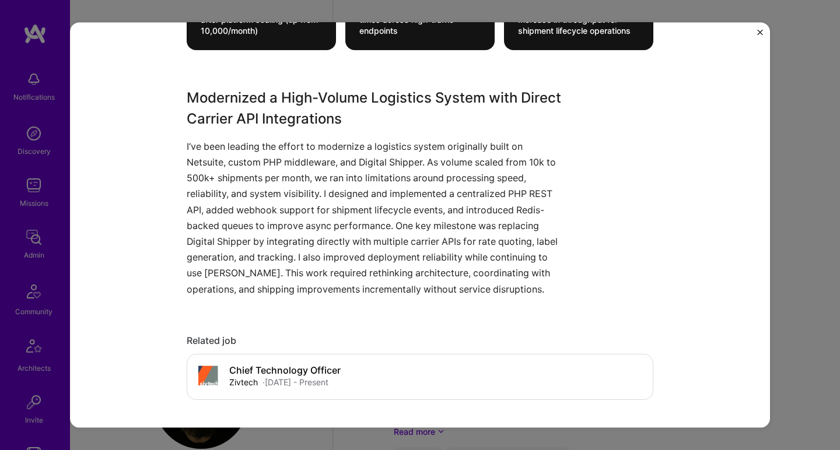
click at [396, 279] on p "I’ve been leading the effort to modernize a logistics system originally built o…" at bounding box center [376, 217] width 379 height 159
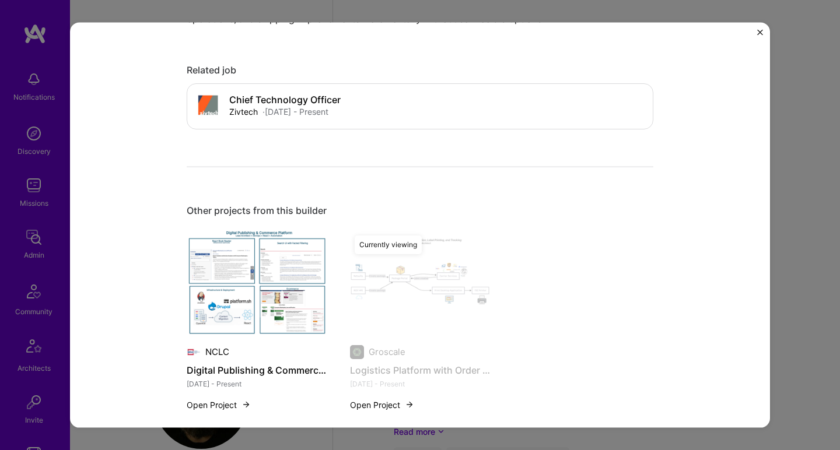
scroll to position [1199, 0]
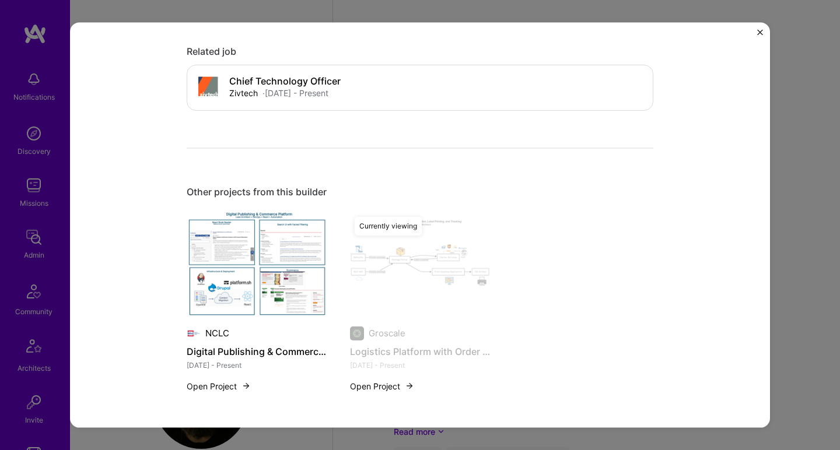
click at [308, 235] on img at bounding box center [257, 264] width 140 height 105
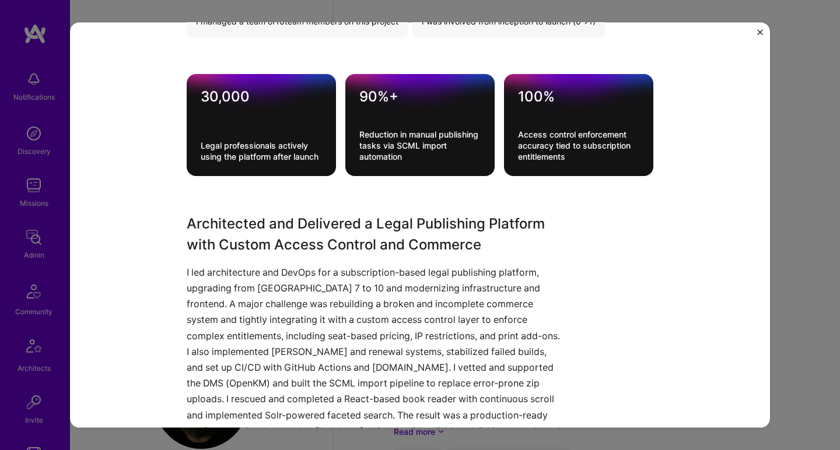
scroll to position [931, 0]
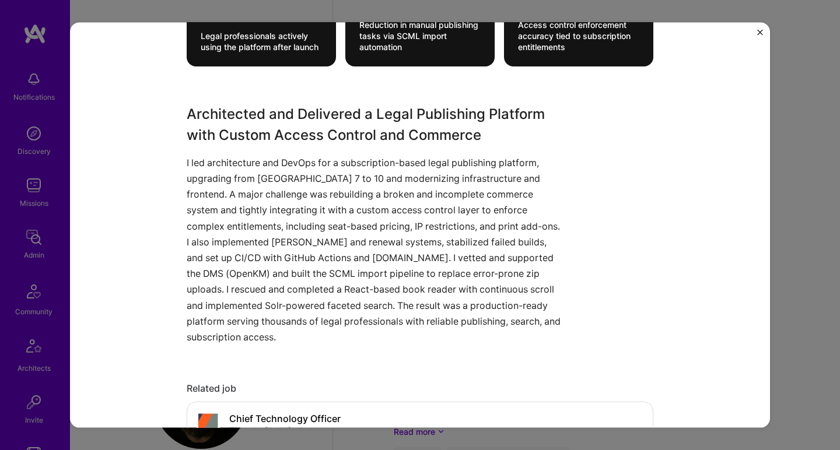
click at [201, 162] on p "I led architecture and DevOps for a subscription-based legal publishing platfor…" at bounding box center [376, 250] width 379 height 190
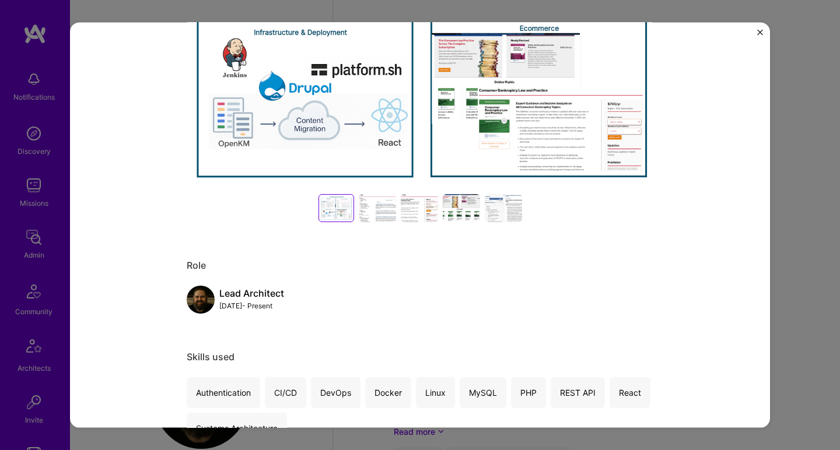
scroll to position [385, 0]
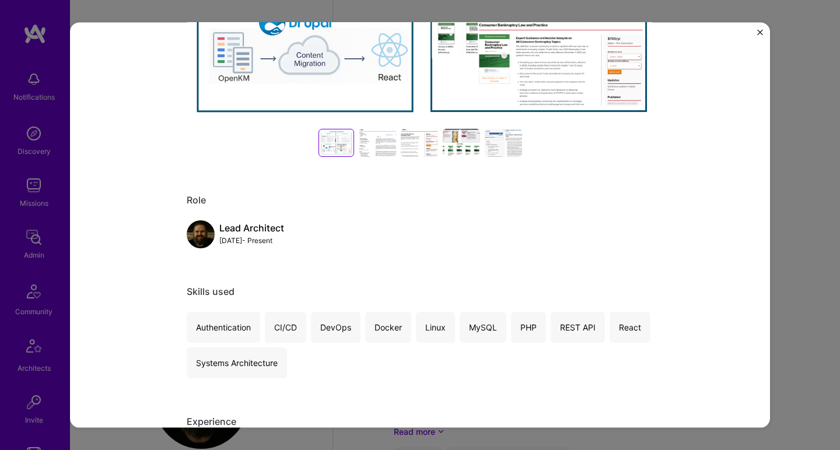
click at [381, 141] on div at bounding box center [377, 142] width 37 height 28
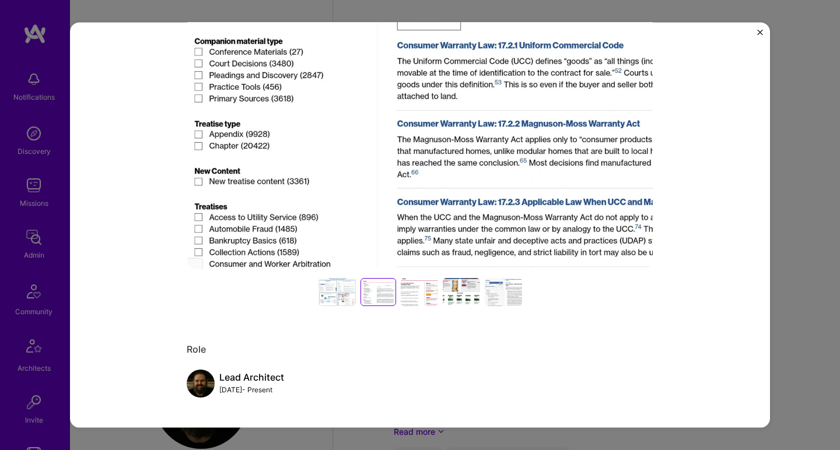
scroll to position [289, 0]
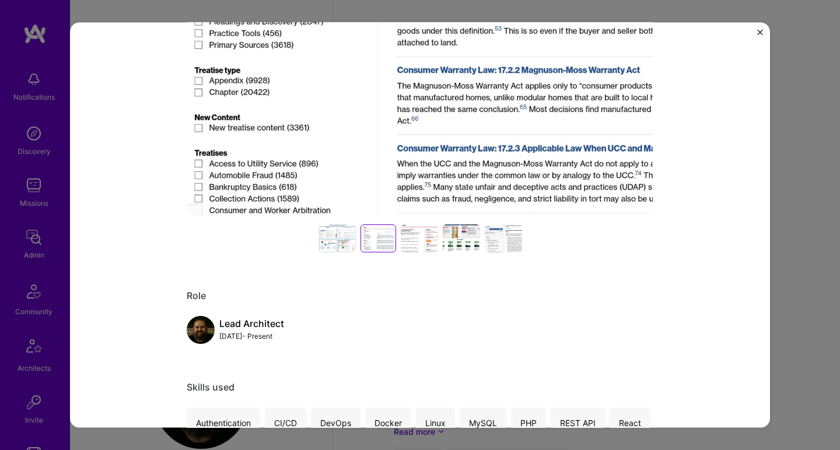
click at [395, 230] on div at bounding box center [420, 238] width 466 height 28
click at [402, 233] on div at bounding box center [419, 238] width 37 height 28
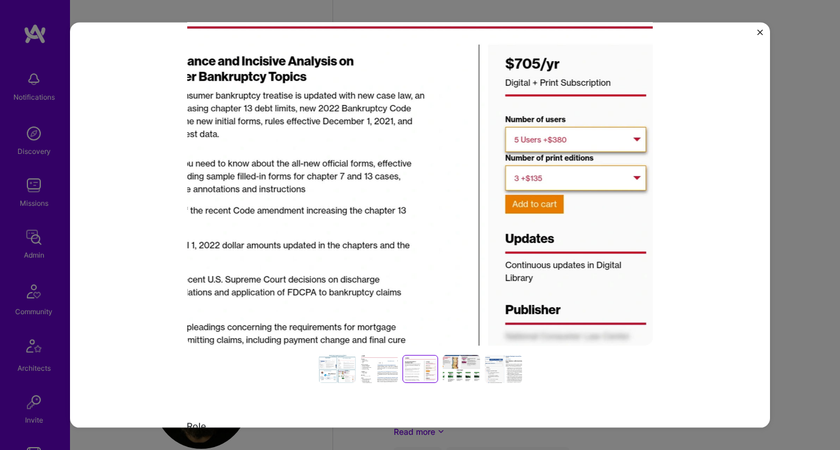
scroll to position [191, 0]
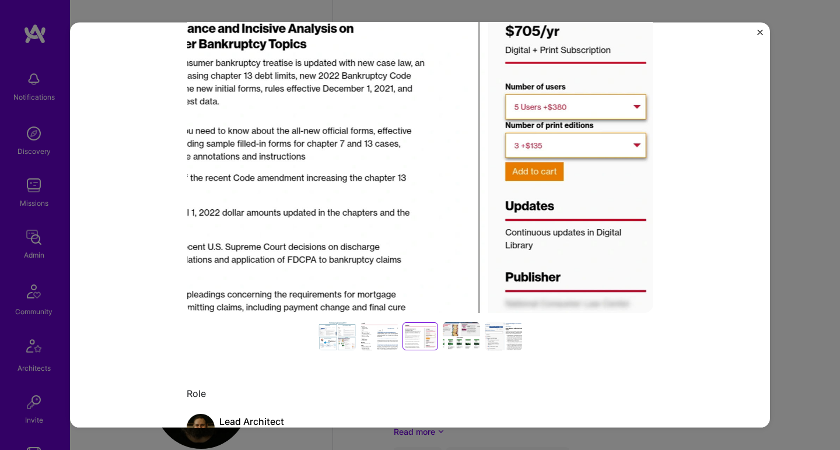
click at [350, 190] on img at bounding box center [420, 138] width 466 height 350
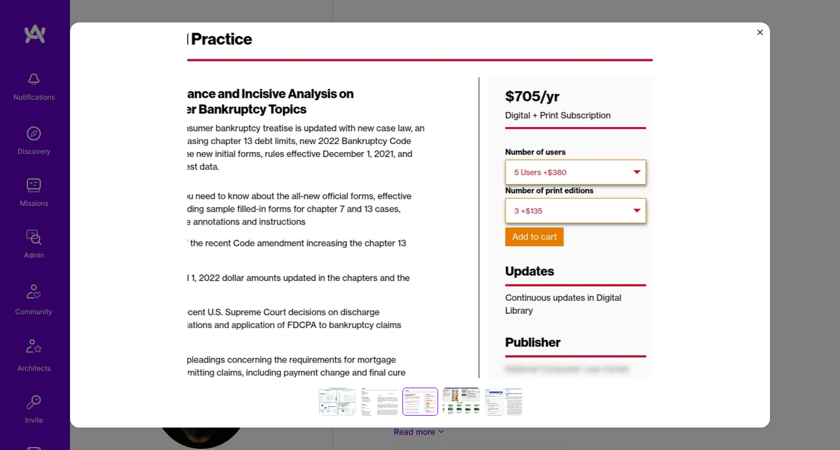
click at [350, 190] on img at bounding box center [420, 203] width 466 height 350
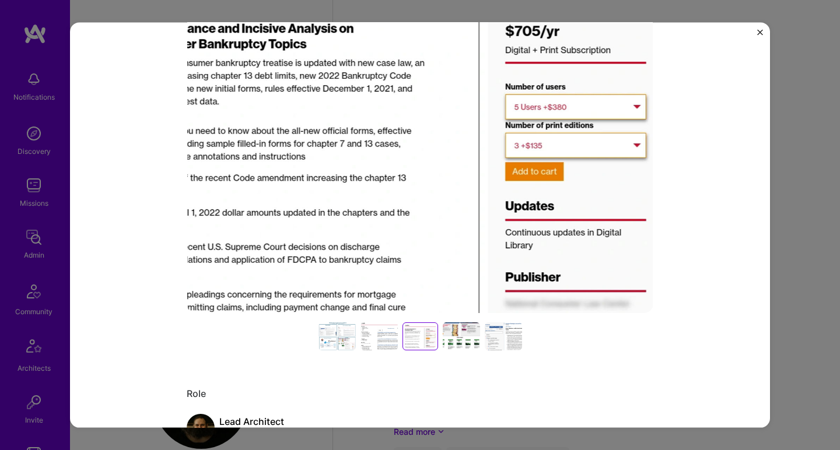
click at [464, 332] on div at bounding box center [461, 336] width 37 height 28
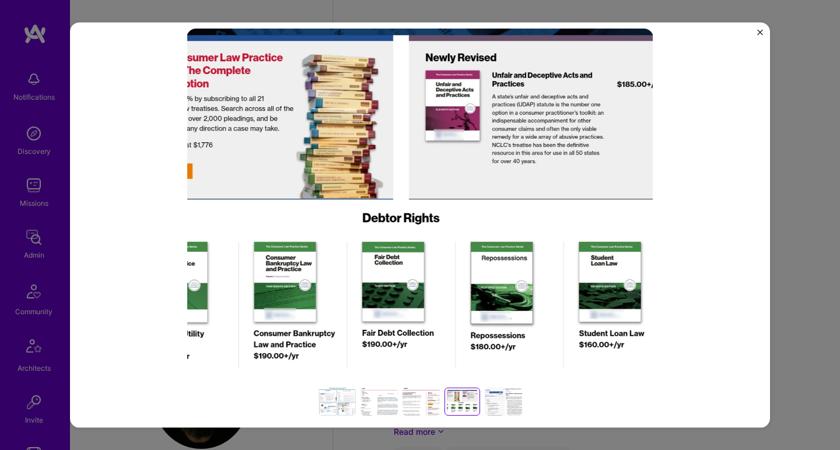
scroll to position [93, 0]
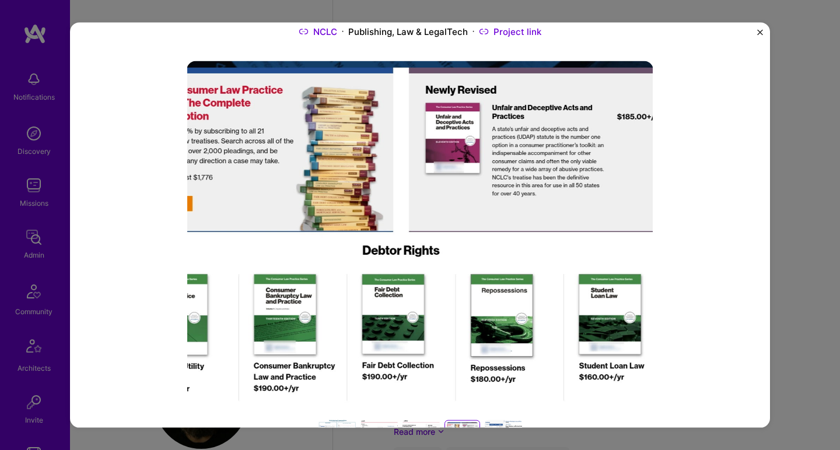
click at [385, 206] on img at bounding box center [420, 236] width 466 height 350
click at [368, 224] on img at bounding box center [420, 236] width 466 height 350
click at [360, 270] on img at bounding box center [420, 236] width 466 height 350
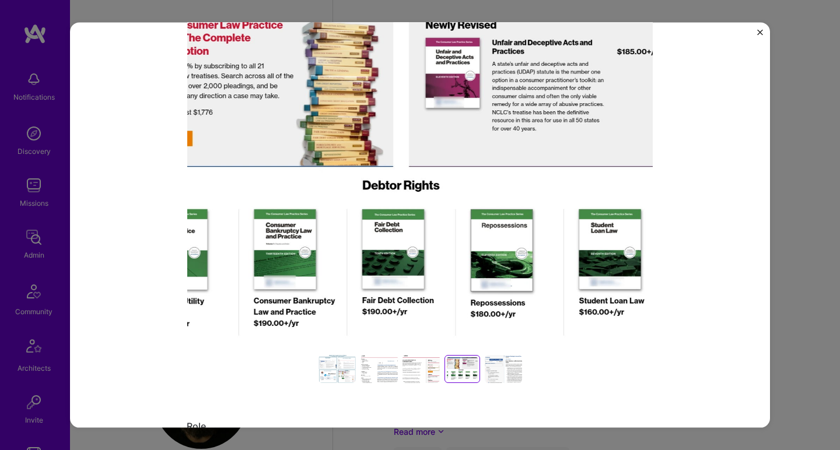
scroll to position [191, 0]
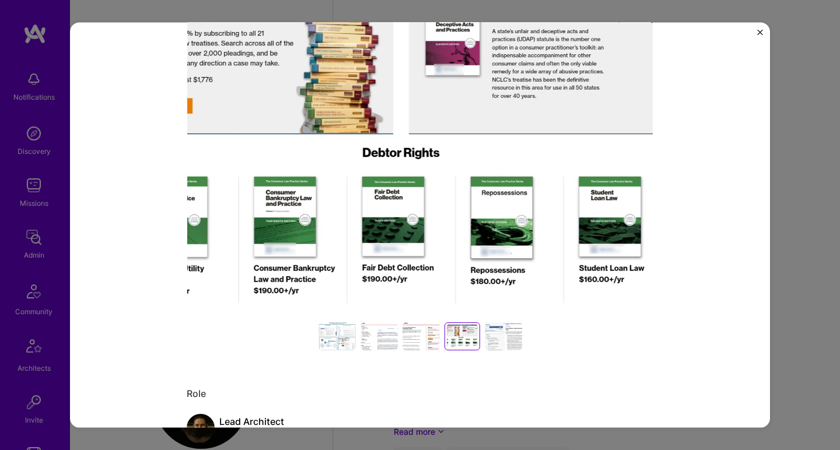
click at [329, 261] on img at bounding box center [420, 138] width 466 height 350
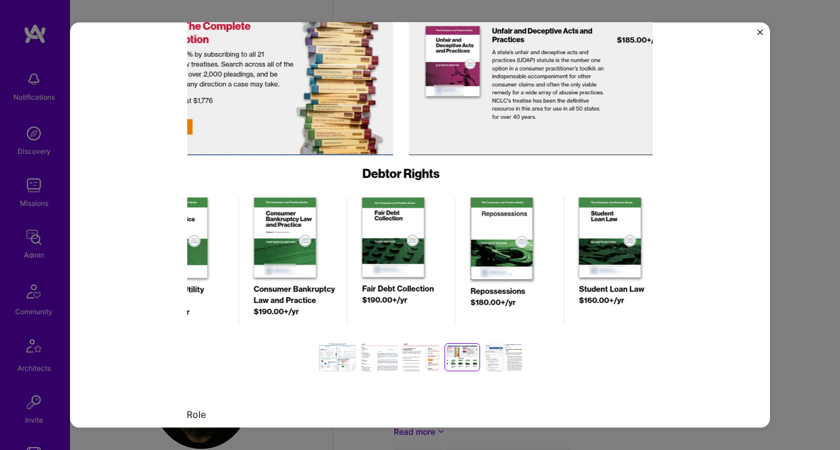
scroll to position [236, 0]
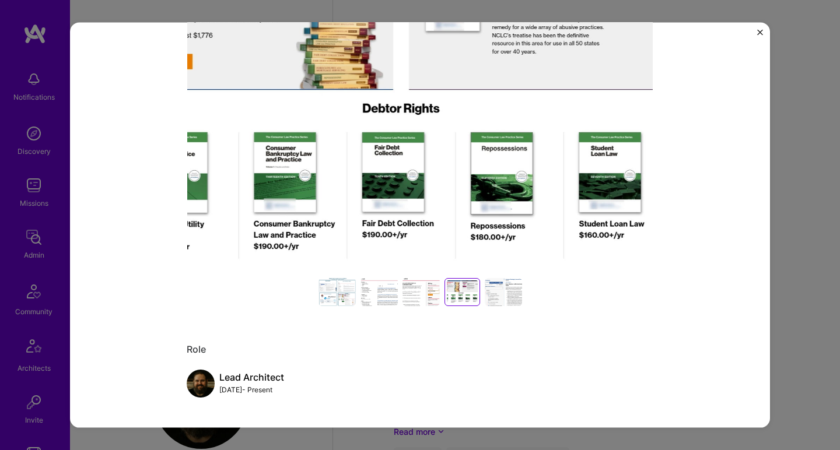
click at [511, 294] on div at bounding box center [503, 292] width 37 height 28
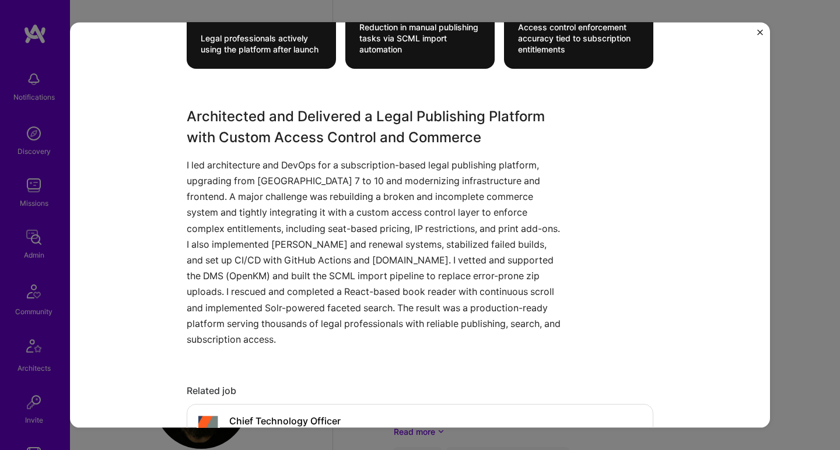
scroll to position [961, 0]
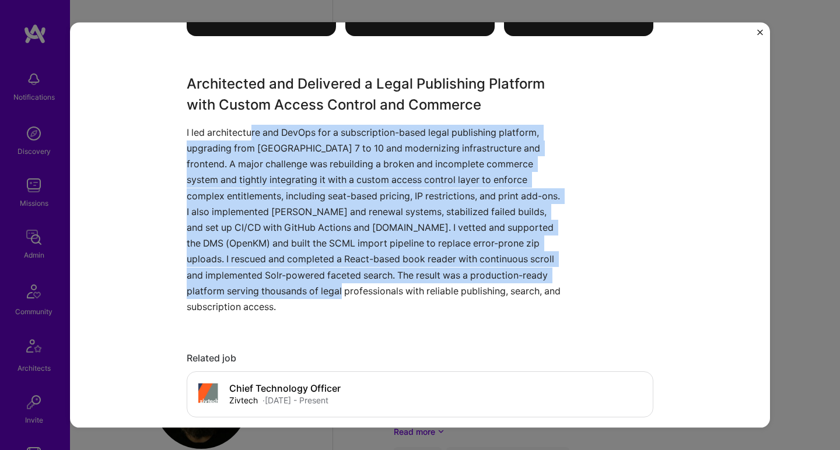
drag, startPoint x: 246, startPoint y: 128, endPoint x: 286, endPoint y: 285, distance: 161.9
click at [286, 285] on p "I led architecture and DevOps for a subscription-based legal publishing platfor…" at bounding box center [376, 219] width 379 height 190
drag, startPoint x: 313, startPoint y: 286, endPoint x: 229, endPoint y: 131, distance: 175.9
click at [229, 131] on p "I led architecture and DevOps for a subscription-based legal publishing platfor…" at bounding box center [376, 219] width 379 height 190
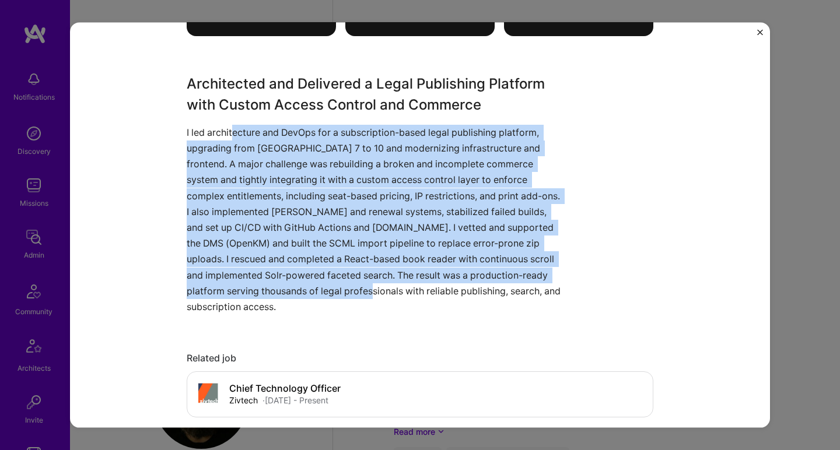
click at [229, 131] on p "I led architecture and DevOps for a subscription-based legal publishing platfor…" at bounding box center [376, 219] width 379 height 190
drag, startPoint x: 229, startPoint y: 131, endPoint x: 295, endPoint y: 293, distance: 175.2
click at [295, 293] on p "I led architecture and DevOps for a subscription-based legal publishing platfor…" at bounding box center [376, 219] width 379 height 190
drag, startPoint x: 328, startPoint y: 289, endPoint x: 300, endPoint y: 125, distance: 166.2
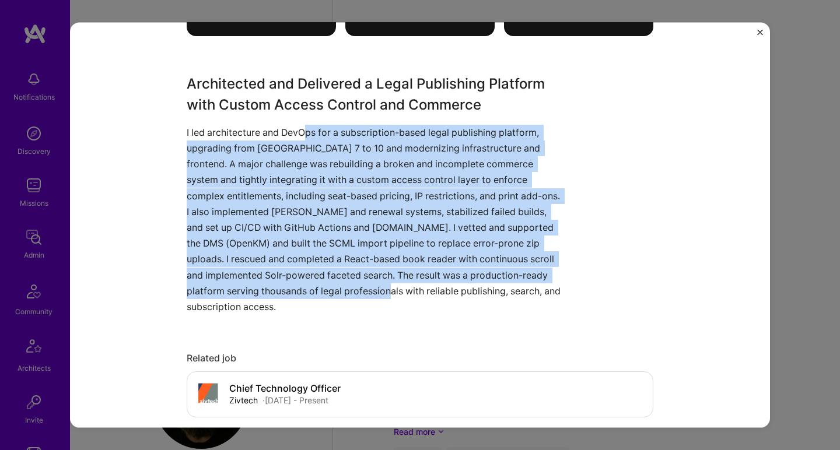
click at [300, 125] on p "I led architecture and DevOps for a subscription-based legal publishing platfor…" at bounding box center [376, 219] width 379 height 190
drag, startPoint x: 300, startPoint y: 125, endPoint x: 358, endPoint y: 286, distance: 171.5
click at [358, 286] on p "I led architecture and DevOps for a subscription-based legal publishing platfor…" at bounding box center [376, 219] width 379 height 190
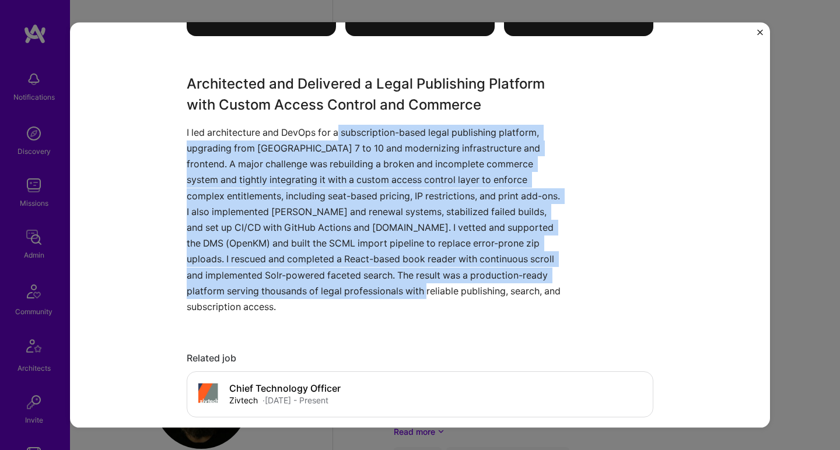
drag, startPoint x: 358, startPoint y: 286, endPoint x: 334, endPoint y: 133, distance: 155.3
click at [334, 133] on p "I led architecture and DevOps for a subscription-based legal publishing platfor…" at bounding box center [376, 219] width 379 height 190
drag, startPoint x: 334, startPoint y: 133, endPoint x: 325, endPoint y: 291, distance: 158.2
click at [325, 291] on p "I led architecture and DevOps for a subscription-based legal publishing platfor…" at bounding box center [376, 219] width 379 height 190
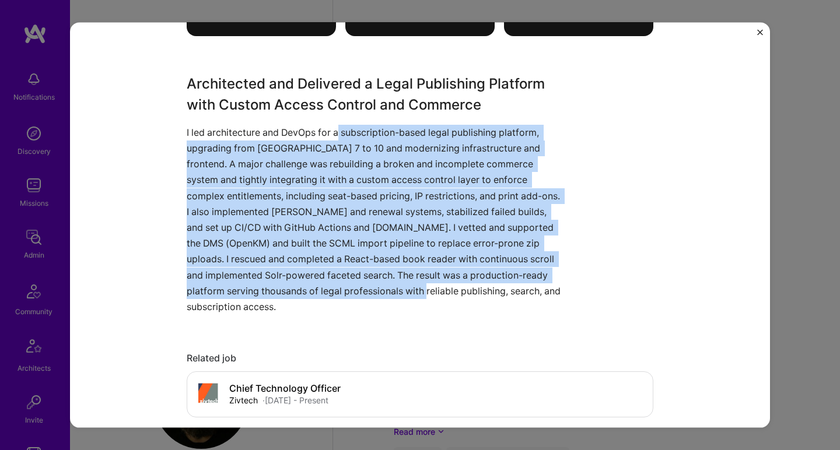
click at [325, 291] on p "I led architecture and DevOps for a subscription-based legal publishing platfor…" at bounding box center [376, 219] width 379 height 190
drag, startPoint x: 325, startPoint y: 291, endPoint x: 304, endPoint y: 134, distance: 158.2
click at [304, 134] on p "I led architecture and DevOps for a subscription-based legal publishing platfor…" at bounding box center [376, 219] width 379 height 190
drag, startPoint x: 304, startPoint y: 134, endPoint x: 356, endPoint y: 284, distance: 158.6
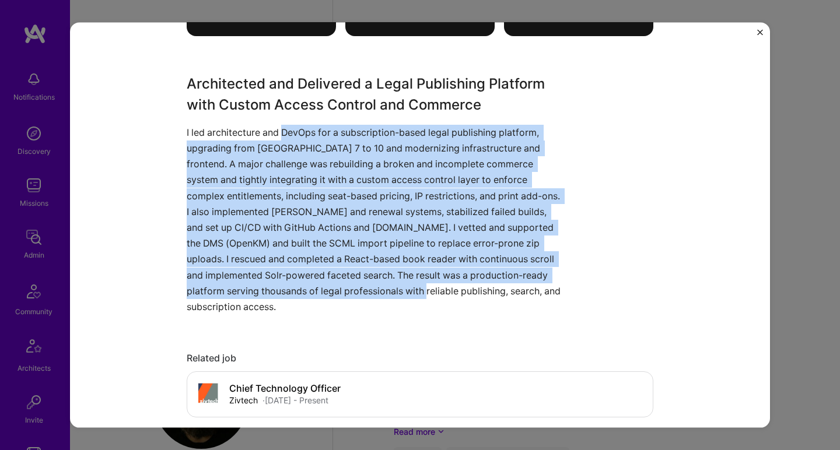
click at [356, 284] on p "I led architecture and DevOps for a subscription-based legal publishing platfor…" at bounding box center [376, 219] width 379 height 190
drag, startPoint x: 356, startPoint y: 284, endPoint x: 301, endPoint y: 132, distance: 161.9
click at [301, 132] on p "I led architecture and DevOps for a subscription-based legal publishing platfor…" at bounding box center [376, 219] width 379 height 190
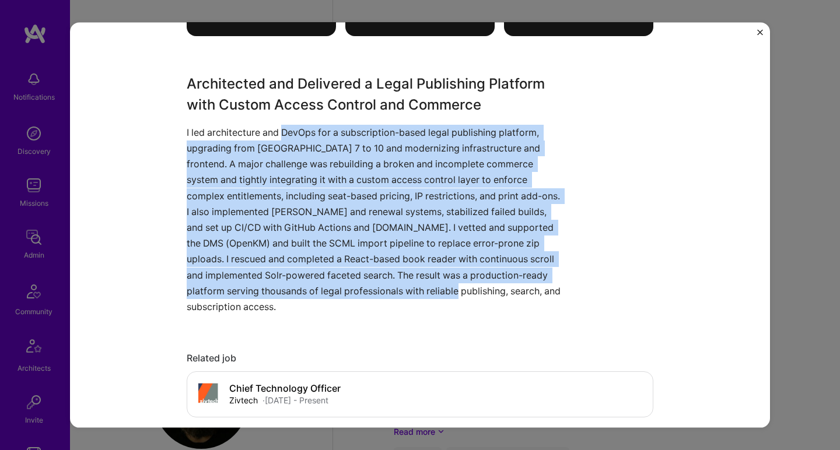
drag, startPoint x: 301, startPoint y: 132, endPoint x: 399, endPoint y: 290, distance: 185.9
click at [399, 290] on p "I led architecture and DevOps for a subscription-based legal publishing platfor…" at bounding box center [376, 219] width 379 height 190
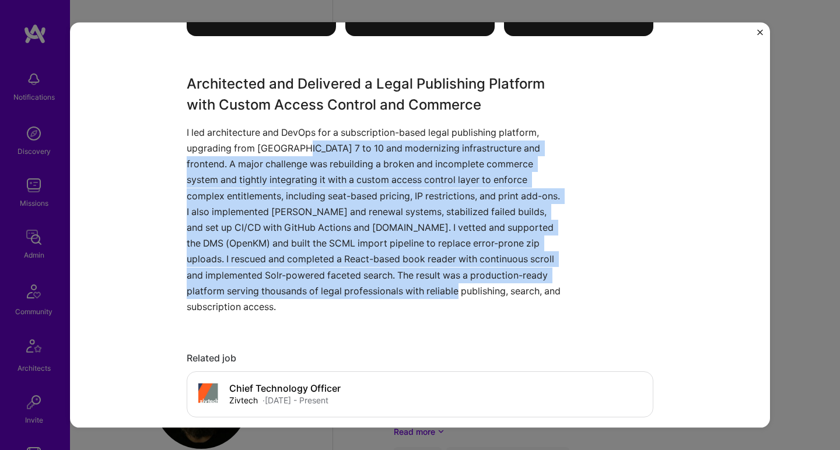
drag, startPoint x: 399, startPoint y: 290, endPoint x: 289, endPoint y: 129, distance: 194.7
click at [289, 136] on p "I led architecture and DevOps for a subscription-based legal publishing platfor…" at bounding box center [376, 219] width 379 height 190
click at [289, 129] on p "I led architecture and DevOps for a subscription-based legal publishing platfor…" at bounding box center [376, 219] width 379 height 190
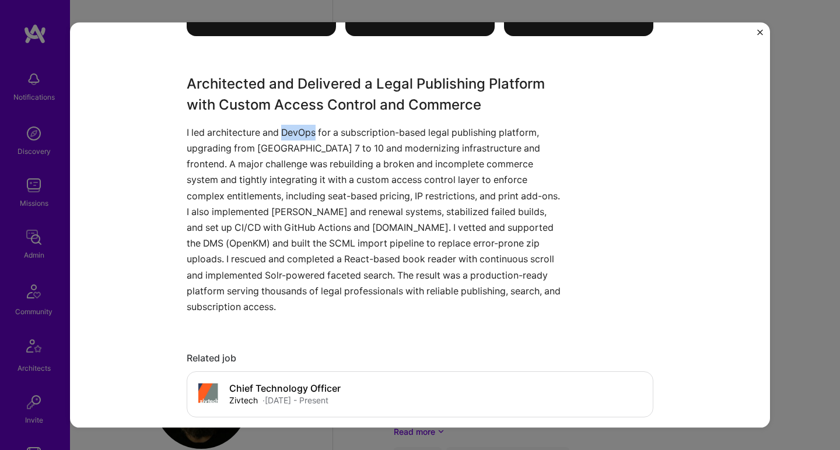
click at [289, 129] on p "I led architecture and DevOps for a subscription-based legal publishing platfor…" at bounding box center [376, 219] width 379 height 190
click at [304, 142] on p "I led architecture and DevOps for a subscription-based legal publishing platfor…" at bounding box center [376, 219] width 379 height 190
click at [297, 128] on p "I led architecture and DevOps for a subscription-based legal publishing platfor…" at bounding box center [376, 219] width 379 height 190
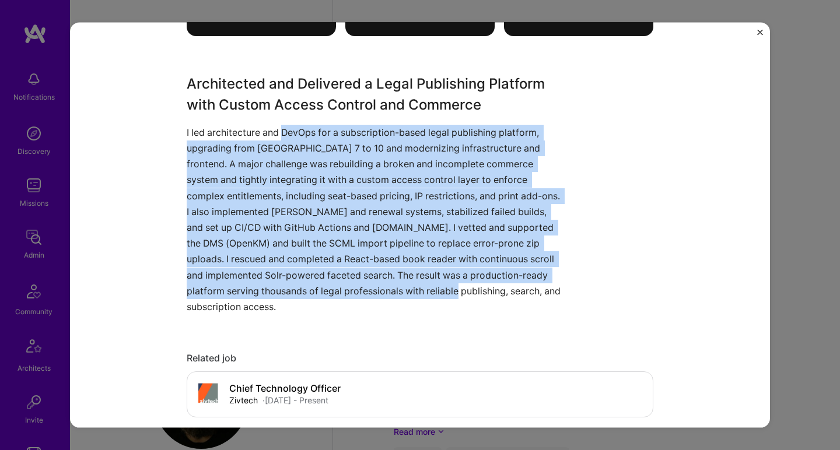
drag, startPoint x: 297, startPoint y: 128, endPoint x: 381, endPoint y: 284, distance: 177.2
click at [381, 284] on p "I led architecture and DevOps for a subscription-based legal publishing platfor…" at bounding box center [376, 219] width 379 height 190
drag, startPoint x: 381, startPoint y: 284, endPoint x: 294, endPoint y: 137, distance: 170.7
click at [294, 137] on p "I led architecture and DevOps for a subscription-based legal publishing platfor…" at bounding box center [376, 219] width 379 height 190
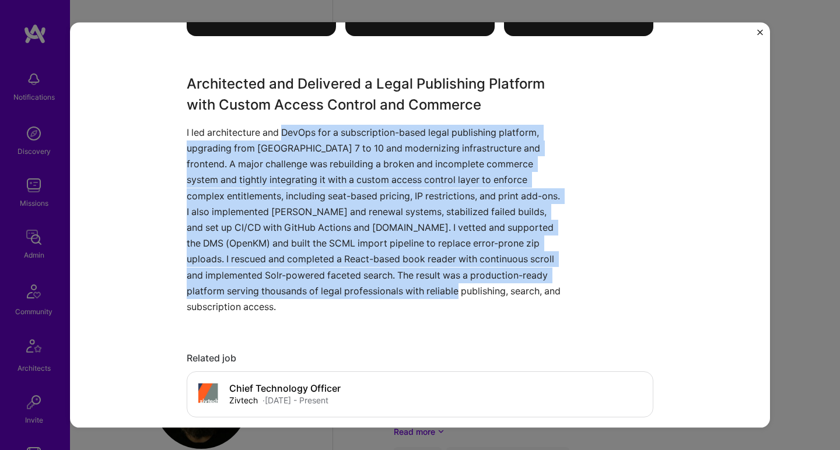
click at [294, 137] on p "I led architecture and DevOps for a subscription-based legal publishing platfor…" at bounding box center [376, 219] width 379 height 190
drag, startPoint x: 294, startPoint y: 137, endPoint x: 373, endPoint y: 285, distance: 166.9
click at [373, 285] on p "I led architecture and DevOps for a subscription-based legal publishing platfor…" at bounding box center [376, 219] width 379 height 190
drag, startPoint x: 373, startPoint y: 285, endPoint x: 299, endPoint y: 125, distance: 175.6
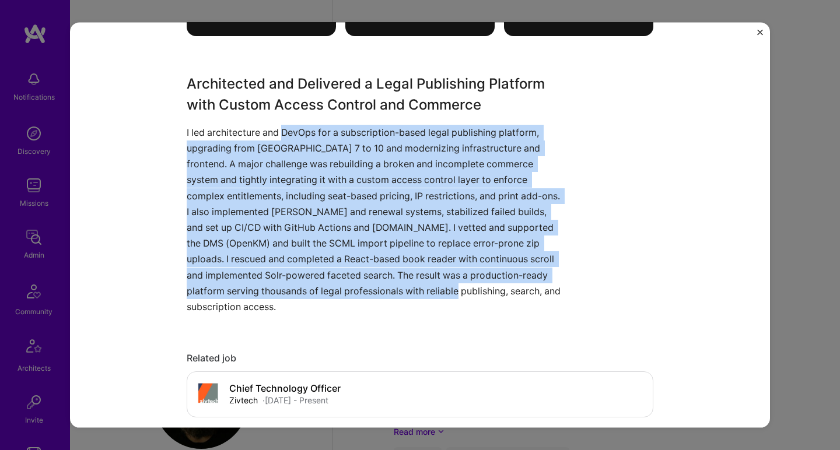
click at [299, 125] on p "I led architecture and DevOps for a subscription-based legal publishing platfor…" at bounding box center [376, 219] width 379 height 190
drag, startPoint x: 299, startPoint y: 125, endPoint x: 396, endPoint y: 283, distance: 185.1
click at [396, 283] on p "I led architecture and DevOps for a subscription-based legal publishing platfor…" at bounding box center [376, 219] width 379 height 190
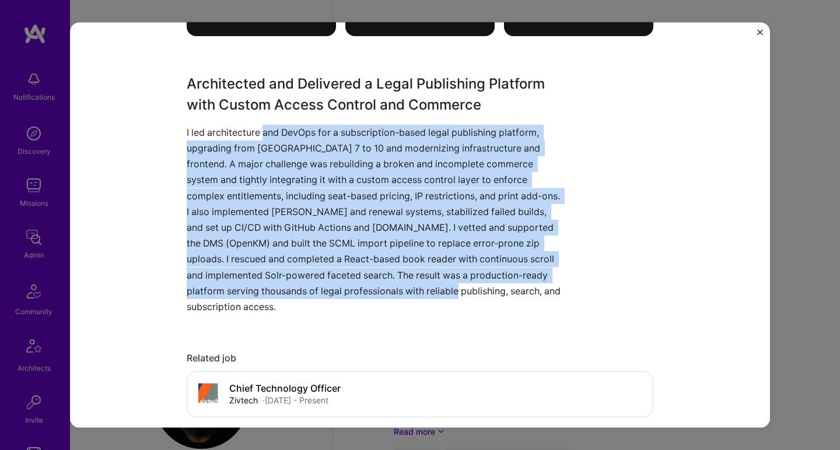
drag, startPoint x: 396, startPoint y: 283, endPoint x: 269, endPoint y: 132, distance: 197.0
click at [269, 132] on p "I led architecture and DevOps for a subscription-based legal publishing platfor…" at bounding box center [376, 219] width 379 height 190
drag, startPoint x: 269, startPoint y: 132, endPoint x: 419, endPoint y: 294, distance: 220.3
click at [419, 294] on p "I led architecture and DevOps for a subscription-based legal publishing platfor…" at bounding box center [376, 219] width 379 height 190
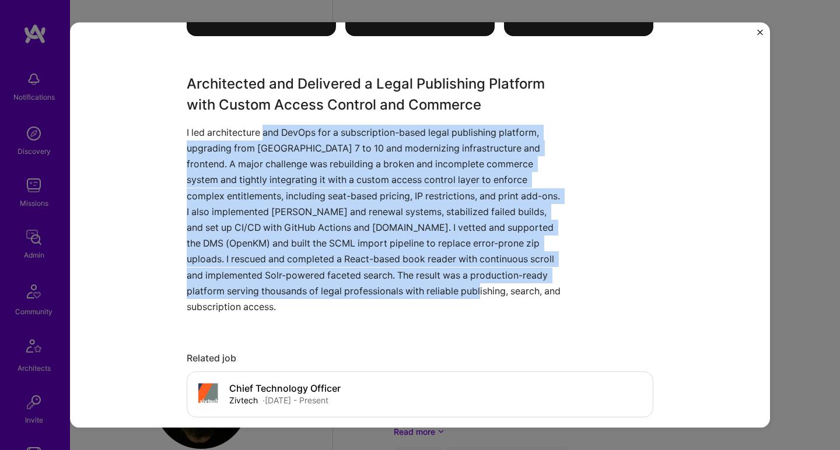
click at [419, 294] on p "I led architecture and DevOps for a subscription-based legal publishing platfor…" at bounding box center [376, 219] width 379 height 190
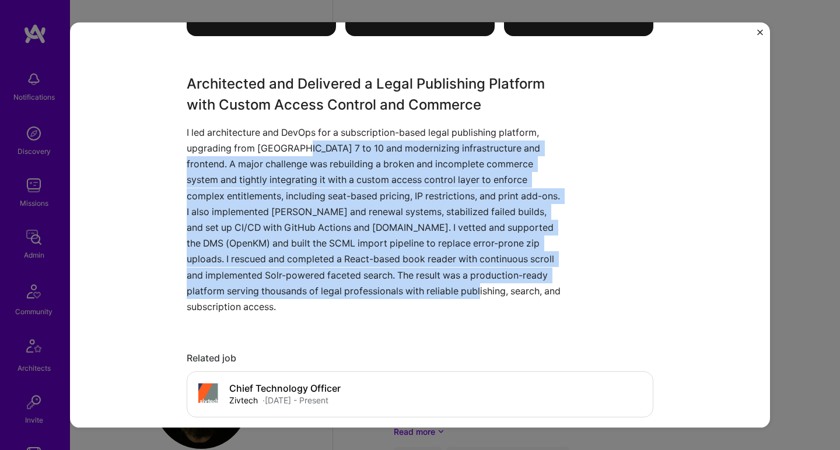
drag, startPoint x: 419, startPoint y: 294, endPoint x: 294, endPoint y: 140, distance: 197.8
click at [294, 140] on p "I led architecture and DevOps for a subscription-based legal publishing platfor…" at bounding box center [376, 219] width 379 height 190
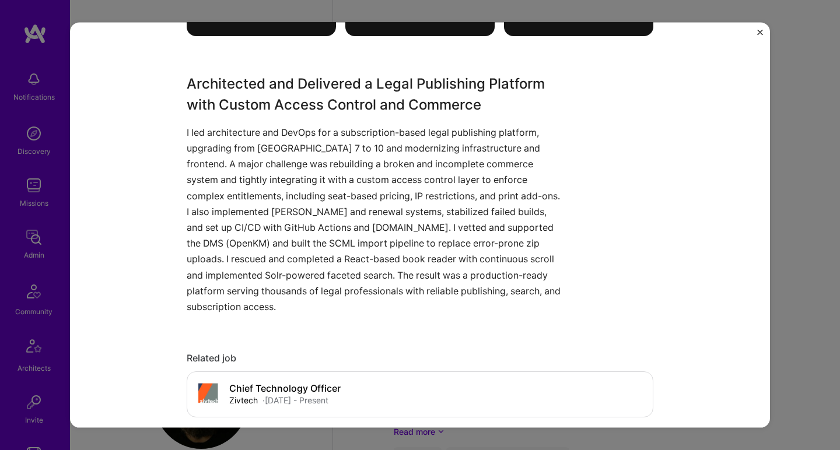
click at [292, 135] on p "I led architecture and DevOps for a subscription-based legal publishing platfor…" at bounding box center [376, 219] width 379 height 190
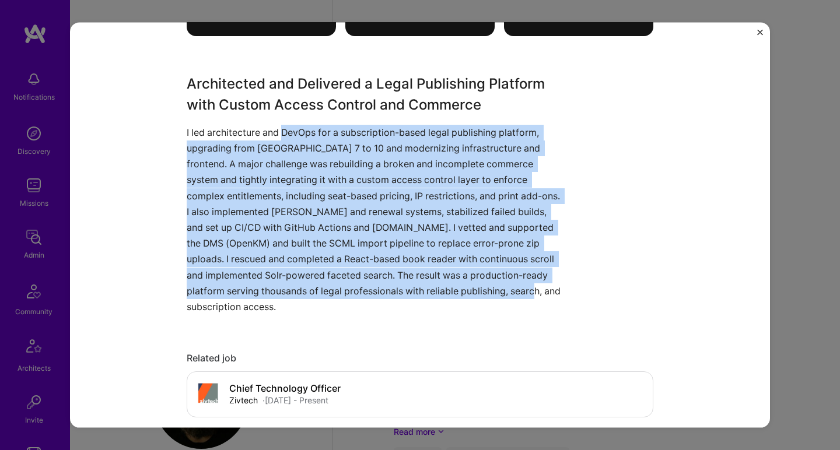
drag, startPoint x: 292, startPoint y: 135, endPoint x: 432, endPoint y: 286, distance: 206.3
click at [432, 286] on p "I led architecture and DevOps for a subscription-based legal publishing platfor…" at bounding box center [376, 219] width 379 height 190
drag, startPoint x: 432, startPoint y: 286, endPoint x: 314, endPoint y: 137, distance: 190.5
click at [314, 137] on p "I led architecture and DevOps for a subscription-based legal publishing platfor…" at bounding box center [376, 219] width 379 height 190
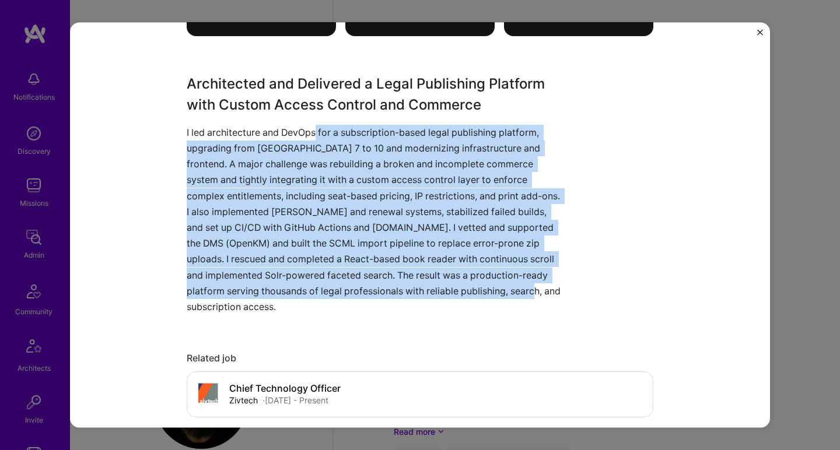
click at [314, 137] on p "I led architecture and DevOps for a subscription-based legal publishing platfor…" at bounding box center [376, 219] width 379 height 190
drag, startPoint x: 314, startPoint y: 137, endPoint x: 361, endPoint y: 287, distance: 157.7
click at [361, 287] on p "I led architecture and DevOps for a subscription-based legal publishing platfor…" at bounding box center [376, 219] width 379 height 190
drag, startPoint x: 361, startPoint y: 287, endPoint x: 304, endPoint y: 131, distance: 166.4
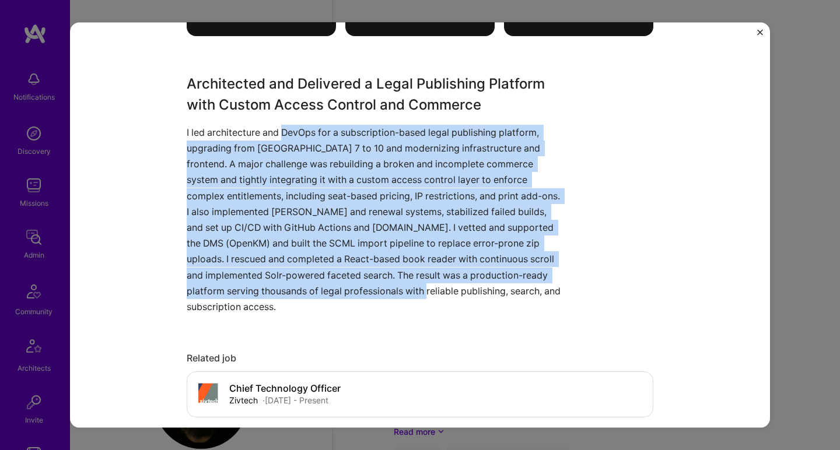
click at [304, 131] on p "I led architecture and DevOps for a subscription-based legal publishing platfor…" at bounding box center [376, 219] width 379 height 190
drag, startPoint x: 304, startPoint y: 131, endPoint x: 378, endPoint y: 280, distance: 166.4
click at [378, 280] on p "I led architecture and DevOps for a subscription-based legal publishing platfor…" at bounding box center [376, 219] width 379 height 190
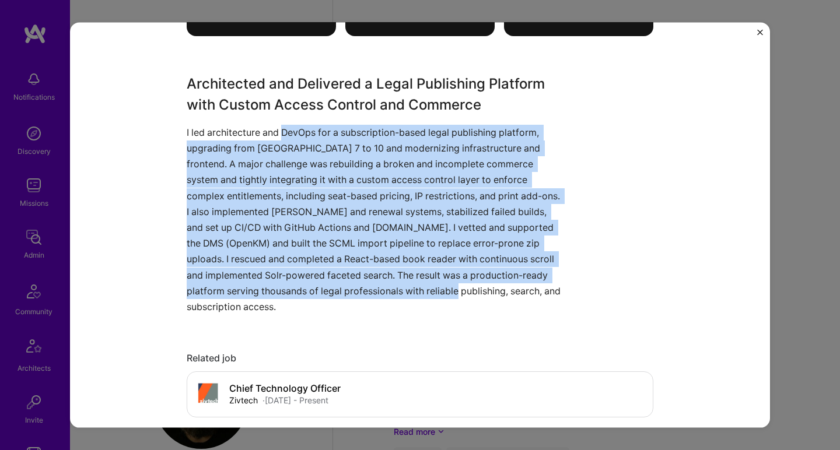
drag, startPoint x: 378, startPoint y: 280, endPoint x: 279, endPoint y: 130, distance: 180.0
click at [279, 130] on p "I led architecture and DevOps for a subscription-based legal publishing platfor…" at bounding box center [376, 219] width 379 height 190
drag, startPoint x: 279, startPoint y: 130, endPoint x: 366, endPoint y: 281, distance: 174.5
click at [366, 281] on p "I led architecture and DevOps for a subscription-based legal publishing platfor…" at bounding box center [376, 219] width 379 height 190
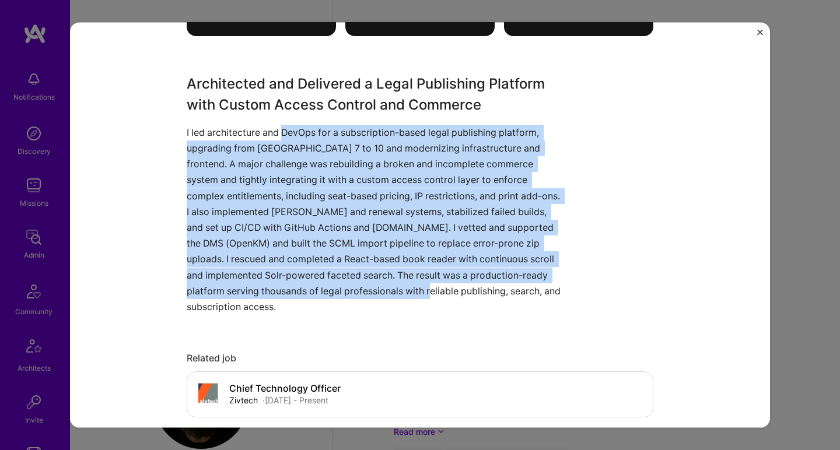
click at [366, 281] on p "I led architecture and DevOps for a subscription-based legal publishing platfor…" at bounding box center [376, 219] width 379 height 190
drag, startPoint x: 366, startPoint y: 281, endPoint x: 268, endPoint y: 129, distance: 181.3
click at [268, 129] on p "I led architecture and DevOps for a subscription-based legal publishing platfor…" at bounding box center [376, 219] width 379 height 190
drag, startPoint x: 268, startPoint y: 129, endPoint x: 321, endPoint y: 291, distance: 170.7
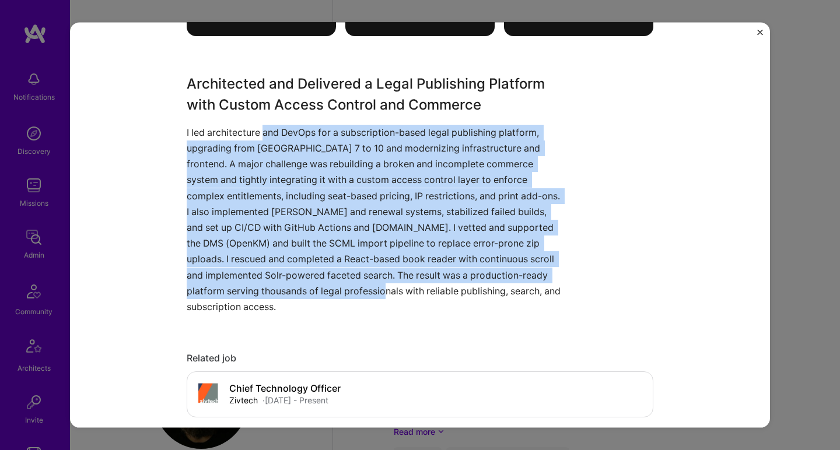
click at [321, 291] on p "I led architecture and DevOps for a subscription-based legal publishing platfor…" at bounding box center [376, 219] width 379 height 190
drag, startPoint x: 321, startPoint y: 291, endPoint x: 311, endPoint y: 124, distance: 167.6
click at [311, 124] on div "Architected and Delivered a Legal Publishing Platform with Custom Access Contro…" at bounding box center [376, 193] width 379 height 241
click at [310, 131] on p "I led architecture and DevOps for a subscription-based legal publishing platfor…" at bounding box center [376, 219] width 379 height 190
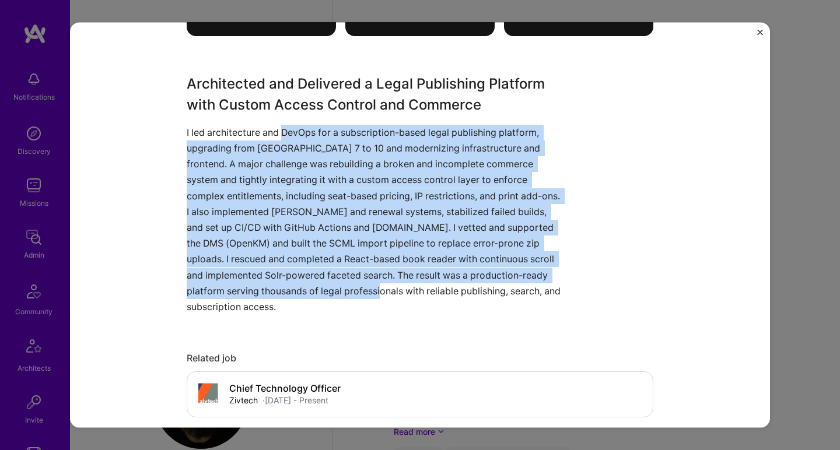
drag, startPoint x: 310, startPoint y: 131, endPoint x: 304, endPoint y: 283, distance: 151.7
click at [304, 283] on p "I led architecture and DevOps for a subscription-based legal publishing platfor…" at bounding box center [376, 219] width 379 height 190
drag, startPoint x: 304, startPoint y: 283, endPoint x: 373, endPoint y: 131, distance: 167.0
click at [373, 131] on p "I led architecture and DevOps for a subscription-based legal publishing platfor…" at bounding box center [376, 219] width 379 height 190
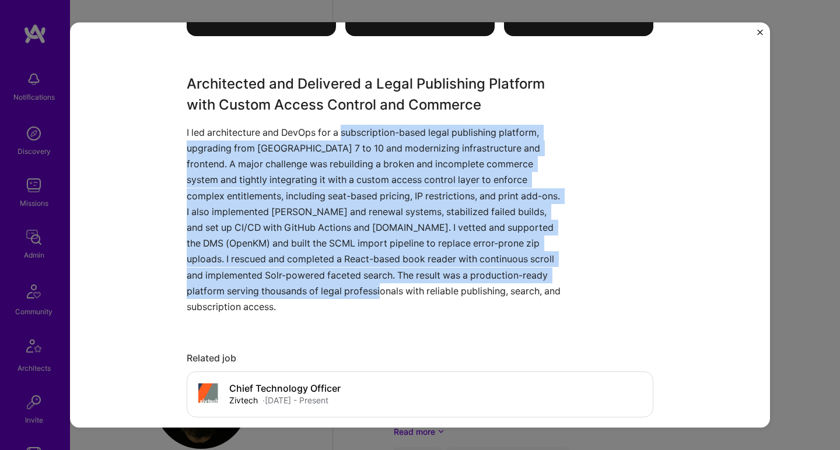
click at [373, 131] on p "I led architecture and DevOps for a subscription-based legal publishing platfor…" at bounding box center [376, 219] width 379 height 190
click at [321, 279] on p "I led architecture and DevOps for a subscription-based legal publishing platfor…" at bounding box center [376, 219] width 379 height 190
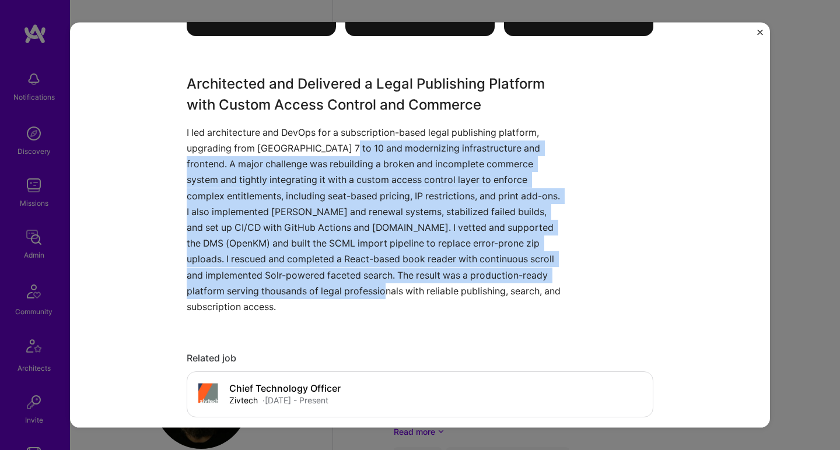
click at [355, 138] on p "I led architecture and DevOps for a subscription-based legal publishing platfor…" at bounding box center [376, 219] width 379 height 190
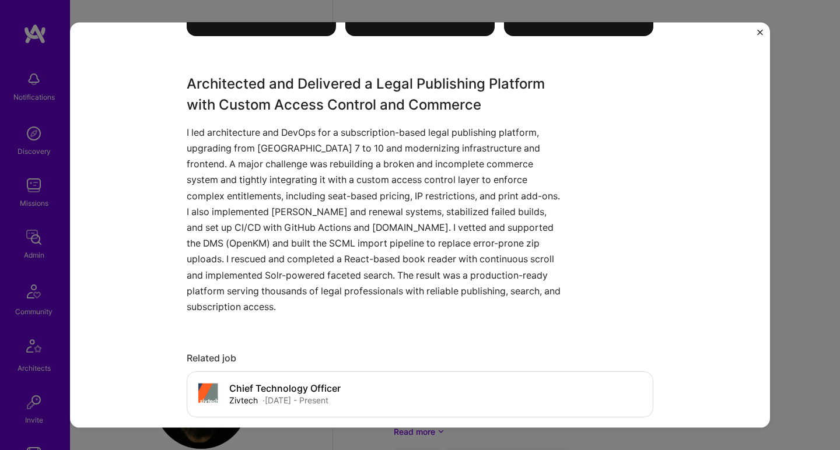
click at [356, 136] on p "I led architecture and DevOps for a subscription-based legal publishing platfor…" at bounding box center [376, 219] width 379 height 190
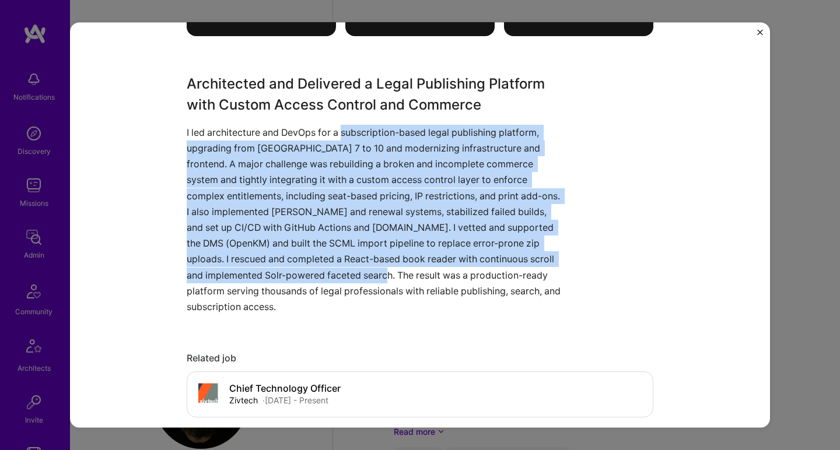
click at [321, 272] on p "I led architecture and DevOps for a subscription-based legal publishing platfor…" at bounding box center [376, 219] width 379 height 190
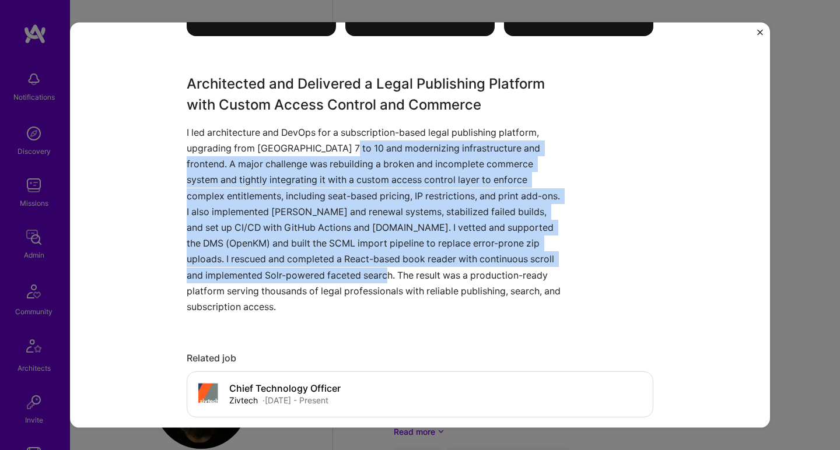
click at [348, 145] on p "I led architecture and DevOps for a subscription-based legal publishing platfor…" at bounding box center [376, 219] width 379 height 190
click at [350, 134] on p "I led architecture and DevOps for a subscription-based legal publishing platfor…" at bounding box center [376, 219] width 379 height 190
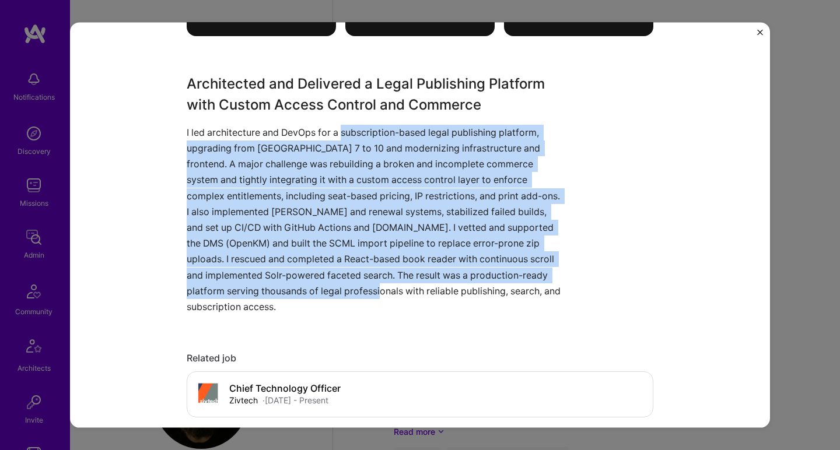
click at [306, 287] on p "I led architecture and DevOps for a subscription-based legal publishing platfor…" at bounding box center [376, 219] width 379 height 190
click at [323, 132] on p "I led architecture and DevOps for a subscription-based legal publishing platfor…" at bounding box center [376, 219] width 379 height 190
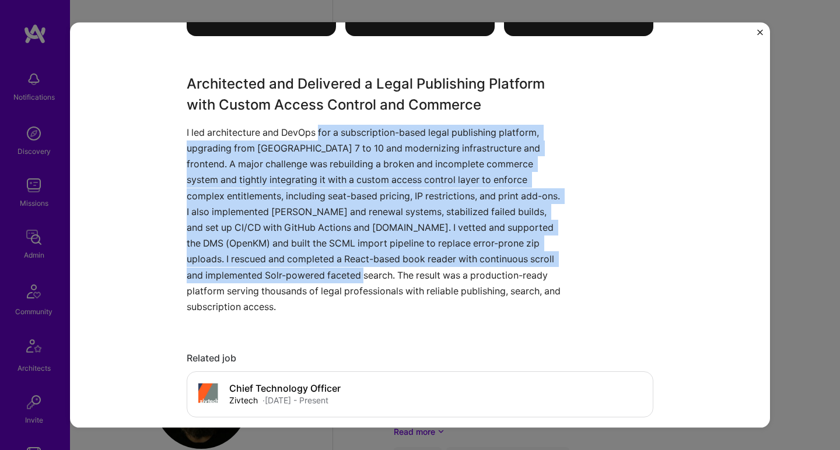
click at [297, 276] on p "I led architecture and DevOps for a subscription-based legal publishing platfor…" at bounding box center [376, 219] width 379 height 190
click at [357, 129] on p "I led architecture and DevOps for a subscription-based legal publishing platfor…" at bounding box center [376, 219] width 379 height 190
click at [324, 217] on p "I led architecture and DevOps for a subscription-based legal publishing platfor…" at bounding box center [376, 219] width 379 height 190
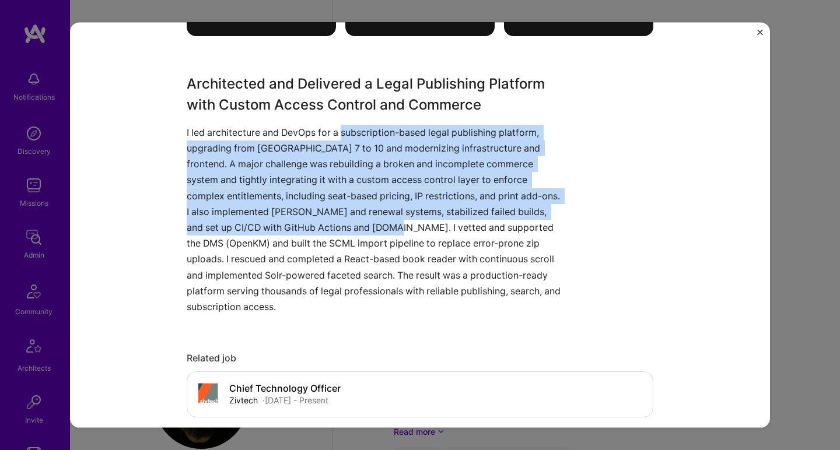
click at [324, 217] on p "I led architecture and DevOps for a subscription-based legal publishing platfor…" at bounding box center [376, 219] width 379 height 190
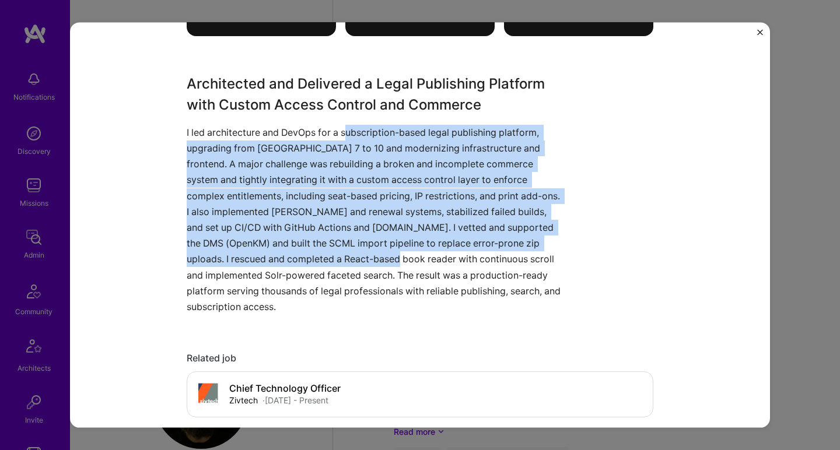
click at [346, 133] on p "I led architecture and DevOps for a subscription-based legal publishing platfor…" at bounding box center [376, 219] width 379 height 190
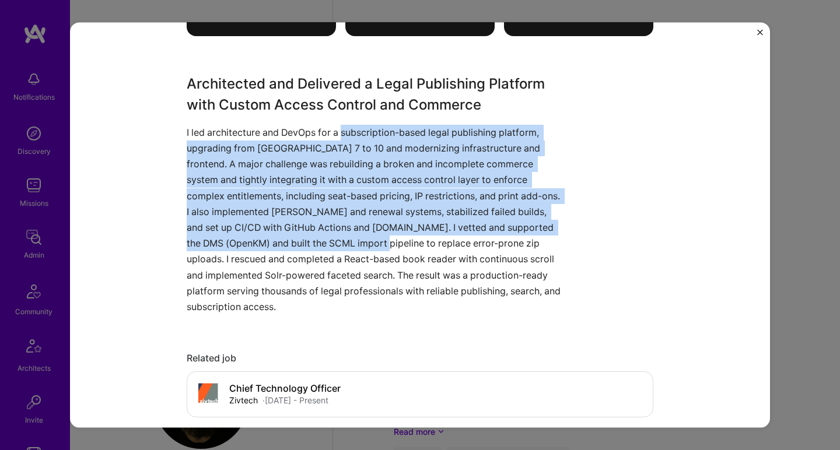
click at [310, 248] on p "I led architecture and DevOps for a subscription-based legal publishing platfor…" at bounding box center [376, 219] width 379 height 190
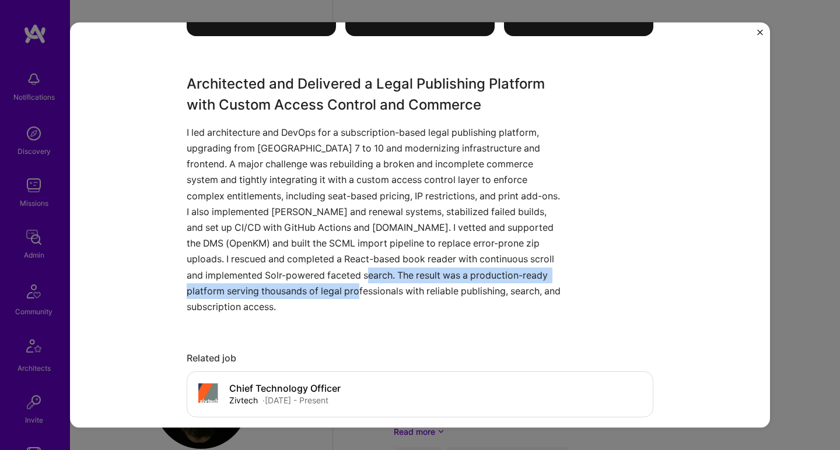
click at [300, 282] on p "I led architecture and DevOps for a subscription-based legal publishing platfor…" at bounding box center [376, 219] width 379 height 190
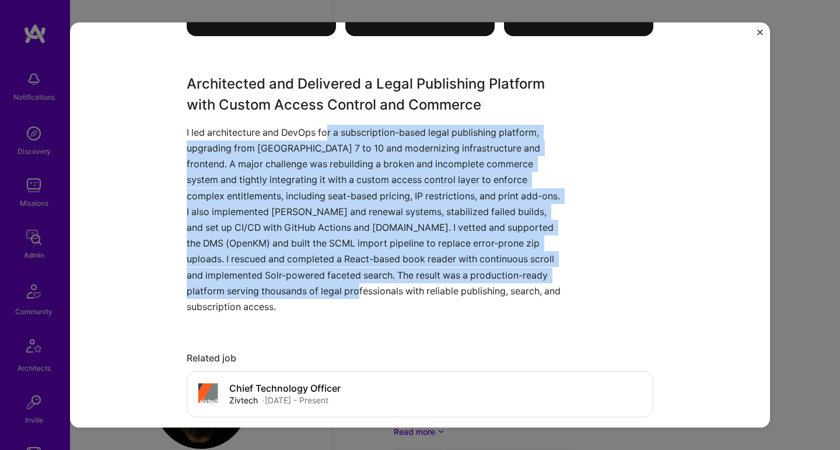
click at [325, 131] on p "I led architecture and DevOps for a subscription-based legal publishing platfor…" at bounding box center [376, 219] width 379 height 190
click at [285, 287] on p "I led architecture and DevOps for a subscription-based legal publishing platfor…" at bounding box center [376, 219] width 379 height 190
click at [351, 132] on p "I led architecture and DevOps for a subscription-based legal publishing platfor…" at bounding box center [376, 219] width 379 height 190
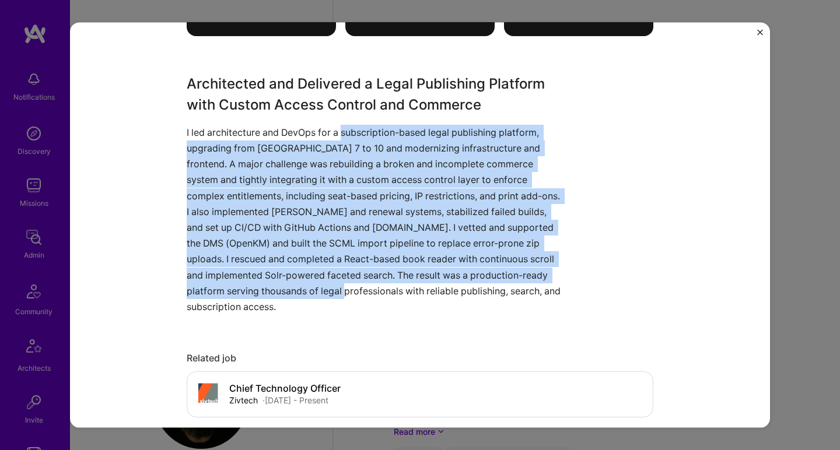
click at [351, 132] on p "I led architecture and DevOps for a subscription-based legal publishing platfor…" at bounding box center [376, 219] width 379 height 190
click at [336, 282] on p "I led architecture and DevOps for a subscription-based legal publishing platfor…" at bounding box center [376, 219] width 379 height 190
click at [362, 130] on p "I led architecture and DevOps for a subscription-based legal publishing platfor…" at bounding box center [376, 219] width 379 height 190
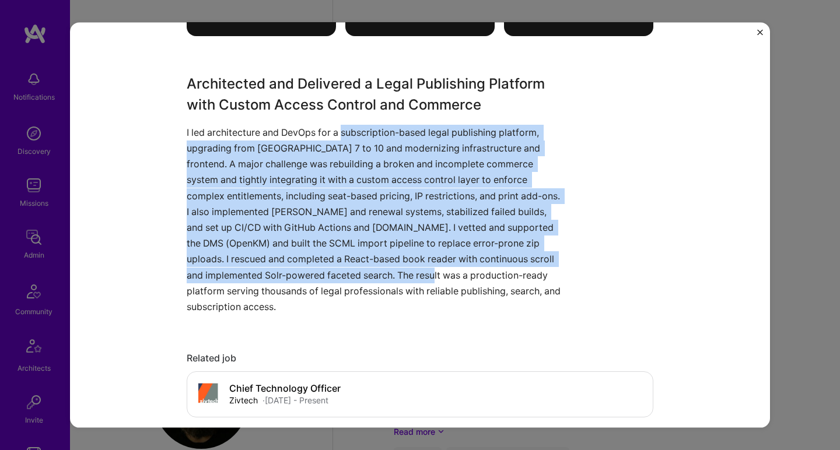
click at [335, 277] on p "I led architecture and DevOps for a subscription-based legal publishing platfor…" at bounding box center [376, 219] width 379 height 190
click at [377, 130] on p "I led architecture and DevOps for a subscription-based legal publishing platfor…" at bounding box center [376, 219] width 379 height 190
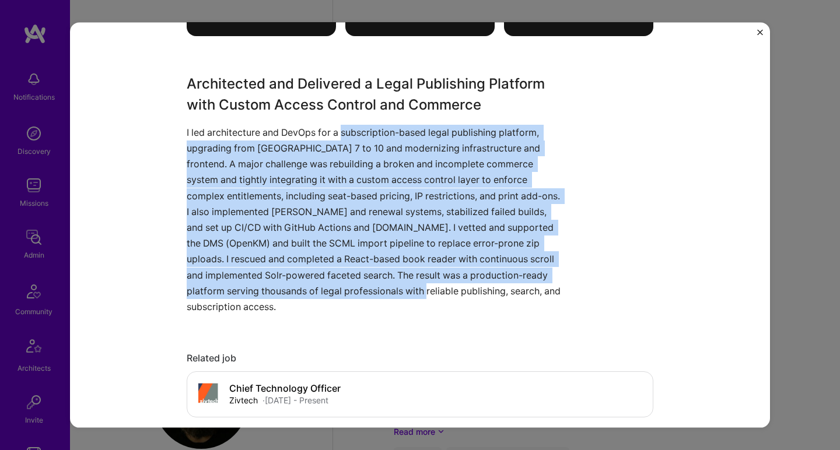
click at [329, 283] on p "I led architecture and DevOps for a subscription-based legal publishing platfor…" at bounding box center [376, 219] width 379 height 190
click at [334, 131] on p "I led architecture and DevOps for a subscription-based legal publishing platfor…" at bounding box center [376, 219] width 379 height 190
click at [306, 284] on p "I led architecture and DevOps for a subscription-based legal publishing platfor…" at bounding box center [376, 219] width 379 height 190
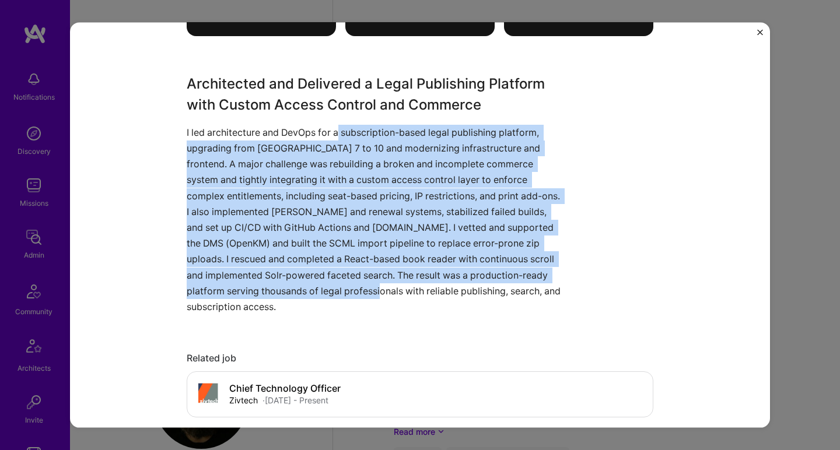
click at [306, 284] on p "I led architecture and DevOps for a subscription-based legal publishing platfor…" at bounding box center [376, 219] width 379 height 190
click at [341, 124] on p "I led architecture and DevOps for a subscription-based legal publishing platfor…" at bounding box center [376, 219] width 379 height 190
click at [321, 283] on p "I led architecture and DevOps for a subscription-based legal publishing platfor…" at bounding box center [376, 219] width 379 height 190
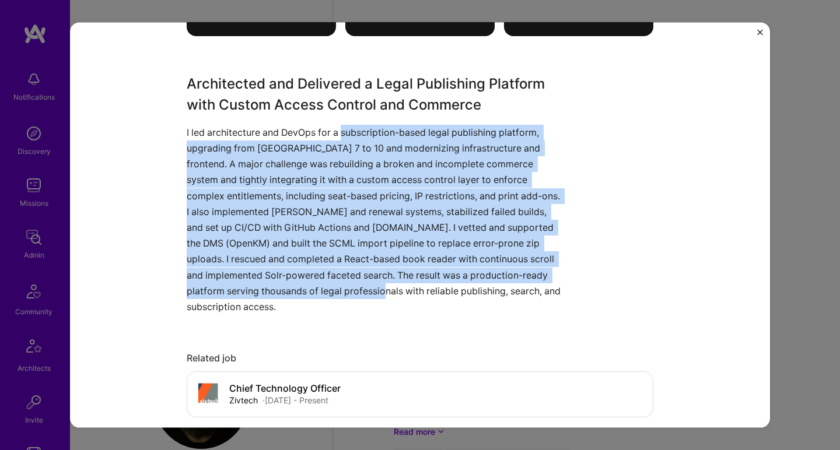
click at [371, 131] on p "I led architecture and DevOps for a subscription-based legal publishing platfor…" at bounding box center [376, 219] width 379 height 190
click at [346, 293] on p "I led architecture and DevOps for a subscription-based legal publishing platfor…" at bounding box center [376, 219] width 379 height 190
click at [356, 132] on p "I led architecture and DevOps for a subscription-based legal publishing platfor…" at bounding box center [376, 219] width 379 height 190
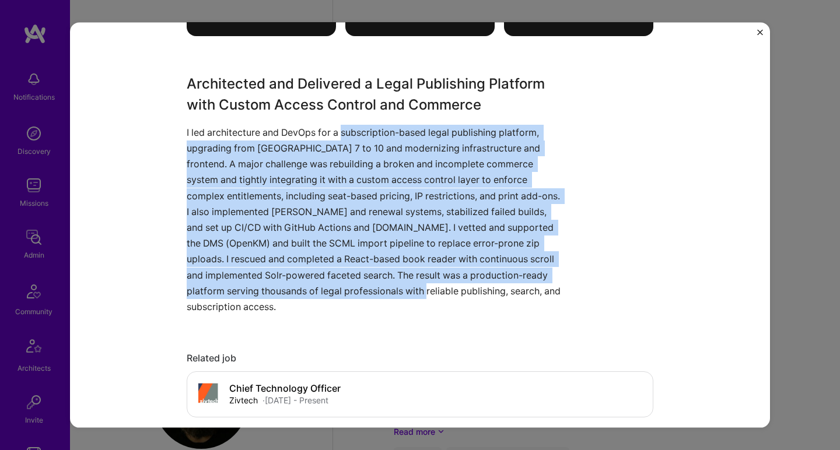
click at [356, 132] on p "I led architecture and DevOps for a subscription-based legal publishing platfor…" at bounding box center [376, 219] width 379 height 190
click at [358, 281] on p "I led architecture and DevOps for a subscription-based legal publishing platfor…" at bounding box center [376, 219] width 379 height 190
click at [377, 127] on p "I led architecture and DevOps for a subscription-based legal publishing platfor…" at bounding box center [376, 219] width 379 height 190
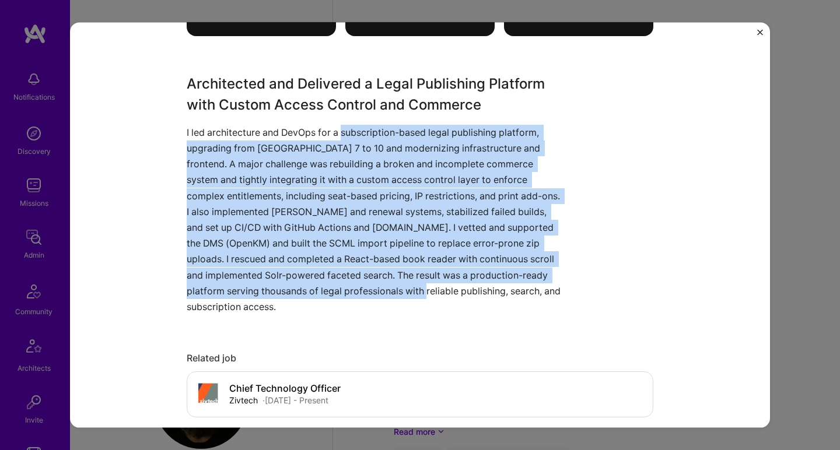
click at [345, 289] on p "I led architecture and DevOps for a subscription-based legal publishing platfor…" at bounding box center [376, 219] width 379 height 190
click at [371, 135] on p "I led architecture and DevOps for a subscription-based legal publishing platfor…" at bounding box center [376, 219] width 379 height 190
click at [351, 292] on p "I led architecture and DevOps for a subscription-based legal publishing platfor…" at bounding box center [376, 219] width 379 height 190
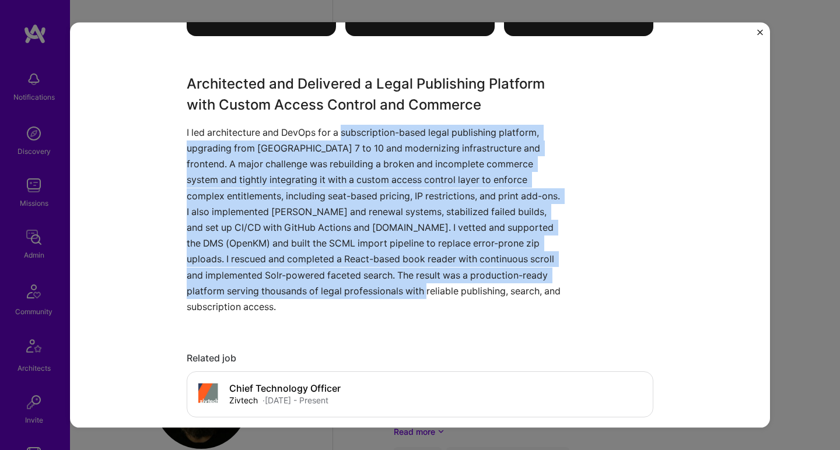
click at [351, 292] on p "I led architecture and DevOps for a subscription-based legal publishing platfor…" at bounding box center [376, 219] width 379 height 190
click at [361, 131] on p "I led architecture and DevOps for a subscription-based legal publishing platfor…" at bounding box center [376, 219] width 379 height 190
click at [339, 287] on p "I led architecture and DevOps for a subscription-based legal publishing platfor…" at bounding box center [376, 219] width 379 height 190
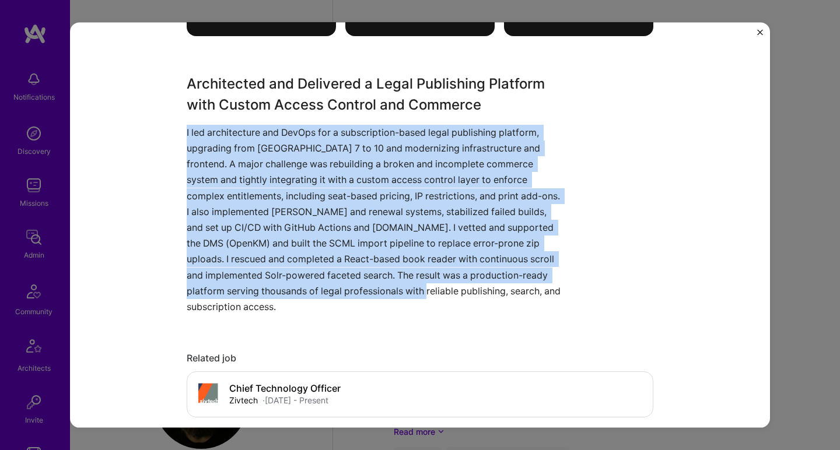
click at [350, 122] on div "Architected and Delivered a Legal Publishing Platform with Custom Access Contro…" at bounding box center [376, 193] width 379 height 241
click at [317, 286] on div "Architected and Delivered a Legal Publishing Platform with Custom Access Contro…" at bounding box center [376, 193] width 379 height 241
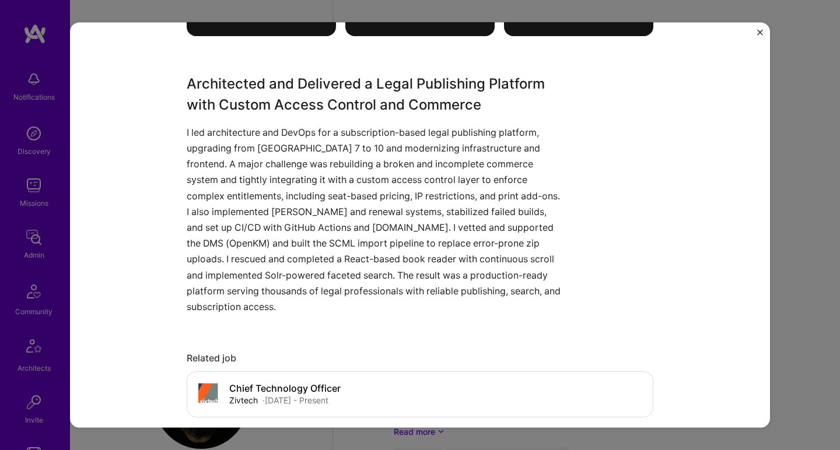
click at [348, 294] on p "I led architecture and DevOps for a subscription-based legal publishing platfor…" at bounding box center [376, 219] width 379 height 190
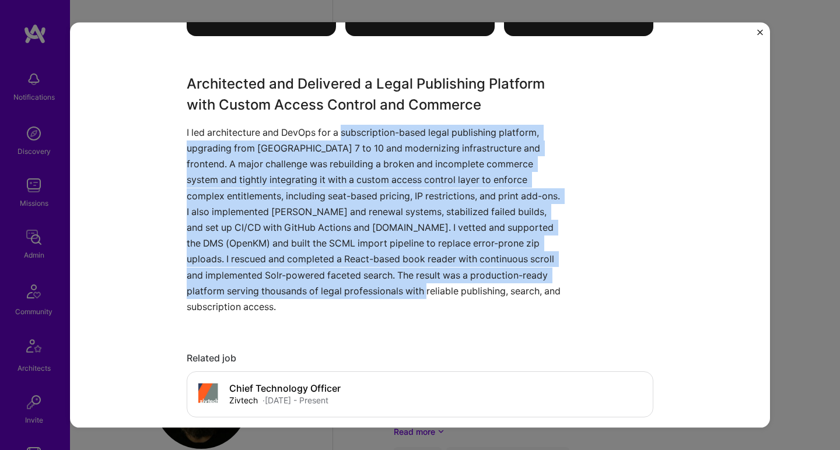
click at [378, 129] on p "I led architecture and DevOps for a subscription-based legal publishing platfor…" at bounding box center [376, 219] width 379 height 190
click at [336, 285] on p "I led architecture and DevOps for a subscription-based legal publishing platfor…" at bounding box center [376, 219] width 379 height 190
click at [378, 134] on p "I led architecture and DevOps for a subscription-based legal publishing platfor…" at bounding box center [376, 219] width 379 height 190
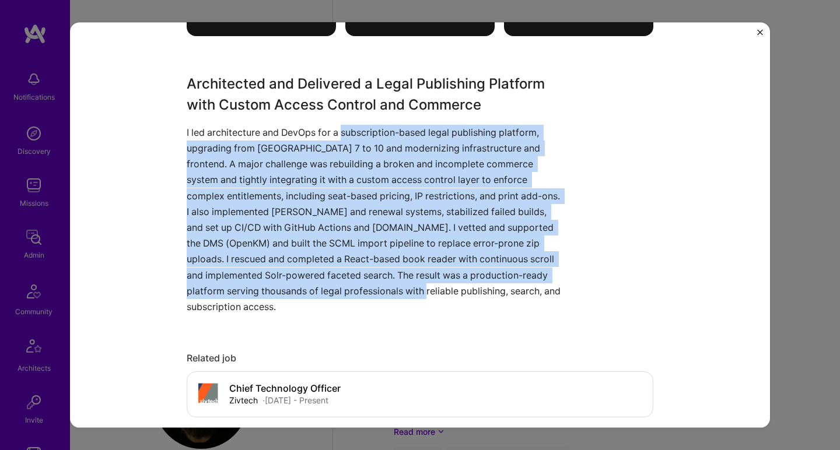
click at [378, 134] on p "I led architecture and DevOps for a subscription-based legal publishing platfor…" at bounding box center [376, 219] width 379 height 190
click at [355, 285] on p "I led architecture and DevOps for a subscription-based legal publishing platfor…" at bounding box center [376, 219] width 379 height 190
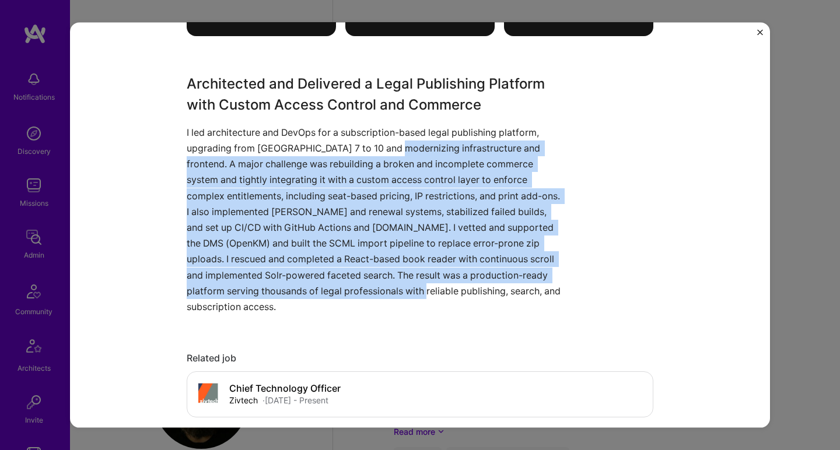
click at [388, 143] on p "I led architecture and DevOps for a subscription-based legal publishing platfor…" at bounding box center [376, 219] width 379 height 190
click at [388, 141] on p "I led architecture and DevOps for a subscription-based legal publishing platfor…" at bounding box center [376, 219] width 379 height 190
click at [338, 282] on p "I led architecture and DevOps for a subscription-based legal publishing platfor…" at bounding box center [376, 219] width 379 height 190
click at [341, 150] on p "I led architecture and DevOps for a subscription-based legal publishing platfor…" at bounding box center [376, 219] width 379 height 190
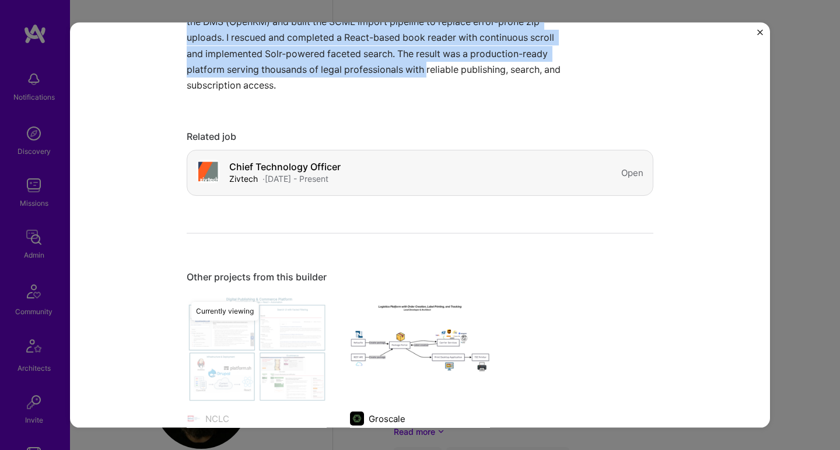
scroll to position [1252, 0]
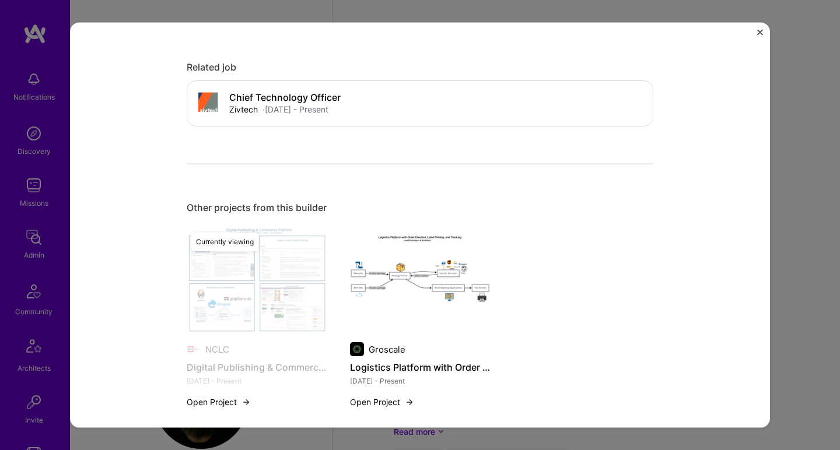
click at [459, 275] on img at bounding box center [420, 280] width 140 height 105
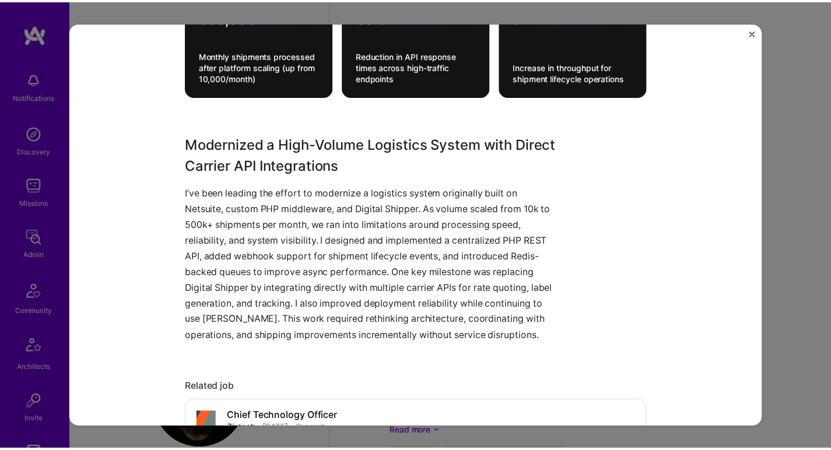
scroll to position [898, 0]
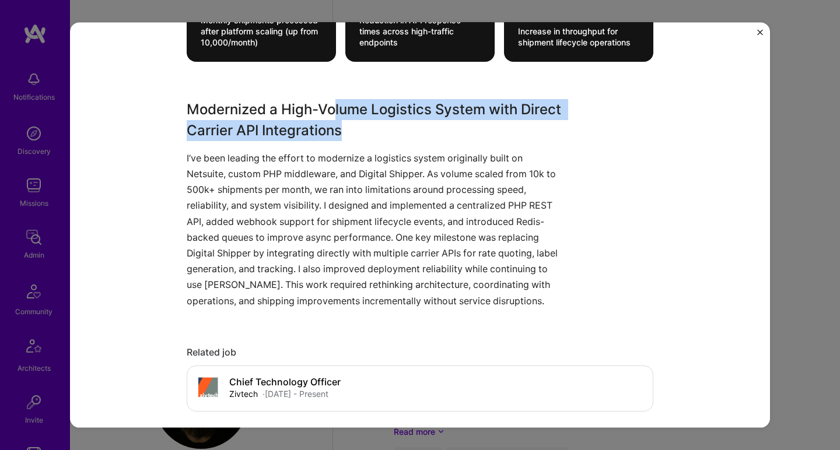
click at [409, 138] on h3 "Modernized a High-Volume Logistics System with Direct Carrier API Integrations" at bounding box center [376, 120] width 379 height 42
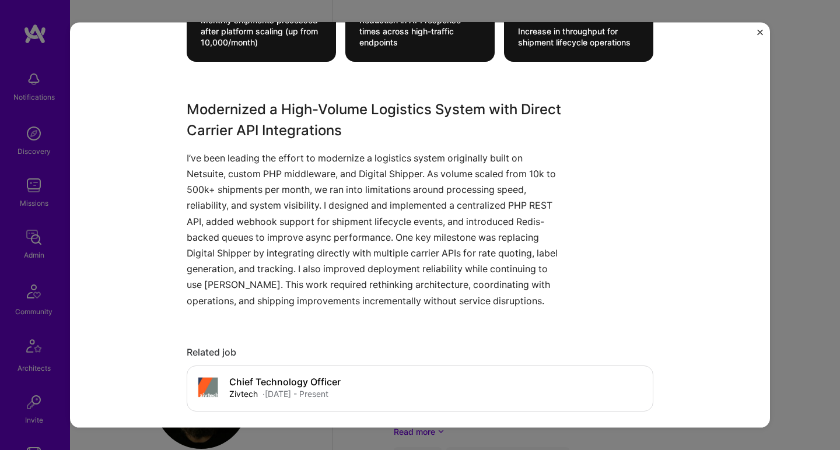
click at [409, 138] on h3 "Modernized a High-Volume Logistics System with Direct Carrier API Integrations" at bounding box center [376, 120] width 379 height 42
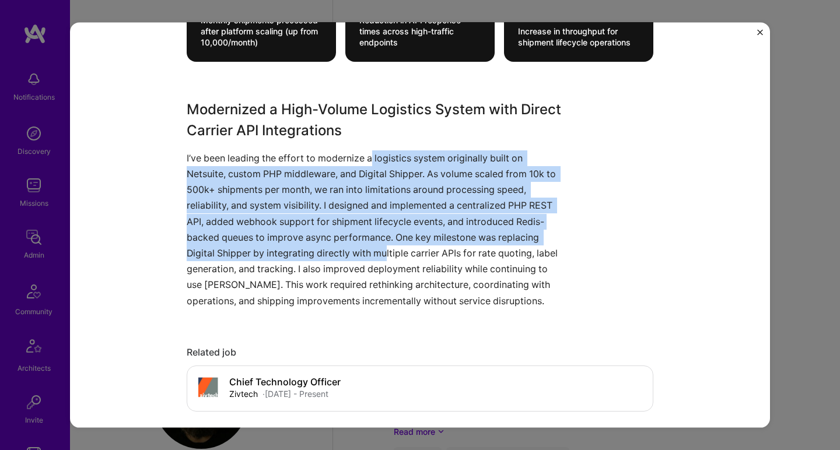
click at [384, 254] on p "I’ve been leading the effort to modernize a logistics system originally built o…" at bounding box center [376, 229] width 379 height 159
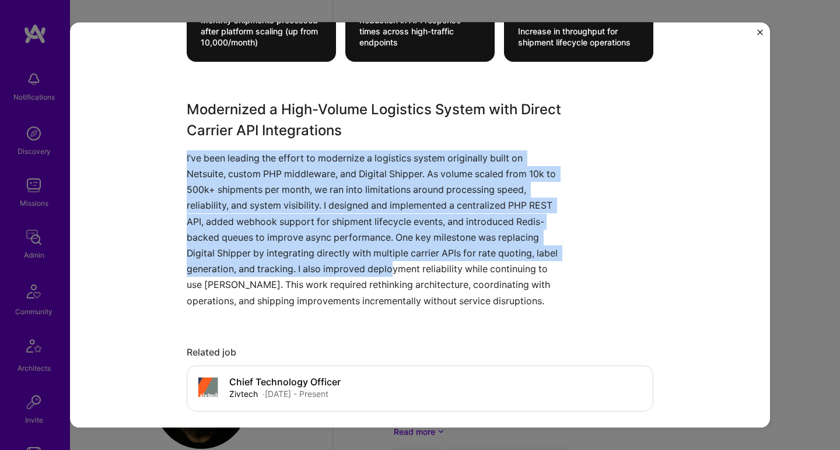
click at [386, 147] on div "Modernized a High-Volume Logistics System with Direct Carrier API Integrations …" at bounding box center [376, 204] width 379 height 210
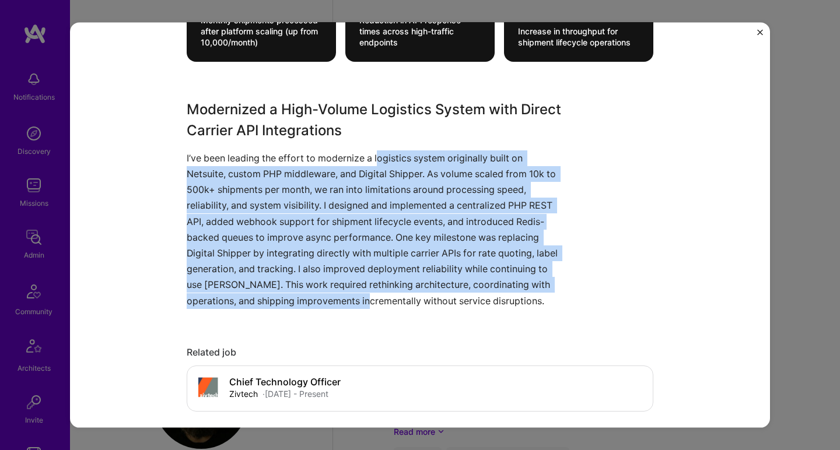
click at [346, 299] on p "I’ve been leading the effort to modernize a logistics system originally built o…" at bounding box center [376, 229] width 379 height 159
click at [328, 159] on p "I’ve been leading the effort to modernize a logistics system originally built o…" at bounding box center [376, 229] width 379 height 159
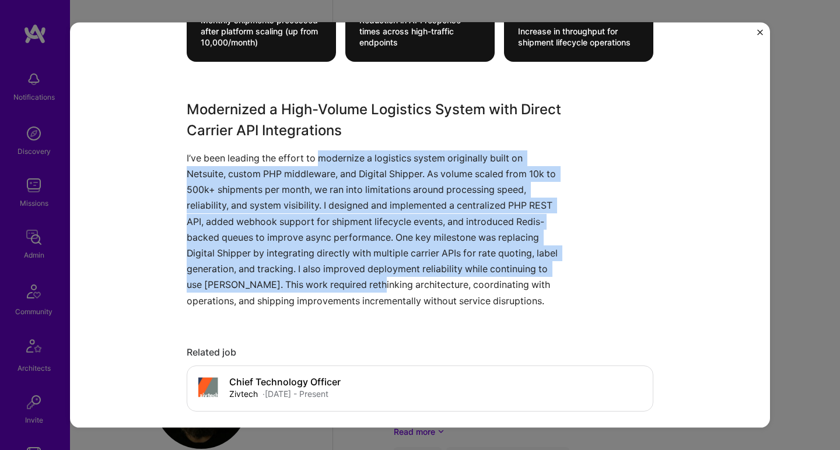
click at [337, 281] on p "I’ve been leading the effort to modernize a logistics system originally built o…" at bounding box center [376, 229] width 379 height 159
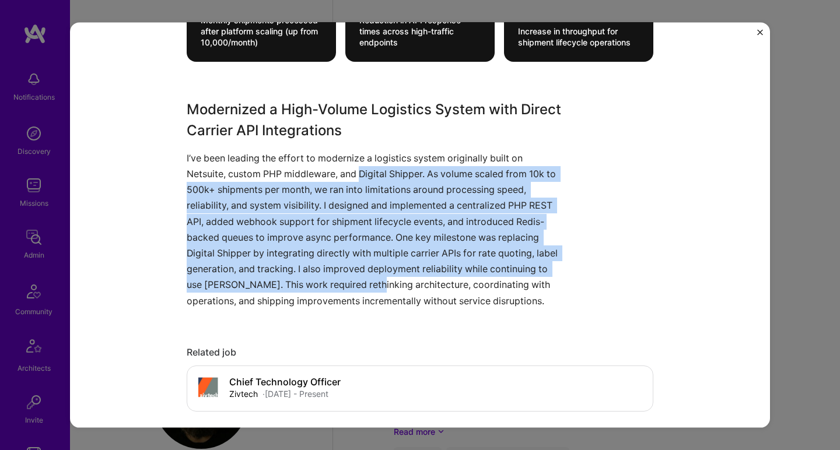
click at [356, 167] on p "I’ve been leading the effort to modernize a logistics system originally built o…" at bounding box center [376, 229] width 379 height 159
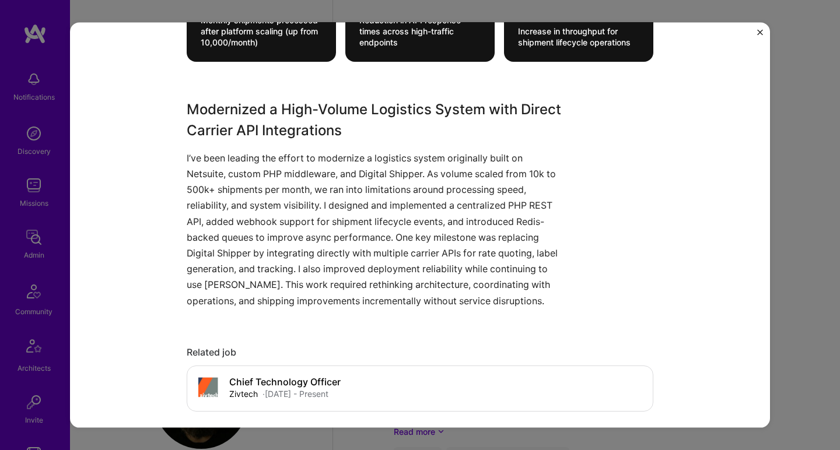
click at [360, 168] on p "I’ve been leading the effort to modernize a logistics system originally built o…" at bounding box center [376, 229] width 379 height 159
click at [360, 155] on p "I’ve been leading the effort to modernize a logistics system originally built o…" at bounding box center [376, 229] width 379 height 159
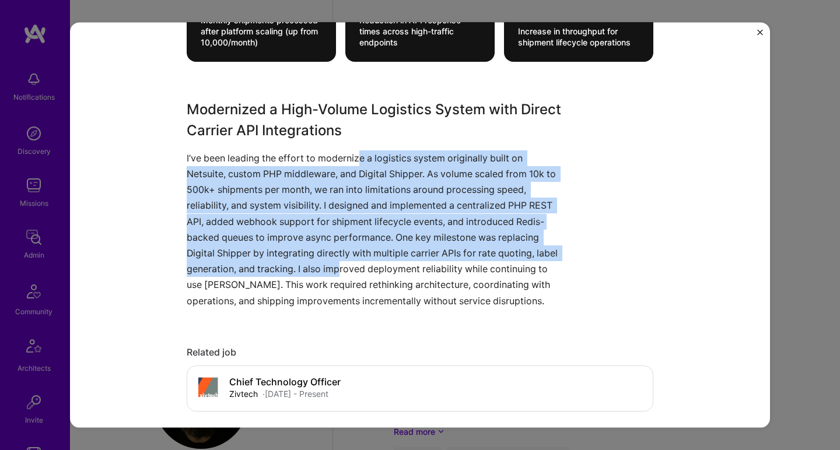
click at [336, 259] on p "I’ve been leading the effort to modernize a logistics system originally built o…" at bounding box center [376, 229] width 379 height 159
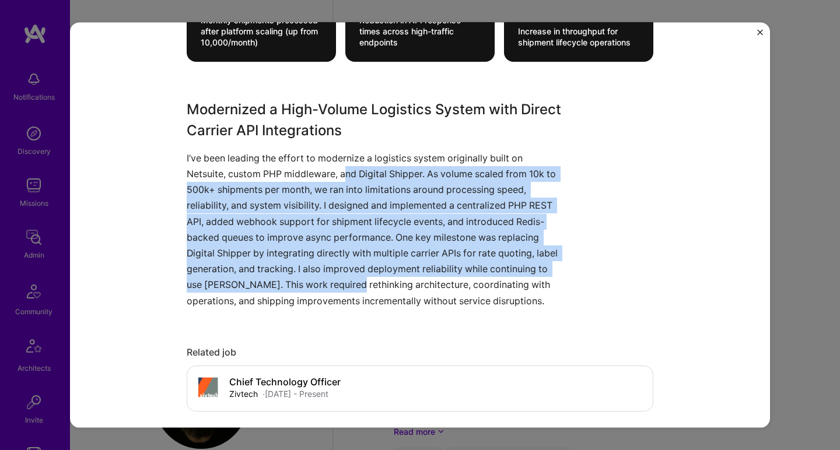
click at [341, 170] on p "I’ve been leading the effort to modernize a logistics system originally built o…" at bounding box center [376, 229] width 379 height 159
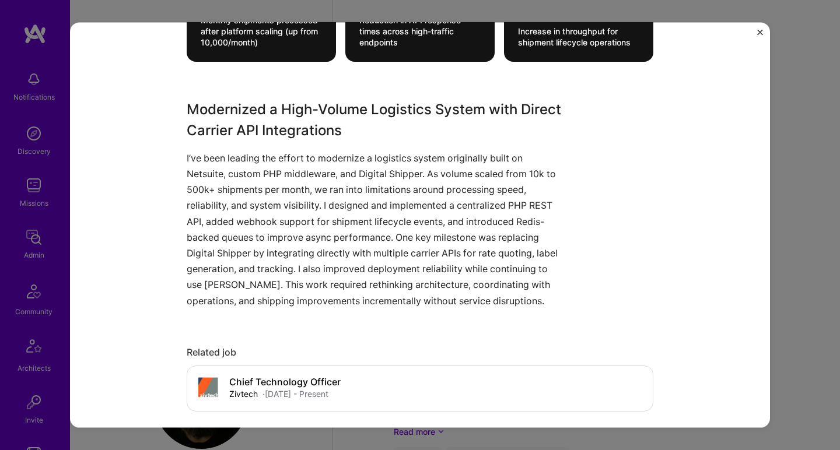
click at [805, 121] on div "Logistics Platform with Order Creation, Label Printing, and Tracking Groscale L…" at bounding box center [420, 225] width 840 height 450
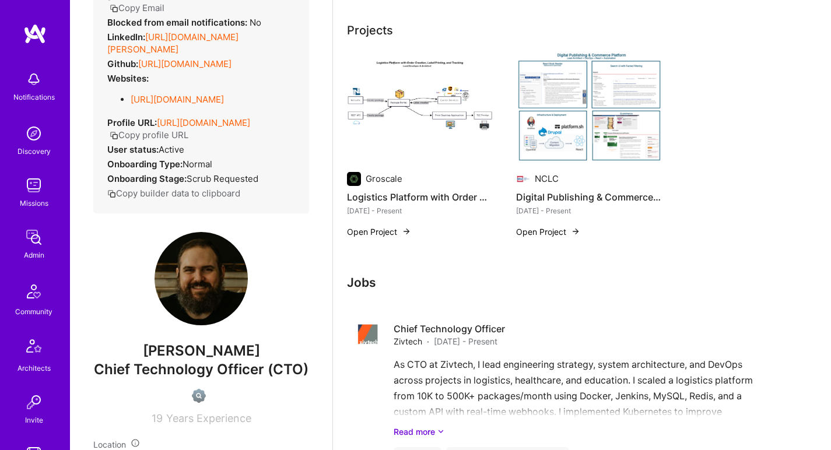
scroll to position [175, 0]
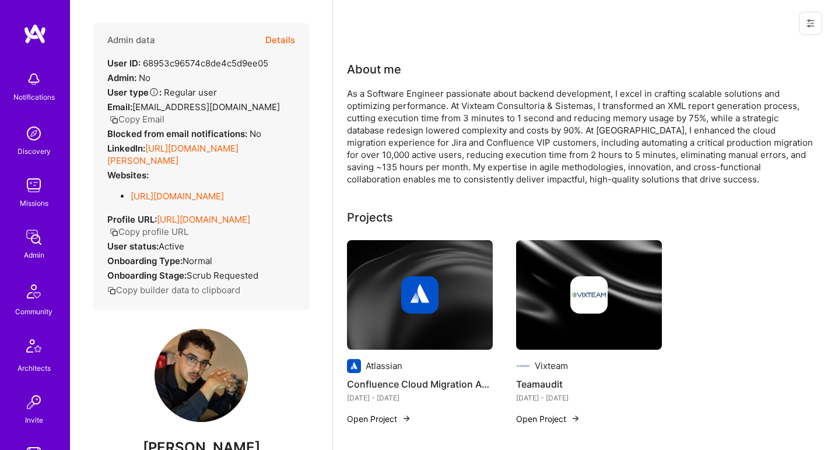
scroll to position [33, 0]
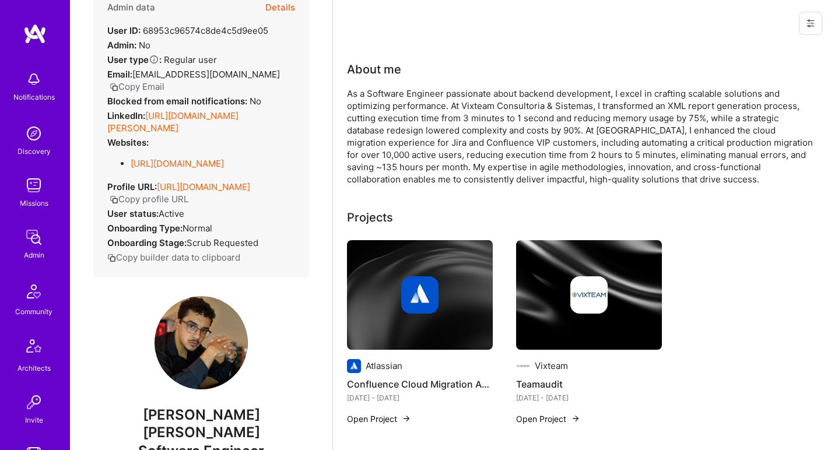
click at [418, 103] on div "As a Software Engineer passionate about backend development, I excel in craftin…" at bounding box center [580, 136] width 466 height 98
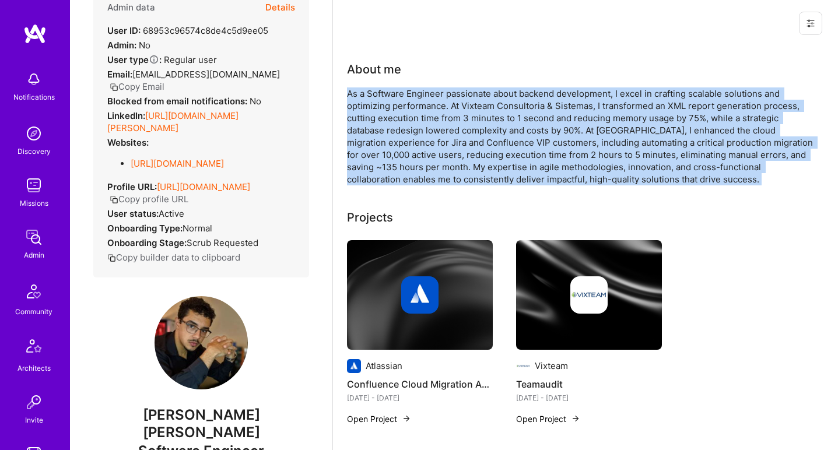
click at [418, 103] on div "As a Software Engineer passionate about backend development, I excel in craftin…" at bounding box center [580, 136] width 466 height 98
click at [501, 97] on div "As a Software Engineer passionate about backend development, I excel in craftin…" at bounding box center [580, 136] width 466 height 98
click at [402, 141] on div "As a Software Engineer passionate about backend development, I excel in craftin…" at bounding box center [580, 136] width 466 height 98
click at [402, 142] on div "As a Software Engineer passionate about backend development, I excel in craftin…" at bounding box center [580, 136] width 466 height 98
click at [439, 114] on div "As a Software Engineer passionate about backend development, I excel in craftin…" at bounding box center [580, 136] width 466 height 98
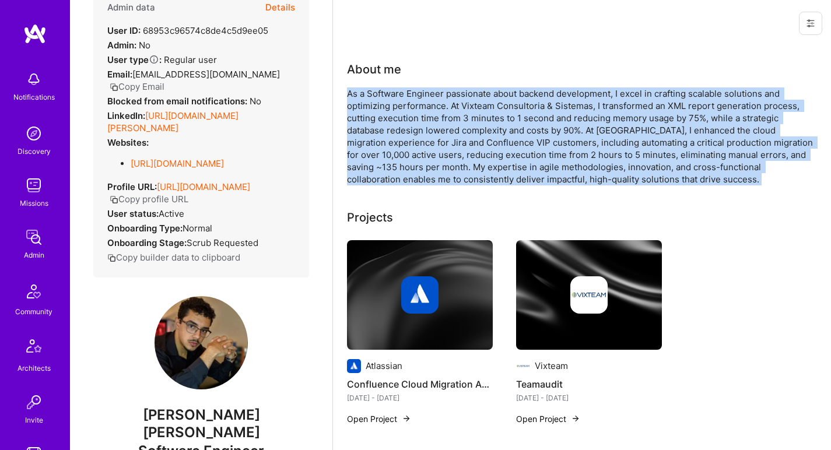
click at [465, 79] on div "About me As a Software Engineer passionate about backend development, I excel i…" at bounding box center [580, 123] width 466 height 125
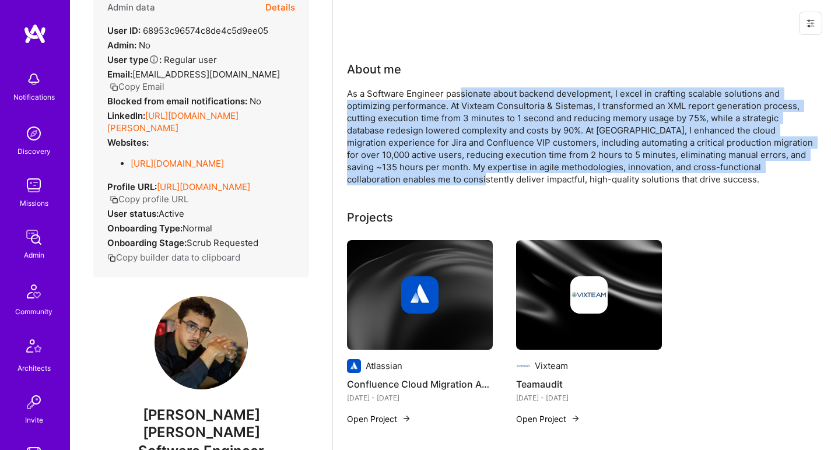
drag, startPoint x: 462, startPoint y: 94, endPoint x: 462, endPoint y: 176, distance: 82.2
click at [462, 176] on div "As a Software Engineer passionate about backend development, I excel in craftin…" at bounding box center [580, 136] width 466 height 98
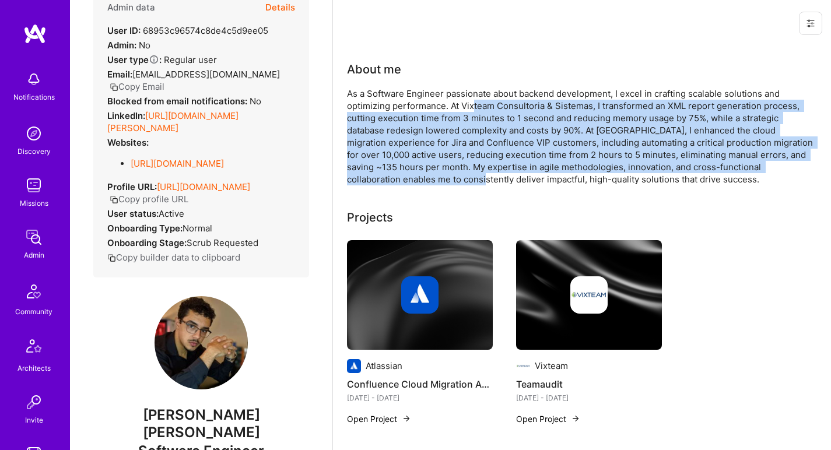
drag, startPoint x: 462, startPoint y: 172, endPoint x: 472, endPoint y: 99, distance: 74.1
click at [472, 99] on div "As a Software Engineer passionate about backend development, I excel in craftin…" at bounding box center [580, 136] width 466 height 98
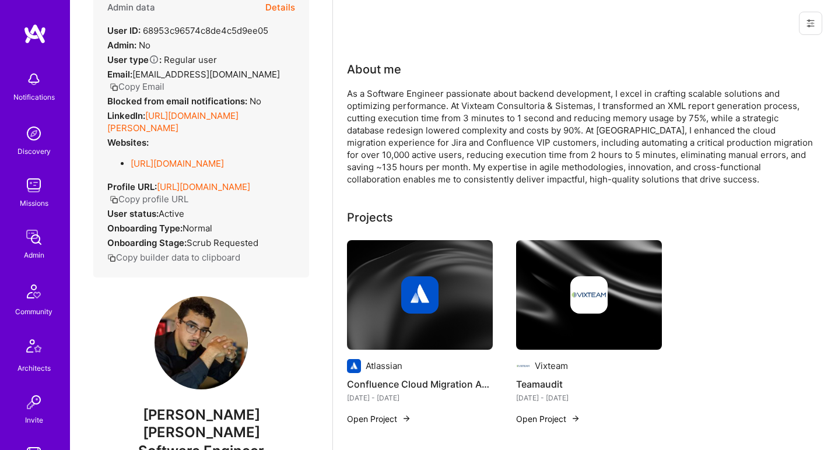
click at [472, 99] on div "As a Software Engineer passionate about backend development, I excel in craftin…" at bounding box center [580, 136] width 466 height 98
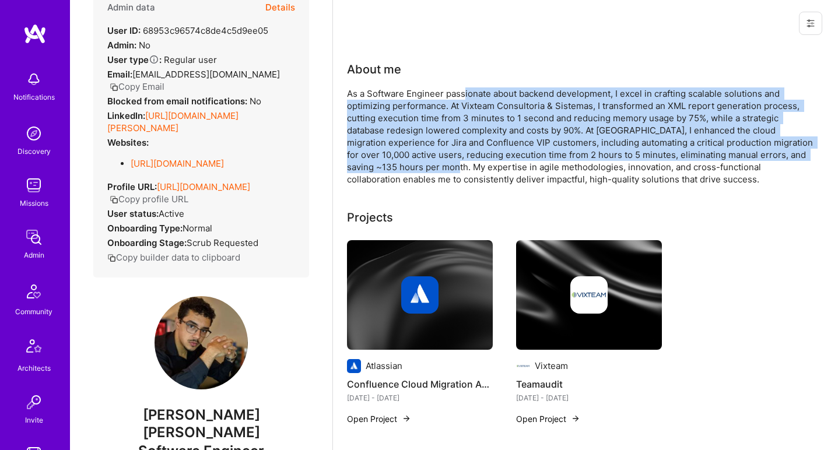
drag, startPoint x: 466, startPoint y: 93, endPoint x: 461, endPoint y: 166, distance: 73.0
click at [461, 166] on div "As a Software Engineer passionate about backend development, I excel in craftin…" at bounding box center [580, 136] width 466 height 98
drag, startPoint x: 457, startPoint y: 135, endPoint x: 462, endPoint y: 86, distance: 48.7
click at [462, 86] on div "About me As a Software Engineer passionate about backend development, I excel i…" at bounding box center [580, 123] width 466 height 125
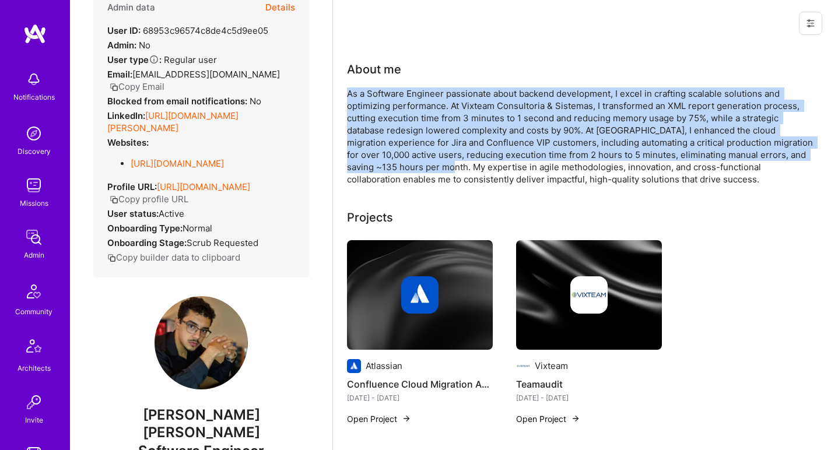
click at [463, 86] on div "About me As a Software Engineer passionate about backend development, I excel i…" at bounding box center [580, 123] width 466 height 125
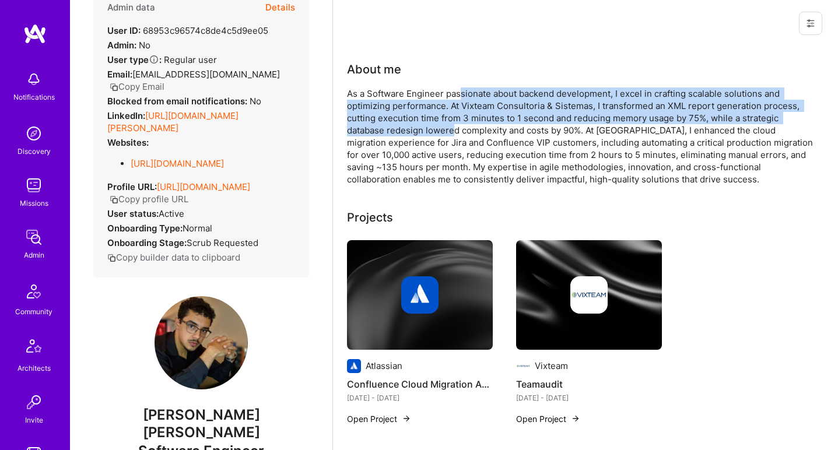
drag, startPoint x: 458, startPoint y: 96, endPoint x: 450, endPoint y: 142, distance: 47.4
click at [451, 141] on div "As a Software Engineer passionate about backend development, I excel in craftin…" at bounding box center [580, 136] width 466 height 98
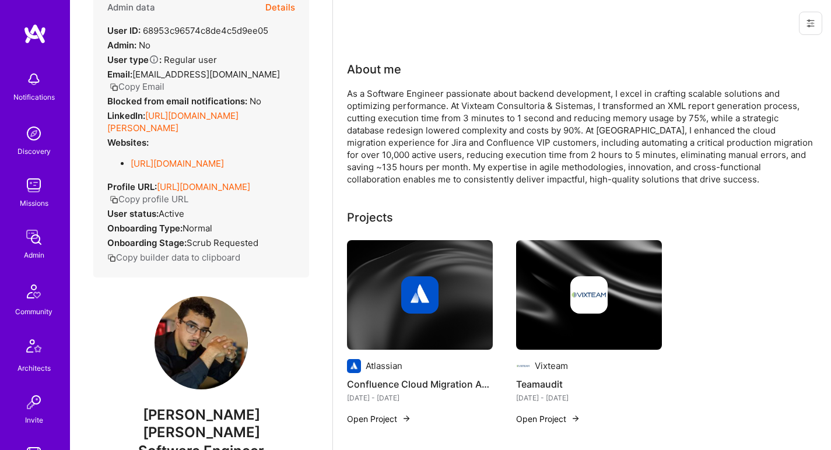
click at [450, 146] on div "As a Software Engineer passionate about backend development, I excel in craftin…" at bounding box center [580, 136] width 466 height 98
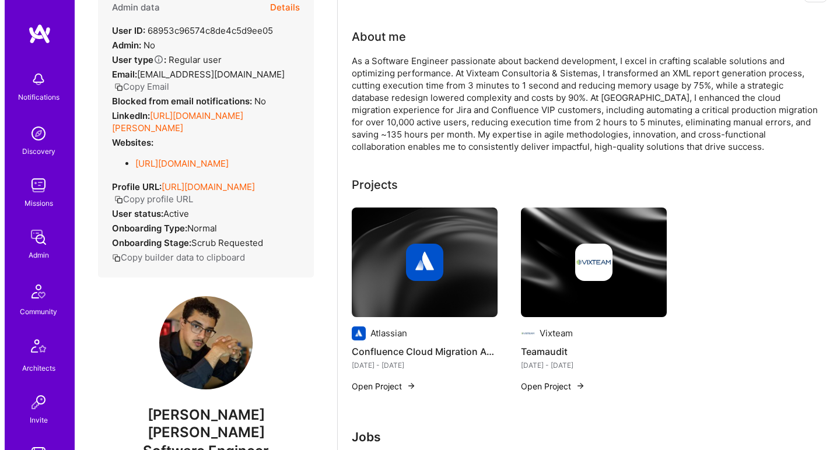
scroll to position [65, 0]
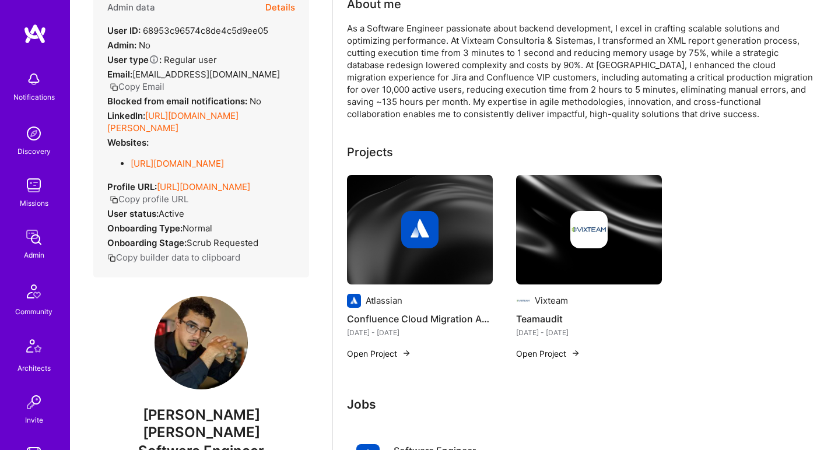
click at [408, 192] on img at bounding box center [420, 230] width 146 height 110
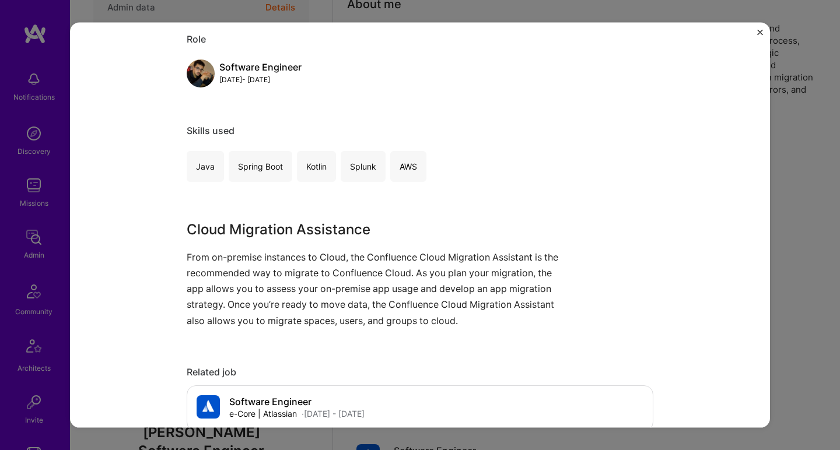
scroll to position [168, 0]
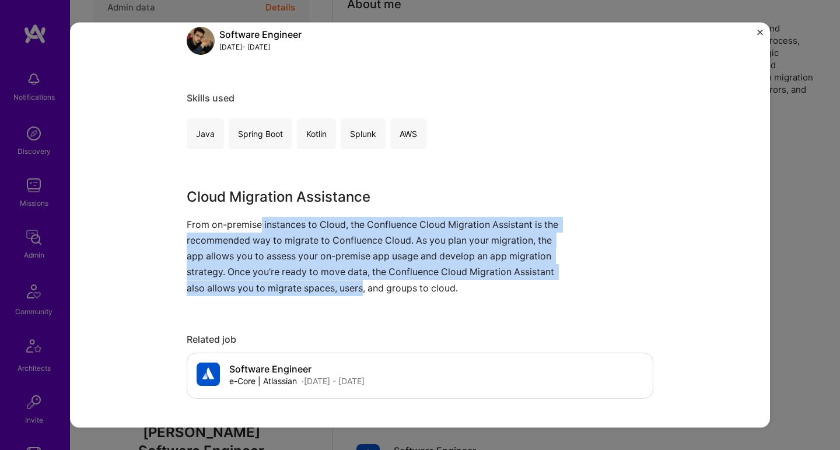
drag, startPoint x: 268, startPoint y: 232, endPoint x: 359, endPoint y: 287, distance: 105.7
click at [359, 287] on p "From on-premise instances to Cloud, the Confluence Cloud Migration Assistant is…" at bounding box center [376, 255] width 379 height 79
drag, startPoint x: 337, startPoint y: 265, endPoint x: 292, endPoint y: 223, distance: 61.9
click at [292, 223] on p "From on-premise instances to Cloud, the Confluence Cloud Migration Assistant is…" at bounding box center [376, 255] width 379 height 79
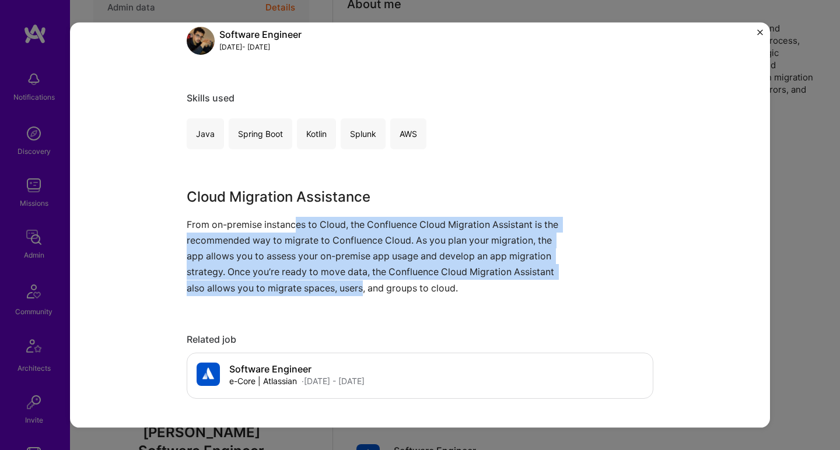
click at [292, 222] on p "From on-premise instances to Cloud, the Confluence Cloud Migration Assistant is…" at bounding box center [376, 255] width 379 height 79
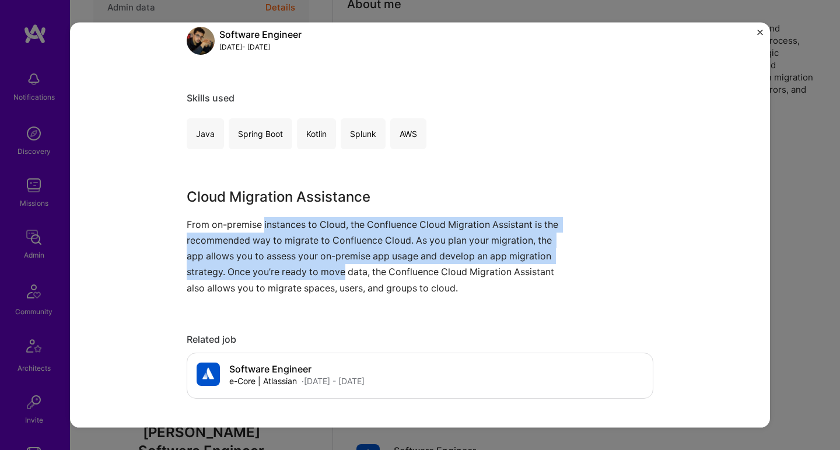
drag, startPoint x: 292, startPoint y: 222, endPoint x: 324, endPoint y: 276, distance: 63.0
click at [324, 276] on p "From on-premise instances to Cloud, the Confluence Cloud Migration Assistant is…" at bounding box center [376, 255] width 379 height 79
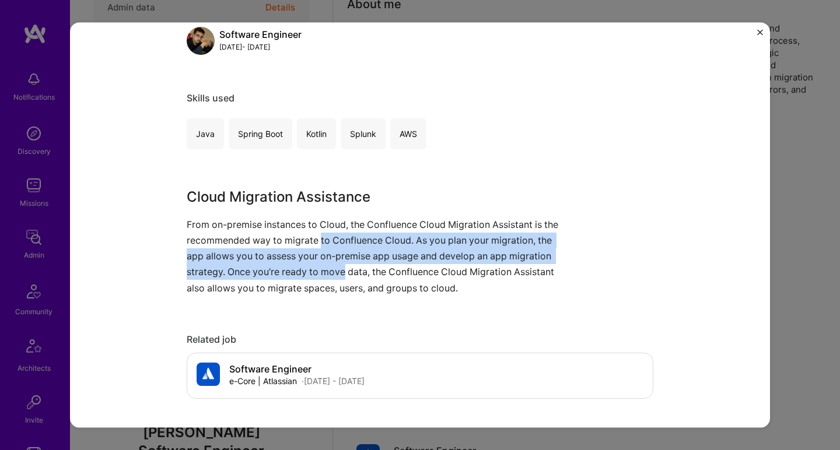
drag, startPoint x: 324, startPoint y: 276, endPoint x: 317, endPoint y: 231, distance: 46.0
click at [317, 232] on p "From on-premise instances to Cloud, the Confluence Cloud Migration Assistant is…" at bounding box center [376, 255] width 379 height 79
click at [317, 231] on p "From on-premise instances to Cloud, the Confluence Cloud Migration Assistant is…" at bounding box center [376, 255] width 379 height 79
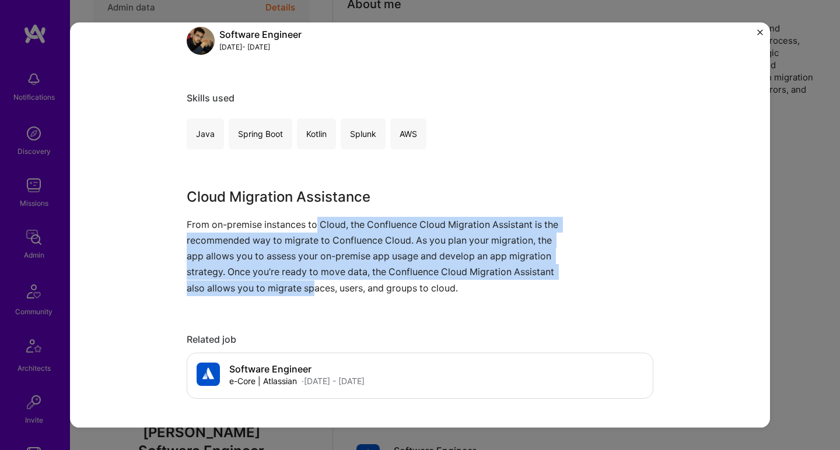
drag, startPoint x: 314, startPoint y: 224, endPoint x: 308, endPoint y: 286, distance: 62.0
click at [308, 286] on p "From on-premise instances to Cloud, the Confluence Cloud Migration Assistant is…" at bounding box center [376, 255] width 379 height 79
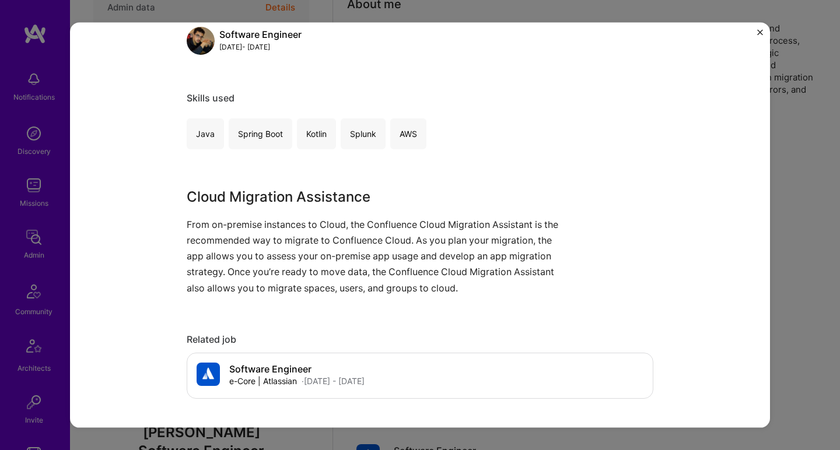
click at [308, 286] on p "From on-premise instances to Cloud, the Confluence Cloud Migration Assistant is…" at bounding box center [376, 255] width 379 height 79
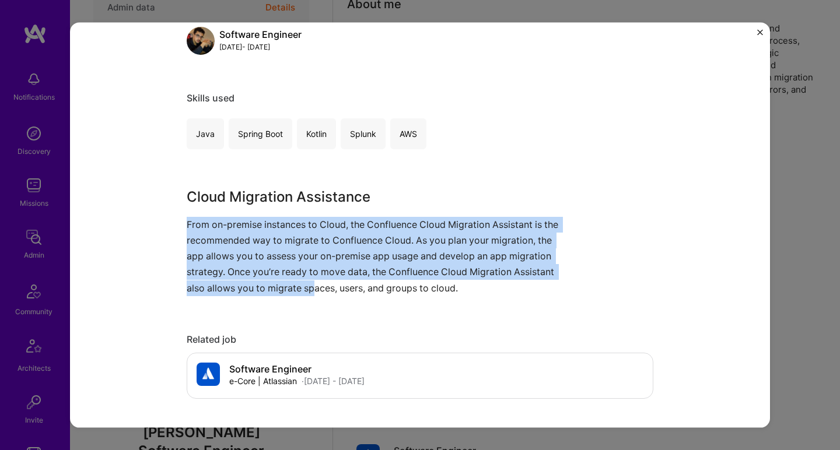
drag, startPoint x: 307, startPoint y: 263, endPoint x: 305, endPoint y: 205, distance: 57.8
click at [305, 205] on div "Cloud Migration Assistance From on-premise instances to Cloud, the Confluence C…" at bounding box center [376, 241] width 379 height 110
click at [304, 206] on h3 "Cloud Migration Assistance" at bounding box center [376, 196] width 379 height 21
drag, startPoint x: 296, startPoint y: 215, endPoint x: 329, endPoint y: 278, distance: 71.2
click at [329, 278] on div "Cloud Migration Assistance From on-premise instances to Cloud, the Confluence C…" at bounding box center [376, 241] width 379 height 110
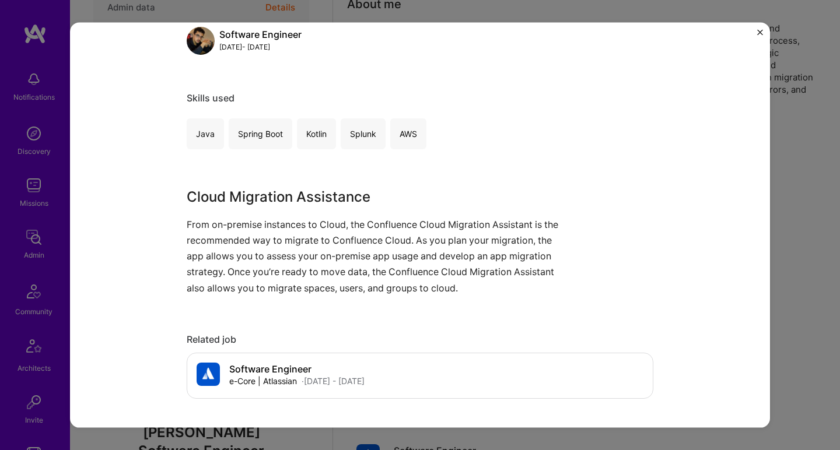
click at [329, 279] on p "From on-premise instances to Cloud, the Confluence Cloud Migration Assistant is…" at bounding box center [376, 255] width 379 height 79
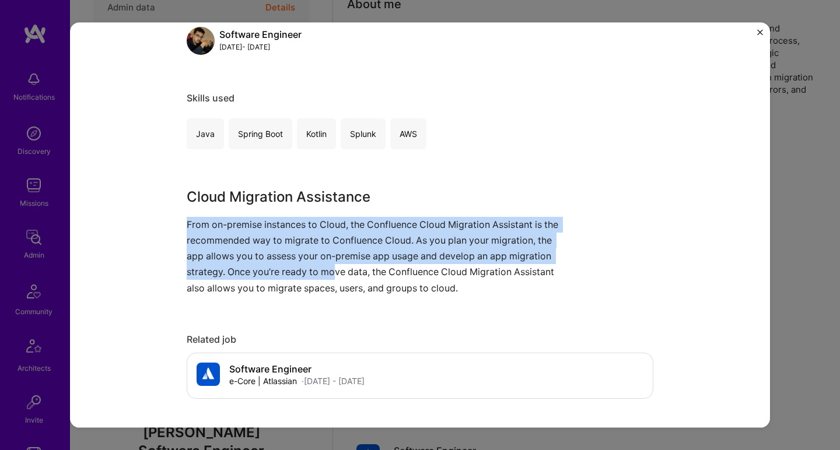
drag, startPoint x: 325, startPoint y: 254, endPoint x: 318, endPoint y: 213, distance: 42.0
click at [318, 214] on div "Cloud Migration Assistance From on-premise instances to Cloud, the Confluence C…" at bounding box center [376, 241] width 379 height 110
click at [318, 213] on div "Cloud Migration Assistance From on-premise instances to Cloud, the Confluence C…" at bounding box center [376, 241] width 379 height 110
drag, startPoint x: 318, startPoint y: 213, endPoint x: 320, endPoint y: 265, distance: 51.9
click at [320, 265] on div "Cloud Migration Assistance From on-premise instances to Cloud, the Confluence C…" at bounding box center [376, 241] width 379 height 110
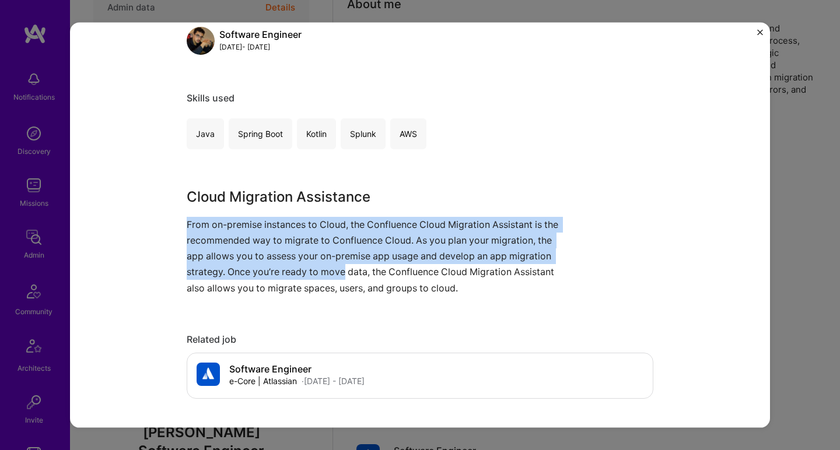
click at [320, 265] on p "From on-premise instances to Cloud, the Confluence Cloud Migration Assistant is…" at bounding box center [376, 255] width 379 height 79
drag, startPoint x: 320, startPoint y: 261, endPoint x: 317, endPoint y: 212, distance: 49.6
click at [317, 212] on div "Cloud Migration Assistance From on-premise instances to Cloud, the Confluence C…" at bounding box center [376, 241] width 379 height 110
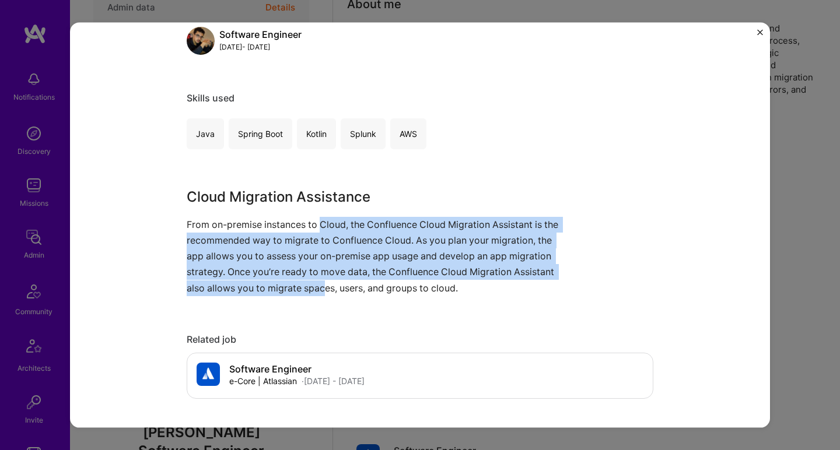
drag, startPoint x: 317, startPoint y: 242, endPoint x: 319, endPoint y: 279, distance: 36.8
click at [318, 278] on p "From on-premise instances to Cloud, the Confluence Cloud Migration Assistant is…" at bounding box center [376, 255] width 379 height 79
click at [319, 278] on p "From on-premise instances to Cloud, the Confluence Cloud Migration Assistant is…" at bounding box center [376, 255] width 379 height 79
drag, startPoint x: 319, startPoint y: 279, endPoint x: 318, endPoint y: 220, distance: 58.9
click at [318, 220] on p "From on-premise instances to Cloud, the Confluence Cloud Migration Assistant is…" at bounding box center [376, 255] width 379 height 79
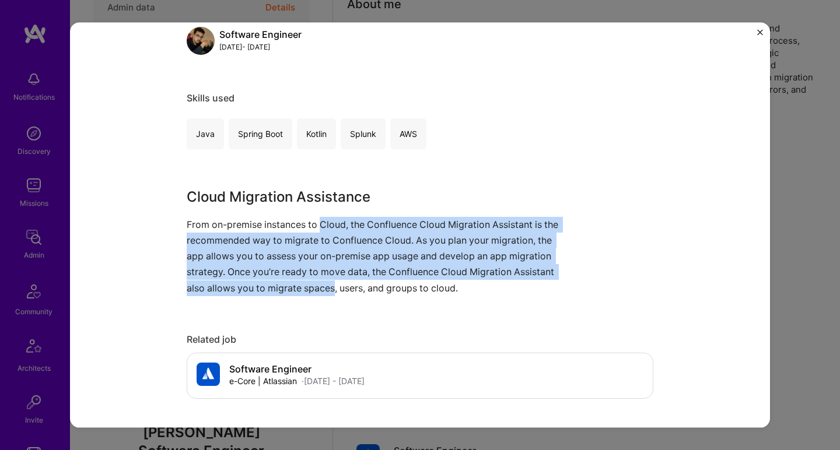
click at [318, 220] on p "From on-premise instances to Cloud, the Confluence Cloud Migration Assistant is…" at bounding box center [376, 255] width 379 height 79
drag, startPoint x: 318, startPoint y: 220, endPoint x: 327, endPoint y: 285, distance: 65.2
click at [327, 285] on p "From on-premise instances to Cloud, the Confluence Cloud Migration Assistant is…" at bounding box center [376, 255] width 379 height 79
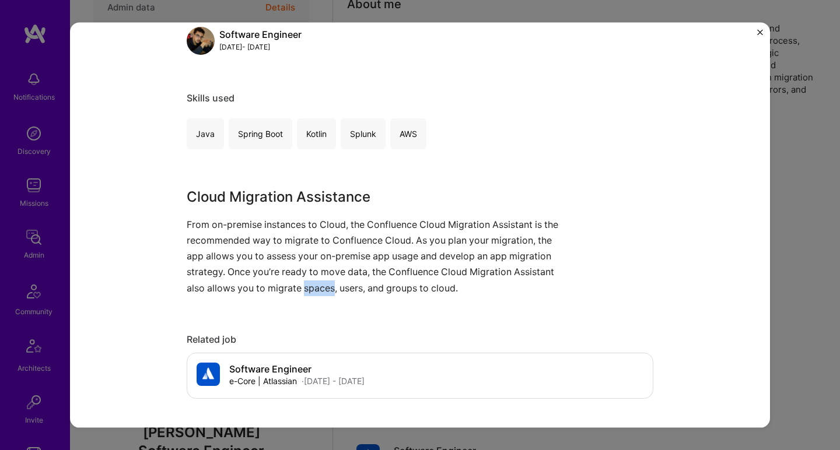
click at [327, 285] on p "From on-premise instances to Cloud, the Confluence Cloud Migration Assistant is…" at bounding box center [376, 255] width 379 height 79
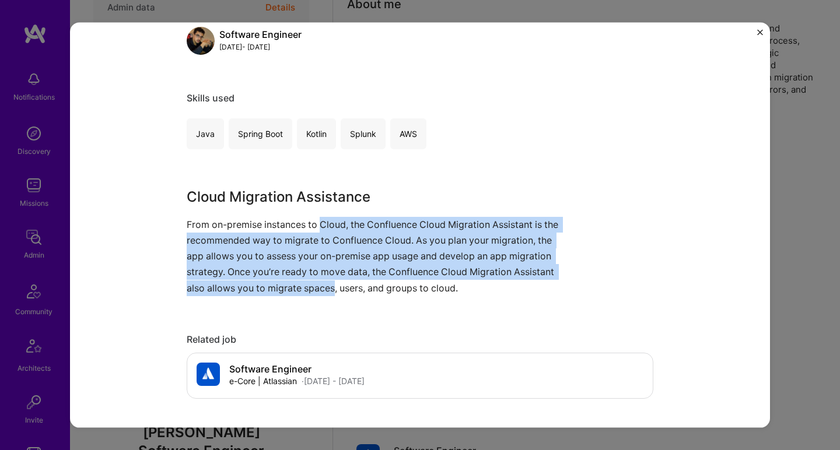
drag, startPoint x: 327, startPoint y: 284, endPoint x: 320, endPoint y: 228, distance: 56.4
click at [320, 228] on p "From on-premise instances to Cloud, the Confluence Cloud Migration Assistant is…" at bounding box center [376, 255] width 379 height 79
click at [320, 227] on p "From on-premise instances to Cloud, the Confluence Cloud Migration Assistant is…" at bounding box center [376, 255] width 379 height 79
drag, startPoint x: 320, startPoint y: 227, endPoint x: 319, endPoint y: 286, distance: 58.3
click at [319, 286] on p "From on-premise instances to Cloud, the Confluence Cloud Migration Assistant is…" at bounding box center [376, 255] width 379 height 79
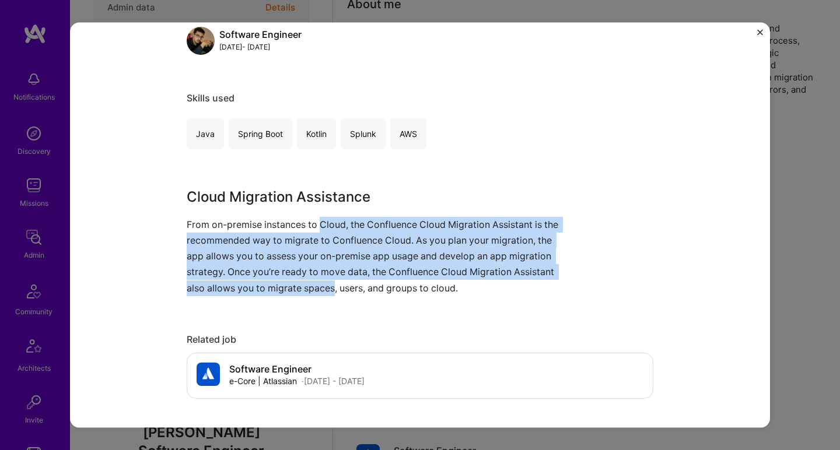
click at [319, 286] on p "From on-premise instances to Cloud, the Confluence Cloud Migration Assistant is…" at bounding box center [376, 255] width 379 height 79
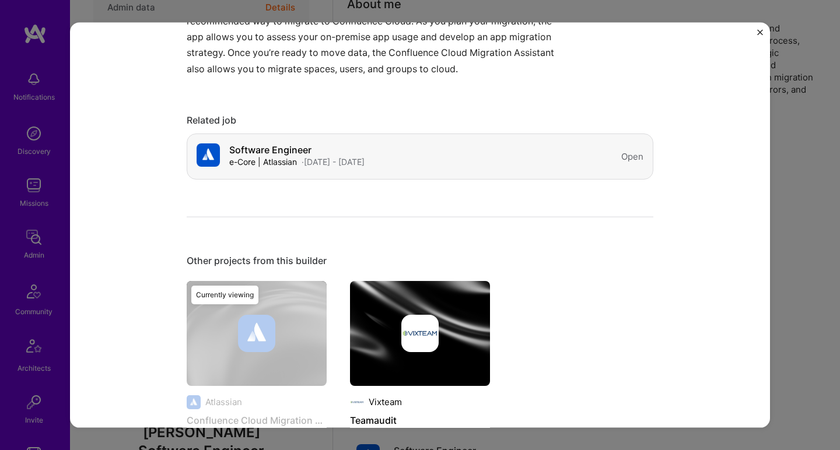
scroll to position [457, 0]
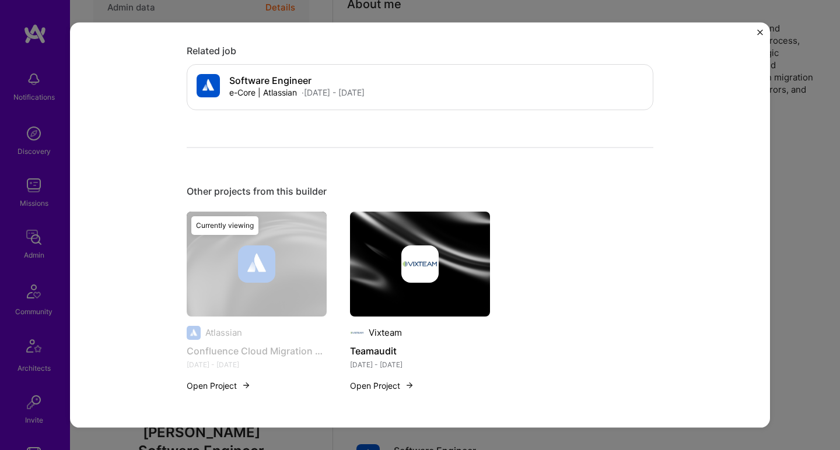
click at [382, 262] on div at bounding box center [420, 263] width 140 height 37
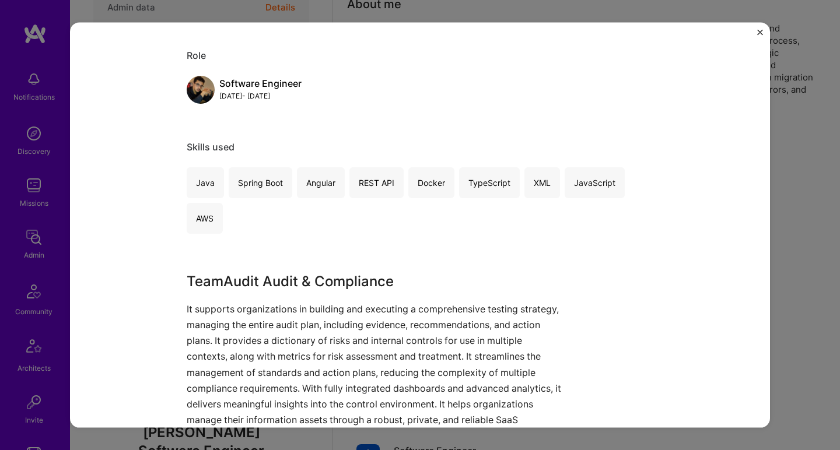
scroll to position [187, 0]
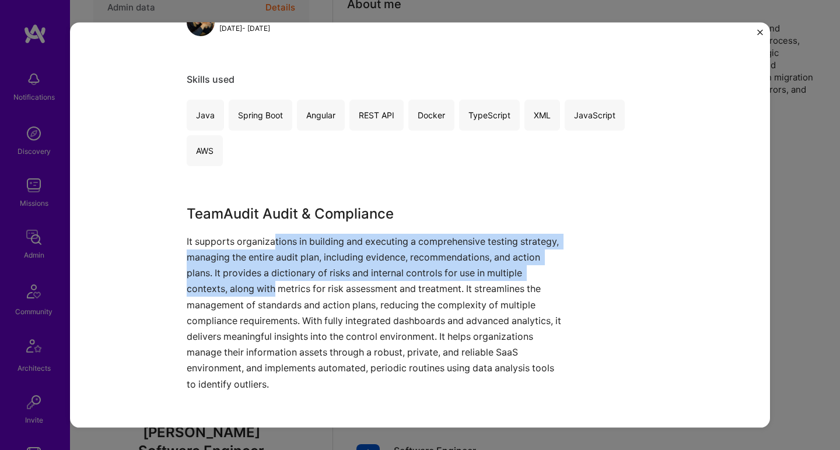
drag, startPoint x: 268, startPoint y: 236, endPoint x: 269, endPoint y: 287, distance: 51.3
click at [269, 287] on p "It supports organizations in building and executing a comprehensive testing str…" at bounding box center [376, 312] width 379 height 159
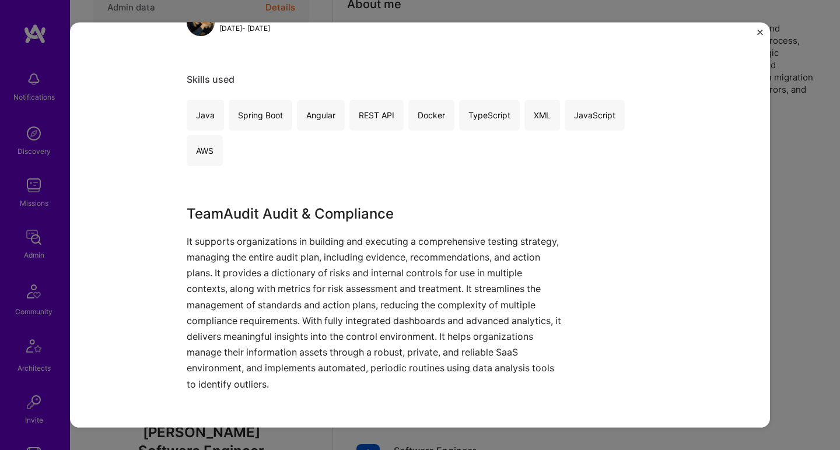
click at [269, 287] on p "It supports organizations in building and executing a comprehensive testing str…" at bounding box center [376, 312] width 379 height 159
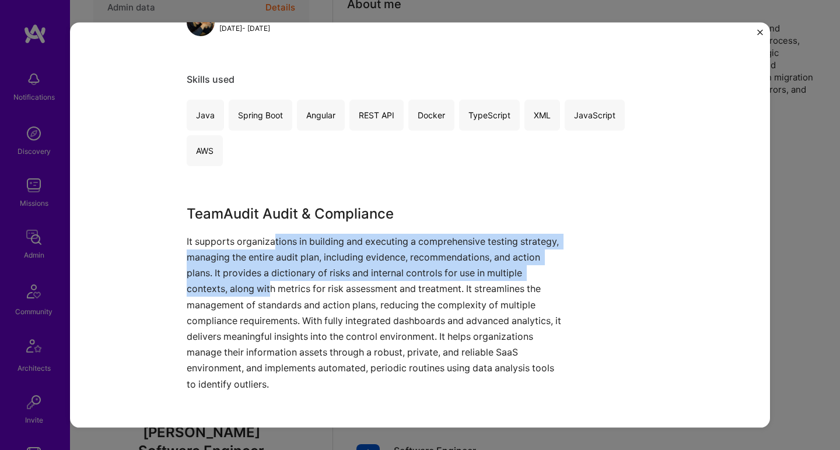
drag, startPoint x: 268, startPoint y: 289, endPoint x: 271, endPoint y: 238, distance: 51.4
click at [271, 238] on p "It supports organizations in building and executing a comprehensive testing str…" at bounding box center [376, 312] width 379 height 159
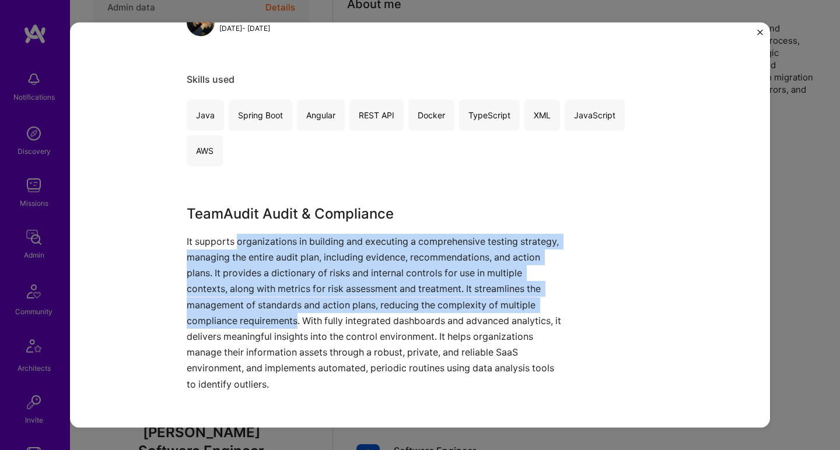
drag, startPoint x: 271, startPoint y: 238, endPoint x: 250, endPoint y: 324, distance: 88.7
click at [250, 324] on p "It supports organizations in building and executing a comprehensive testing str…" at bounding box center [376, 312] width 379 height 159
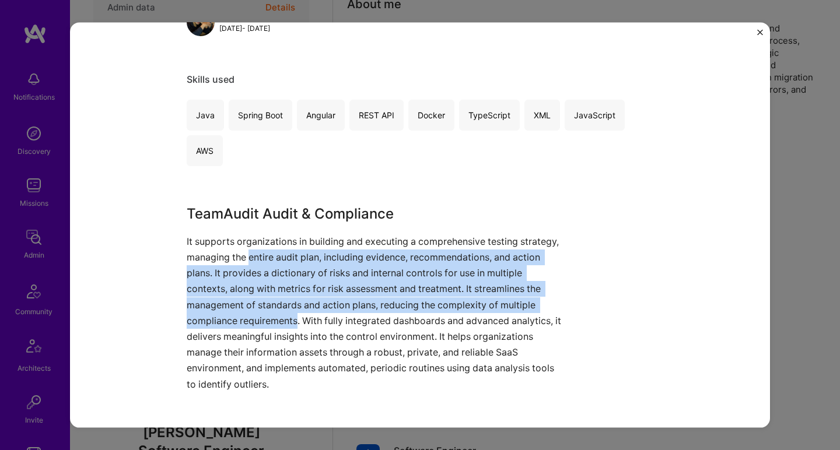
drag, startPoint x: 250, startPoint y: 324, endPoint x: 258, endPoint y: 246, distance: 78.6
click at [258, 246] on p "It supports organizations in building and executing a comprehensive testing str…" at bounding box center [376, 312] width 379 height 159
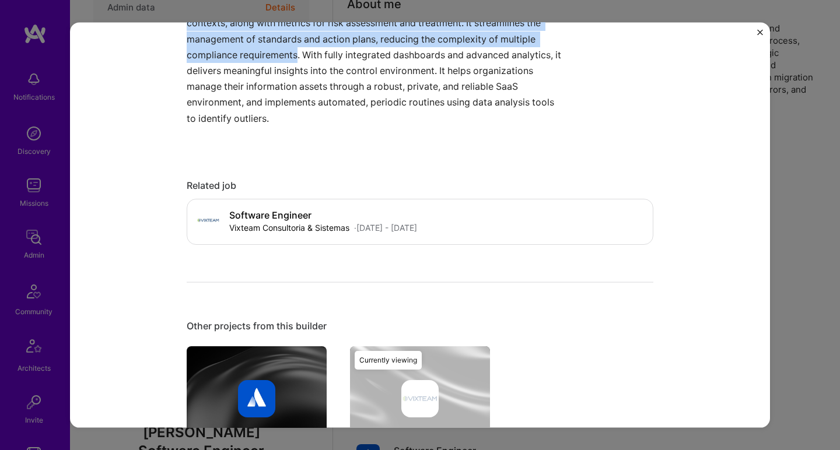
scroll to position [587, 0]
